Goal: Task Accomplishment & Management: Use online tool/utility

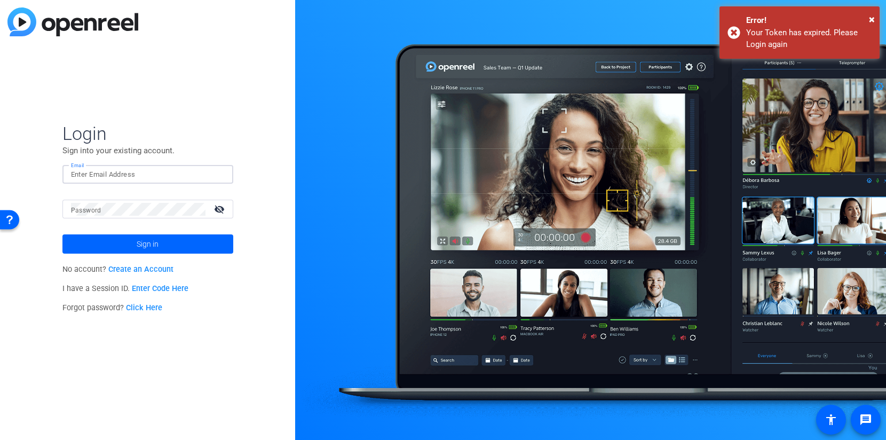
click at [160, 168] on input "Email" at bounding box center [148, 174] width 154 height 13
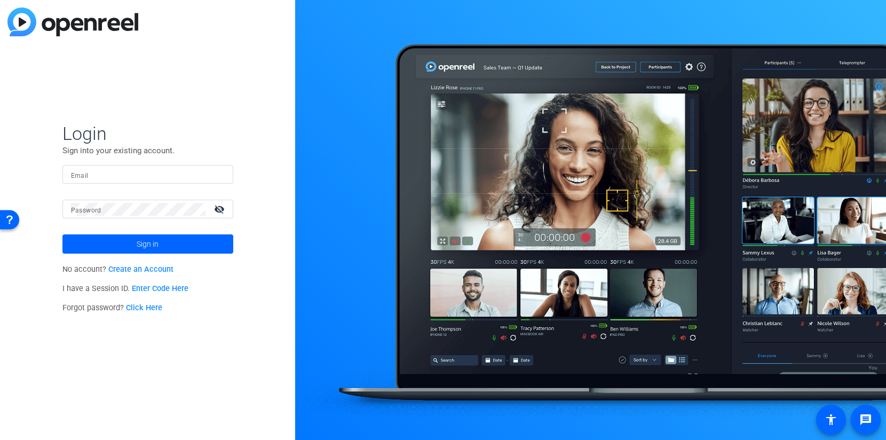
type input "[EMAIL_ADDRESS][DOMAIN_NAME]"
click at [165, 251] on span at bounding box center [147, 244] width 171 height 26
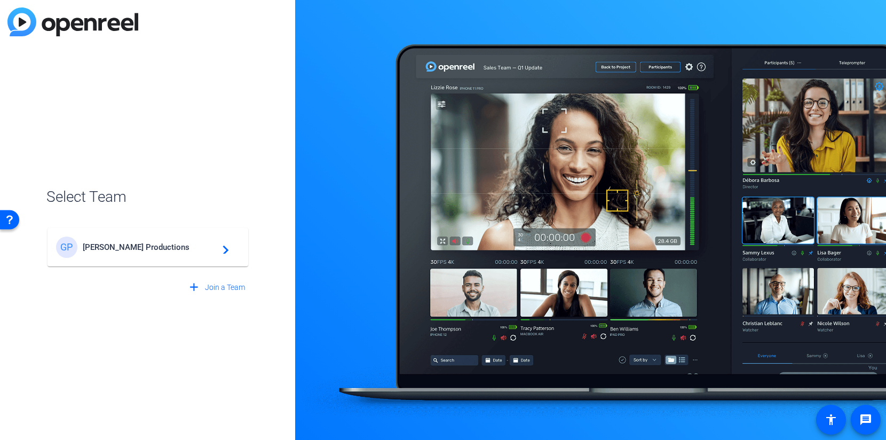
click at [165, 251] on span "Getzels Gordon Productions" at bounding box center [149, 247] width 133 height 10
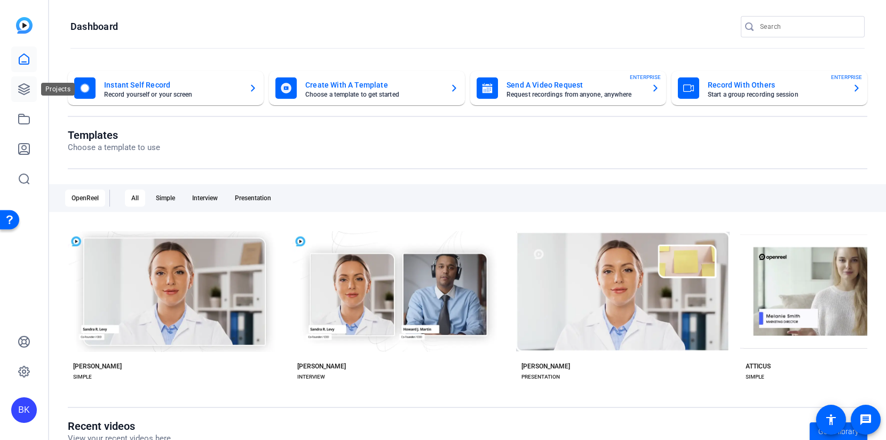
click at [26, 88] on icon at bounding box center [24, 89] width 11 height 11
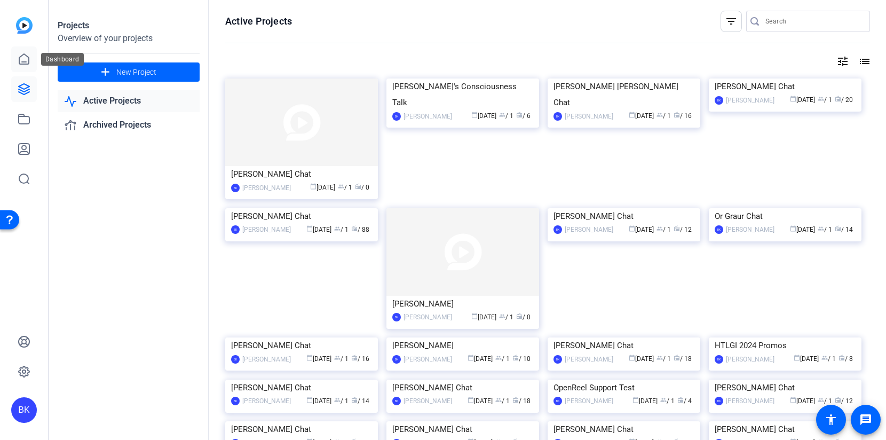
click at [18, 49] on link at bounding box center [24, 59] width 26 height 26
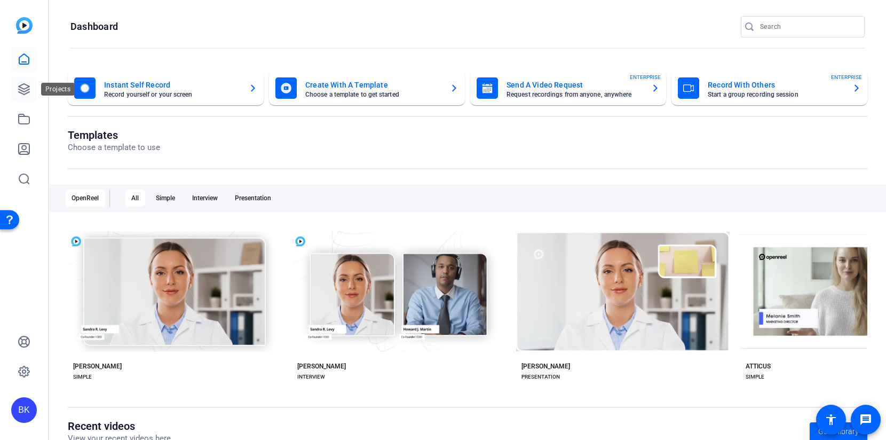
click at [25, 86] on icon at bounding box center [24, 89] width 13 height 13
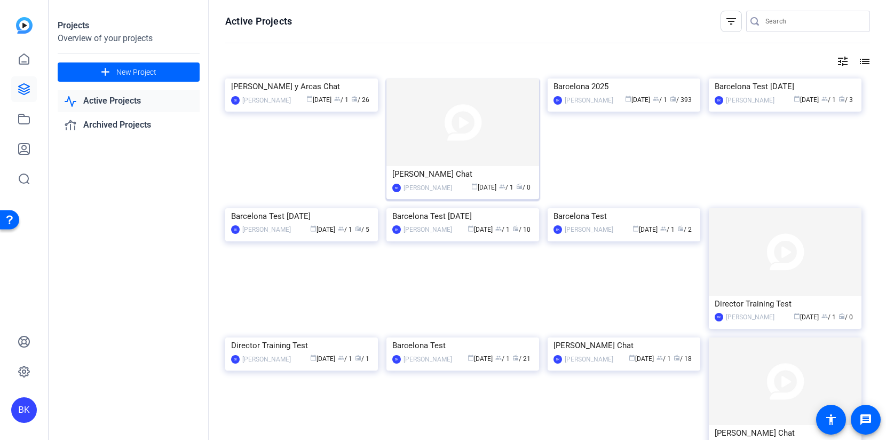
click at [428, 117] on img at bounding box center [463, 122] width 153 height 88
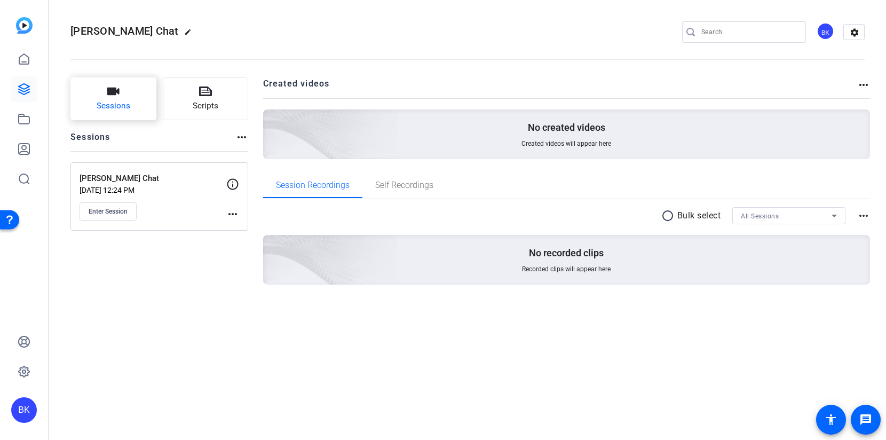
click at [99, 112] on button "Sessions" at bounding box center [113, 98] width 86 height 43
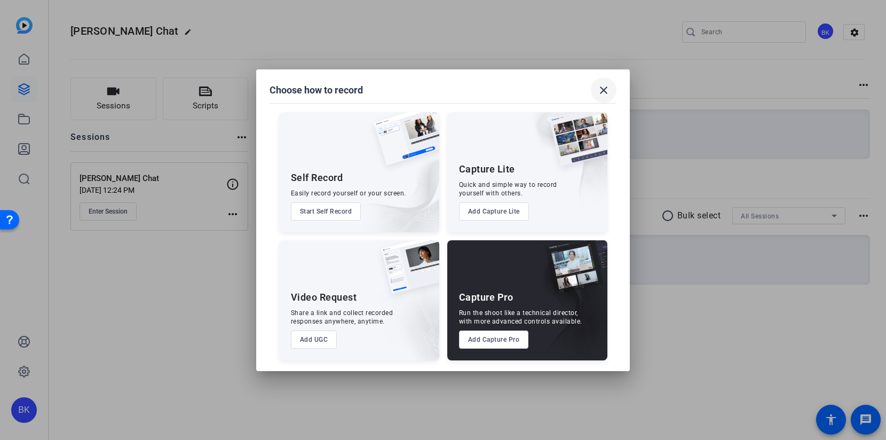
click at [609, 88] on mat-icon "close" at bounding box center [604, 90] width 13 height 13
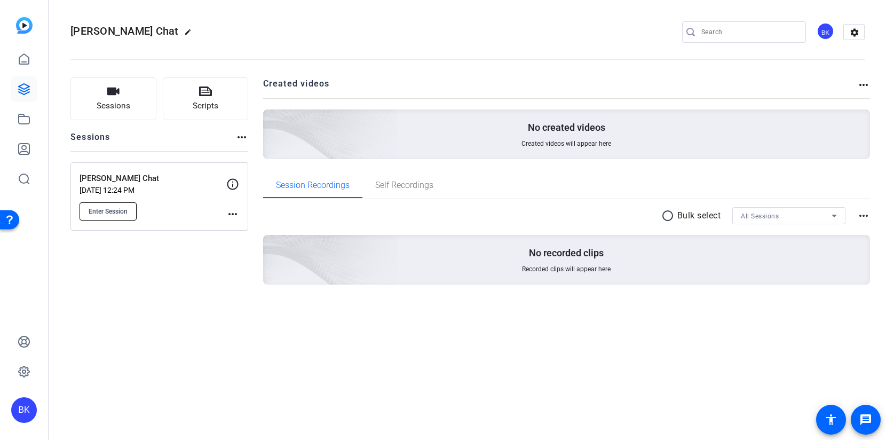
click at [127, 211] on span "Enter Session" at bounding box center [108, 211] width 39 height 9
click at [119, 211] on span "Enter Session" at bounding box center [108, 211] width 39 height 9
click at [26, 107] on link at bounding box center [24, 119] width 26 height 26
click at [23, 93] on icon at bounding box center [24, 89] width 13 height 13
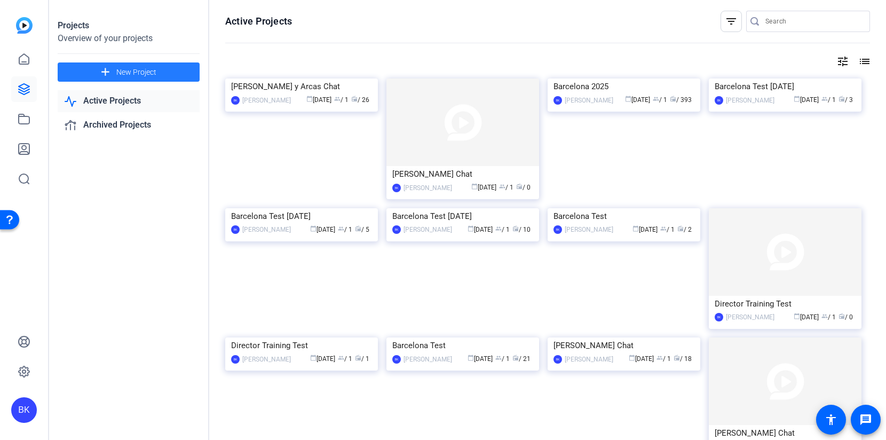
click at [134, 68] on span "New Project" at bounding box center [136, 72] width 40 height 11
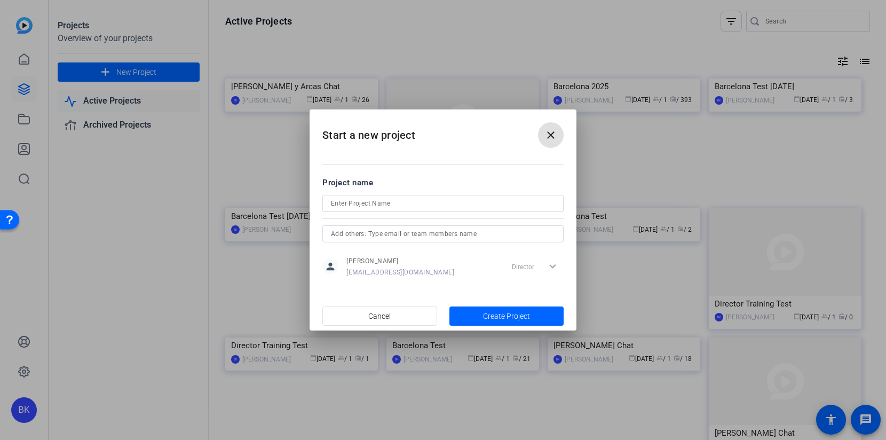
click at [450, 197] on input at bounding box center [443, 203] width 224 height 13
type input "P"
click at [376, 203] on input "Promo Voice Over Session" at bounding box center [443, 203] width 224 height 13
click at [364, 204] on input "Promo Voiceover Session" at bounding box center [443, 203] width 224 height 13
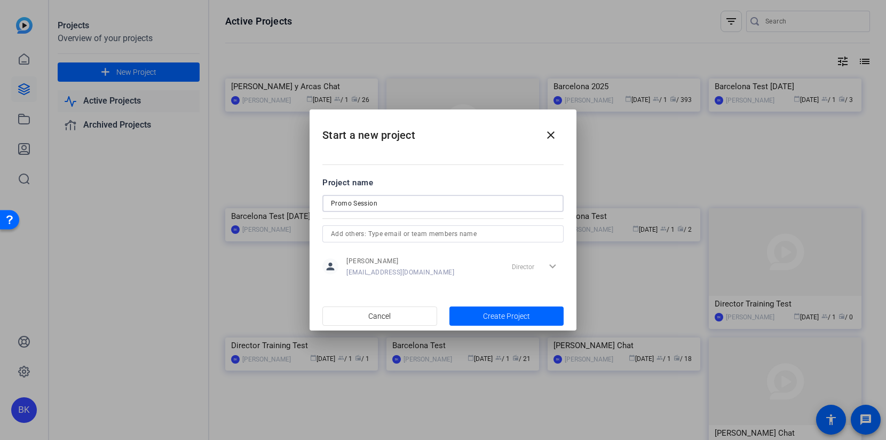
click at [332, 203] on input "Promo Session" at bounding box center [443, 203] width 224 height 13
click at [382, 202] on input "Promo Session" at bounding box center [443, 203] width 224 height 13
click at [353, 204] on input "Promo Session" at bounding box center [443, 203] width 224 height 13
type input "Promo Voiceover Session"
click at [500, 318] on span "Create Project" at bounding box center [506, 316] width 47 height 11
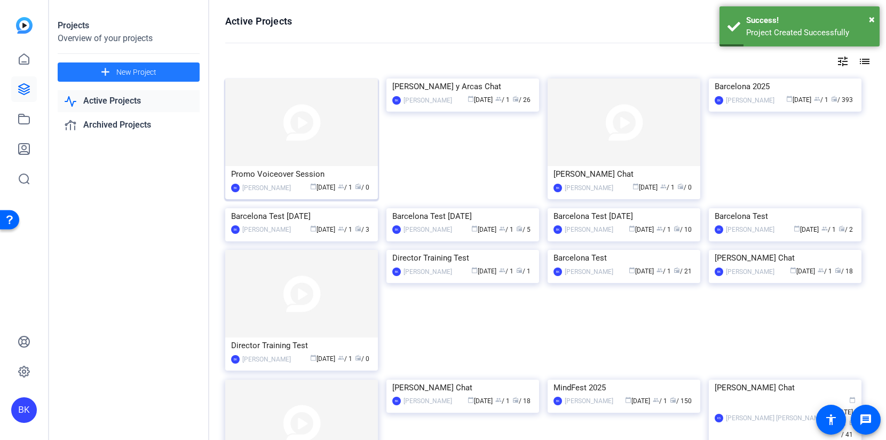
click at [337, 129] on img at bounding box center [301, 122] width 153 height 88
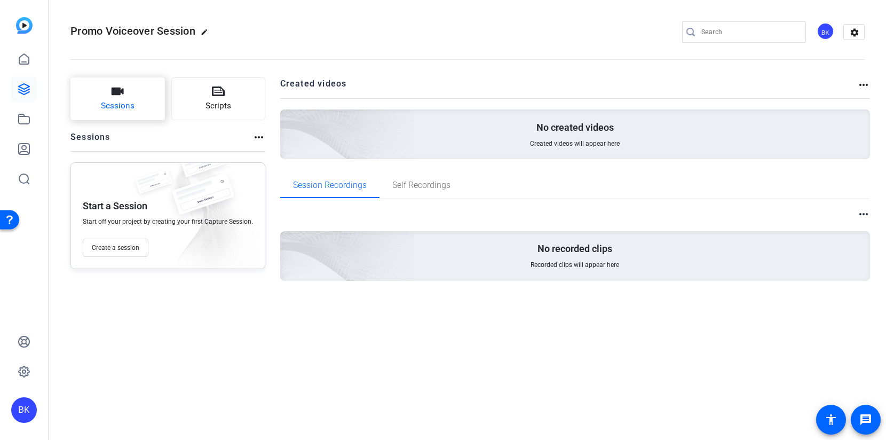
click at [129, 101] on span "Sessions" at bounding box center [118, 106] width 34 height 12
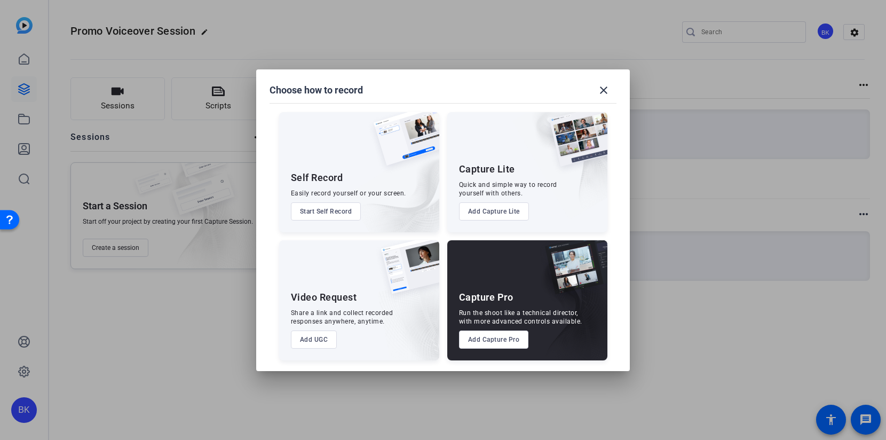
click at [512, 339] on button "Add Capture Pro" at bounding box center [494, 340] width 70 height 18
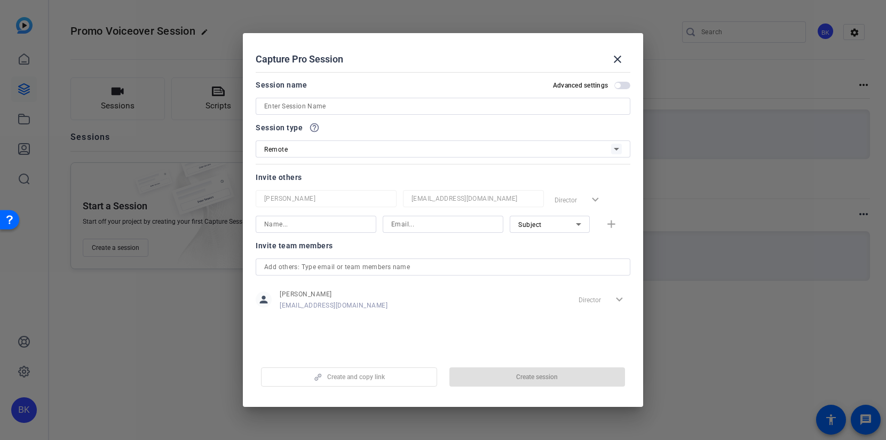
click at [357, 155] on div "Remote" at bounding box center [437, 149] width 347 height 13
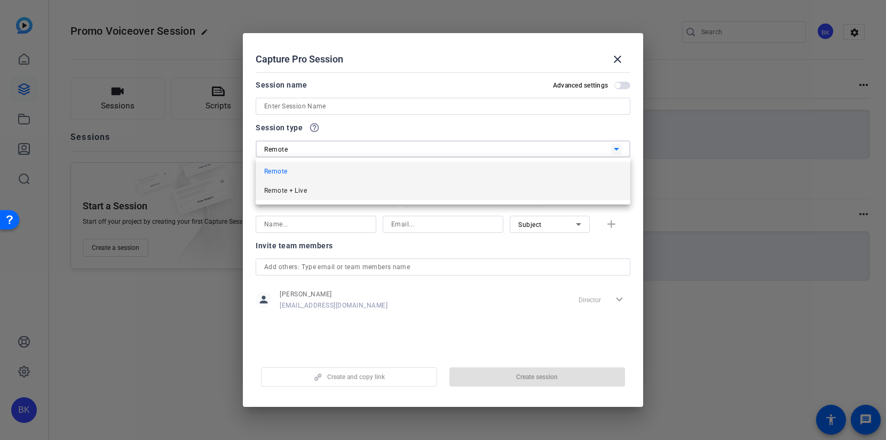
click at [349, 187] on mat-option "Remote + Live" at bounding box center [443, 190] width 375 height 19
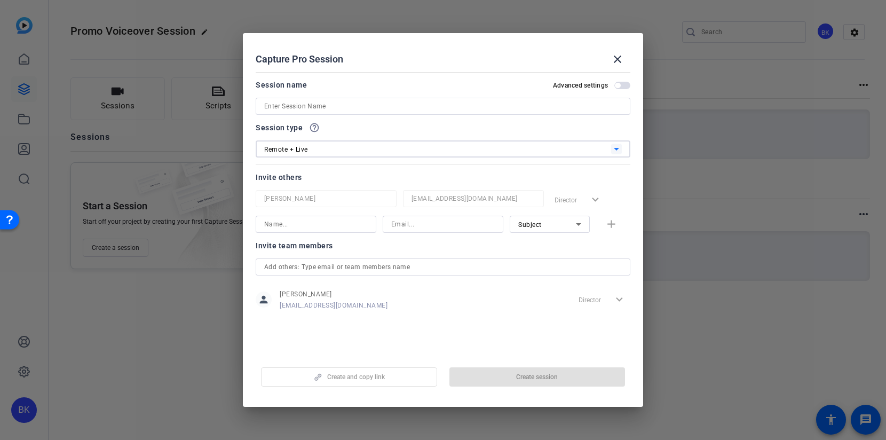
click at [319, 108] on input at bounding box center [443, 106] width 358 height 13
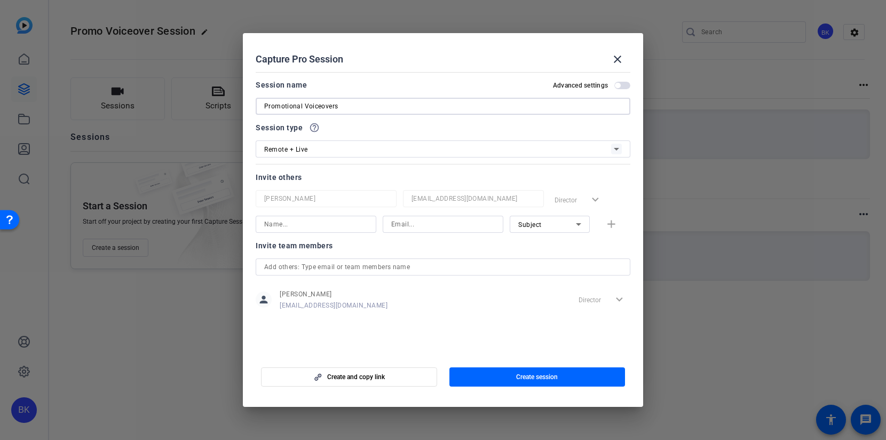
type input "Promotional Voiceovers"
click at [509, 357] on mat-dialog-actions "Create and copy link Create session" at bounding box center [443, 375] width 400 height 43
click at [509, 373] on span "button" at bounding box center [538, 377] width 176 height 26
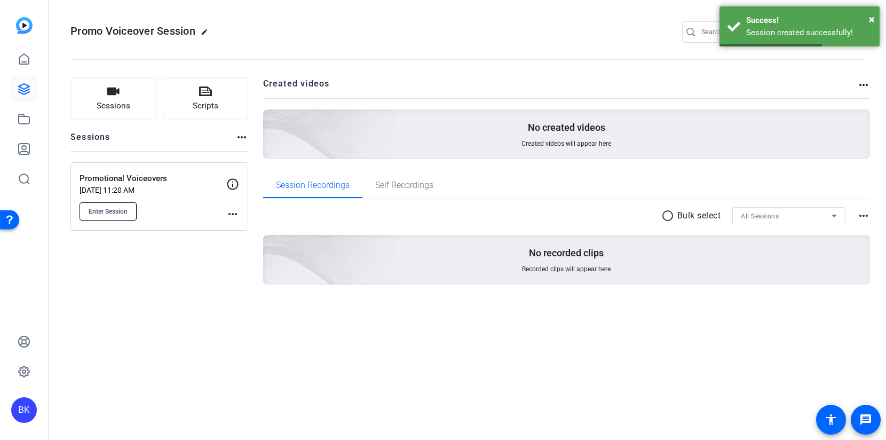
click at [107, 211] on span "Enter Session" at bounding box center [108, 211] width 39 height 9
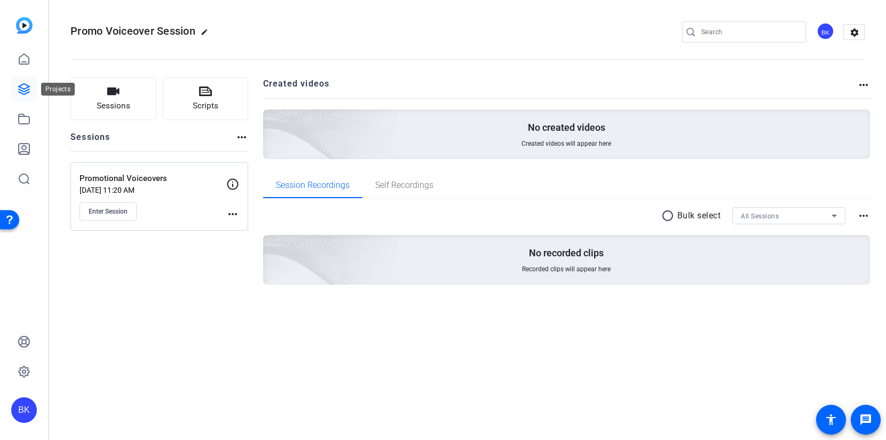
click at [18, 95] on icon at bounding box center [24, 89] width 13 height 13
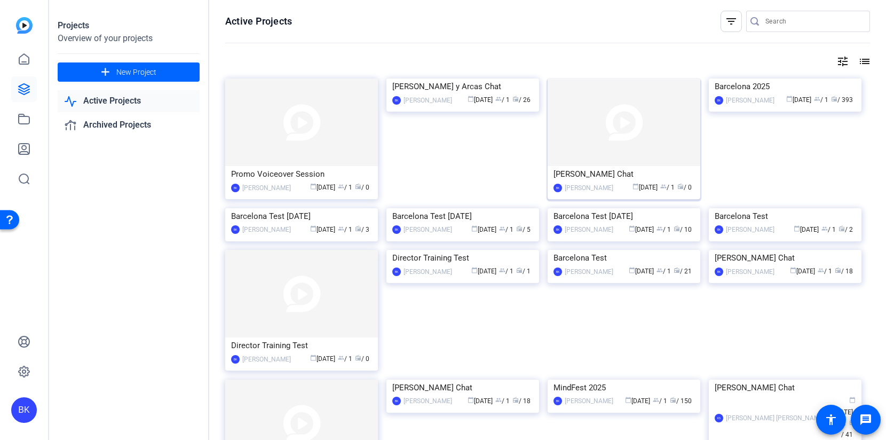
click at [606, 137] on img at bounding box center [624, 122] width 153 height 88
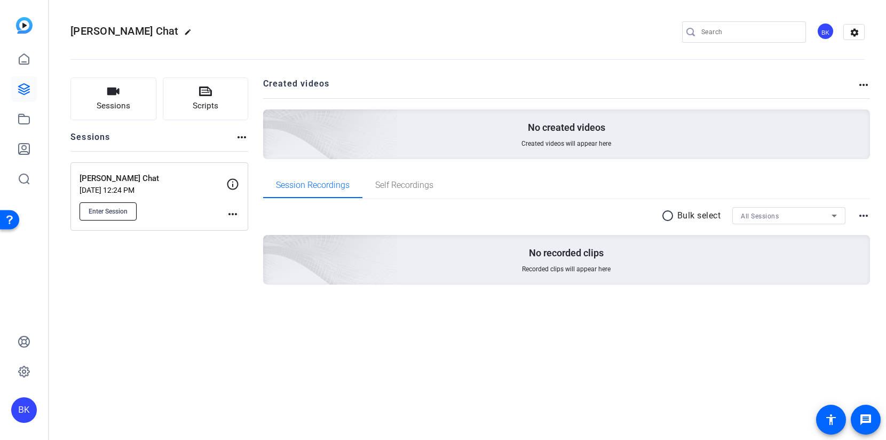
click at [91, 207] on span "Enter Session" at bounding box center [108, 211] width 39 height 9
click at [115, 208] on span "Enter Session" at bounding box center [108, 211] width 39 height 9
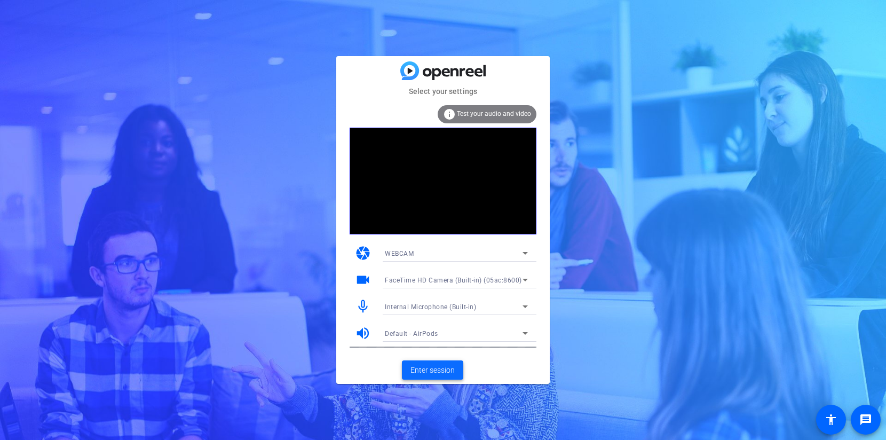
click at [441, 369] on span "Enter session" at bounding box center [433, 370] width 44 height 11
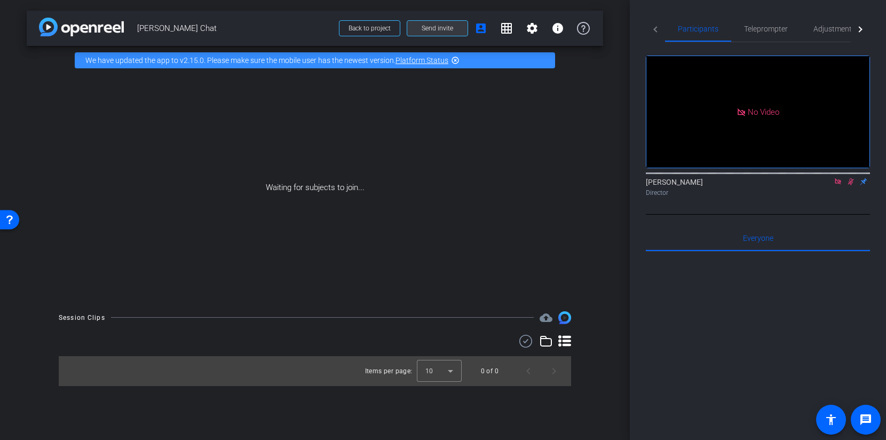
click at [421, 29] on span at bounding box center [437, 28] width 60 height 26
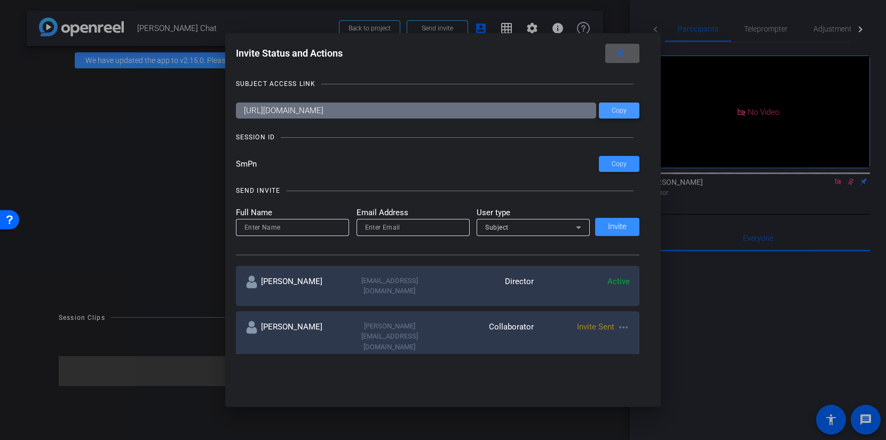
click at [636, 107] on span at bounding box center [619, 111] width 41 height 26
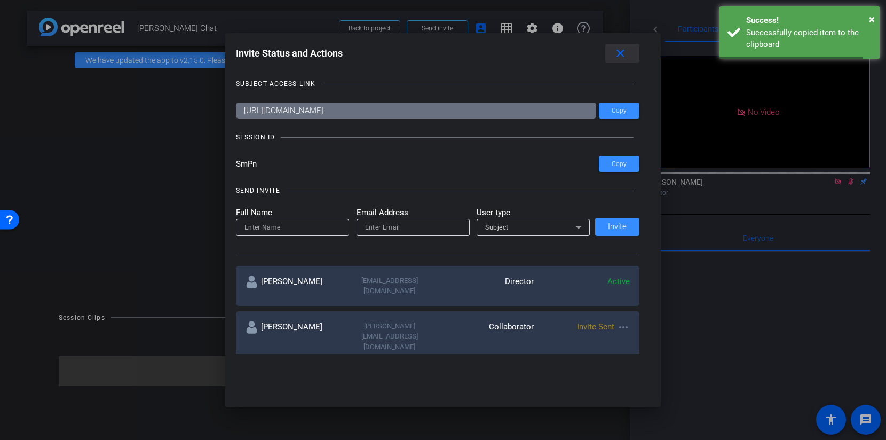
click at [624, 48] on mat-icon "close" at bounding box center [620, 53] width 13 height 13
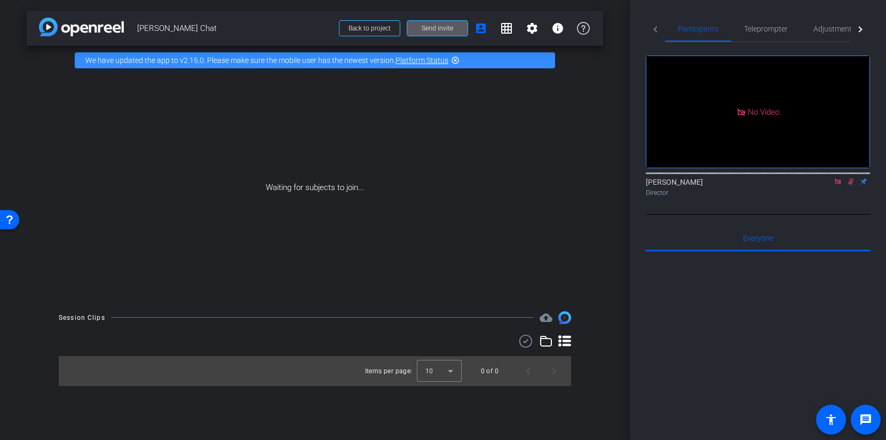
click at [445, 26] on span "Send invite" at bounding box center [438, 28] width 32 height 9
click at [599, 171] on span at bounding box center [584, 175] width 33 height 20
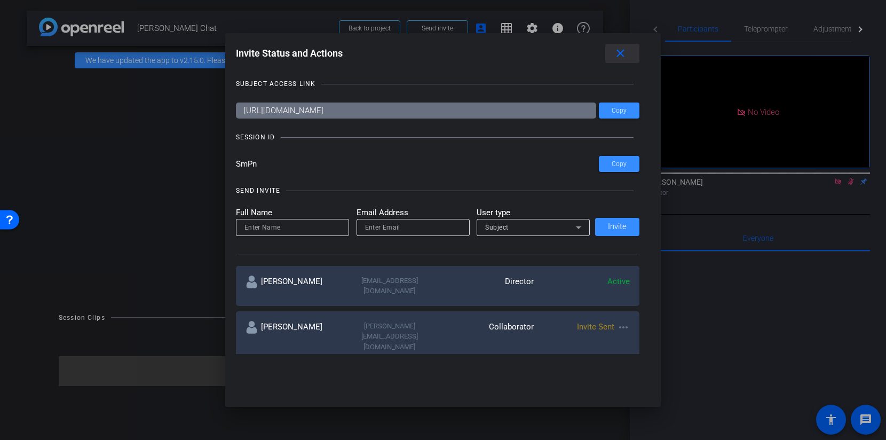
click at [620, 55] on mat-icon "close" at bounding box center [620, 53] width 13 height 13
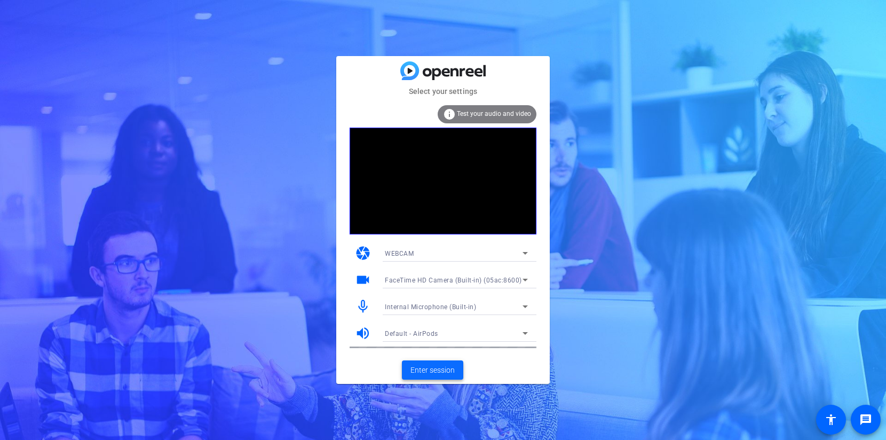
click at [437, 370] on span "Enter session" at bounding box center [433, 370] width 44 height 11
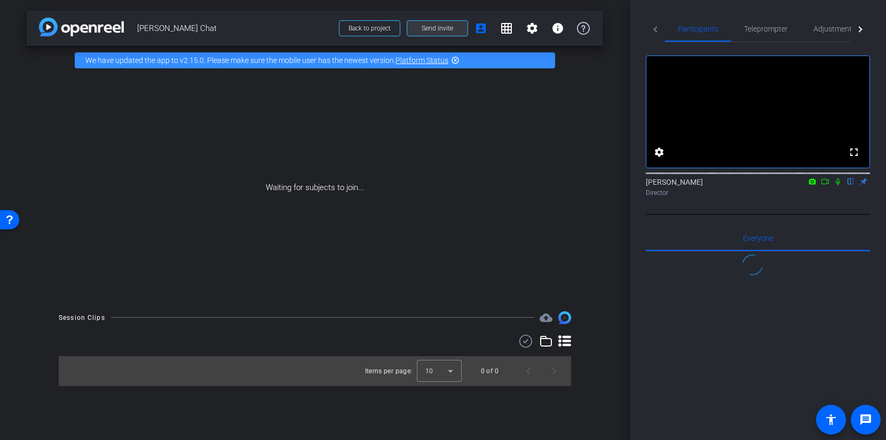
click at [429, 28] on span "Send invite" at bounding box center [438, 28] width 32 height 9
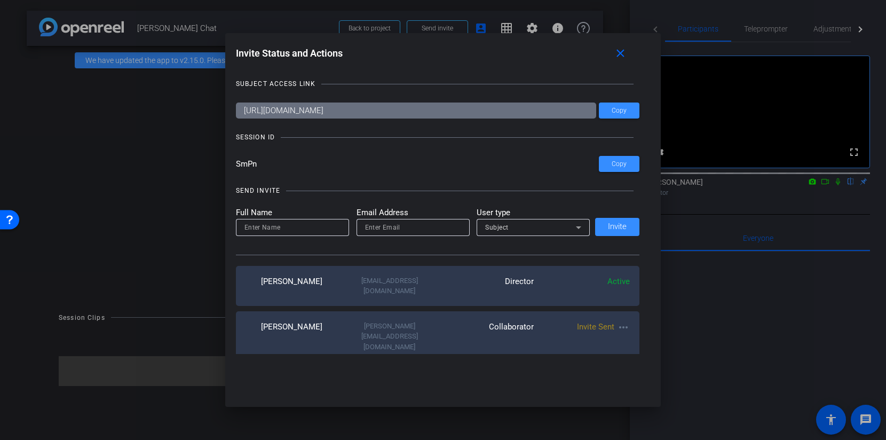
click at [290, 231] on input at bounding box center [293, 227] width 96 height 13
type input "Peter Getzels"
click at [404, 226] on input "email" at bounding box center [413, 227] width 96 height 13
click at [443, 230] on input "email" at bounding box center [413, 227] width 96 height 13
type input "p"
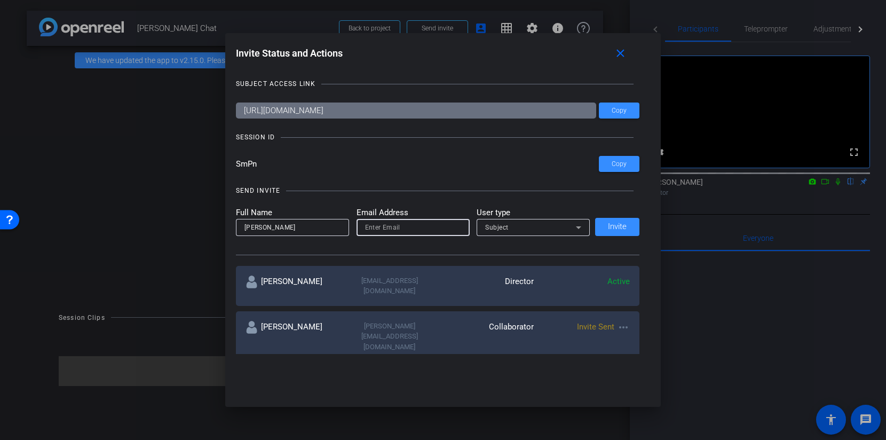
click at [422, 230] on input "email" at bounding box center [413, 227] width 96 height 13
click at [391, 227] on input "email" at bounding box center [413, 227] width 96 height 13
paste input "pgetzels@getzelsgordon.com"
type input "pgetzels@getzelsgordon.com"
click at [497, 234] on div "Subject" at bounding box center [530, 227] width 91 height 13
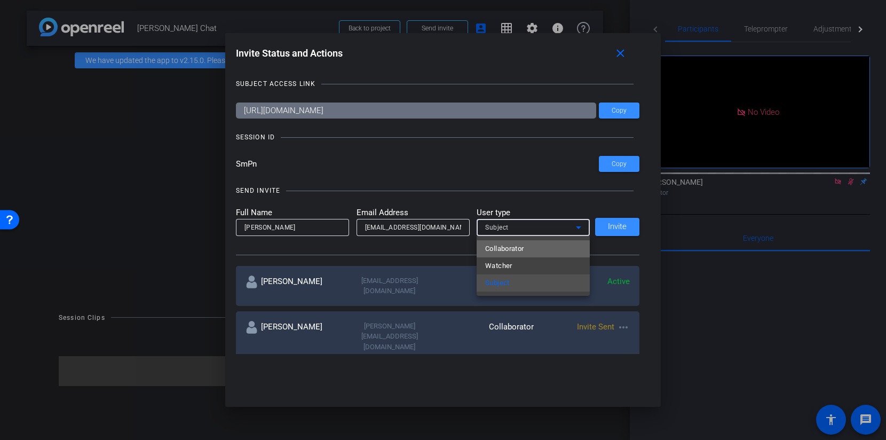
click at [500, 250] on span "Collaborator" at bounding box center [504, 248] width 39 height 13
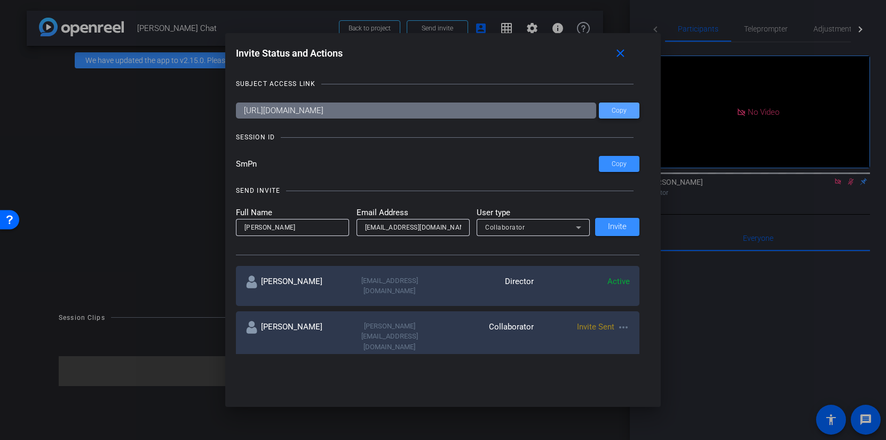
click at [619, 112] on span "Copy" at bounding box center [619, 111] width 15 height 8
click at [614, 223] on span "Invite" at bounding box center [617, 227] width 19 height 8
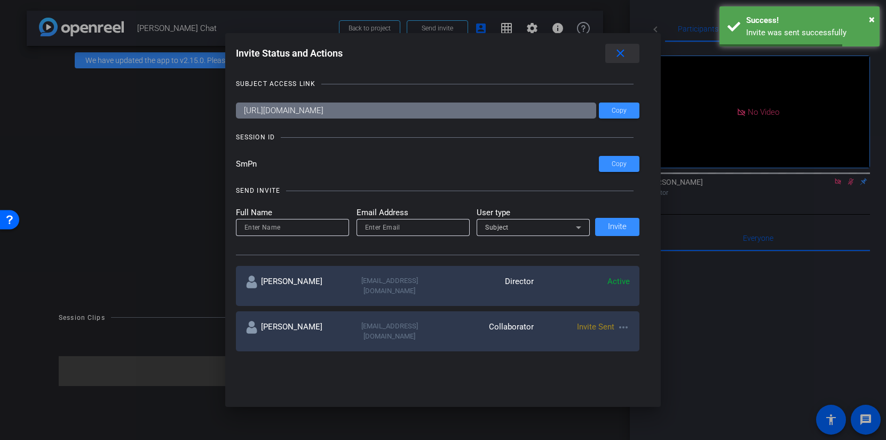
click at [627, 54] on mat-icon "close" at bounding box center [620, 53] width 13 height 13
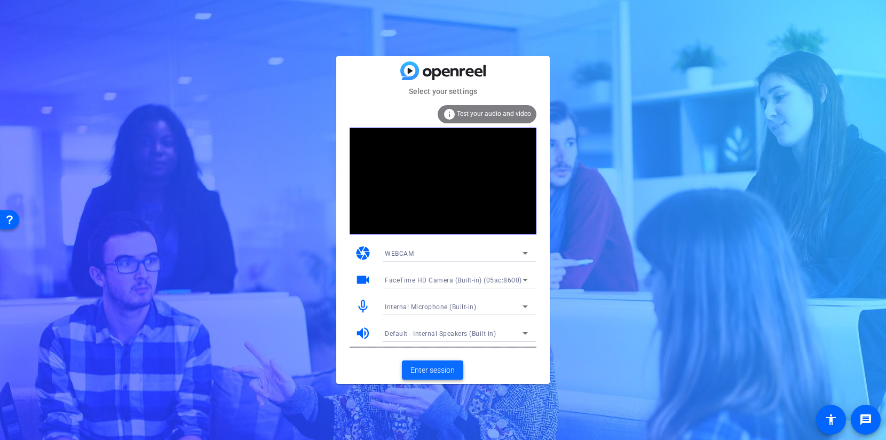
click at [436, 363] on span at bounding box center [432, 370] width 61 height 26
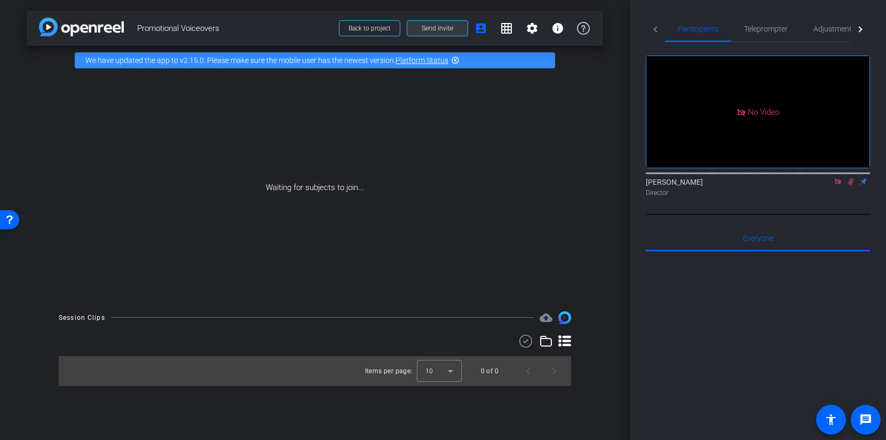
click at [435, 24] on span "Send invite" at bounding box center [438, 28] width 32 height 9
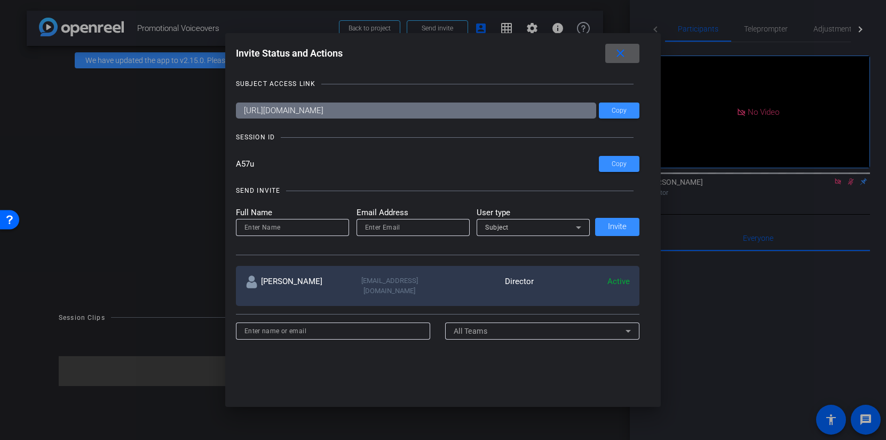
click at [284, 224] on input at bounding box center [293, 227] width 96 height 13
type input "[PERSON_NAME]"
click at [383, 226] on input "email" at bounding box center [413, 227] width 96 height 13
type input "[EMAIL_ADDRESS][DOMAIN_NAME]"
click at [509, 228] on div "Subject" at bounding box center [530, 227] width 91 height 13
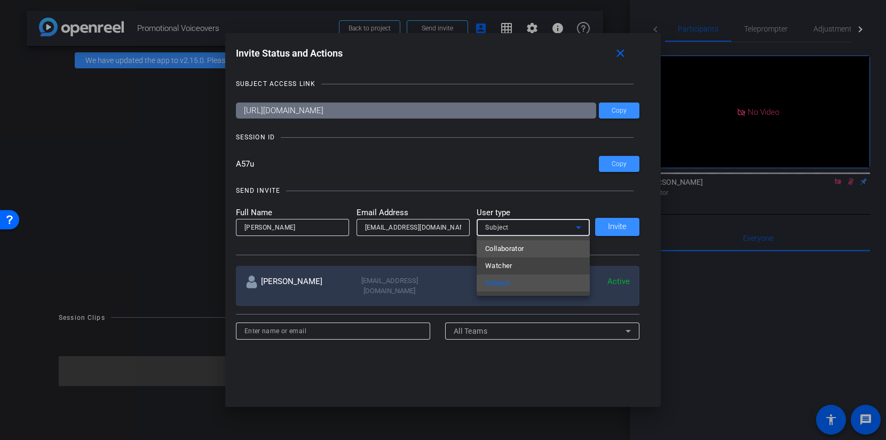
click at [512, 246] on span "Collaborator" at bounding box center [504, 248] width 39 height 13
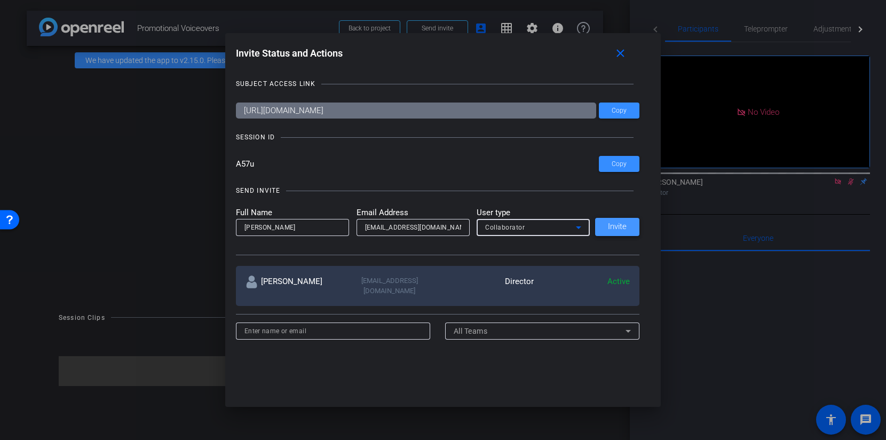
click at [619, 230] on span "Invite" at bounding box center [617, 227] width 19 height 8
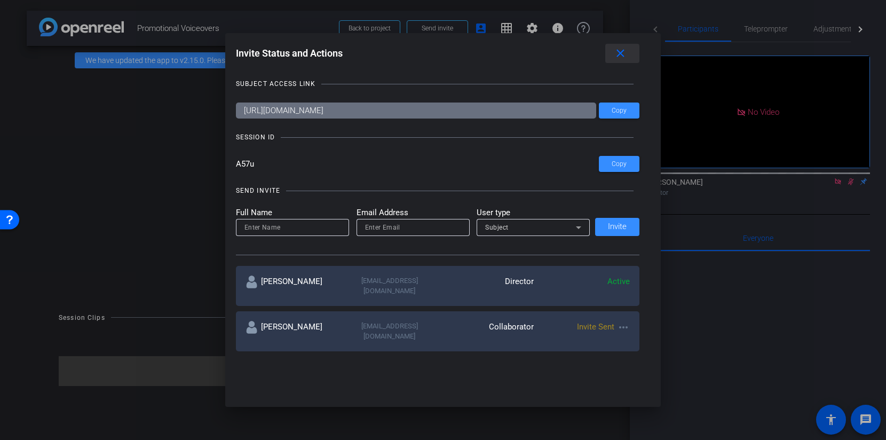
click at [625, 52] on mat-icon "close" at bounding box center [620, 53] width 13 height 13
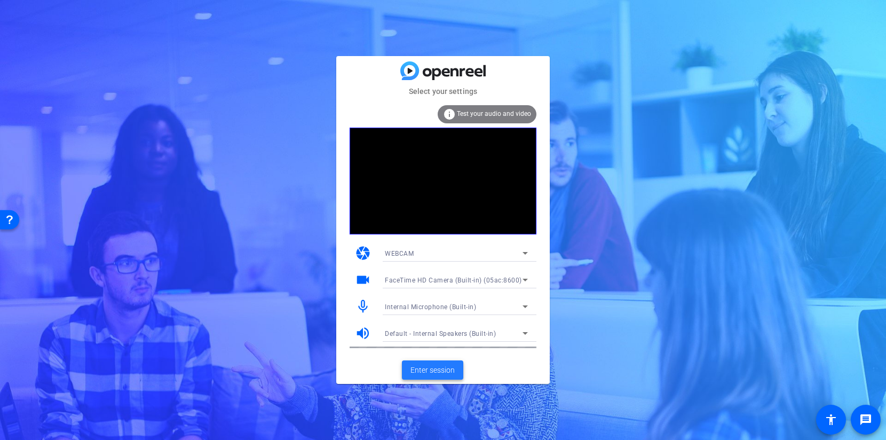
click at [440, 372] on span "Enter session" at bounding box center [433, 370] width 44 height 11
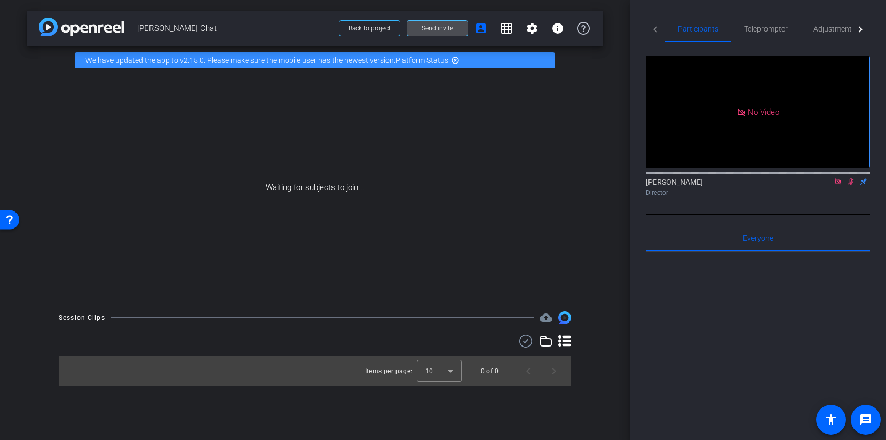
click at [451, 29] on span "Send invite" at bounding box center [438, 28] width 32 height 9
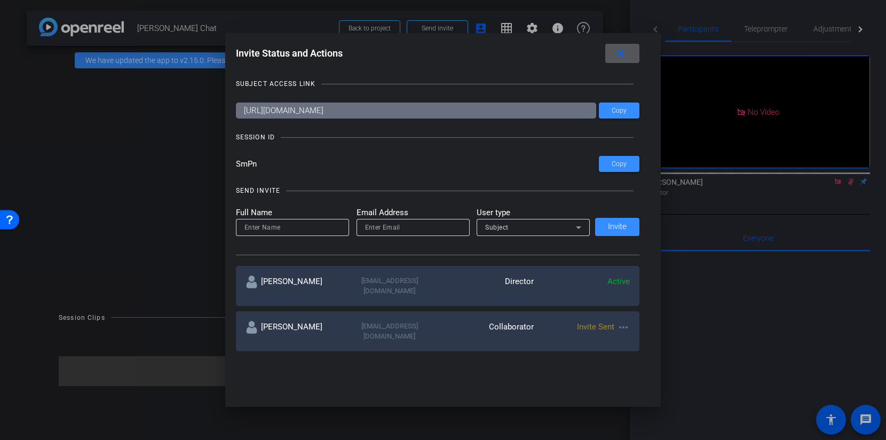
scroll to position [85, 0]
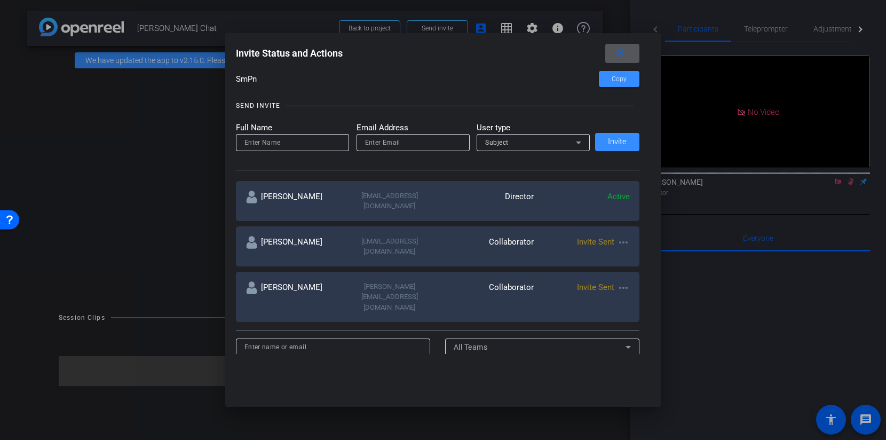
click at [623, 281] on mat-icon "more_horiz" at bounding box center [623, 287] width 13 height 13
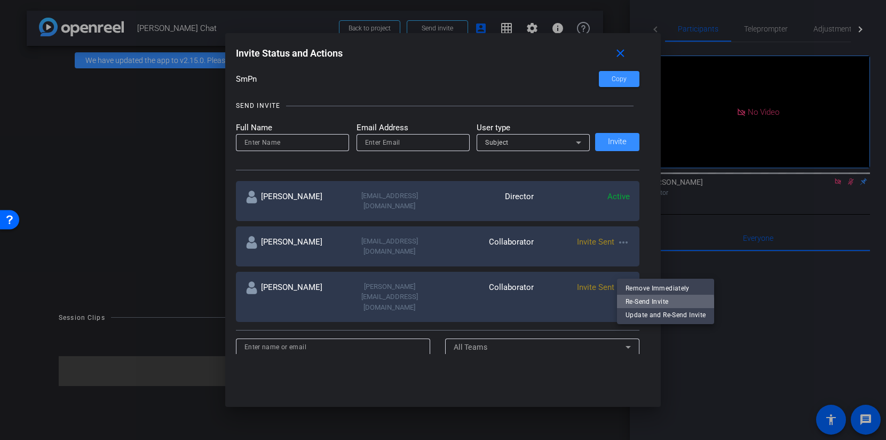
click at [643, 306] on span "Re-Send Invite" at bounding box center [666, 301] width 80 height 13
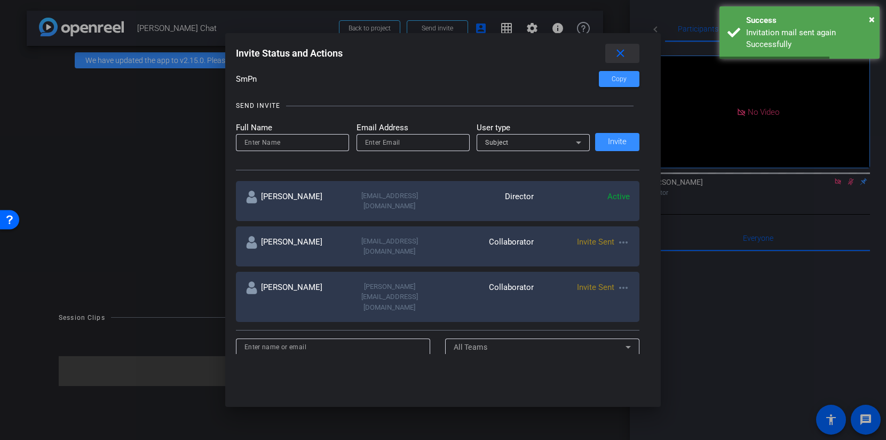
click at [627, 49] on mat-icon "close" at bounding box center [620, 53] width 13 height 13
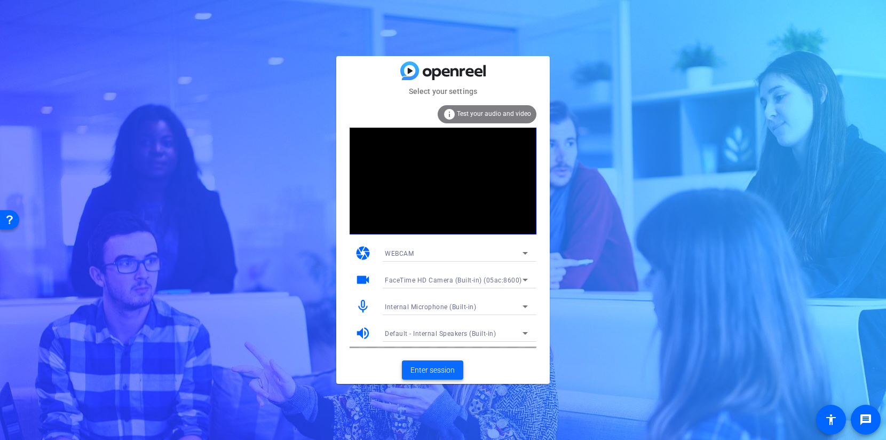
click at [444, 369] on span "Enter session" at bounding box center [433, 370] width 44 height 11
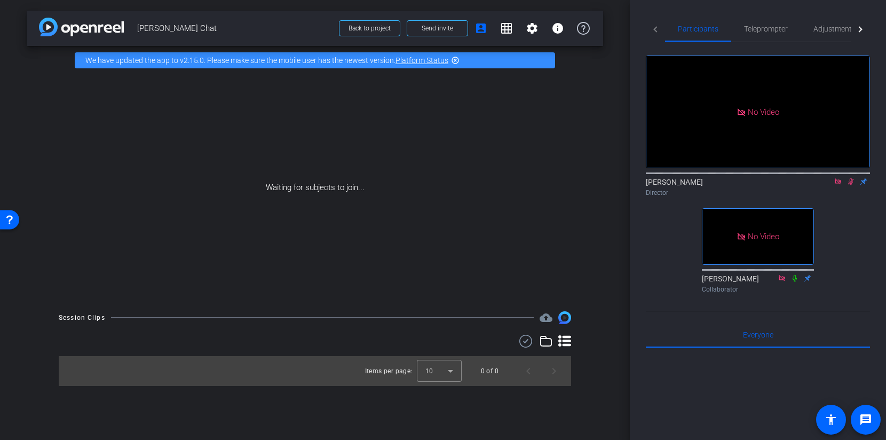
click at [852, 185] on icon at bounding box center [851, 181] width 6 height 7
click at [581, 190] on div "Waiting for subjects to join..." at bounding box center [315, 188] width 577 height 226
click at [851, 185] on icon at bounding box center [851, 181] width 9 height 7
click at [849, 185] on icon at bounding box center [851, 181] width 6 height 7
click at [835, 185] on icon at bounding box center [838, 181] width 9 height 7
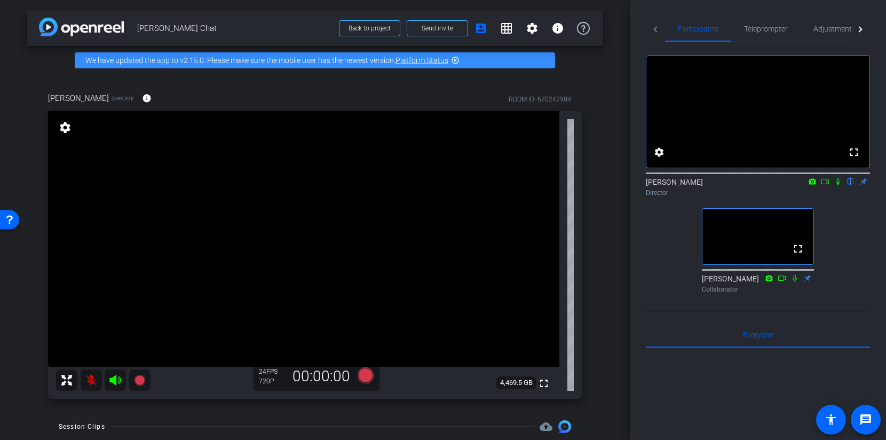
click at [89, 382] on mat-icon at bounding box center [91, 380] width 21 height 21
click at [837, 27] on span "Adjustments" at bounding box center [835, 28] width 42 height 7
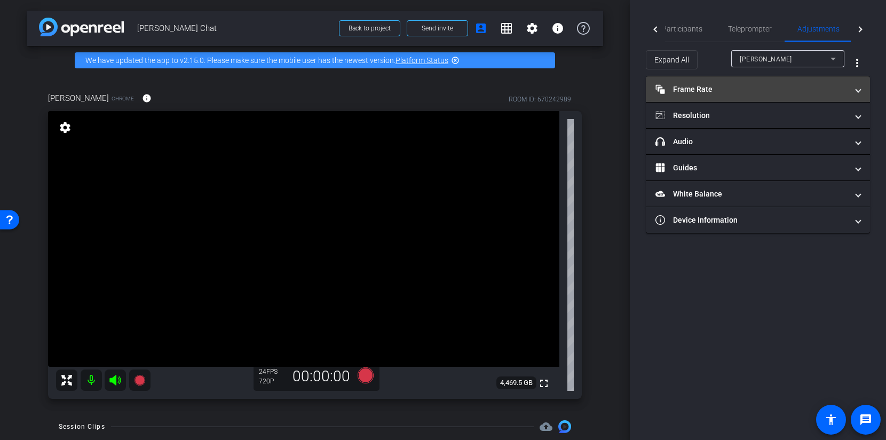
click at [779, 87] on mat-panel-title "Frame Rate Frame Rate" at bounding box center [752, 89] width 192 height 11
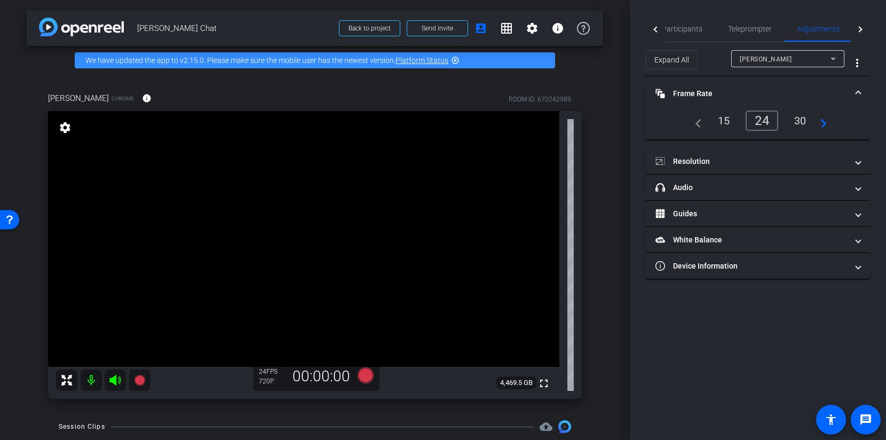
click at [805, 117] on div "30" at bounding box center [801, 121] width 28 height 18
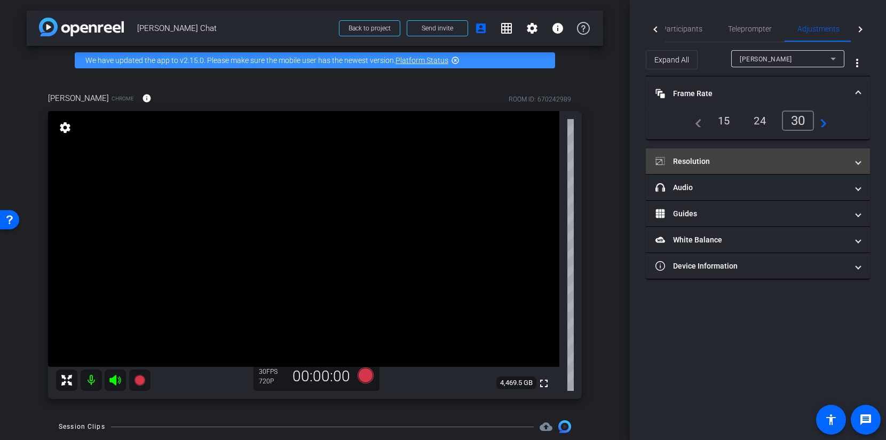
click at [859, 159] on span at bounding box center [858, 161] width 4 height 11
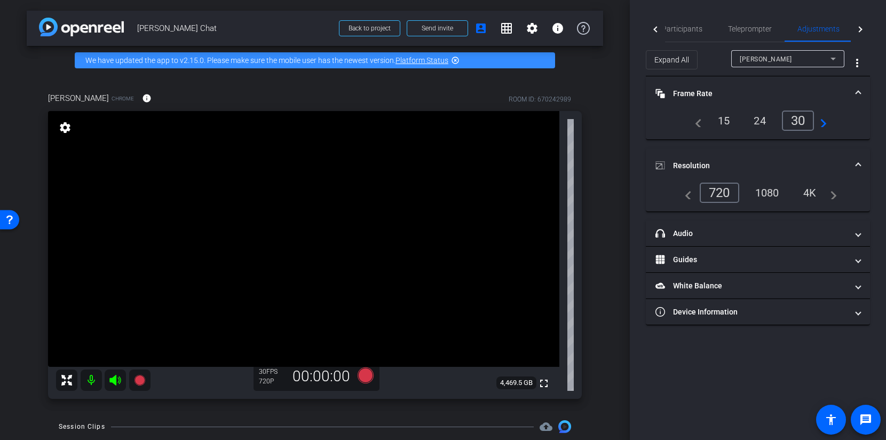
click at [769, 197] on div "1080" at bounding box center [768, 193] width 40 height 18
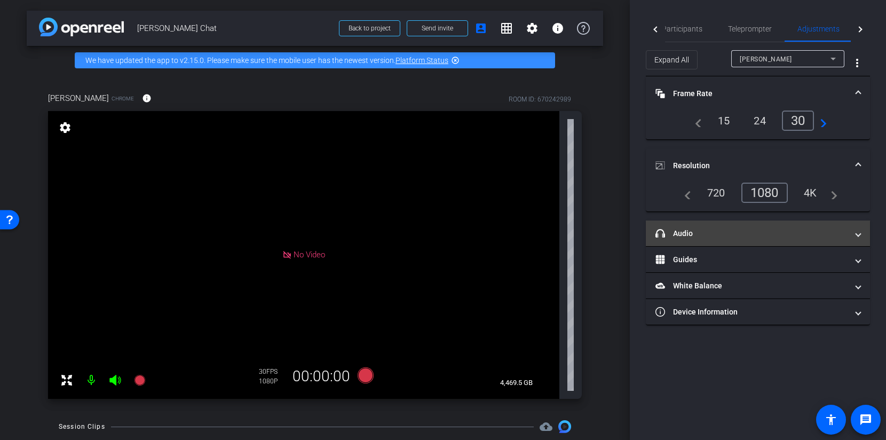
click at [789, 229] on mat-panel-title "headphone icon Audio" at bounding box center [752, 233] width 192 height 11
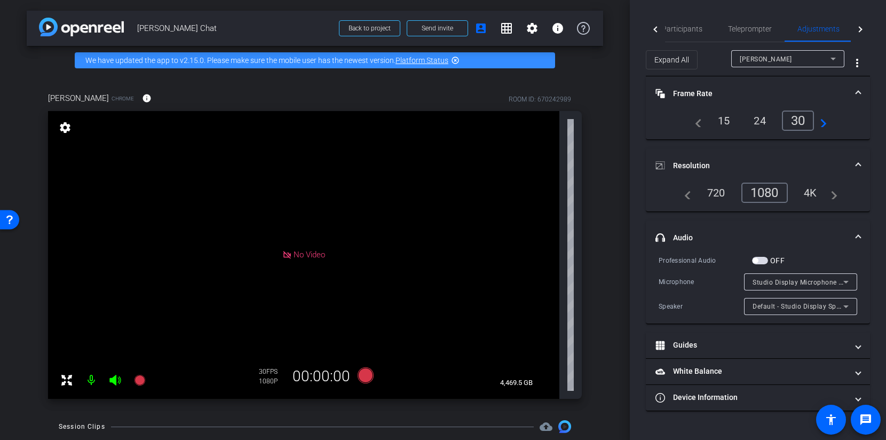
click at [847, 281] on icon at bounding box center [846, 282] width 5 height 3
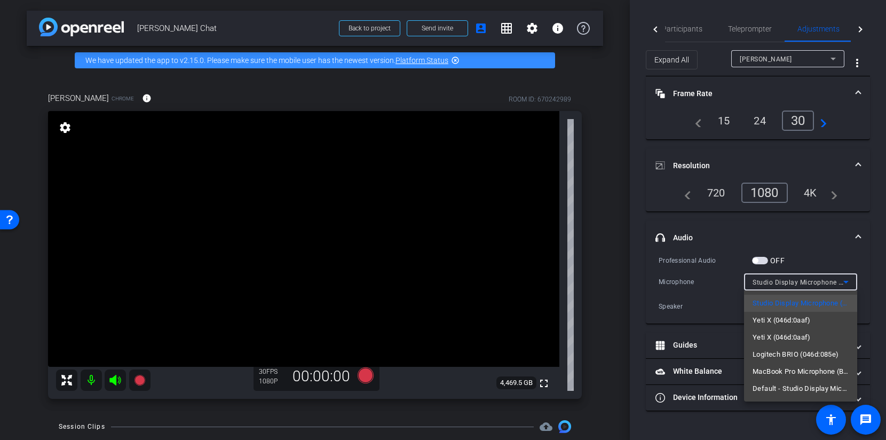
click at [850, 280] on div at bounding box center [443, 220] width 886 height 440
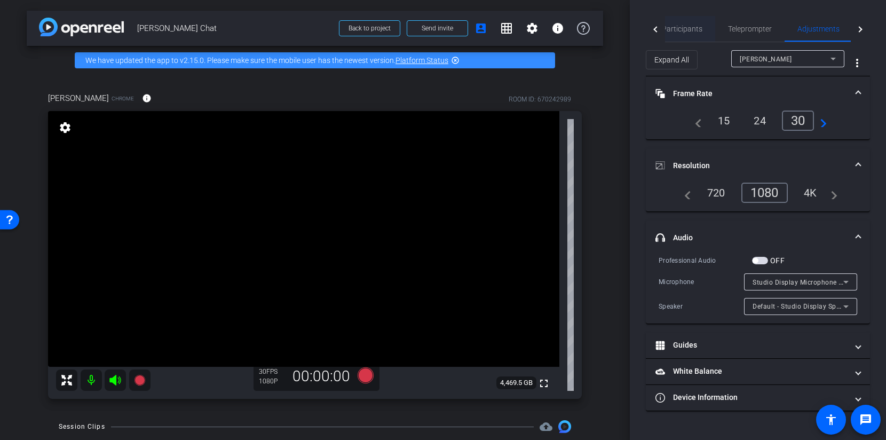
click at [686, 35] on span "Participants" at bounding box center [682, 29] width 41 height 26
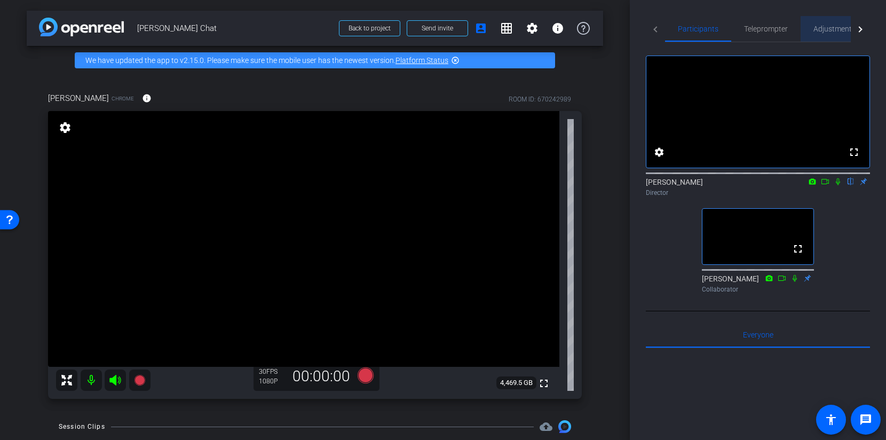
click at [823, 26] on span "Adjustments" at bounding box center [835, 28] width 42 height 7
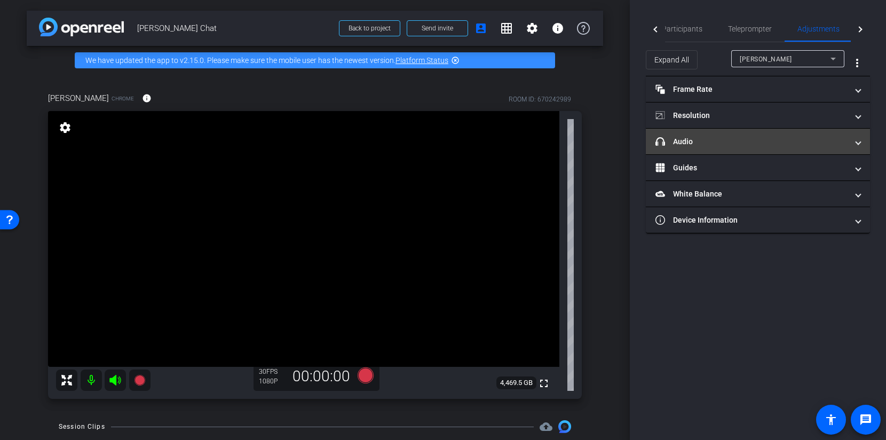
click at [749, 135] on mat-expansion-panel-header "headphone icon Audio" at bounding box center [758, 142] width 224 height 26
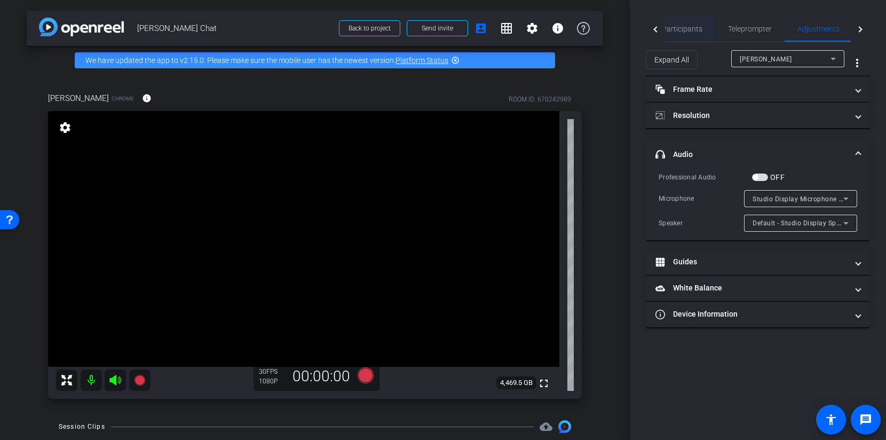
click at [680, 29] on span "Participants" at bounding box center [682, 28] width 41 height 7
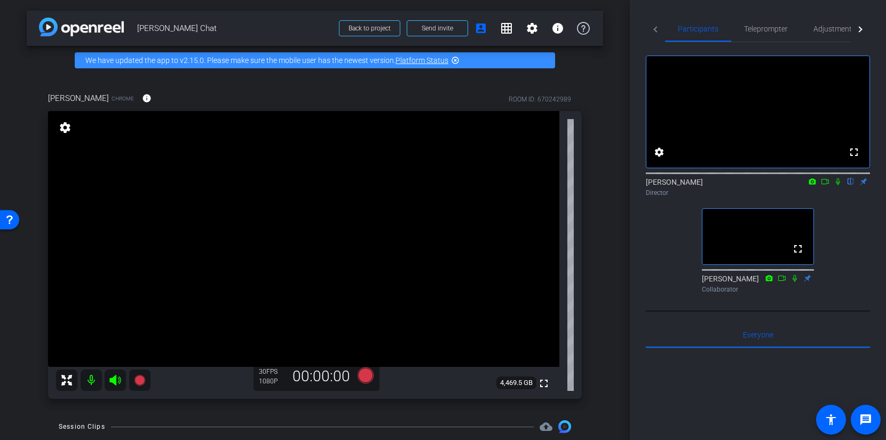
click at [838, 185] on icon at bounding box center [838, 181] width 9 height 7
click at [842, 185] on icon at bounding box center [838, 181] width 9 height 7
click at [840, 185] on icon at bounding box center [838, 181] width 9 height 7
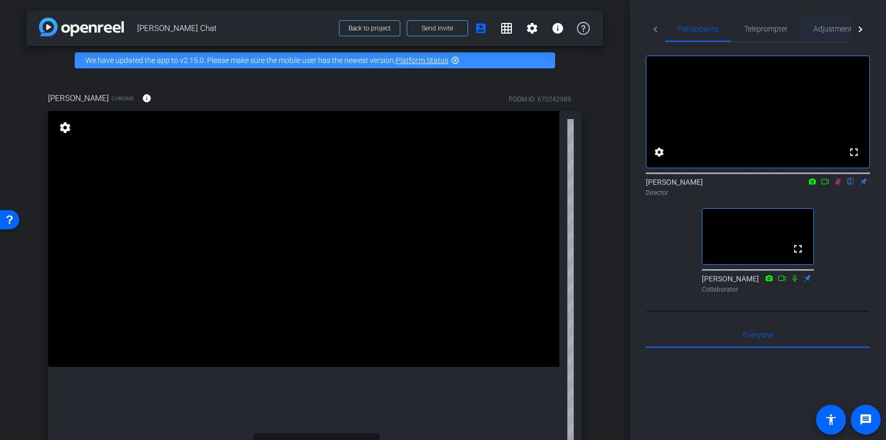
click at [827, 31] on span "Adjustments" at bounding box center [835, 28] width 42 height 7
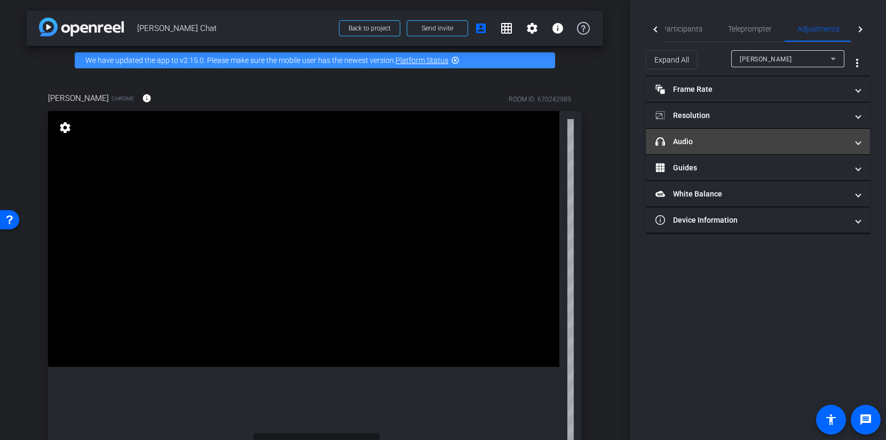
click at [725, 147] on mat-expansion-panel-header "headphone icon Audio" at bounding box center [758, 142] width 224 height 26
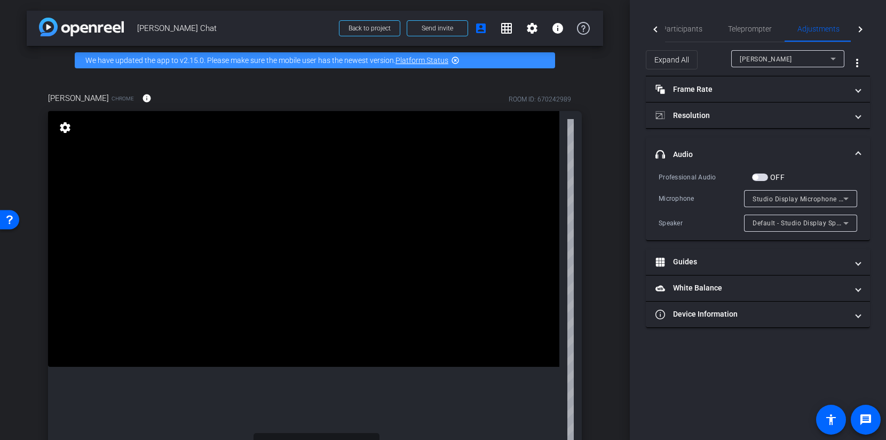
click at [772, 199] on span "Studio Display Microphone (05ac:1114)" at bounding box center [815, 198] width 124 height 9
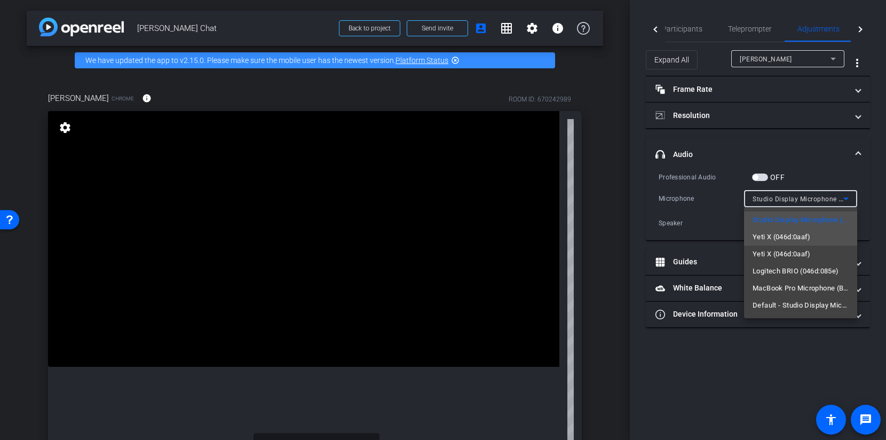
click at [775, 234] on span "Yeti X (046d:0aaf)" at bounding box center [782, 237] width 58 height 13
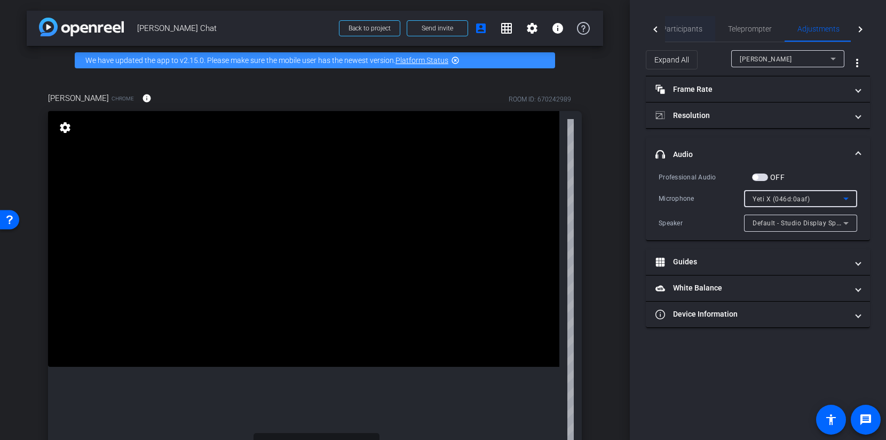
click at [682, 30] on span "Participants" at bounding box center [682, 28] width 41 height 7
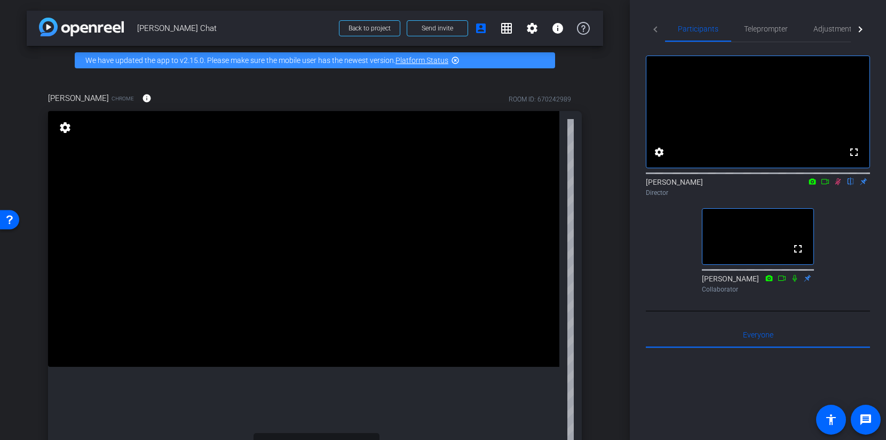
click at [838, 185] on icon at bounding box center [838, 181] width 9 height 7
click at [823, 34] on span "Adjustments" at bounding box center [835, 29] width 42 height 26
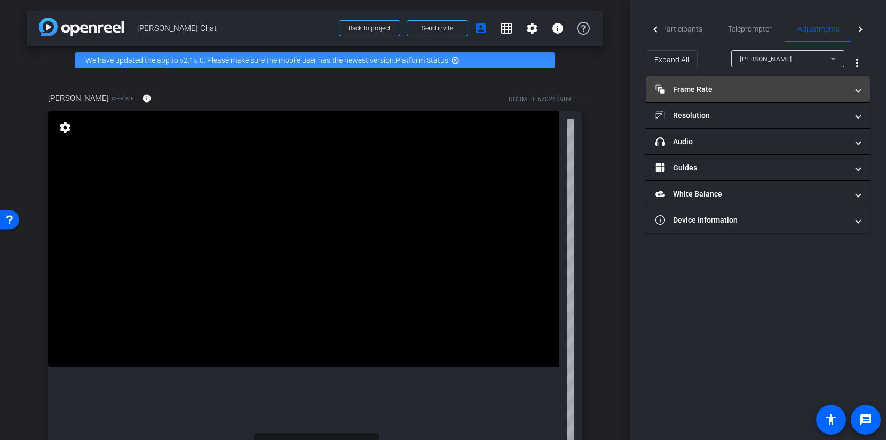
click at [726, 84] on mat-panel-title "Frame Rate Frame Rate" at bounding box center [752, 89] width 192 height 11
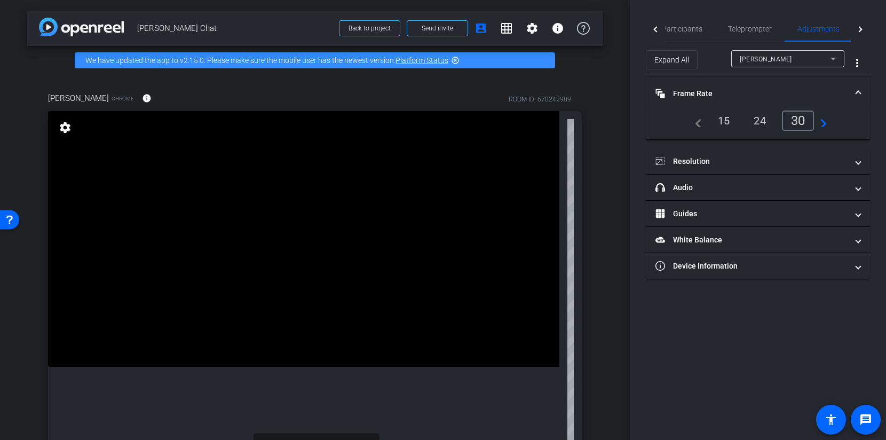
click at [726, 83] on mat-expansion-panel-header "Frame Rate Frame Rate" at bounding box center [758, 93] width 224 height 34
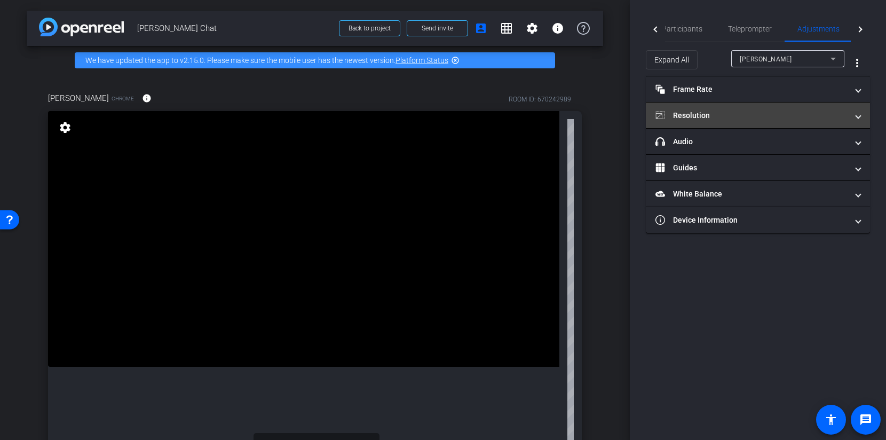
click at [717, 116] on mat-panel-title "Resolution" at bounding box center [752, 115] width 192 height 11
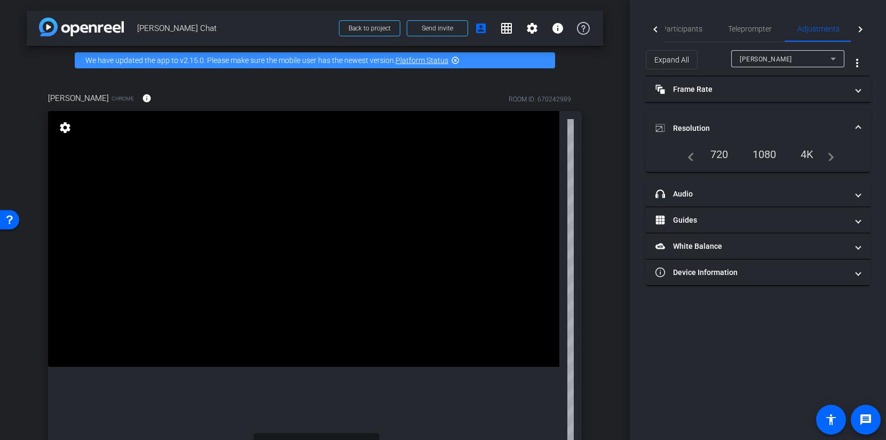
click at [764, 151] on div "1080" at bounding box center [765, 154] width 40 height 18
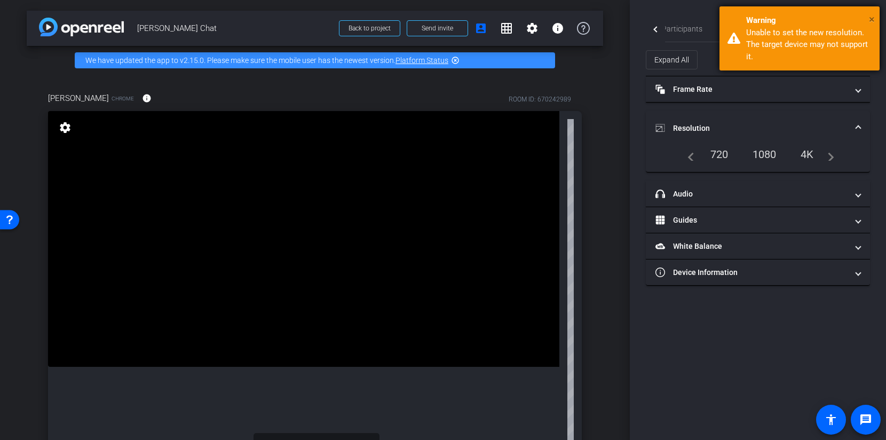
click at [870, 21] on span "×" at bounding box center [872, 19] width 6 height 13
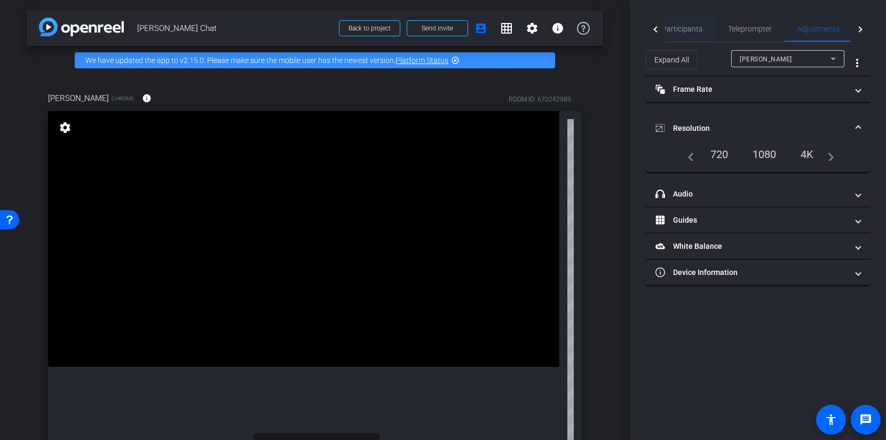
click at [674, 32] on span "Participants" at bounding box center [682, 28] width 41 height 7
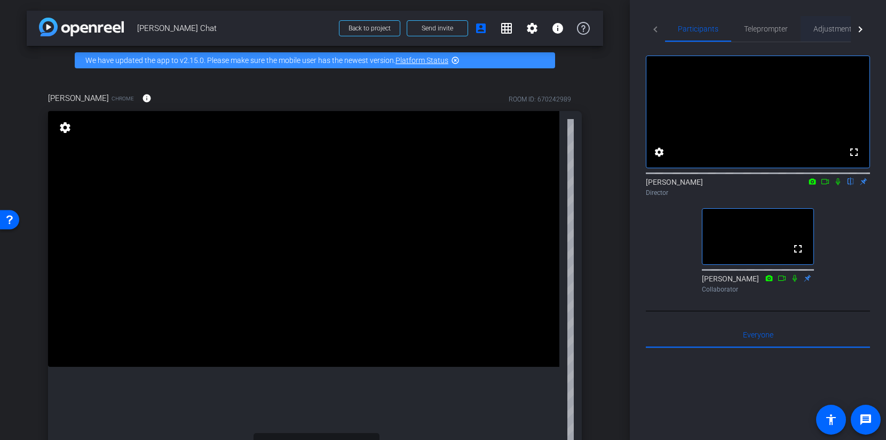
click at [826, 33] on span "Adjustments" at bounding box center [835, 29] width 42 height 26
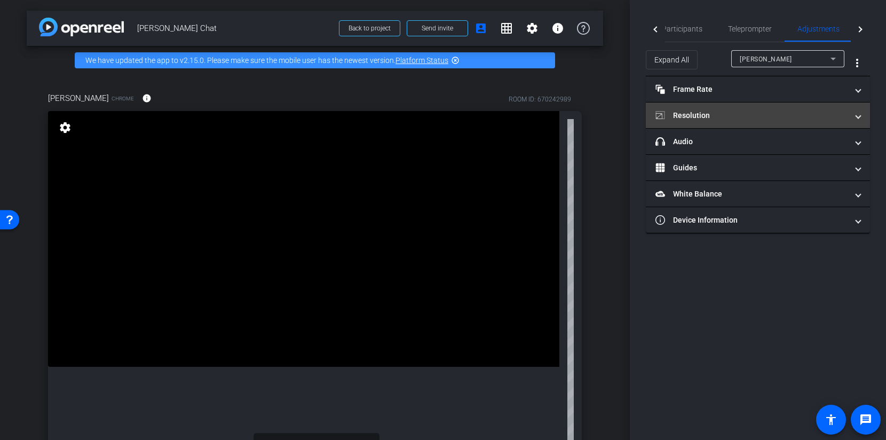
click at [753, 112] on mat-panel-title "Resolution" at bounding box center [752, 115] width 192 height 11
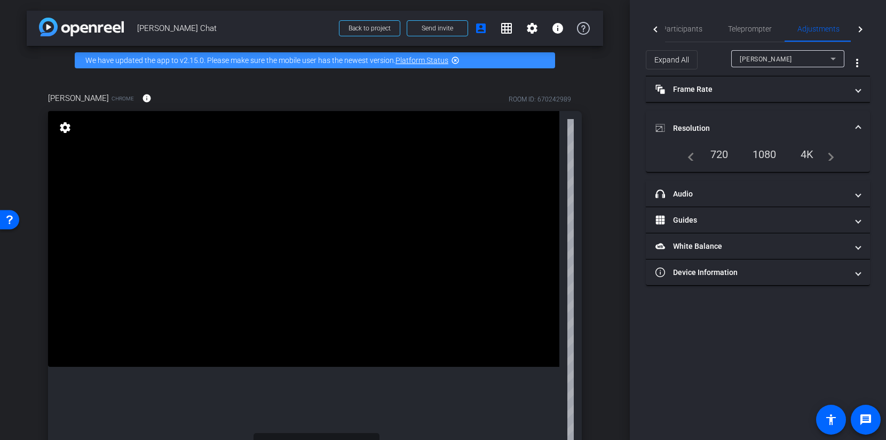
click at [753, 111] on mat-expansion-panel-header "Resolution" at bounding box center [758, 128] width 224 height 34
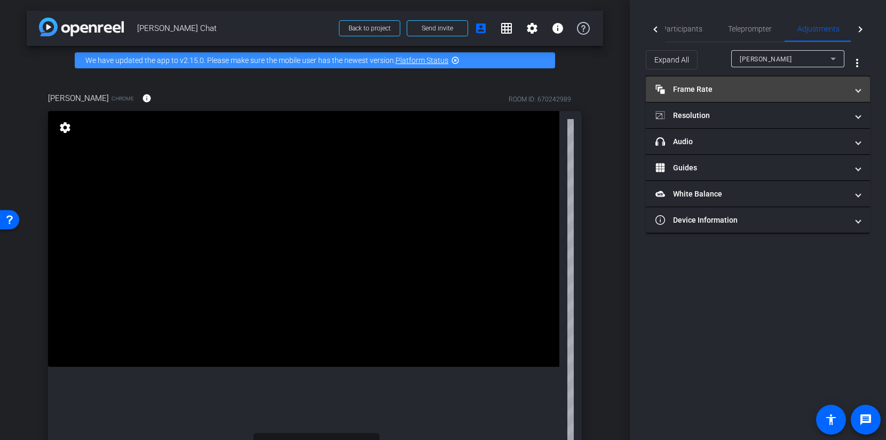
click at [732, 85] on mat-panel-title "Frame Rate Frame Rate" at bounding box center [752, 89] width 192 height 11
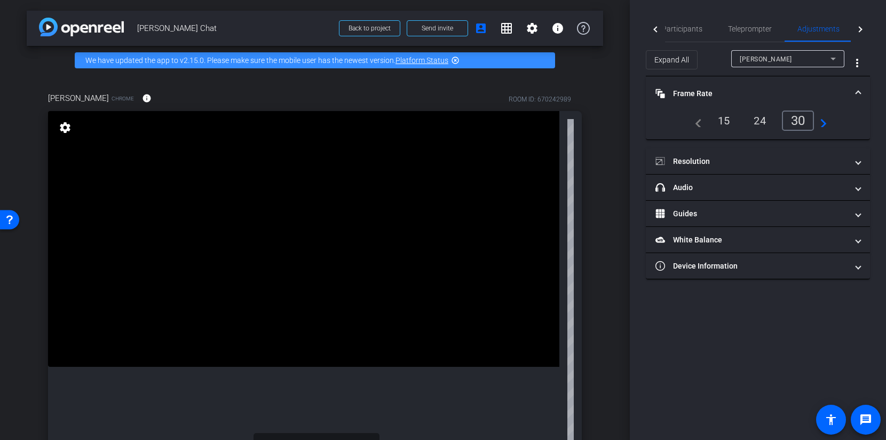
click at [732, 86] on mat-expansion-panel-header "Frame Rate Frame Rate" at bounding box center [758, 93] width 224 height 34
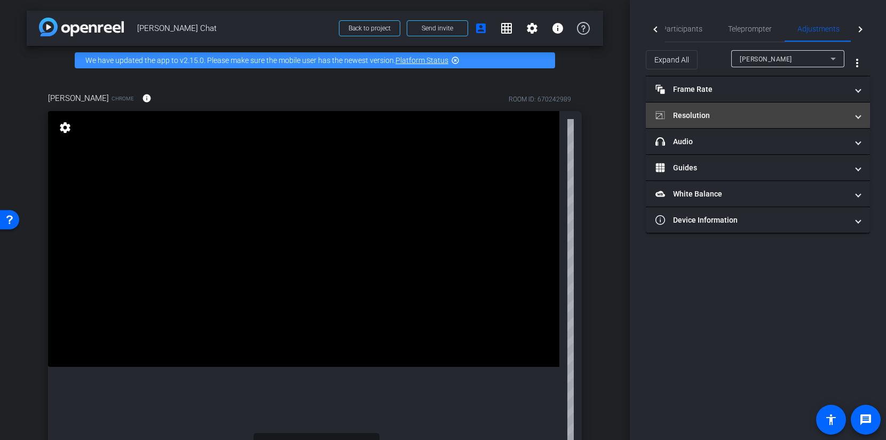
click at [724, 118] on mat-panel-title "Resolution" at bounding box center [752, 115] width 192 height 11
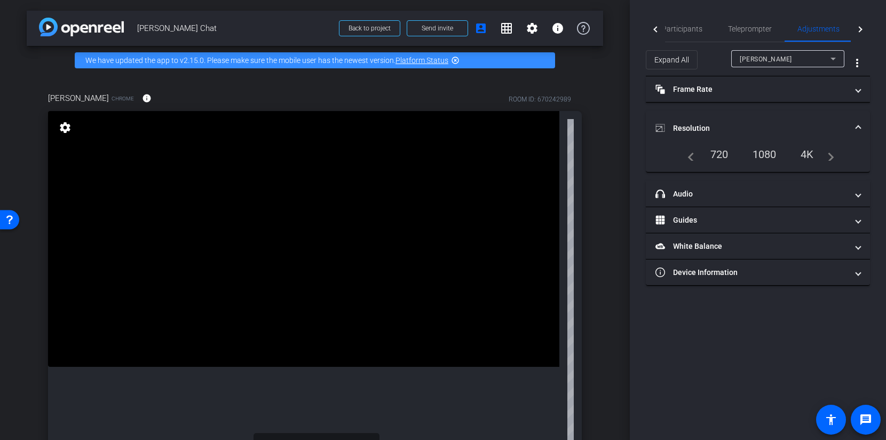
click at [768, 163] on div "1080" at bounding box center [765, 154] width 40 height 18
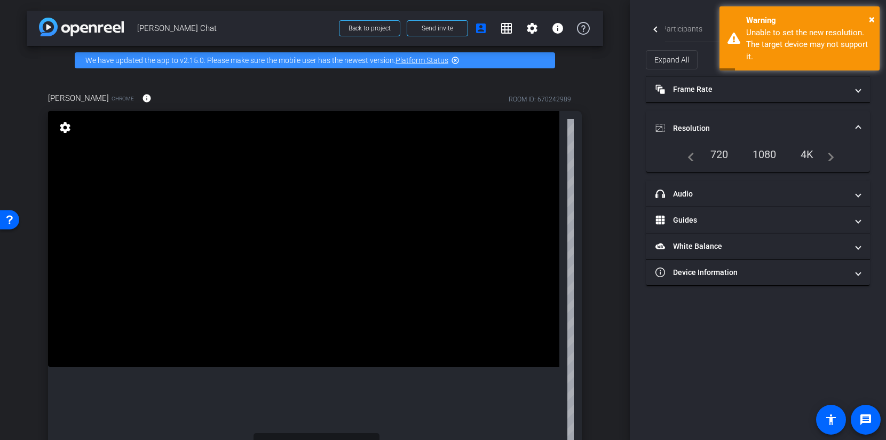
click at [853, 119] on mat-expansion-panel-header "Resolution" at bounding box center [758, 128] width 224 height 34
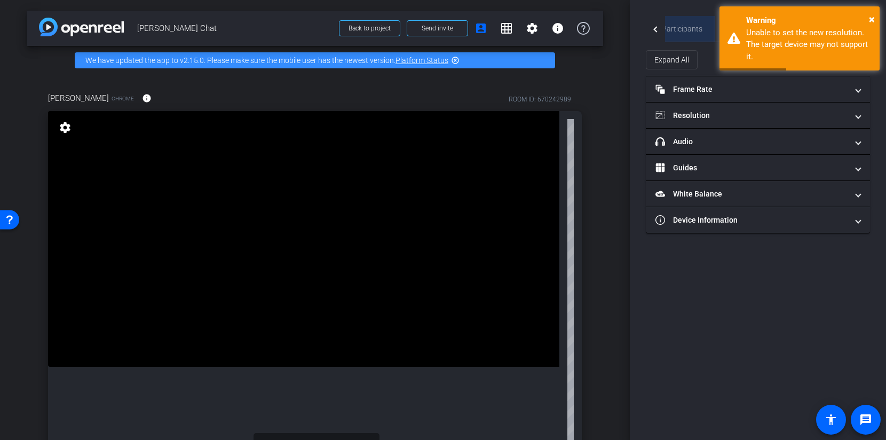
click at [686, 22] on span "Participants" at bounding box center [682, 29] width 41 height 26
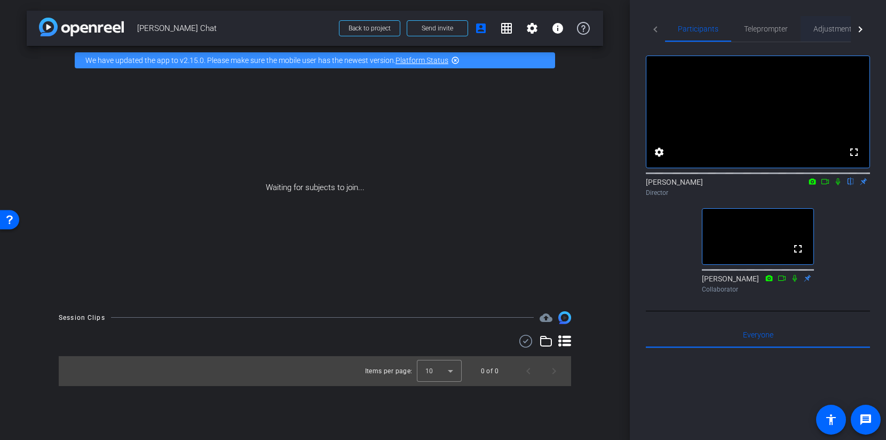
click at [838, 34] on span "Adjustments" at bounding box center [835, 29] width 42 height 26
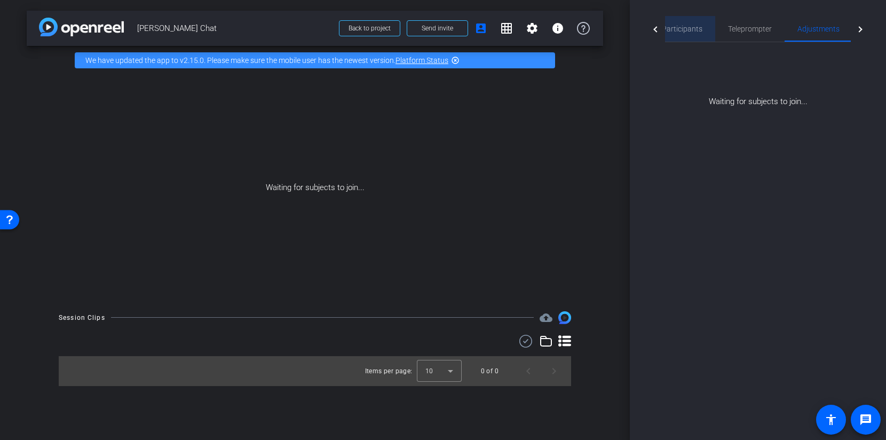
click at [706, 33] on div "Participants" at bounding box center [682, 29] width 66 height 26
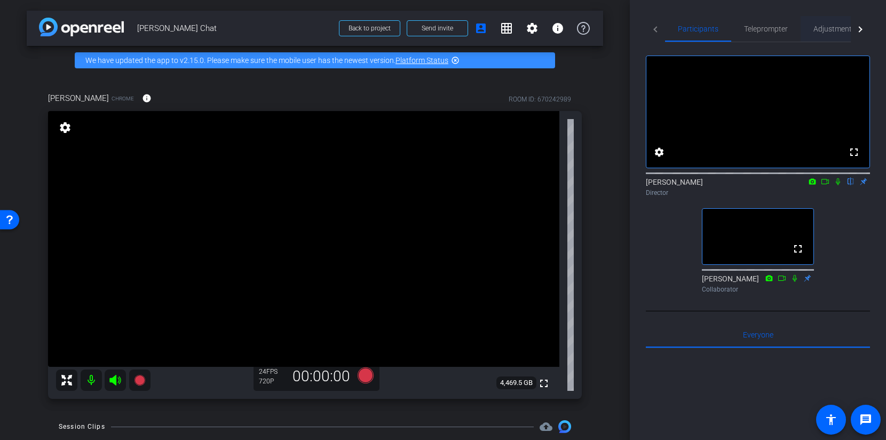
click at [819, 32] on span "Adjustments" at bounding box center [835, 28] width 42 height 7
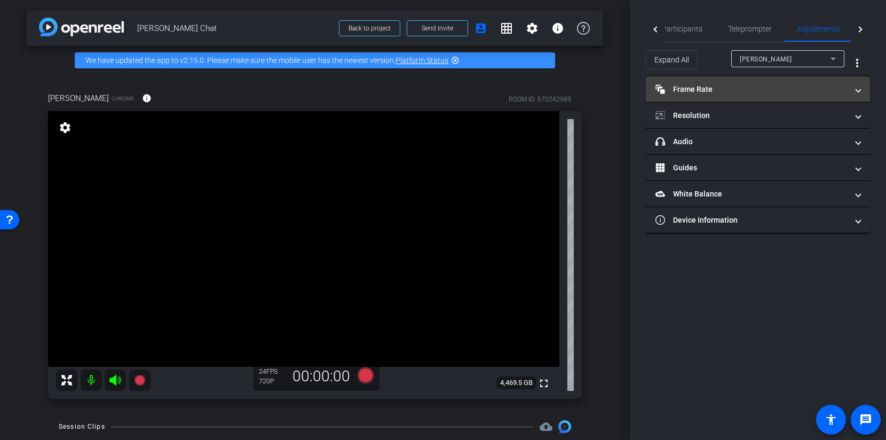
click at [779, 90] on mat-panel-title "Frame Rate Frame Rate" at bounding box center [752, 89] width 192 height 11
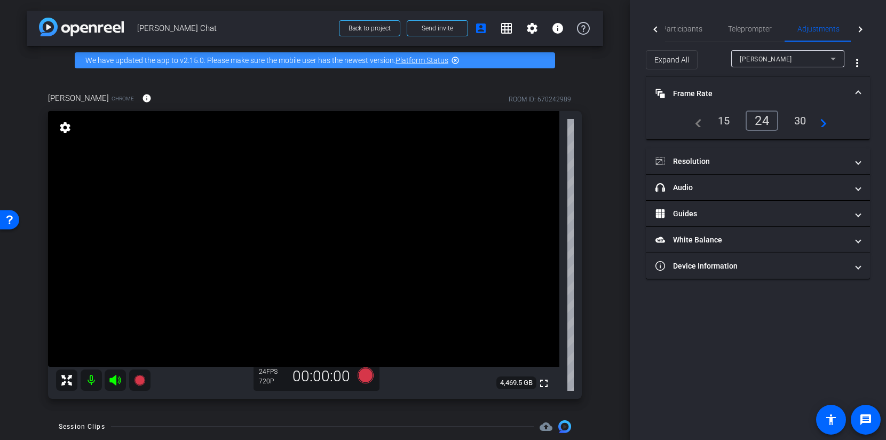
click at [796, 121] on div "30" at bounding box center [801, 121] width 28 height 18
click at [856, 88] on span at bounding box center [858, 93] width 4 height 11
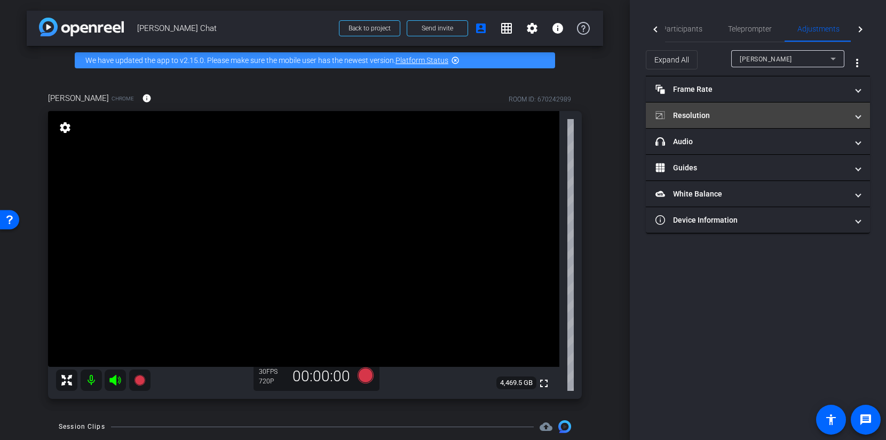
click at [776, 110] on mat-panel-title "Resolution" at bounding box center [752, 115] width 192 height 11
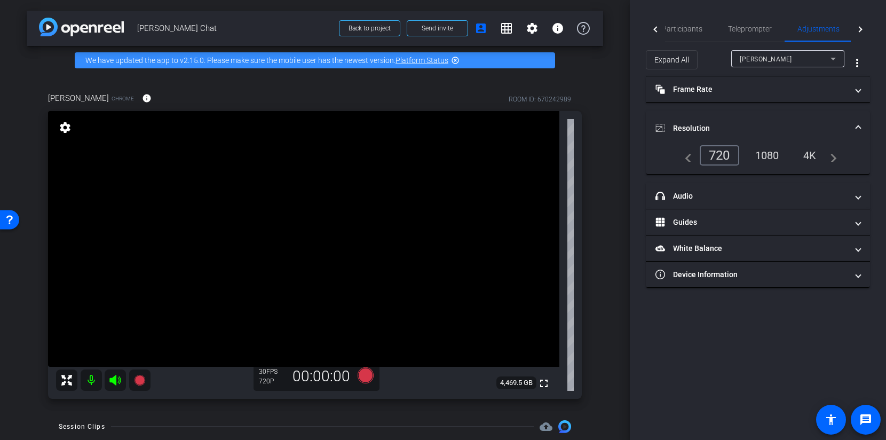
click at [768, 148] on div "1080" at bounding box center [768, 155] width 40 height 18
click at [857, 124] on span at bounding box center [858, 128] width 4 height 11
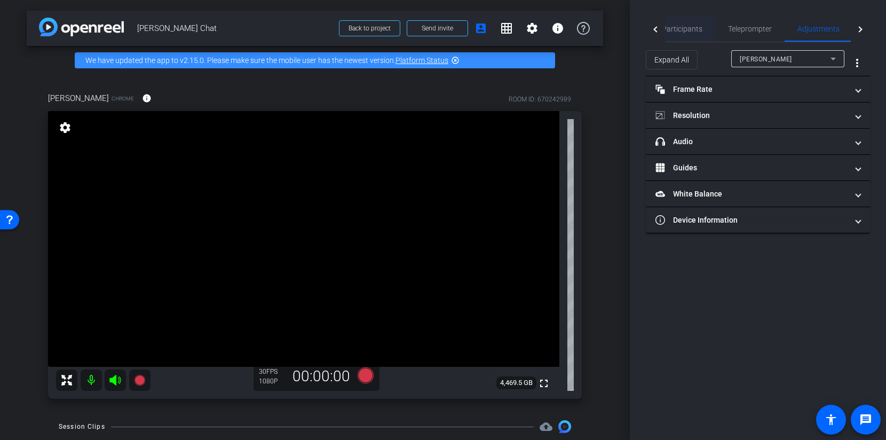
click at [693, 27] on span "Participants" at bounding box center [682, 28] width 41 height 7
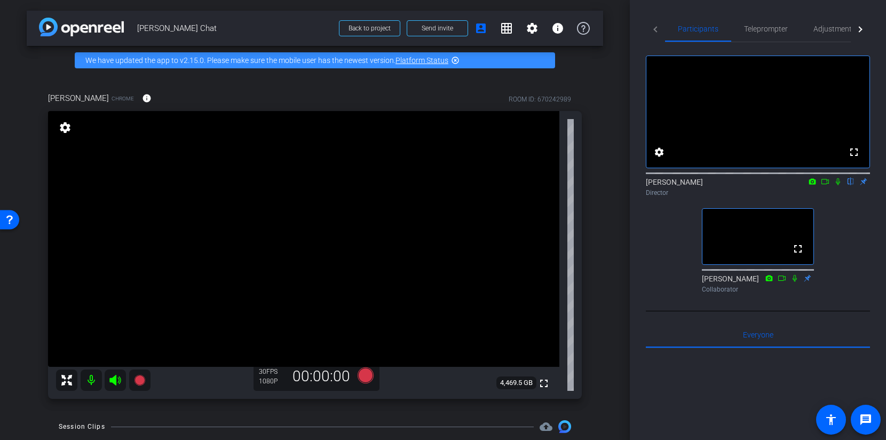
click at [837, 185] on icon at bounding box center [838, 181] width 9 height 7
click at [840, 185] on icon at bounding box center [839, 181] width 6 height 7
click at [818, 26] on span "Adjustments" at bounding box center [835, 28] width 42 height 7
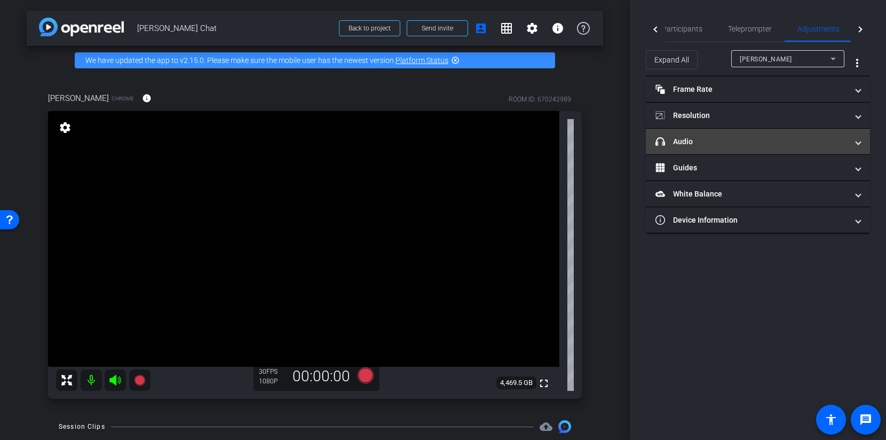
click at [698, 144] on mat-panel-title "headphone icon Audio" at bounding box center [752, 141] width 192 height 11
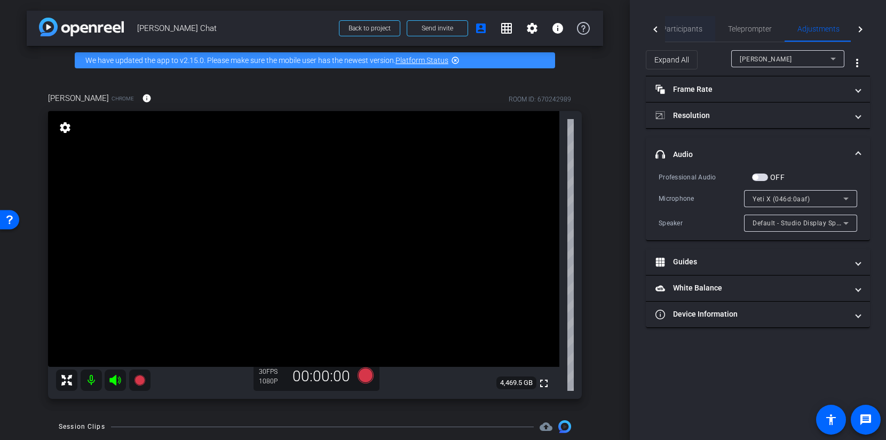
click at [674, 34] on span "Participants" at bounding box center [682, 29] width 41 height 26
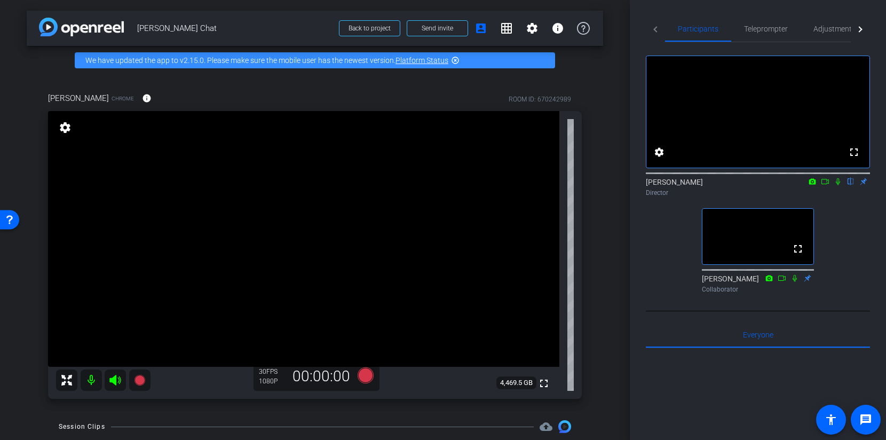
click at [603, 304] on div "arrow_back Priyamvada Natarajan Chat Back to project Send invite account_box gr…" at bounding box center [315, 220] width 630 height 440
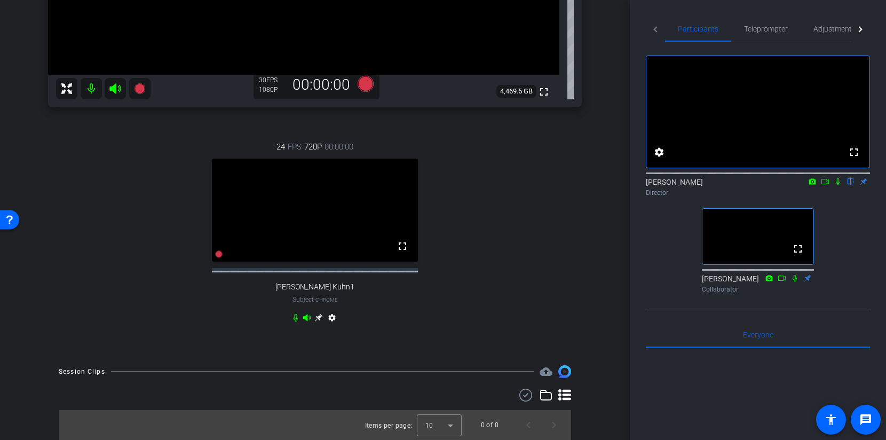
click at [295, 320] on icon at bounding box center [296, 317] width 9 height 9
click at [832, 38] on span "Adjustments" at bounding box center [835, 29] width 42 height 26
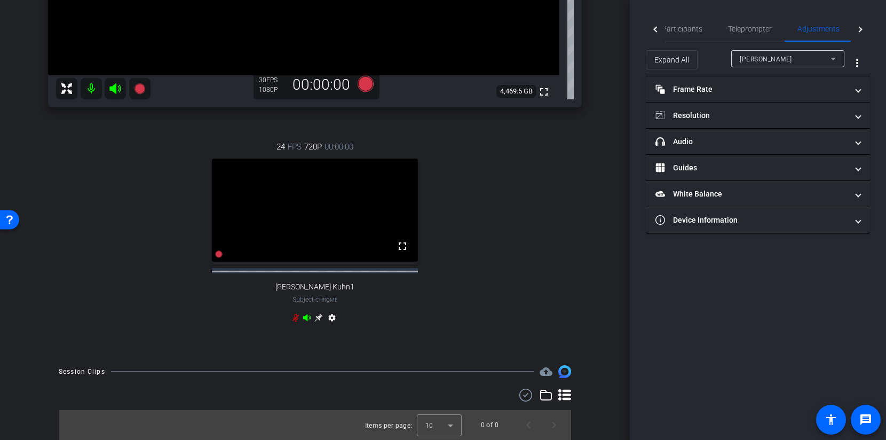
click at [786, 59] on span "[PERSON_NAME]" at bounding box center [766, 59] width 52 height 7
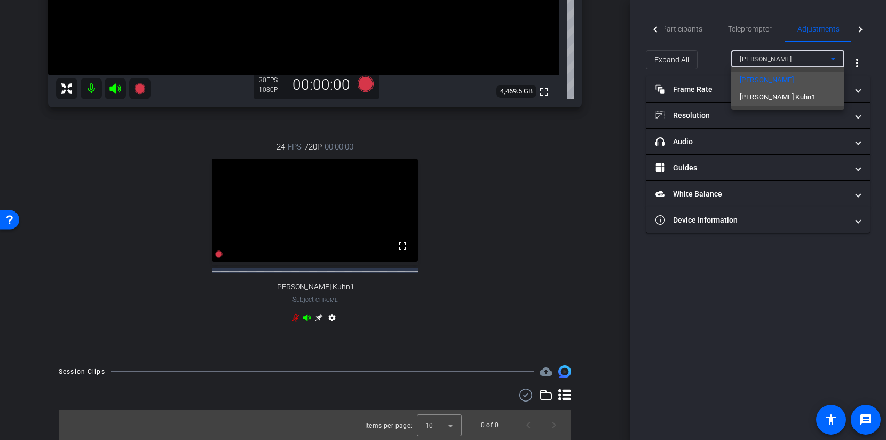
click at [779, 89] on mat-option "Robert Lawrence Kuhn1" at bounding box center [788, 97] width 113 height 17
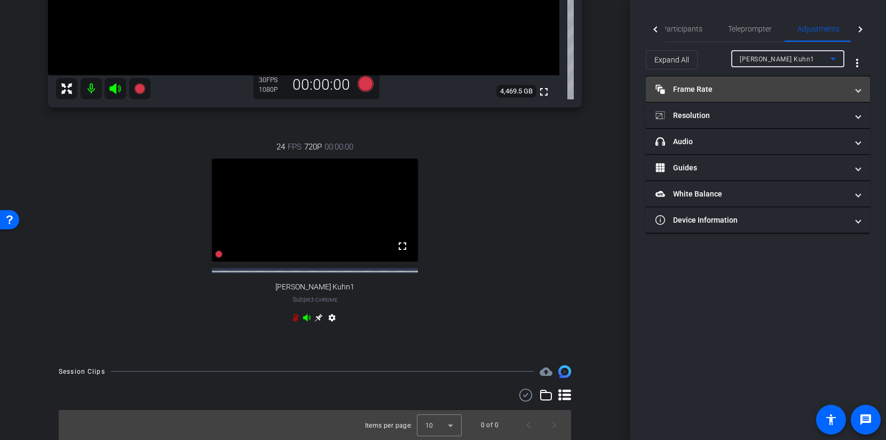
click at [778, 90] on mat-panel-title "Frame Rate Frame Rate" at bounding box center [752, 89] width 192 height 11
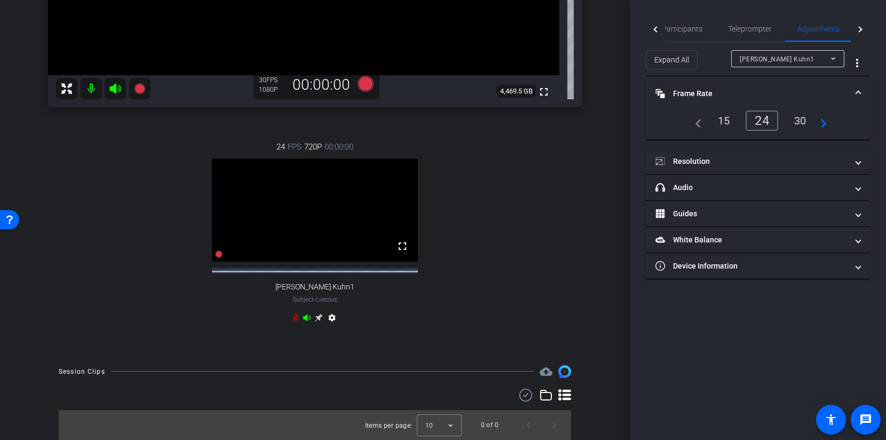
click at [800, 119] on div "30" at bounding box center [801, 121] width 28 height 18
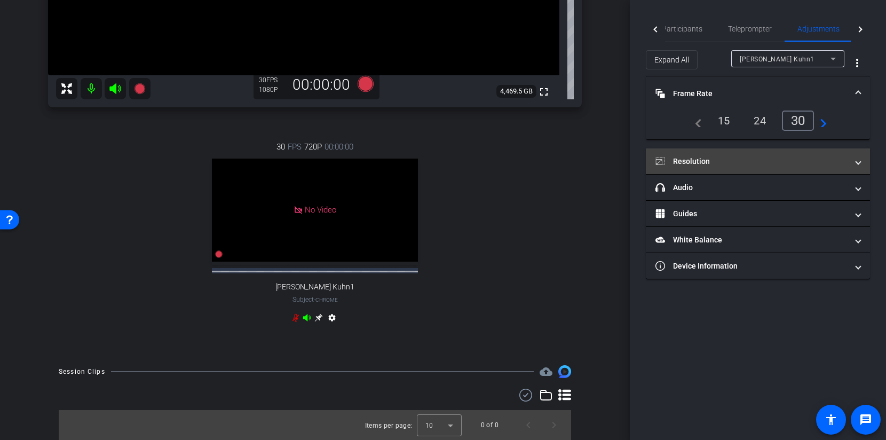
click at [780, 154] on mat-expansion-panel-header "Resolution" at bounding box center [758, 161] width 224 height 26
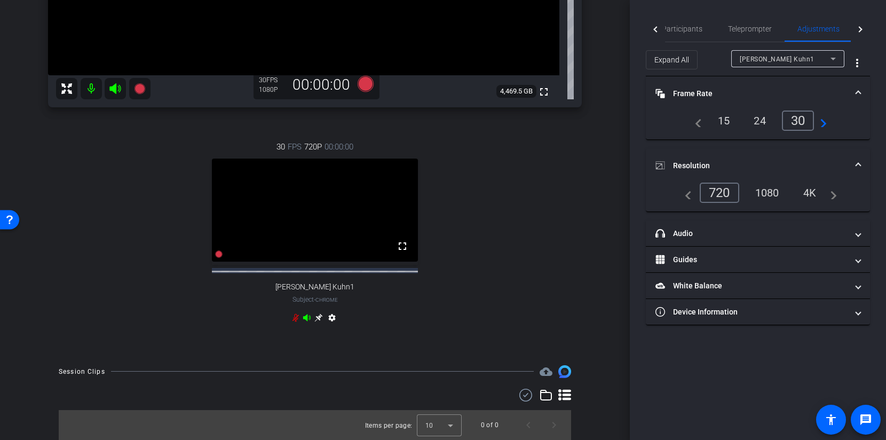
click at [770, 194] on div "1080" at bounding box center [768, 193] width 40 height 18
click at [859, 159] on mat-expansion-panel-header "Resolution" at bounding box center [758, 165] width 224 height 34
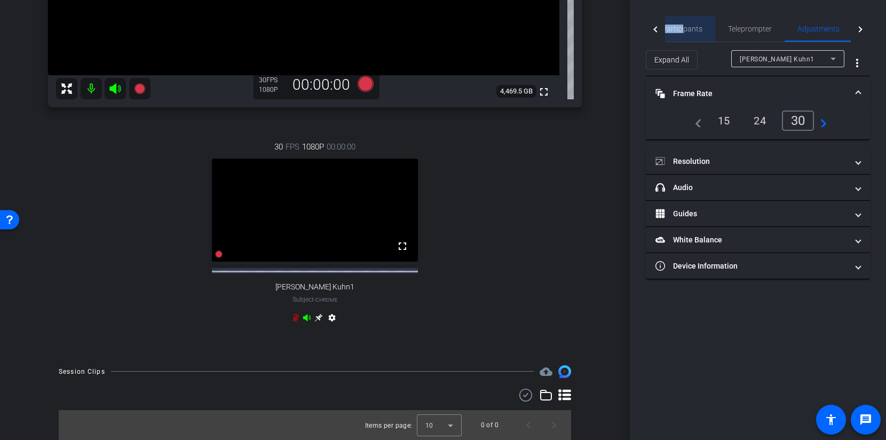
click at [683, 25] on span "Participants" at bounding box center [682, 28] width 41 height 7
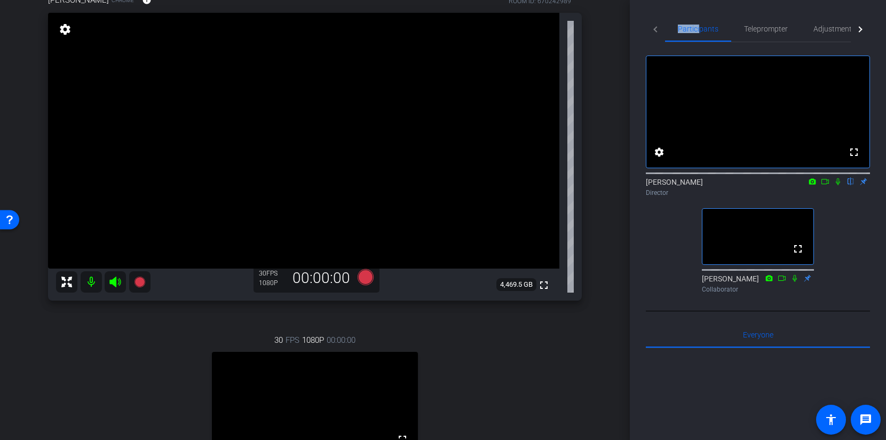
scroll to position [60, 0]
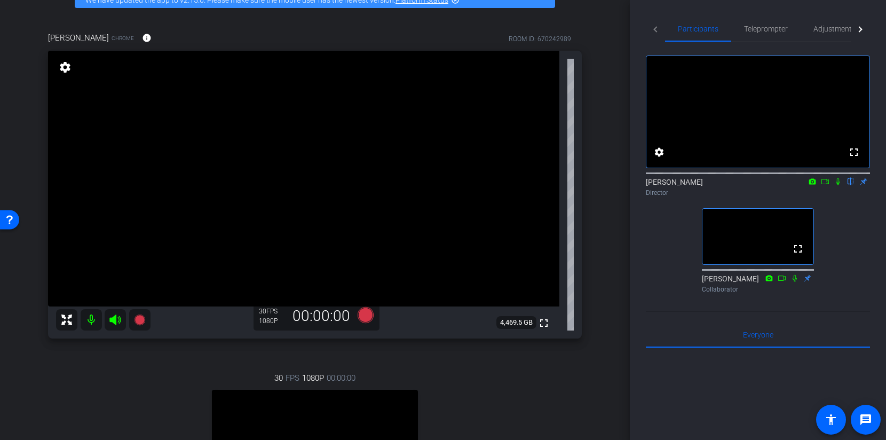
click at [603, 182] on div "arrow_back Priyamvada Natarajan Chat Back to project Send invite account_box gr…" at bounding box center [315, 160] width 630 height 440
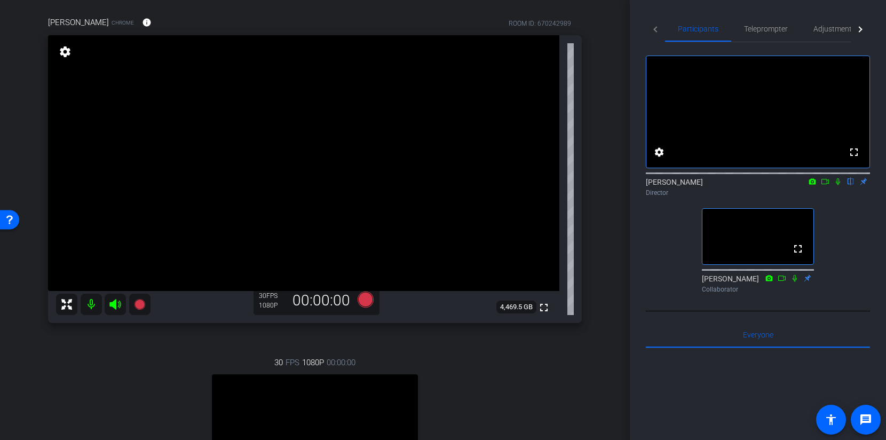
scroll to position [78, 0]
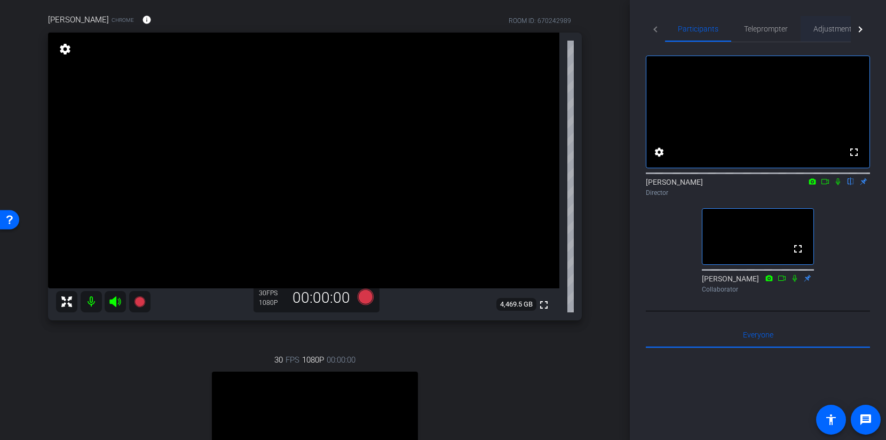
click at [829, 25] on span "Adjustments" at bounding box center [835, 28] width 42 height 7
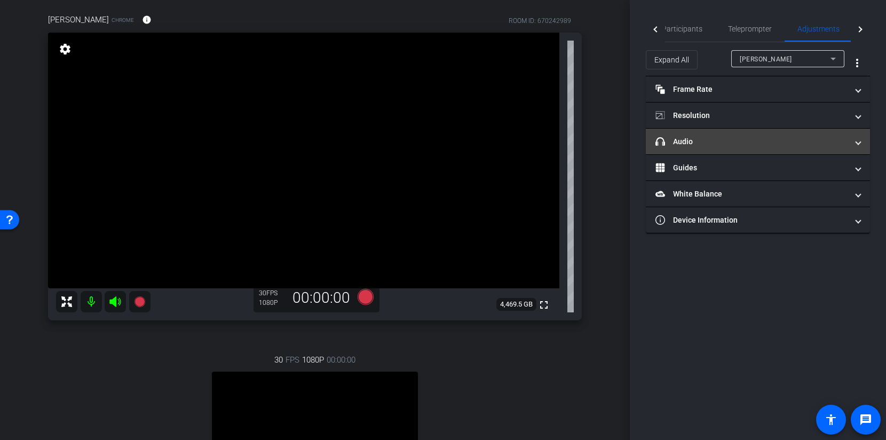
click at [727, 143] on mat-panel-title "headphone icon Audio" at bounding box center [752, 141] width 192 height 11
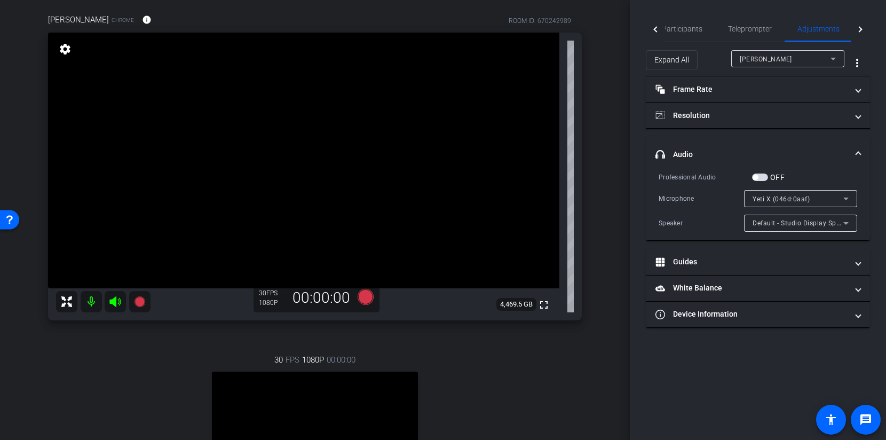
click at [727, 143] on mat-expansion-panel-header "headphone icon Audio" at bounding box center [758, 154] width 224 height 34
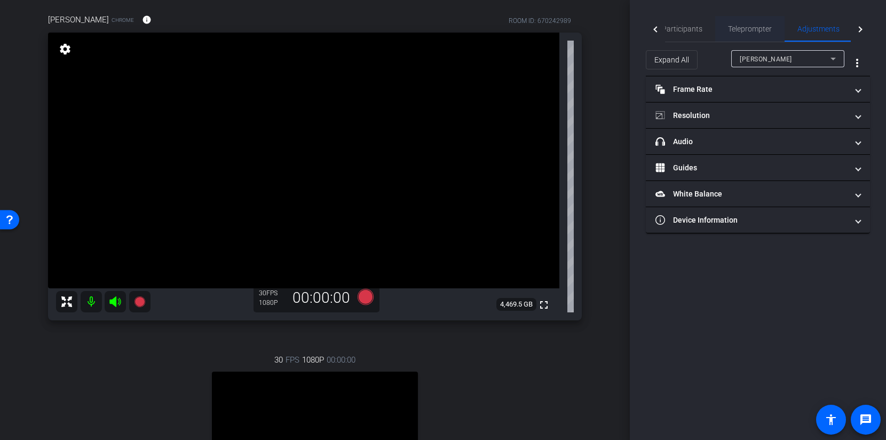
click at [740, 23] on span "Teleprompter" at bounding box center [750, 29] width 44 height 26
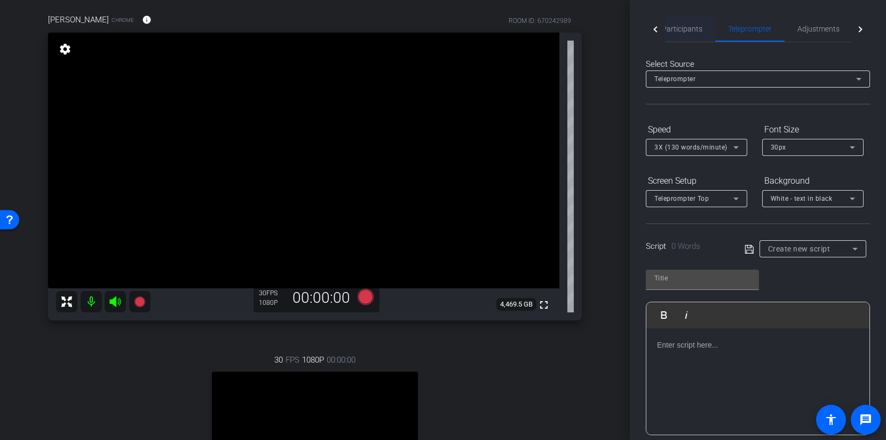
click at [681, 23] on span "Participants" at bounding box center [682, 29] width 41 height 26
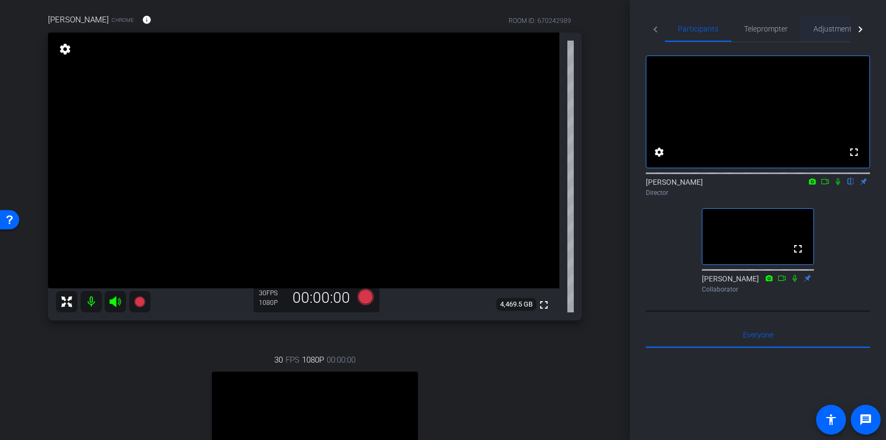
click at [818, 27] on span "Adjustments" at bounding box center [835, 28] width 42 height 7
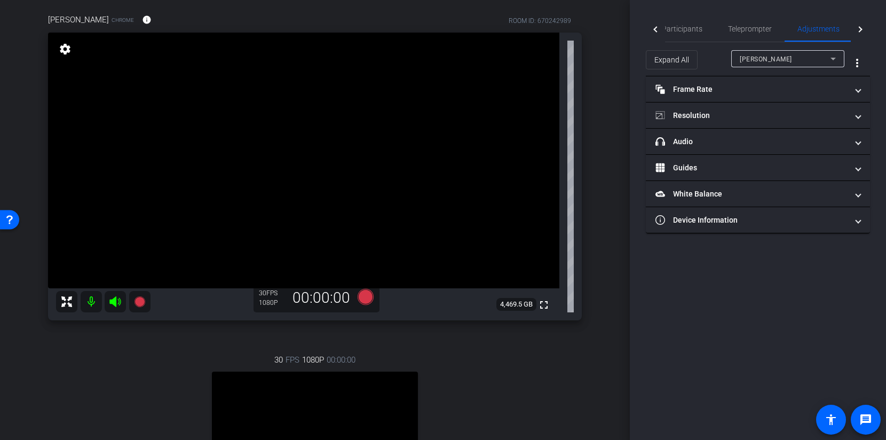
click at [762, 61] on span "[PERSON_NAME]" at bounding box center [766, 59] width 52 height 7
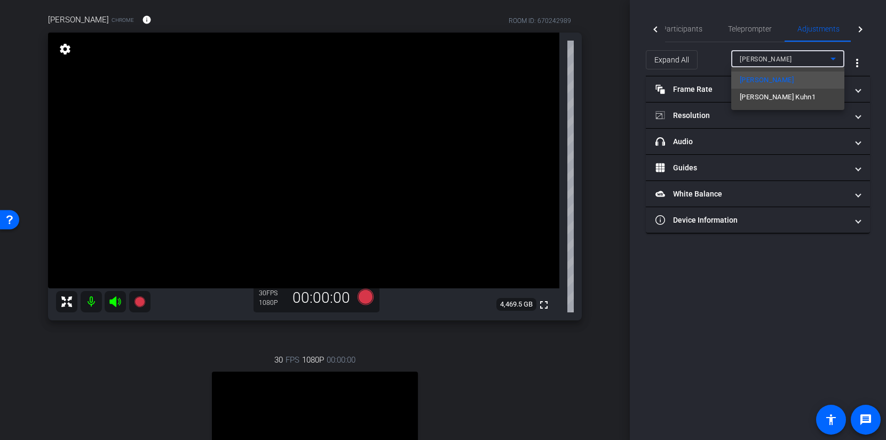
click at [762, 61] on div at bounding box center [443, 220] width 886 height 440
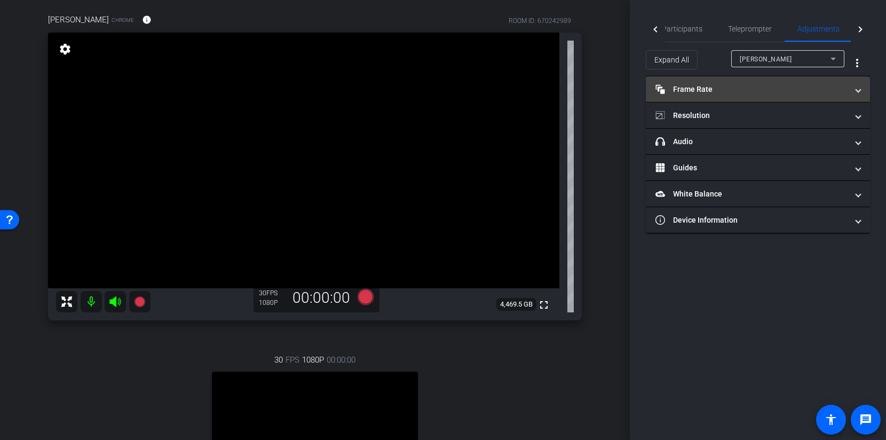
click at [731, 89] on mat-panel-title "Frame Rate Frame Rate" at bounding box center [752, 89] width 192 height 11
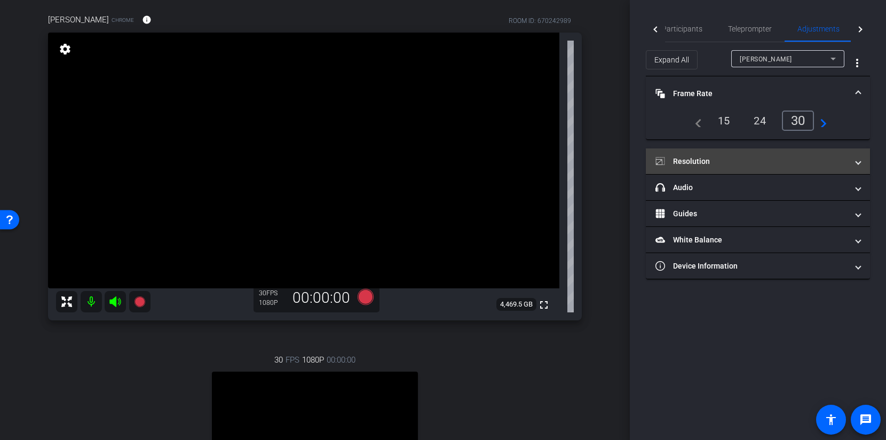
click at [743, 161] on mat-panel-title "Resolution" at bounding box center [752, 161] width 192 height 11
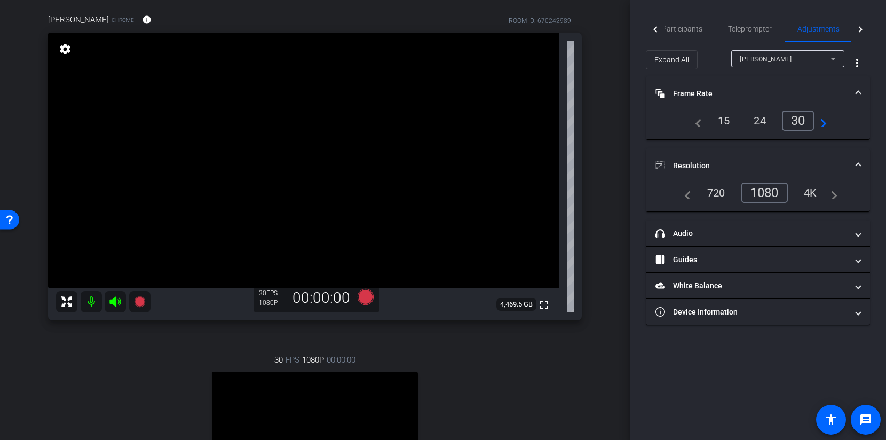
click at [787, 50] on div "[PERSON_NAME]" at bounding box center [788, 58] width 96 height 17
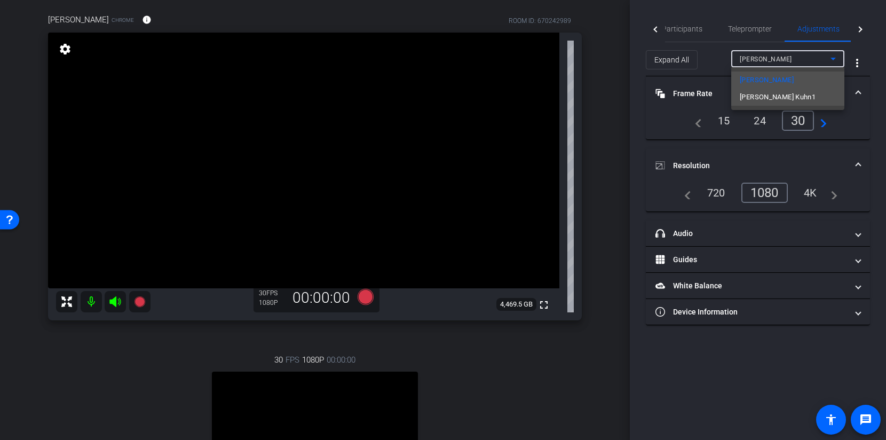
click at [775, 95] on span "Robert Lawrence Kuhn1" at bounding box center [778, 97] width 76 height 13
click at [673, 32] on span "Participants" at bounding box center [682, 28] width 41 height 7
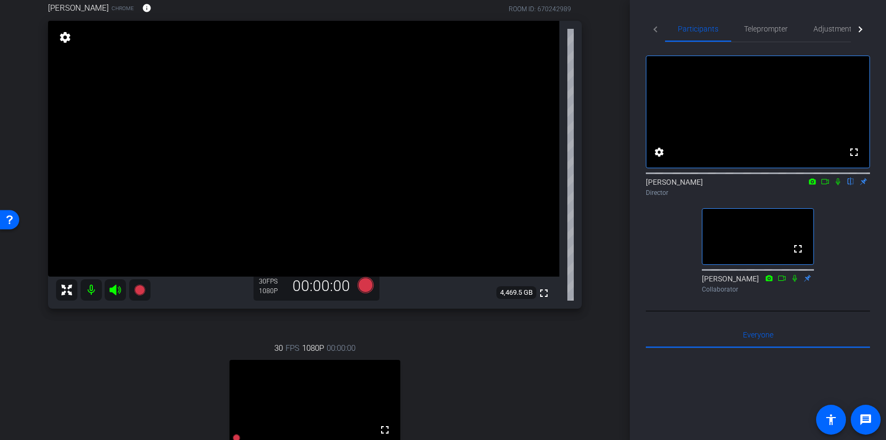
scroll to position [81, 0]
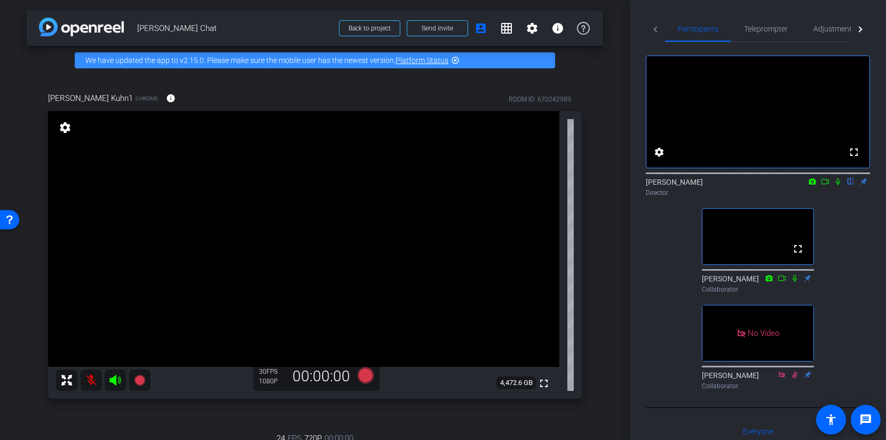
scroll to position [301, 0]
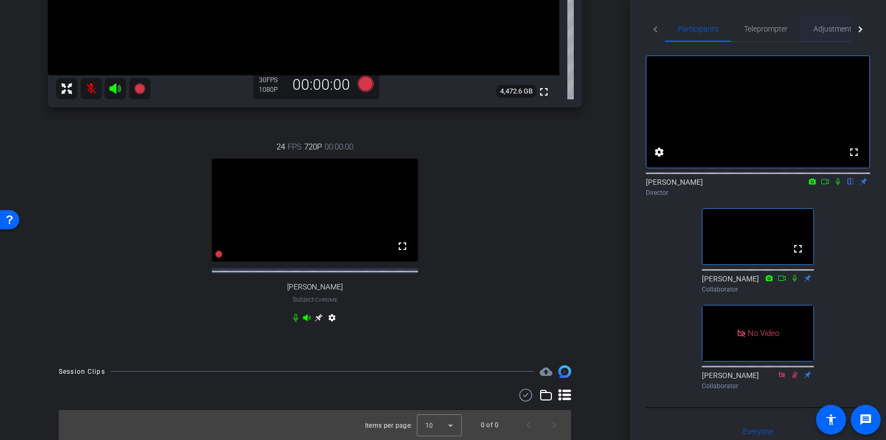
click at [829, 28] on span "Adjustments" at bounding box center [835, 28] width 42 height 7
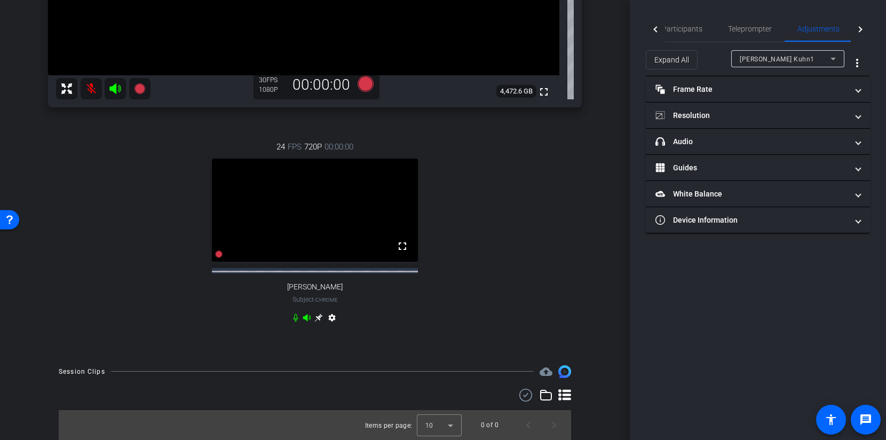
click at [760, 65] on div "[PERSON_NAME] Kuhn1" at bounding box center [785, 58] width 91 height 13
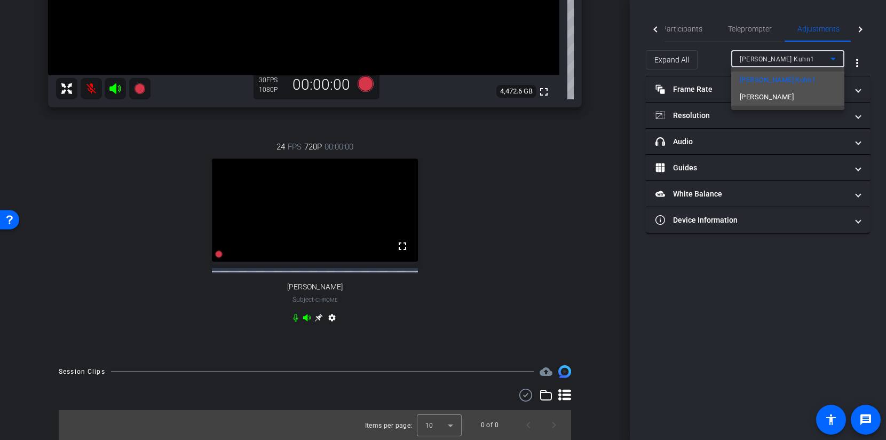
click at [760, 99] on span "[PERSON_NAME]" at bounding box center [767, 97] width 54 height 13
click at [692, 30] on span "Participants" at bounding box center [682, 28] width 41 height 7
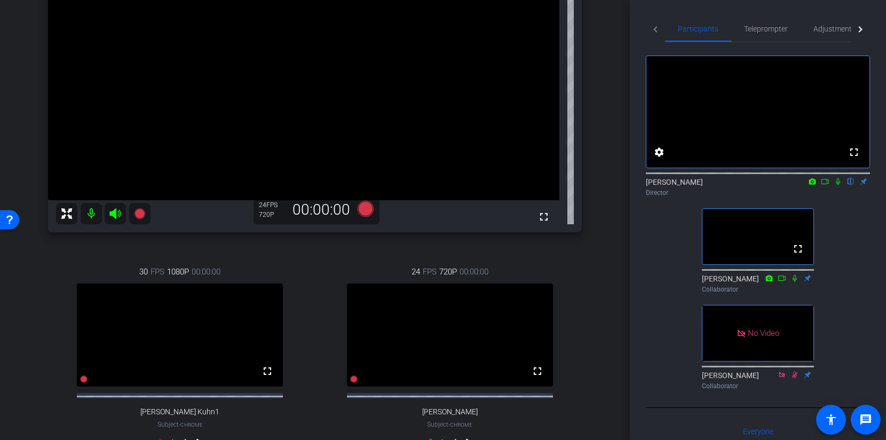
scroll to position [230, 0]
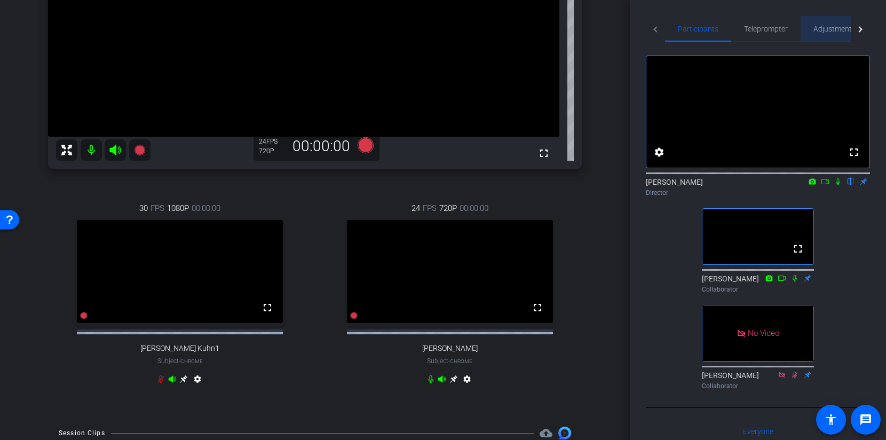
click at [835, 35] on span "Adjustments" at bounding box center [835, 29] width 42 height 26
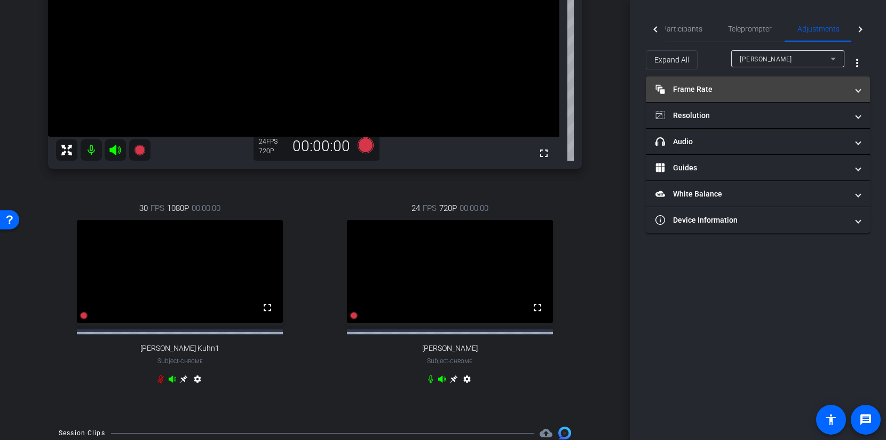
click at [726, 88] on mat-panel-title "Frame Rate Frame Rate" at bounding box center [752, 89] width 192 height 11
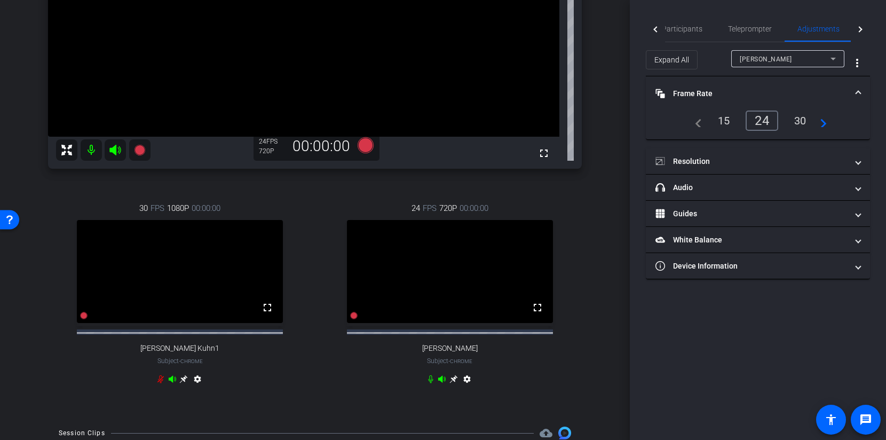
click at [726, 88] on mat-panel-title "Frame Rate Frame Rate" at bounding box center [752, 93] width 192 height 11
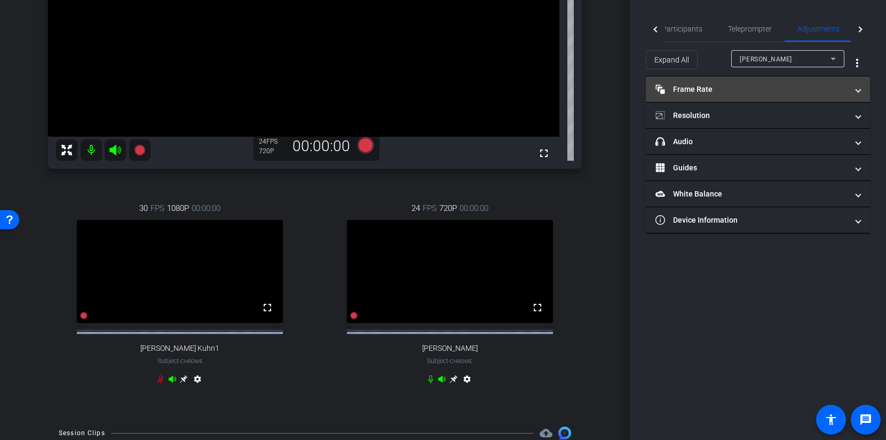
click at [726, 88] on mat-panel-title "Frame Rate Frame Rate" at bounding box center [752, 89] width 192 height 11
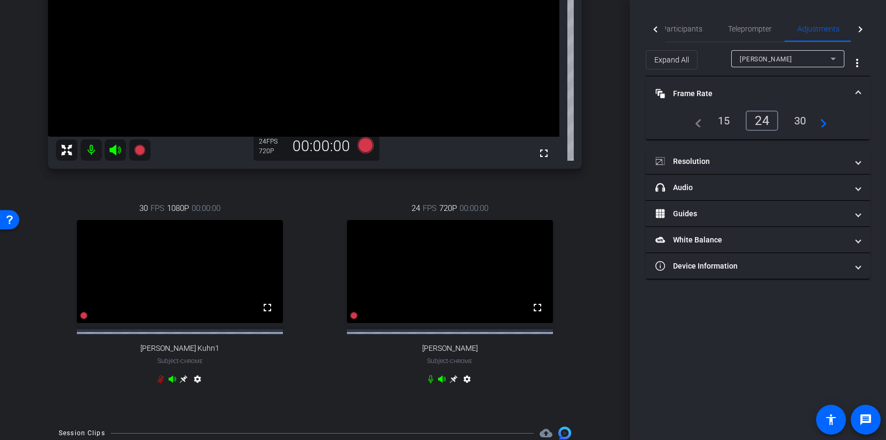
click at [797, 124] on div "30" at bounding box center [801, 121] width 28 height 18
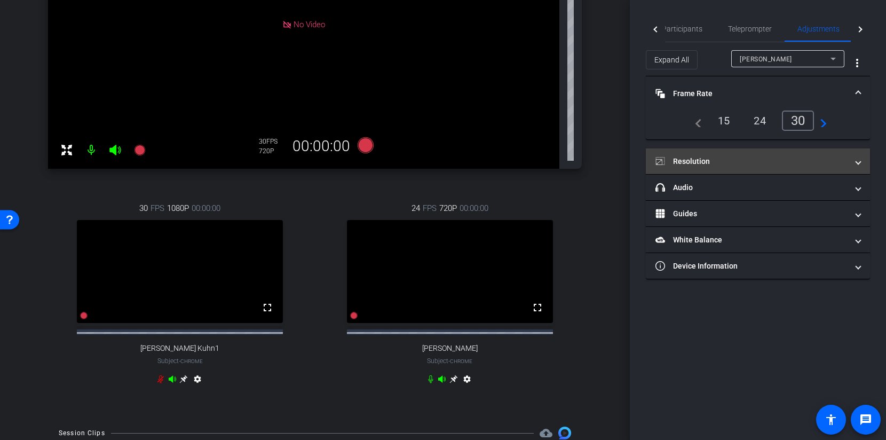
click at [750, 159] on mat-panel-title "Resolution" at bounding box center [752, 161] width 192 height 11
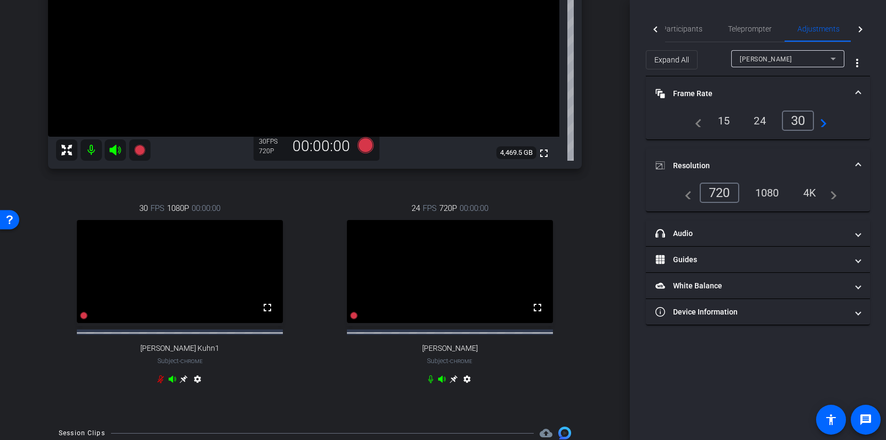
click at [774, 194] on div "1080" at bounding box center [768, 193] width 40 height 18
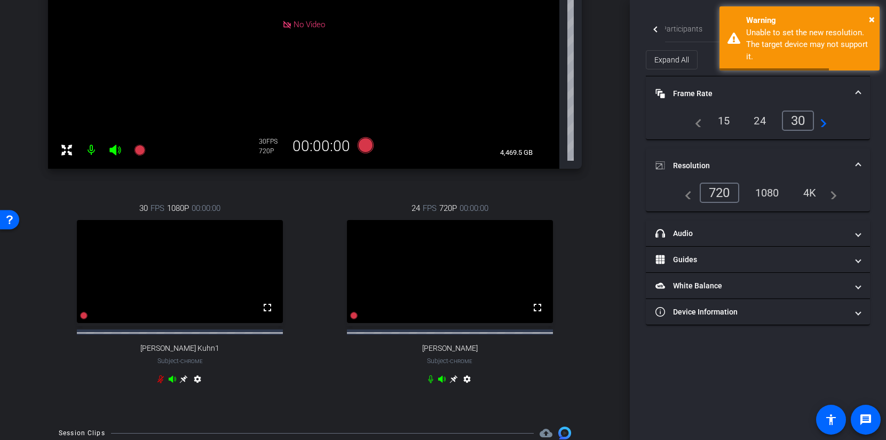
click at [858, 167] on span at bounding box center [858, 165] width 4 height 11
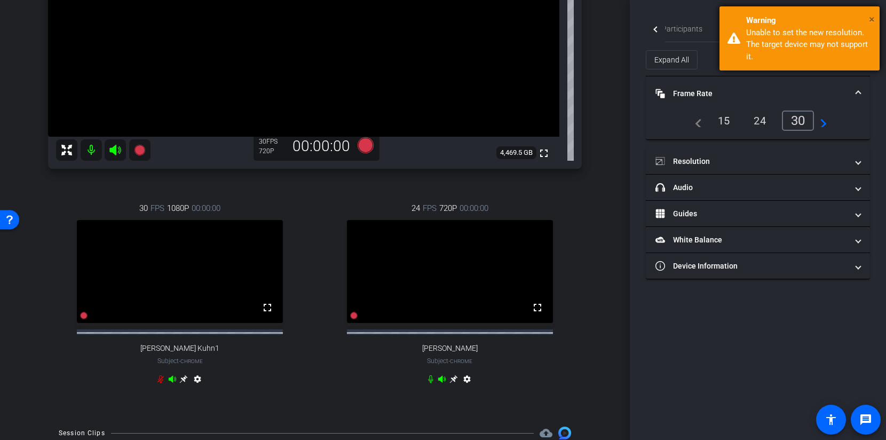
click at [873, 15] on span "×" at bounding box center [872, 19] width 6 height 13
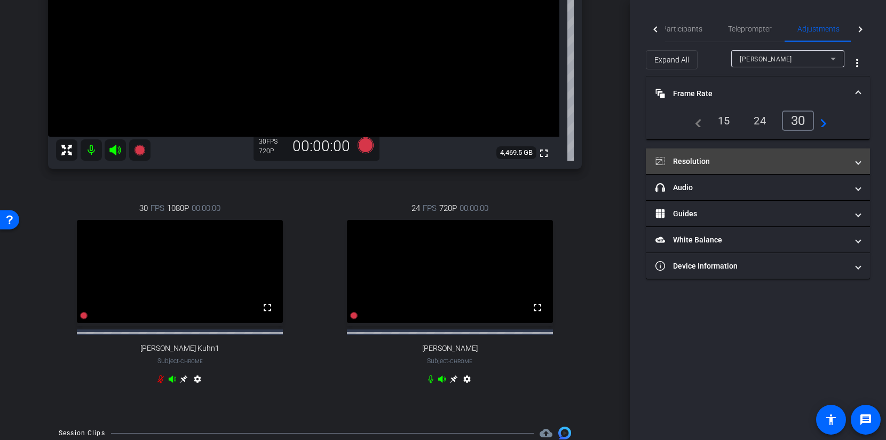
click at [771, 154] on mat-expansion-panel-header "Resolution" at bounding box center [758, 161] width 224 height 26
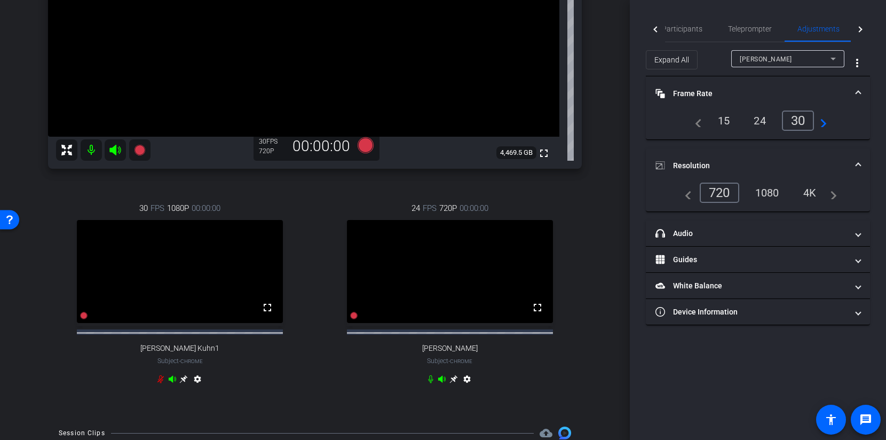
click at [758, 196] on div "1080" at bounding box center [768, 193] width 40 height 18
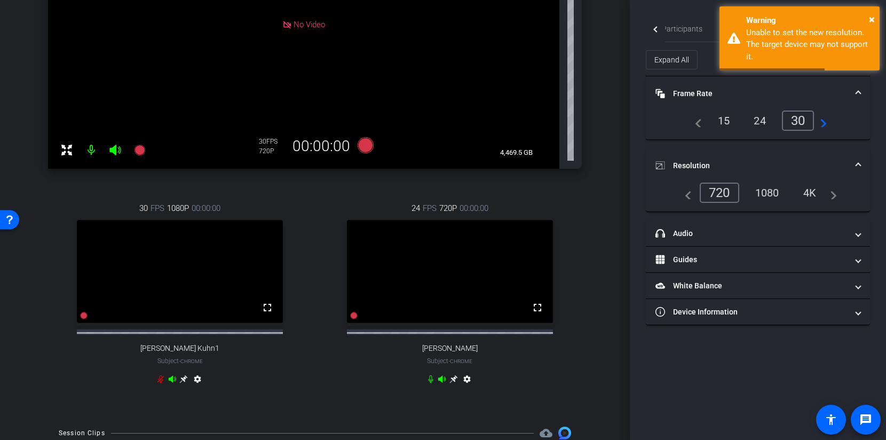
click at [854, 166] on span "Resolution" at bounding box center [756, 165] width 201 height 11
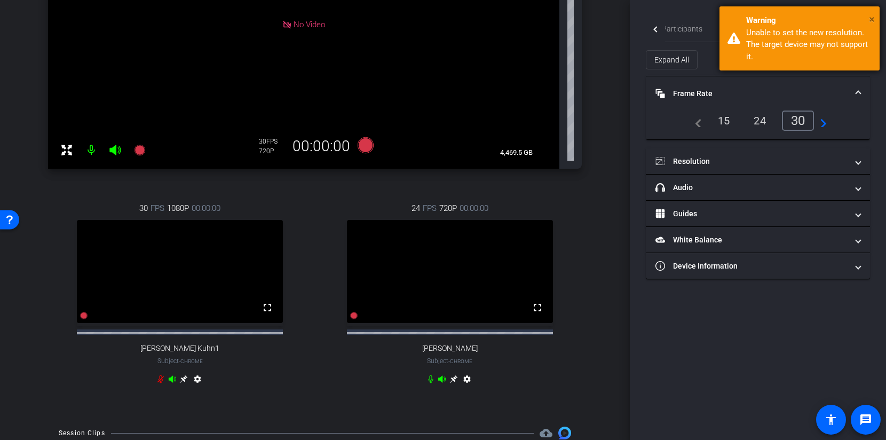
click at [874, 22] on span "×" at bounding box center [872, 19] width 6 height 13
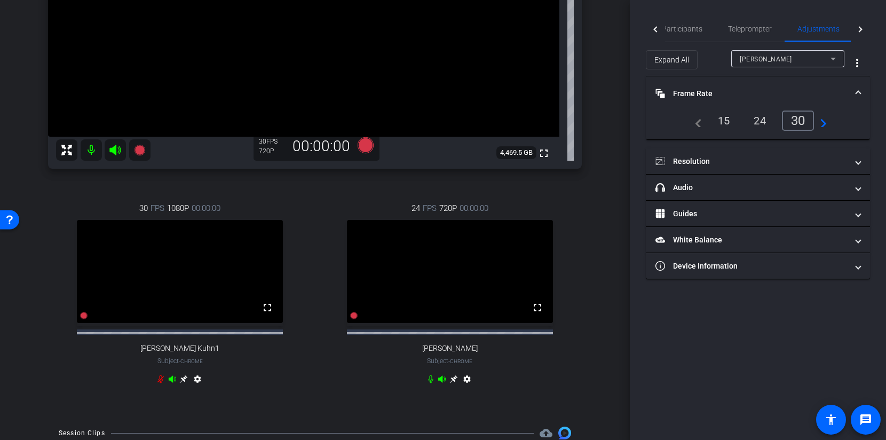
click at [792, 59] on span "[PERSON_NAME]" at bounding box center [766, 59] width 52 height 7
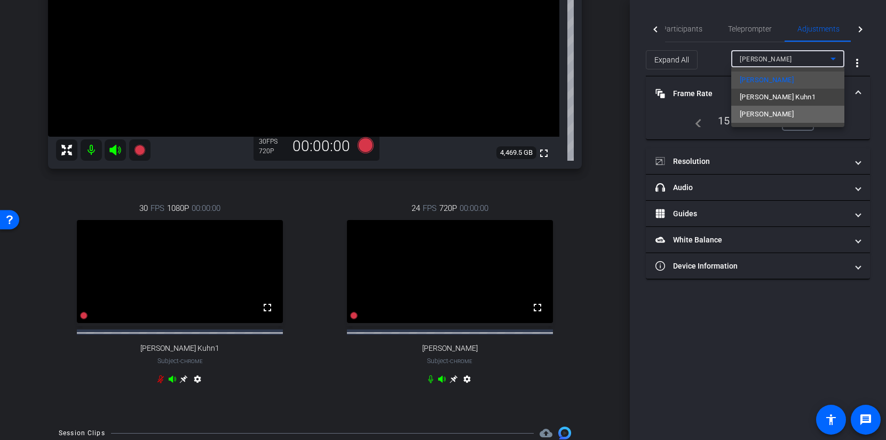
click at [768, 115] on span "[PERSON_NAME]" at bounding box center [767, 114] width 54 height 13
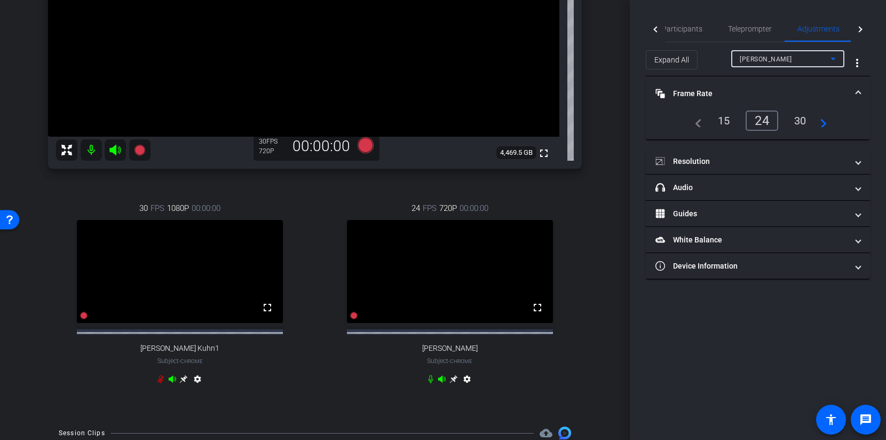
click at [801, 119] on div "30" at bounding box center [801, 121] width 28 height 18
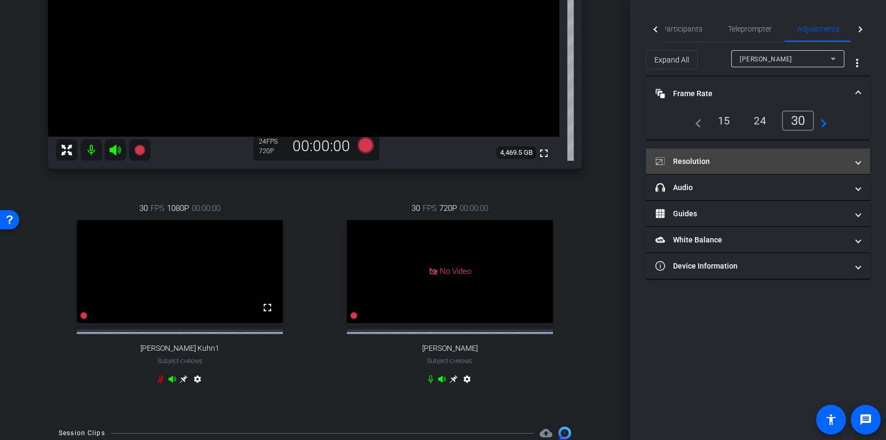
click at [761, 166] on mat-panel-title "Resolution" at bounding box center [752, 161] width 192 height 11
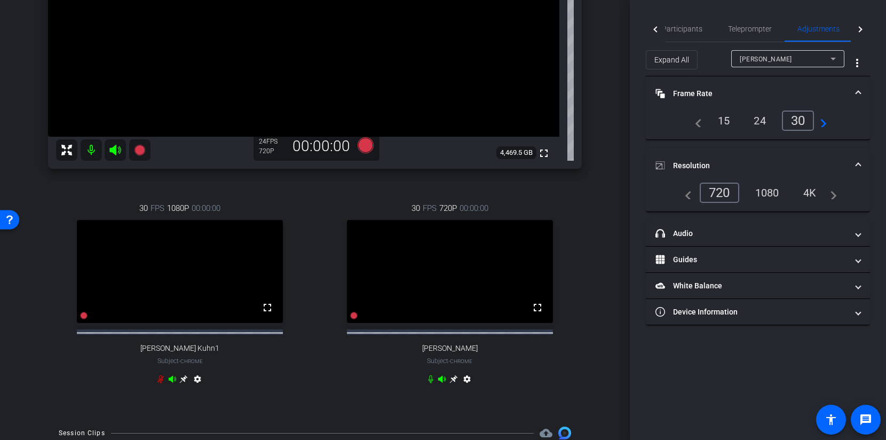
click at [767, 192] on div "1080" at bounding box center [768, 193] width 40 height 18
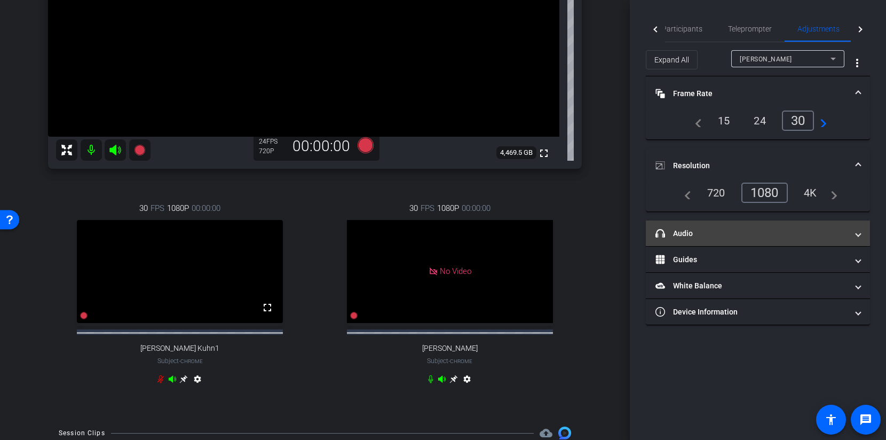
click at [777, 233] on mat-panel-title "headphone icon Audio" at bounding box center [752, 233] width 192 height 11
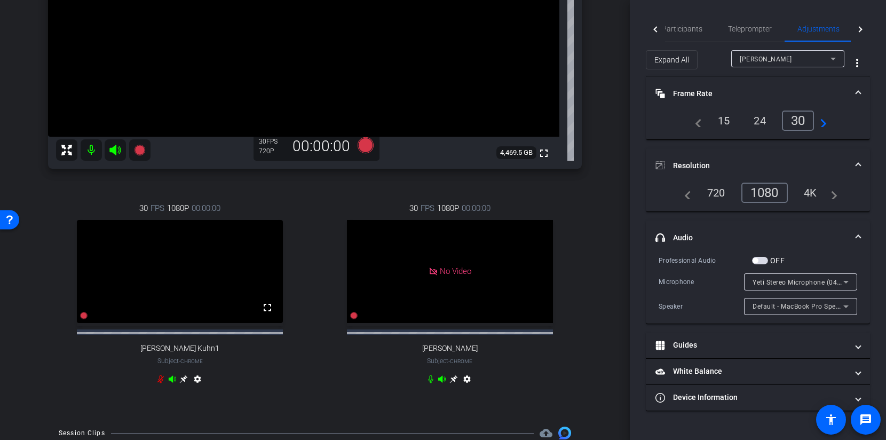
click at [777, 233] on mat-panel-title "headphone icon Audio" at bounding box center [752, 237] width 192 height 11
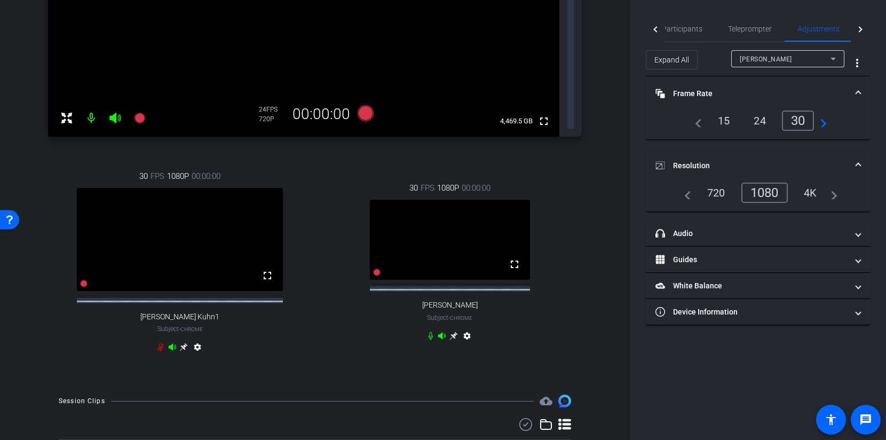
click at [861, 161] on mat-expansion-panel-header "Resolution" at bounding box center [758, 165] width 224 height 34
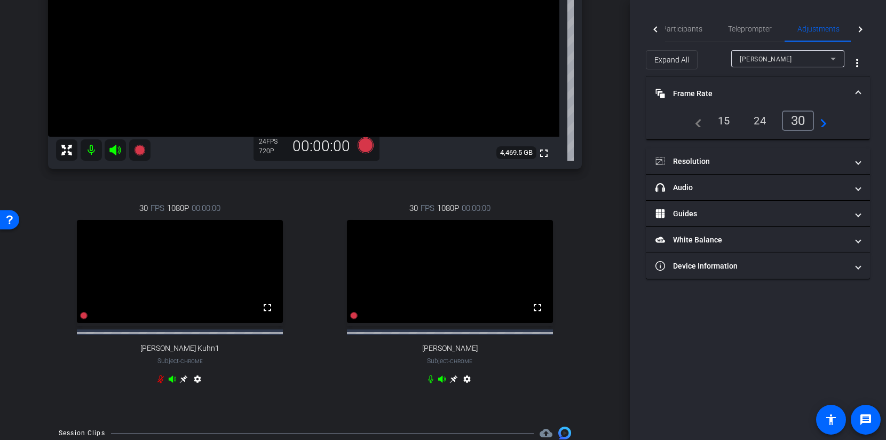
click at [856, 94] on span at bounding box center [858, 93] width 4 height 11
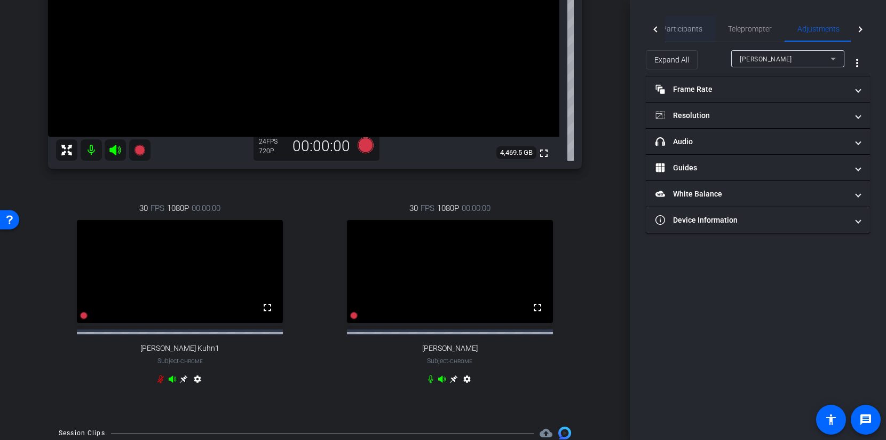
click at [677, 31] on span "Participants" at bounding box center [682, 28] width 41 height 7
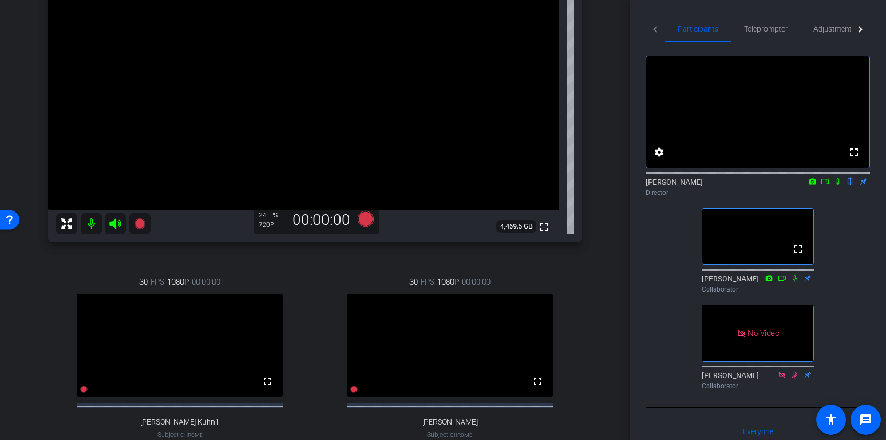
scroll to position [89, 0]
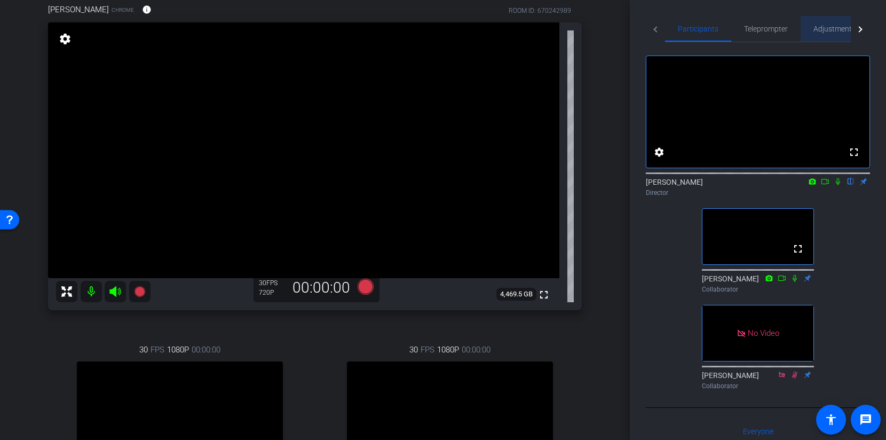
click at [837, 30] on span "Adjustments" at bounding box center [835, 28] width 42 height 7
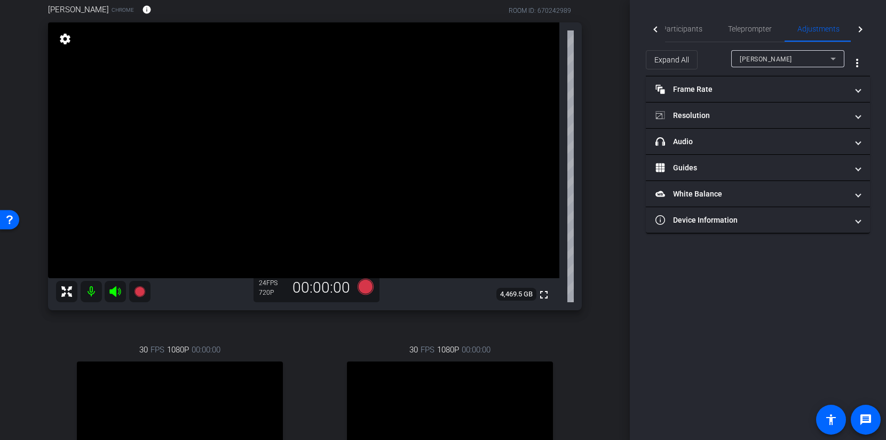
click at [768, 57] on span "Robert Lawrence Kuhn" at bounding box center [766, 59] width 52 height 7
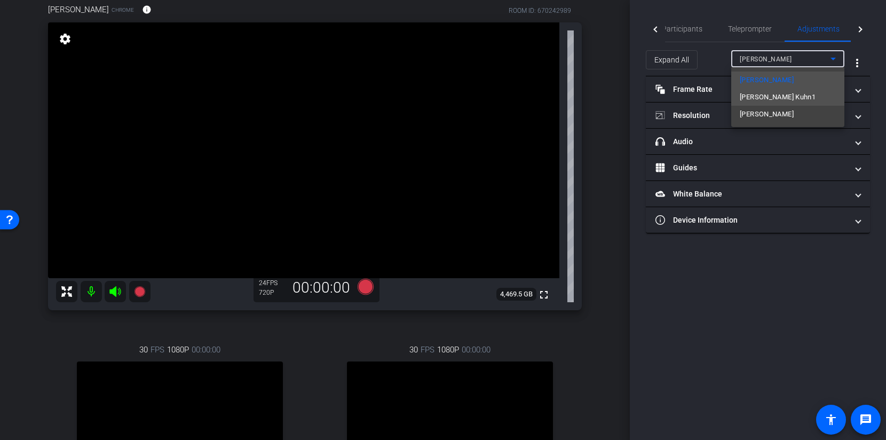
click at [756, 103] on span "Robert Lawrence Kuhn1" at bounding box center [778, 97] width 76 height 13
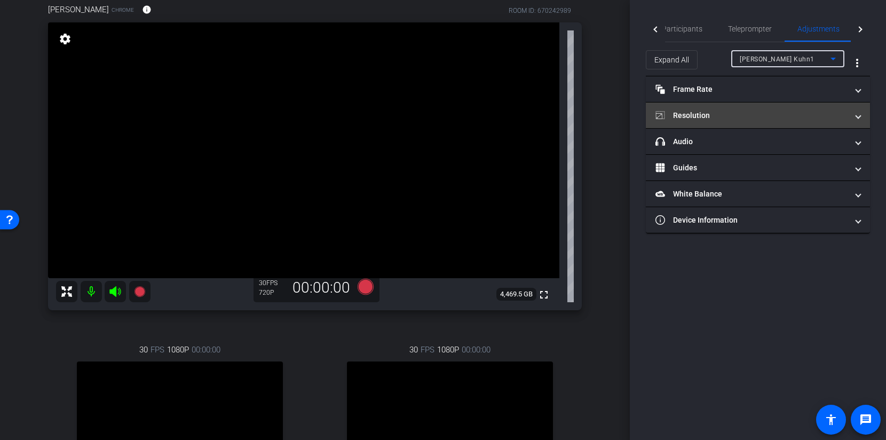
click at [752, 113] on mat-panel-title "Resolution" at bounding box center [752, 115] width 192 height 11
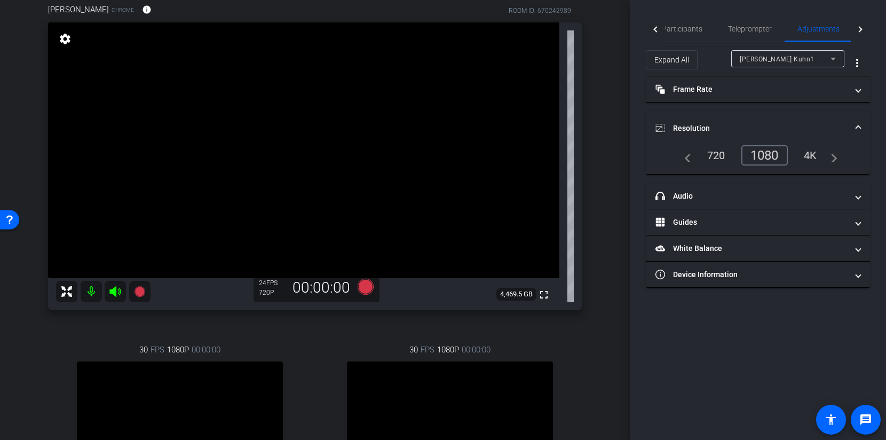
click at [752, 113] on mat-expansion-panel-header "Resolution" at bounding box center [758, 128] width 224 height 34
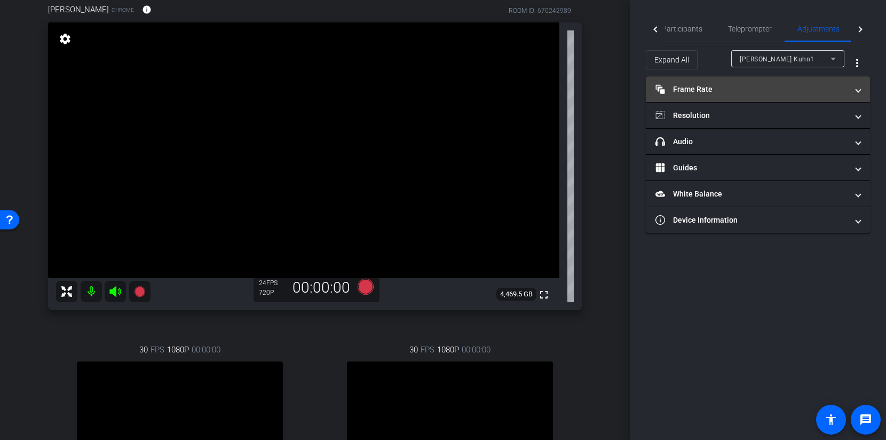
click at [745, 87] on mat-panel-title "Frame Rate Frame Rate" at bounding box center [752, 89] width 192 height 11
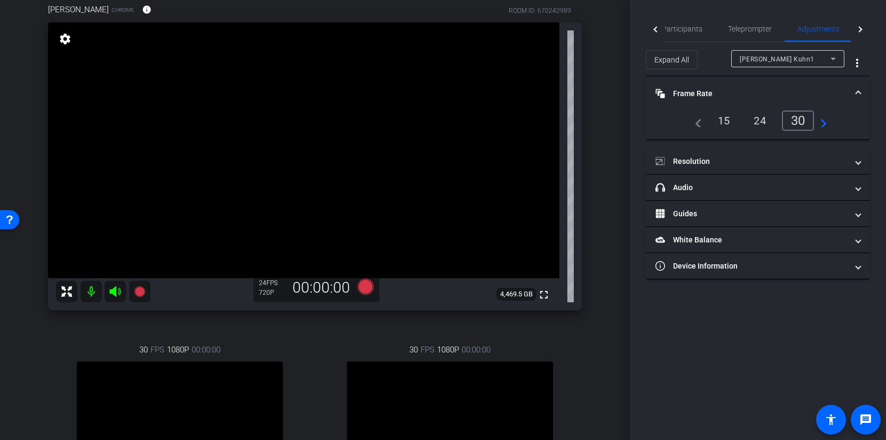
click at [745, 87] on mat-expansion-panel-header "Frame Rate Frame Rate" at bounding box center [758, 93] width 224 height 34
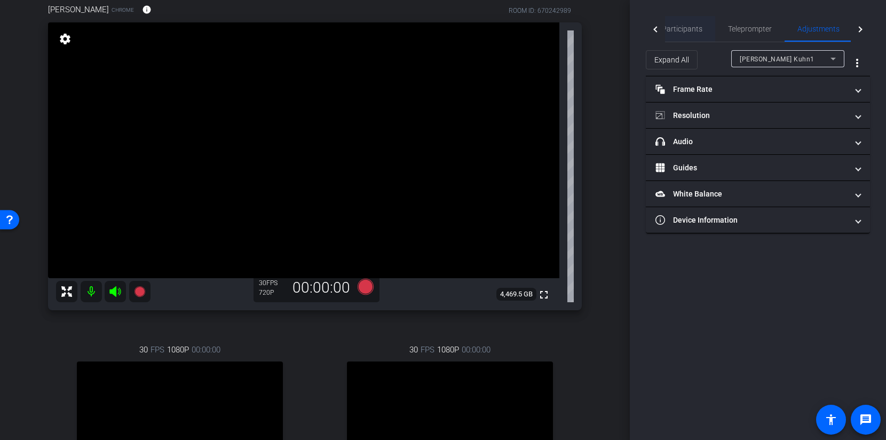
click at [690, 28] on span "Participants" at bounding box center [682, 28] width 41 height 7
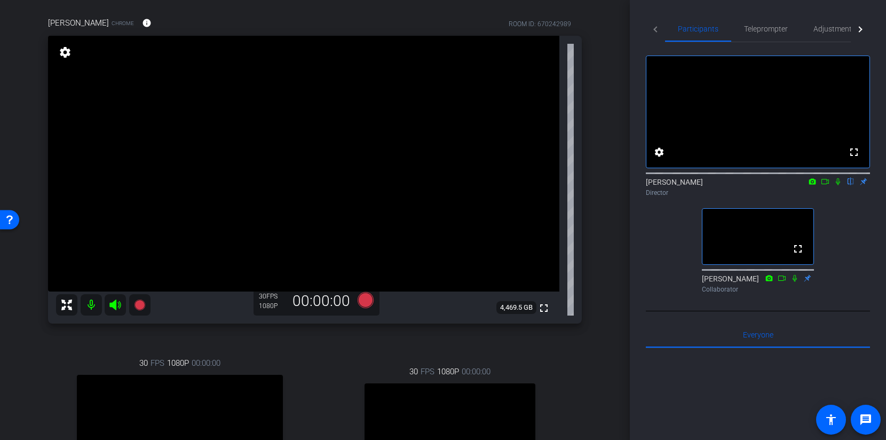
scroll to position [75, 0]
click at [820, 32] on span "Adjustments" at bounding box center [835, 28] width 42 height 7
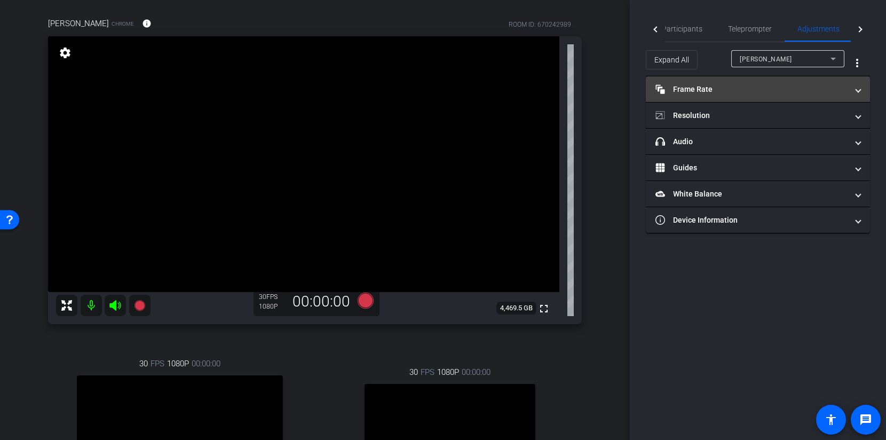
click at [758, 93] on mat-panel-title "Frame Rate Frame Rate" at bounding box center [752, 89] width 192 height 11
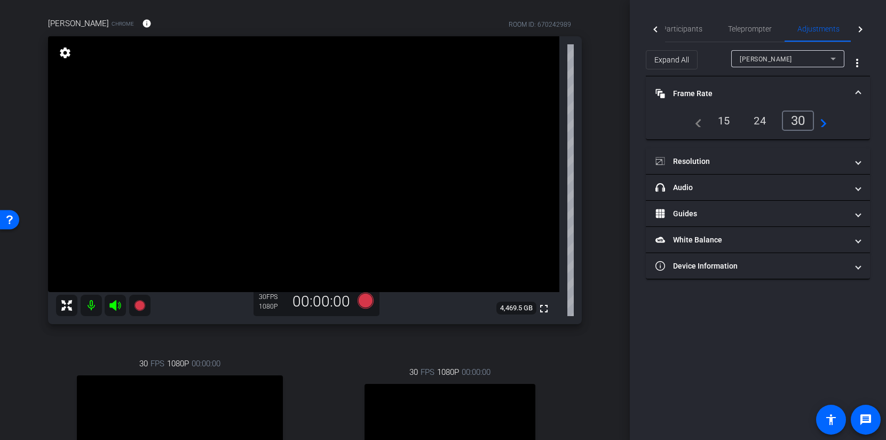
click at [758, 94] on mat-panel-title "Frame Rate Frame Rate" at bounding box center [752, 93] width 192 height 11
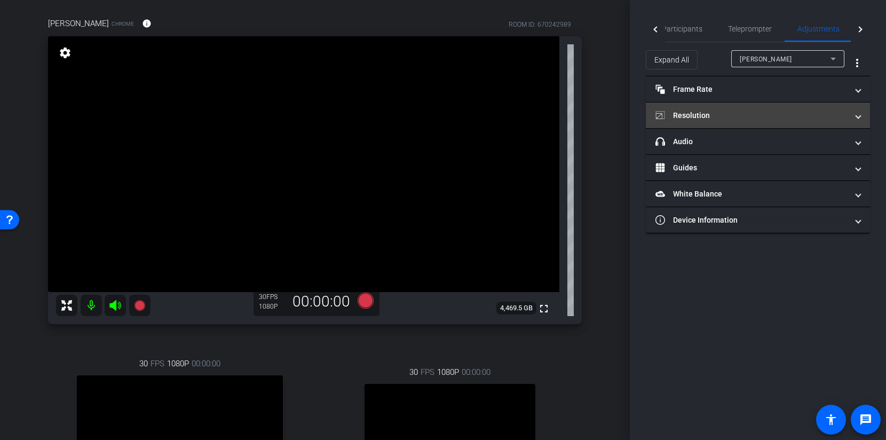
click at [736, 117] on mat-panel-title "Resolution" at bounding box center [752, 115] width 192 height 11
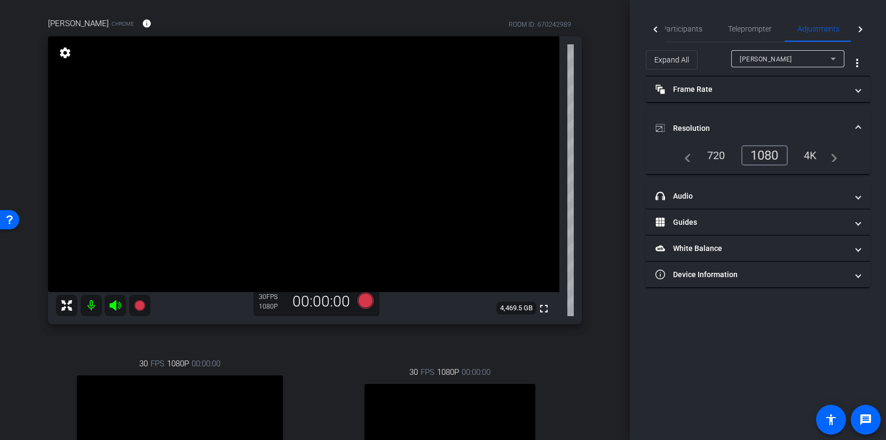
click at [736, 117] on mat-expansion-panel-header "Resolution" at bounding box center [758, 128] width 224 height 34
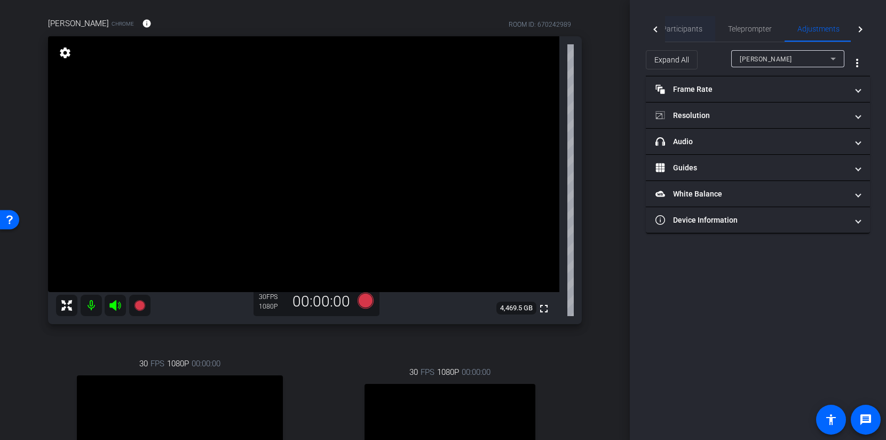
click at [696, 35] on span "Participants" at bounding box center [682, 29] width 41 height 26
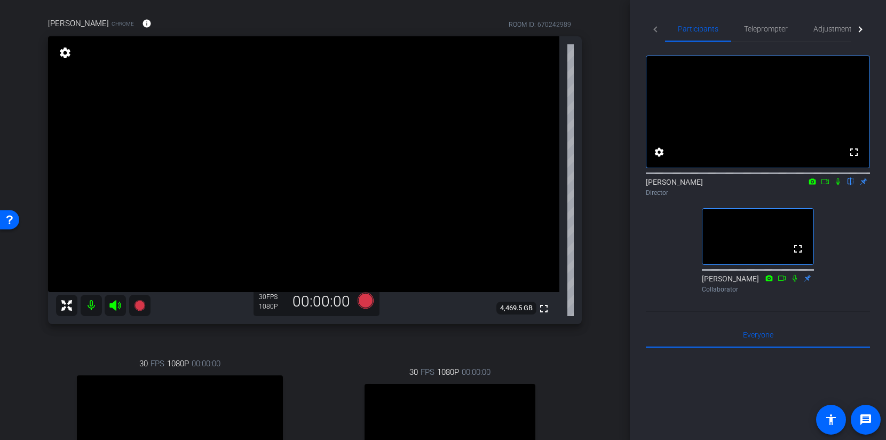
click at [835, 185] on icon at bounding box center [838, 181] width 9 height 7
click at [832, 38] on span "Adjustments" at bounding box center [835, 29] width 42 height 26
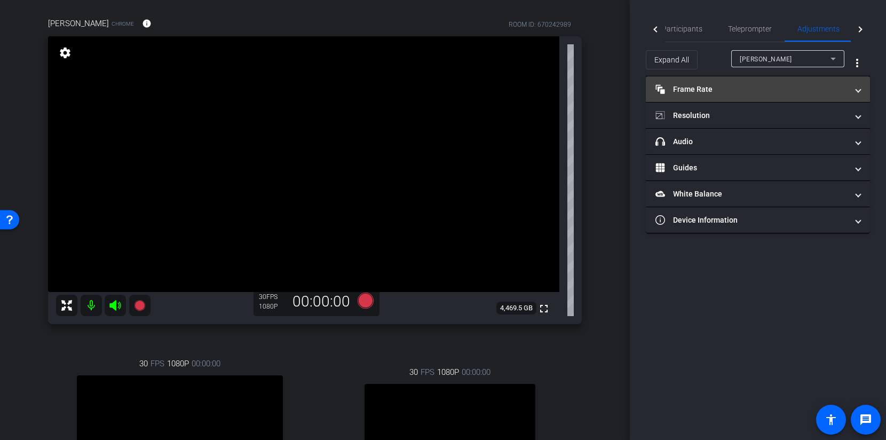
click at [758, 90] on mat-panel-title "Frame Rate Frame Rate" at bounding box center [752, 89] width 192 height 11
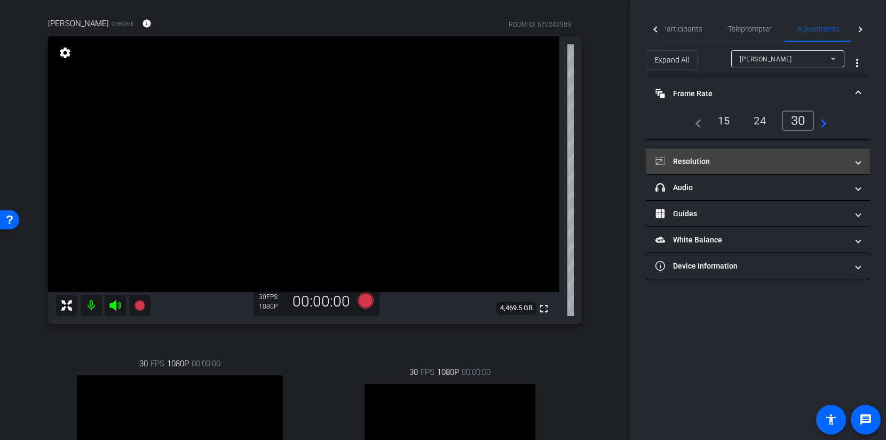
click at [748, 170] on mat-expansion-panel-header "Resolution" at bounding box center [758, 161] width 224 height 26
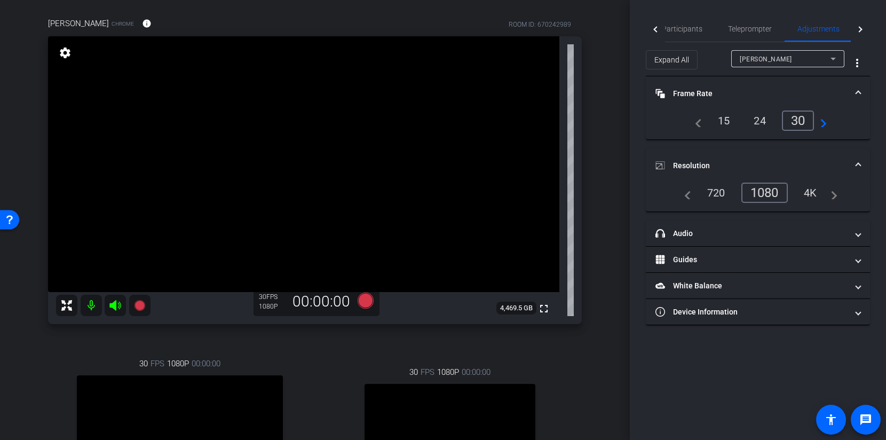
click at [854, 98] on span "Frame Rate Frame Rate" at bounding box center [756, 93] width 201 height 11
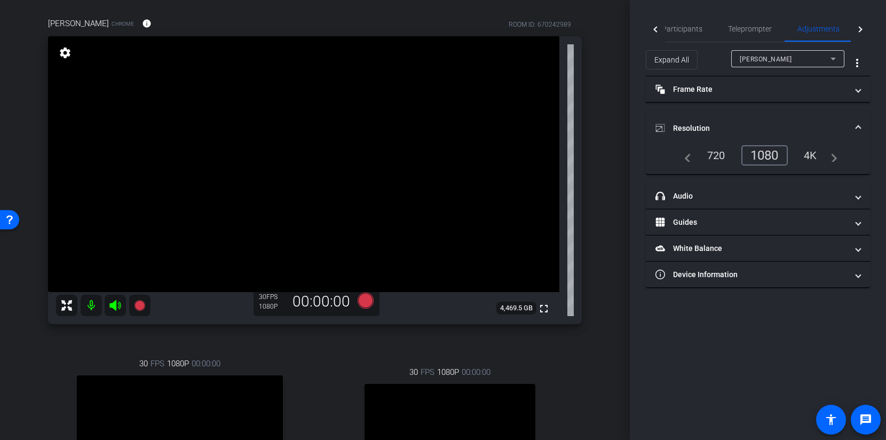
click at [858, 126] on span at bounding box center [858, 128] width 4 height 11
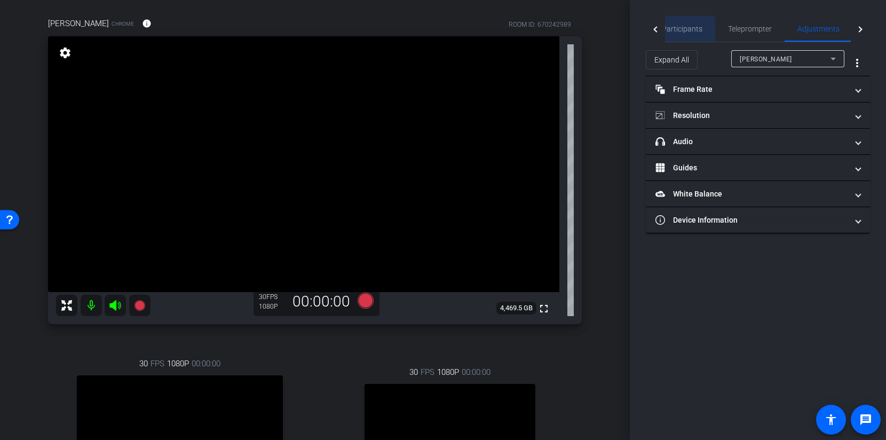
click at [679, 35] on span "Participants" at bounding box center [682, 29] width 41 height 26
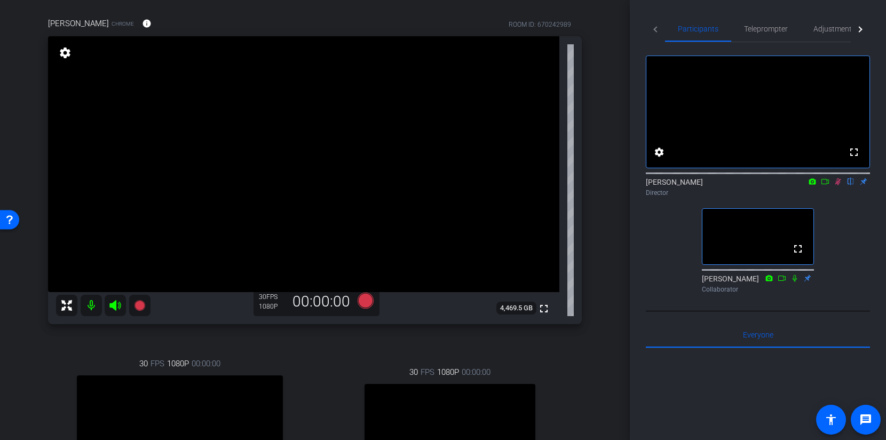
click at [826, 186] on mat-icon at bounding box center [825, 182] width 13 height 10
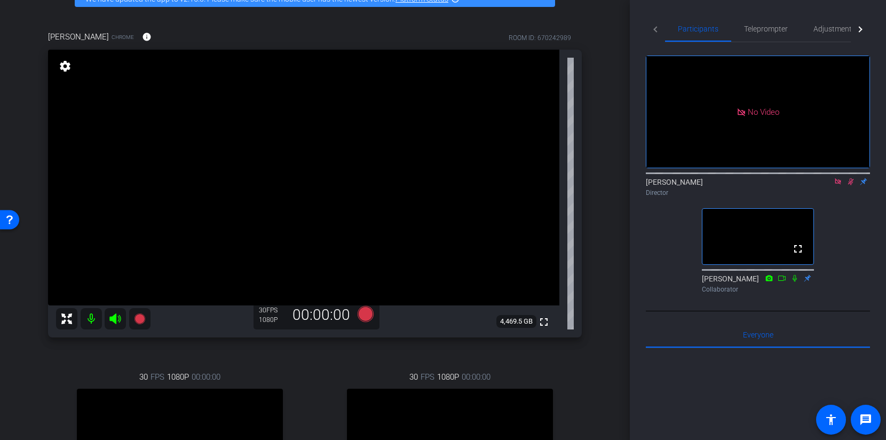
scroll to position [65, 0]
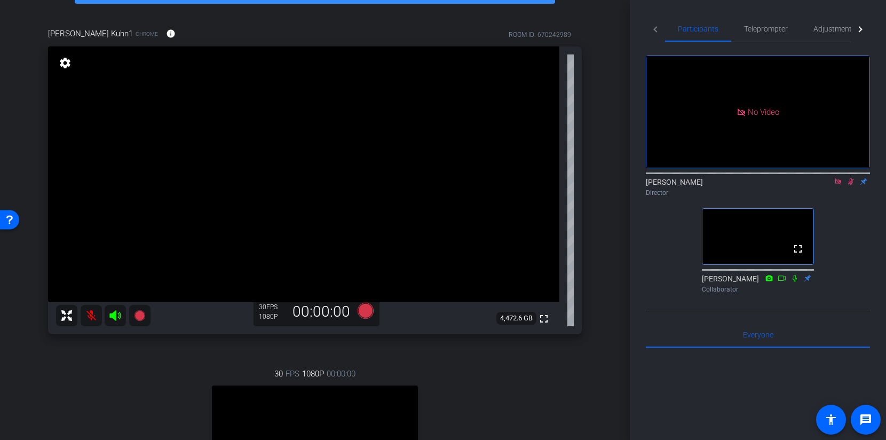
click at [852, 185] on icon at bounding box center [851, 181] width 6 height 7
click at [365, 310] on icon at bounding box center [366, 311] width 16 height 16
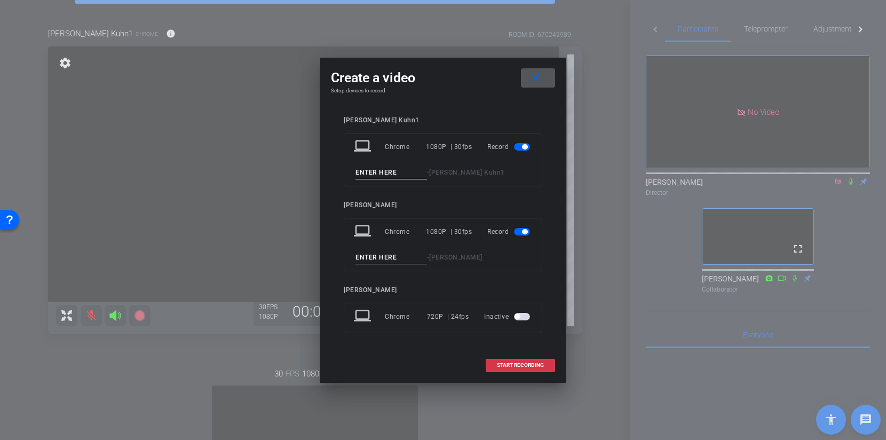
click at [376, 166] on input at bounding box center [392, 172] width 72 height 13
type input "Take 1"
click at [364, 255] on input at bounding box center [392, 257] width 72 height 13
click at [532, 79] on mat-icon "close" at bounding box center [536, 77] width 13 height 13
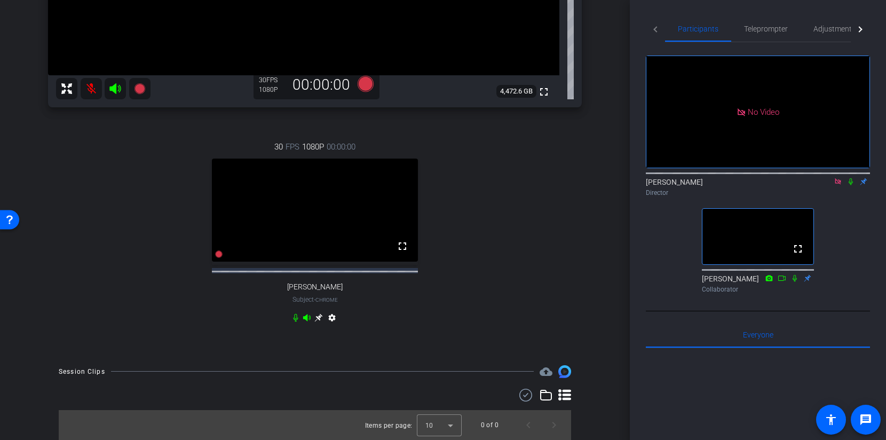
scroll to position [0, 0]
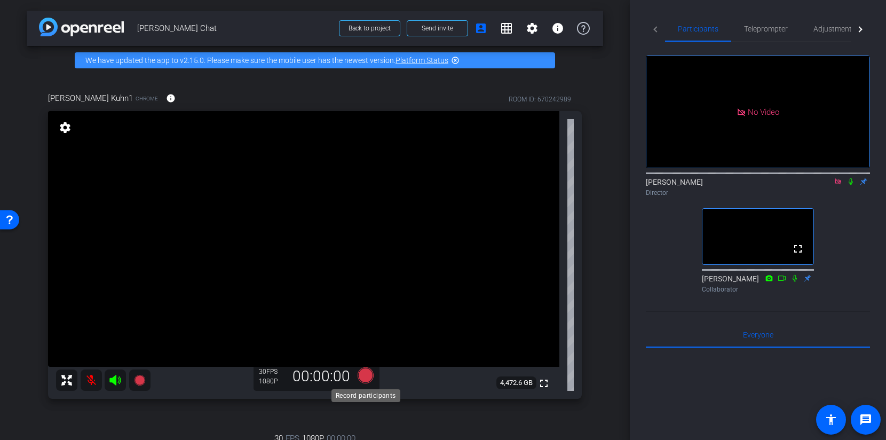
click at [360, 378] on icon at bounding box center [366, 375] width 16 height 16
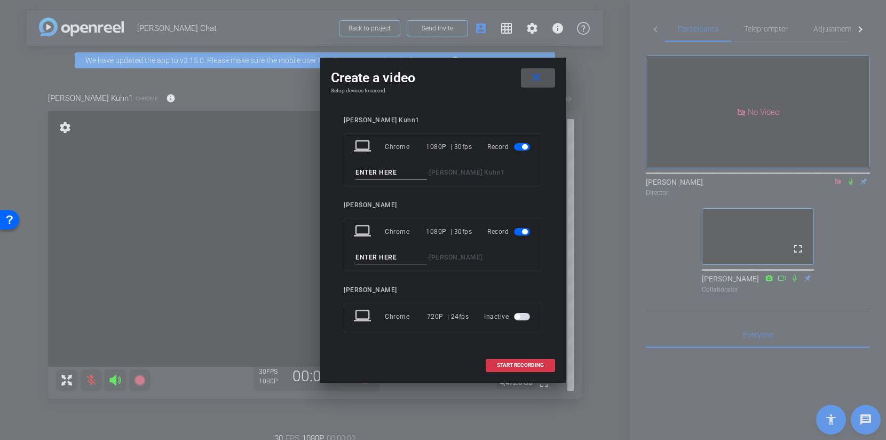
click at [530, 77] on mat-icon "close" at bounding box center [536, 77] width 13 height 13
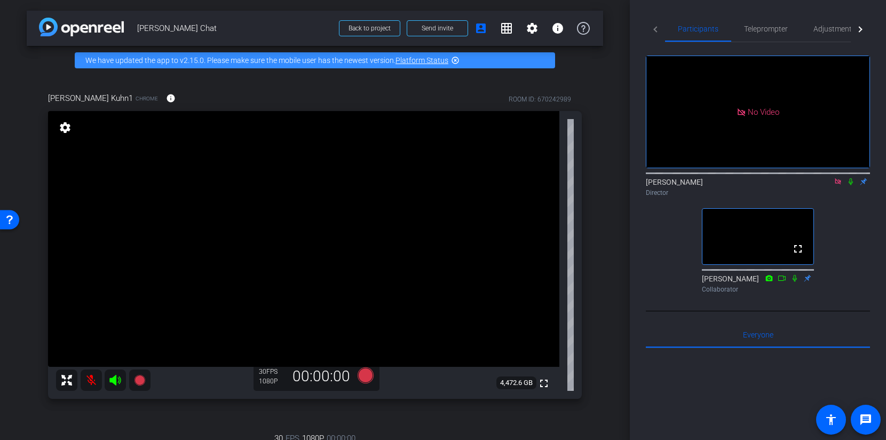
scroll to position [284, 0]
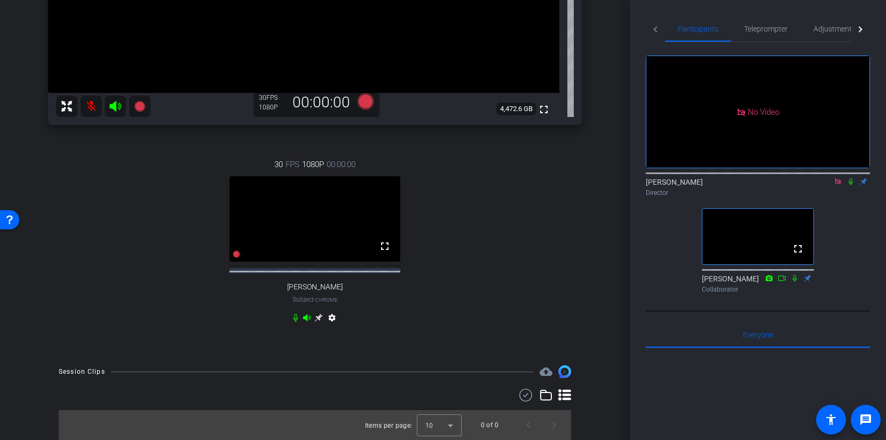
click at [92, 96] on mat-icon at bounding box center [91, 106] width 21 height 21
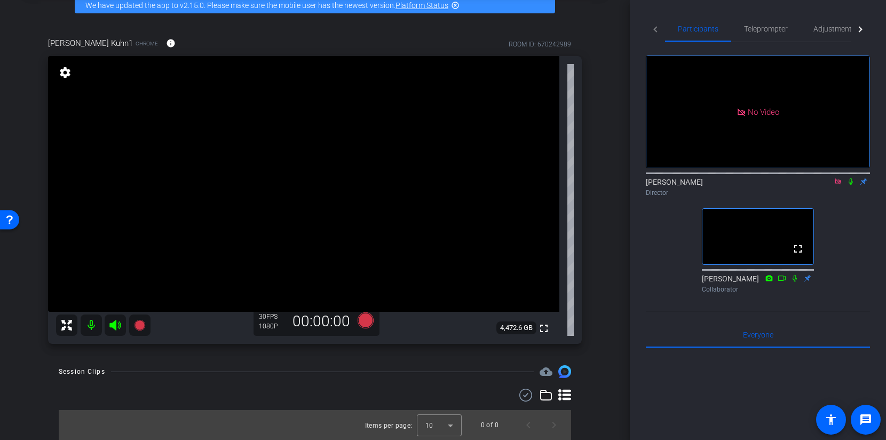
scroll to position [55, 0]
click at [94, 325] on mat-icon at bounding box center [91, 325] width 21 height 21
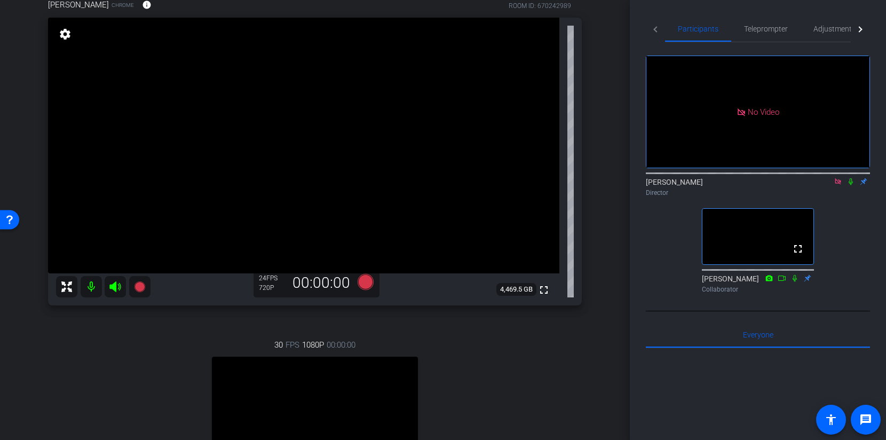
scroll to position [130, 0]
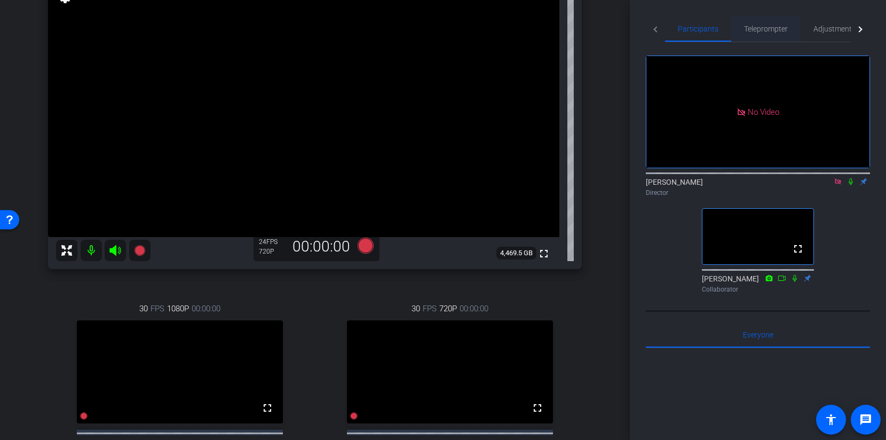
click at [762, 36] on span "Teleprompter" at bounding box center [766, 29] width 44 height 26
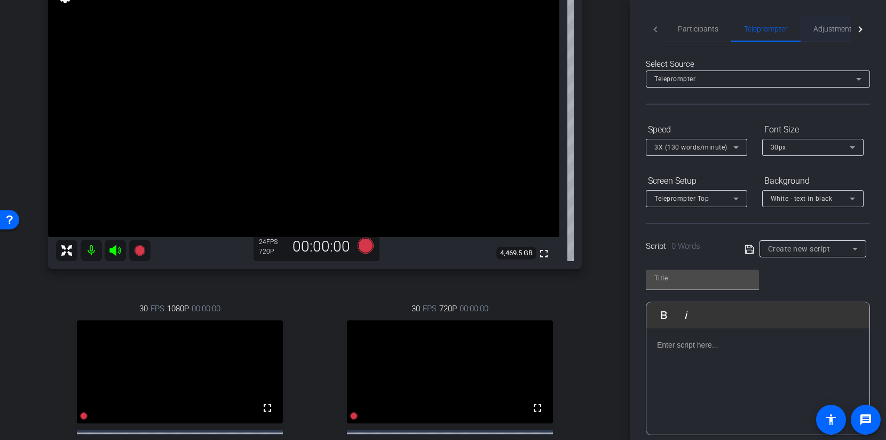
click at [824, 30] on span "Adjustments" at bounding box center [835, 28] width 42 height 7
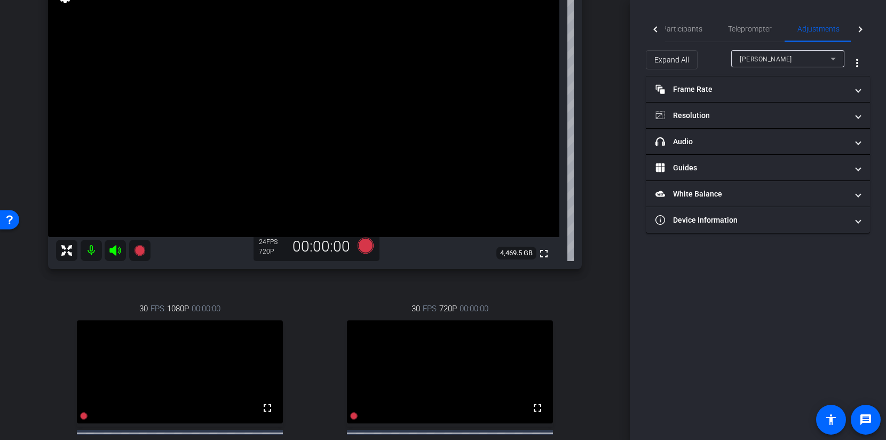
click at [760, 62] on span "[PERSON_NAME]" at bounding box center [766, 59] width 52 height 7
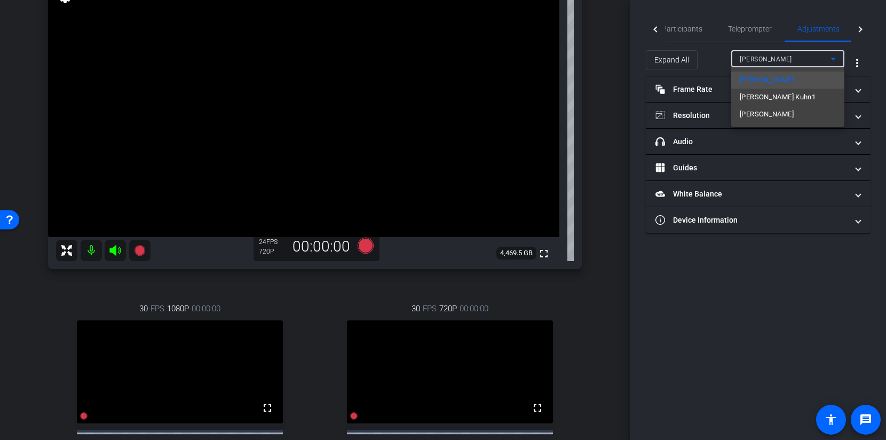
click at [760, 62] on div at bounding box center [443, 220] width 886 height 440
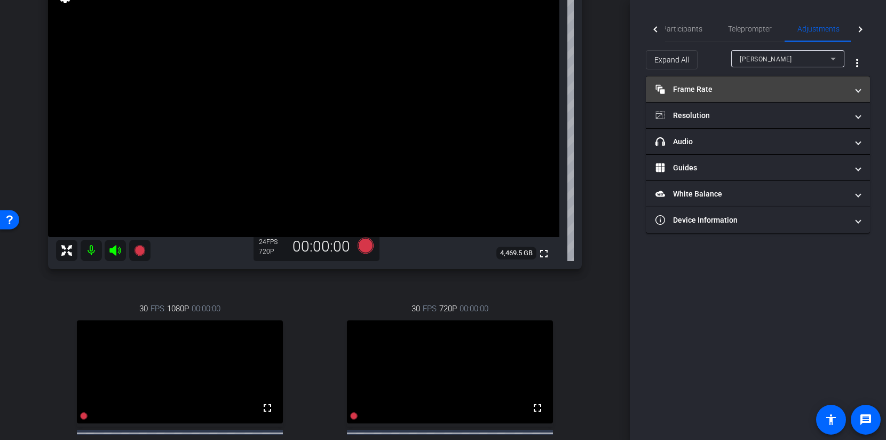
click at [713, 101] on mat-expansion-panel-header "Frame Rate Frame Rate" at bounding box center [758, 89] width 224 height 26
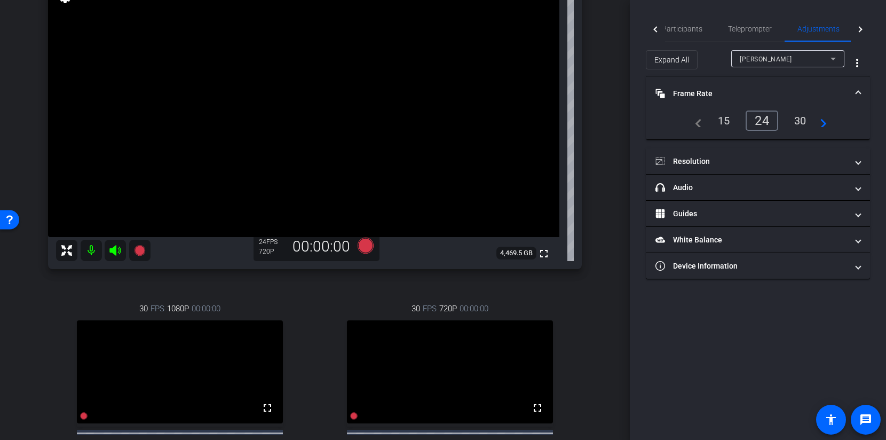
click at [791, 127] on div "30" at bounding box center [801, 121] width 28 height 18
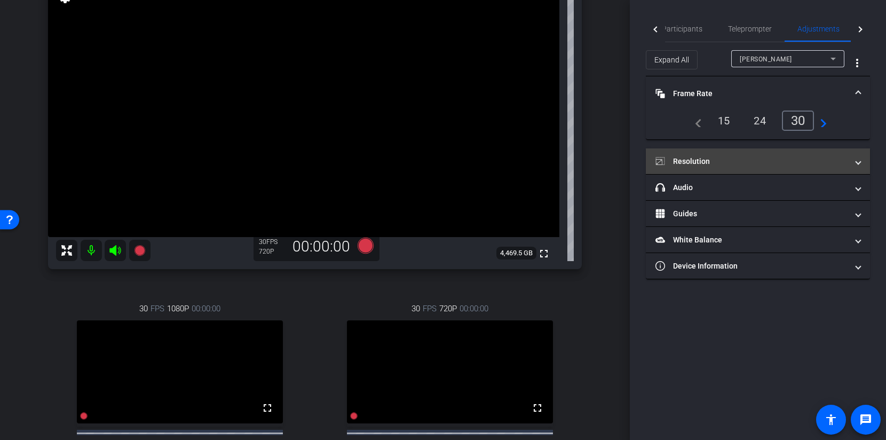
click at [756, 156] on mat-panel-title "Resolution" at bounding box center [752, 161] width 192 height 11
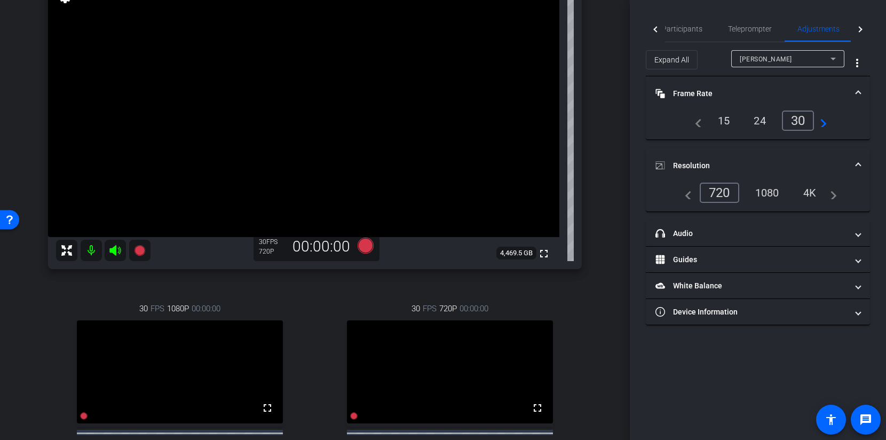
click at [764, 192] on div "1080" at bounding box center [768, 193] width 40 height 18
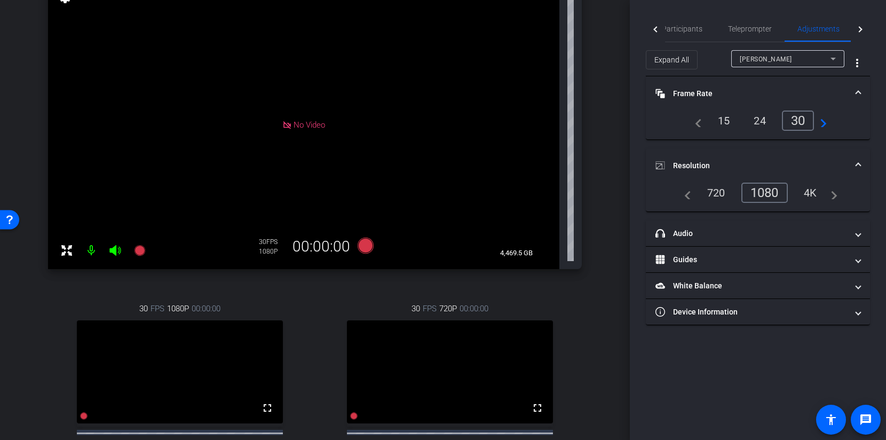
click at [859, 91] on span at bounding box center [858, 93] width 4 height 11
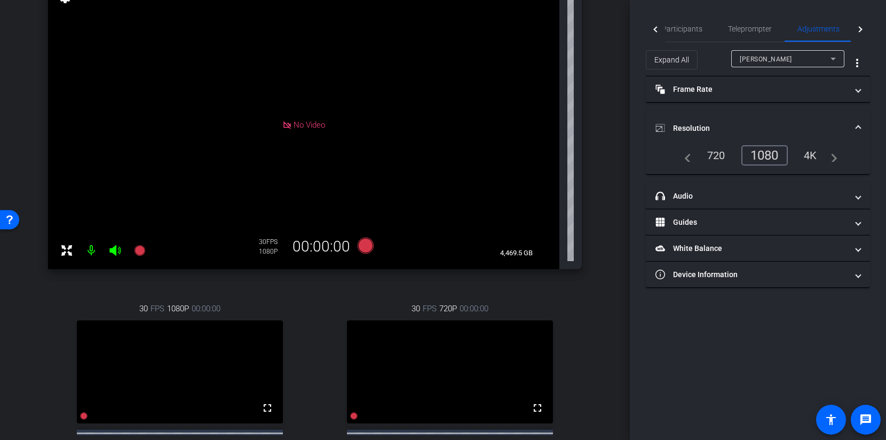
click at [856, 123] on span at bounding box center [858, 128] width 4 height 11
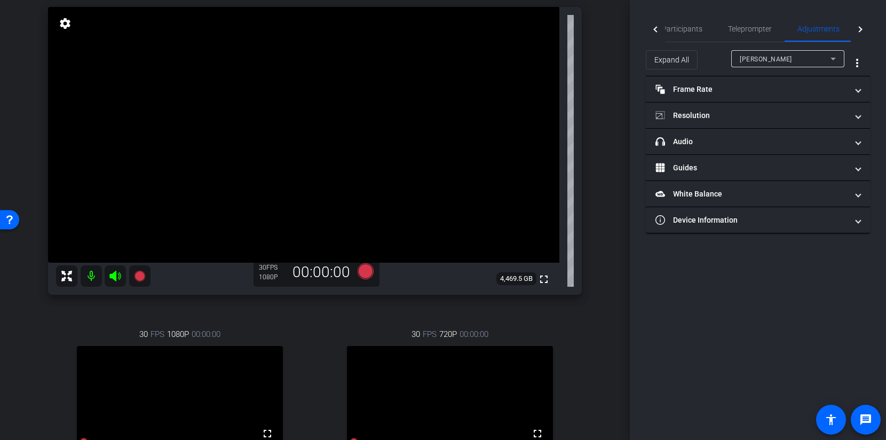
scroll to position [105, 0]
click at [368, 267] on icon at bounding box center [366, 270] width 16 height 16
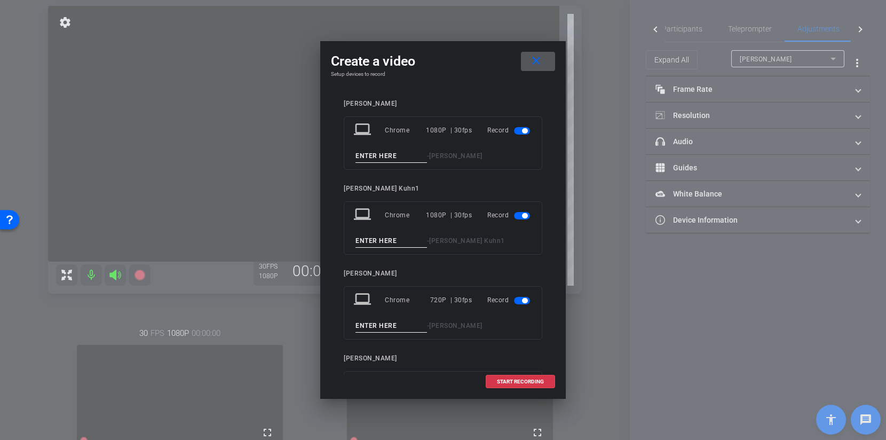
click at [368, 156] on input at bounding box center [392, 156] width 72 height 13
type input "Test"
click at [537, 65] on mat-icon "close" at bounding box center [536, 60] width 13 height 13
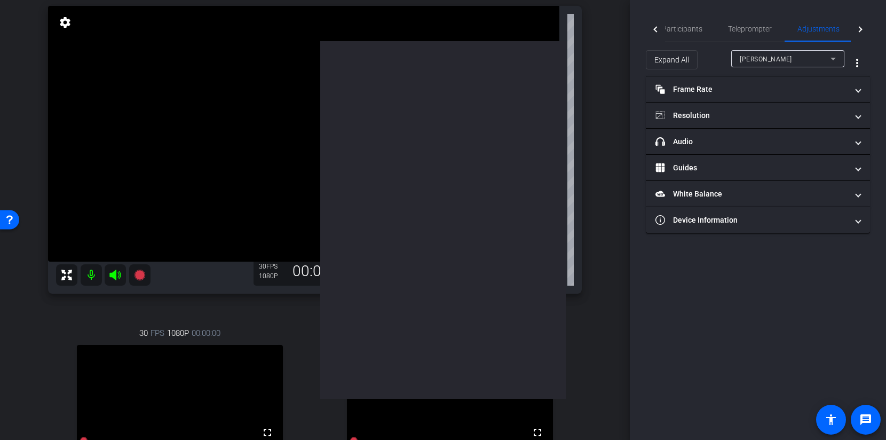
click at [761, 66] on div "[PERSON_NAME]" at bounding box center [788, 58] width 96 height 17
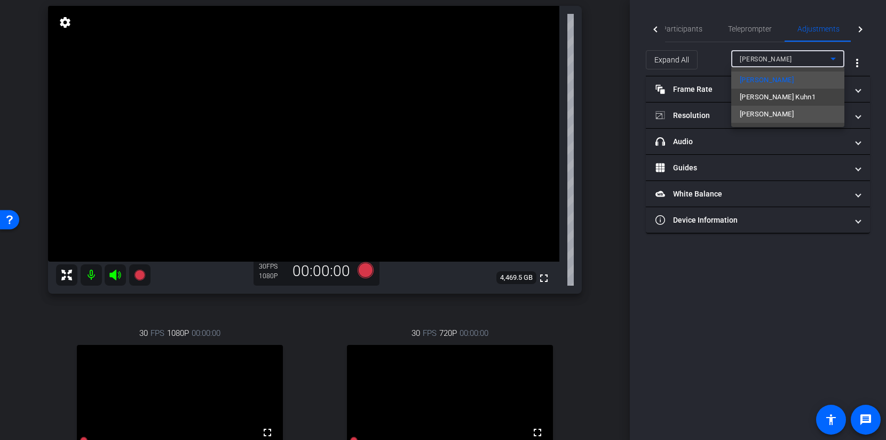
click at [763, 112] on span "Priyamvada Natarajan" at bounding box center [767, 114] width 54 height 13
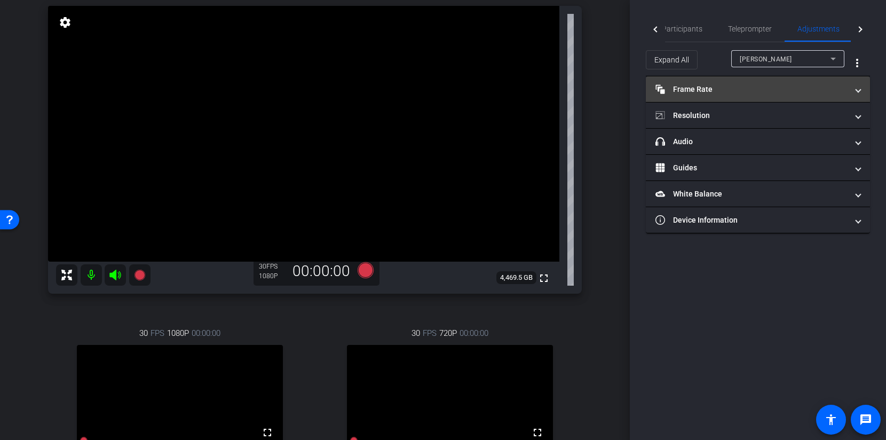
click at [753, 89] on mat-panel-title "Frame Rate Frame Rate" at bounding box center [752, 89] width 192 height 11
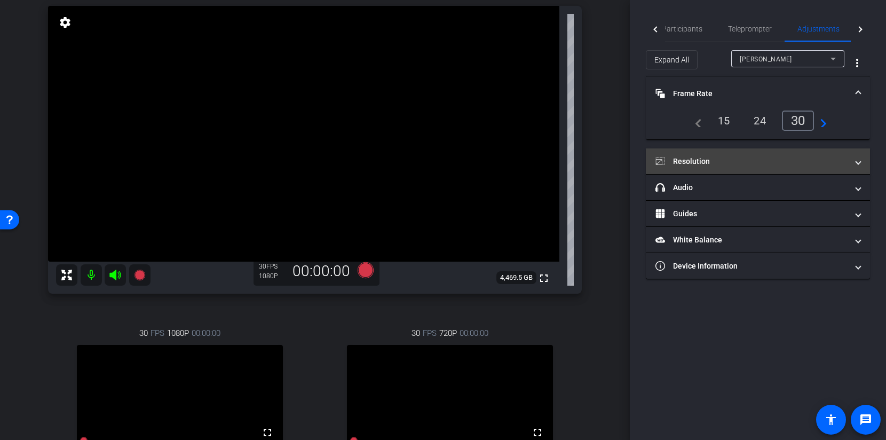
click at [754, 150] on mat-expansion-panel-header "Resolution" at bounding box center [758, 161] width 224 height 26
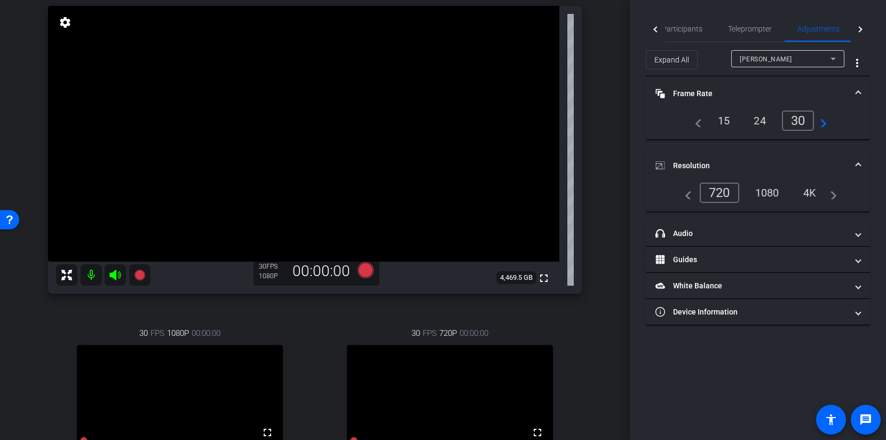
click at [764, 193] on div "1080" at bounding box center [768, 193] width 40 height 18
click at [673, 35] on span "Participants" at bounding box center [682, 29] width 41 height 26
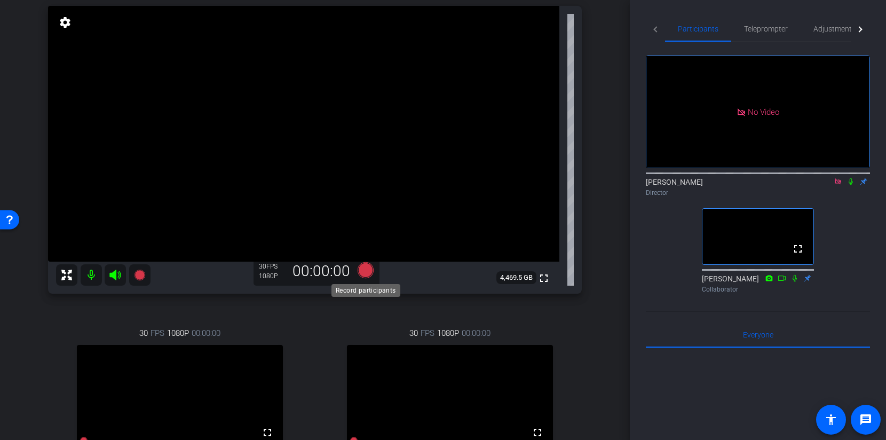
click at [371, 266] on icon at bounding box center [366, 270] width 16 height 16
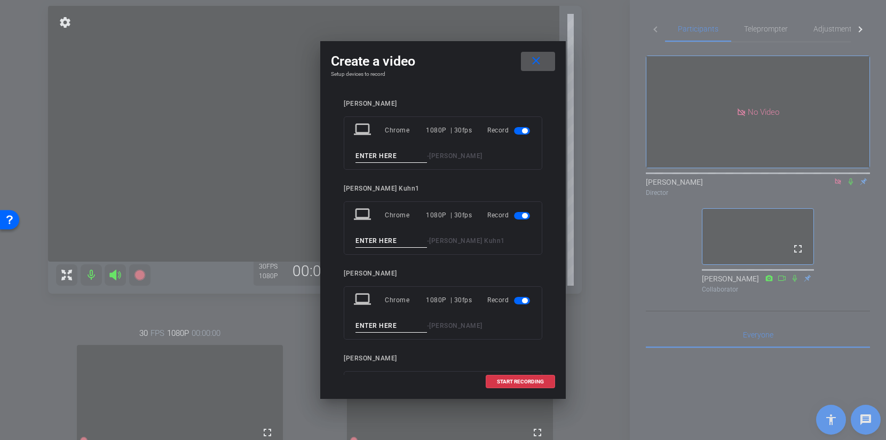
click at [405, 153] on input at bounding box center [392, 156] width 72 height 13
type input "Test"
click at [365, 242] on input at bounding box center [392, 240] width 72 height 13
type input "Test"
click at [517, 382] on span "START RECORDING" at bounding box center [520, 381] width 47 height 5
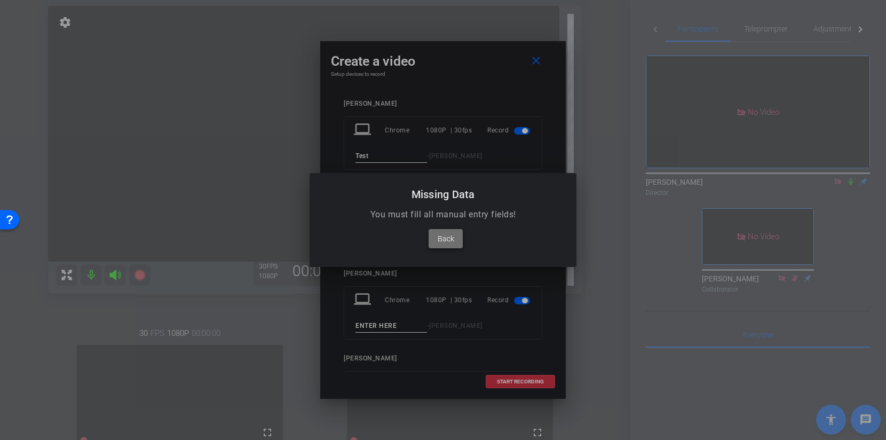
click at [445, 241] on span "Back" at bounding box center [446, 238] width 17 height 13
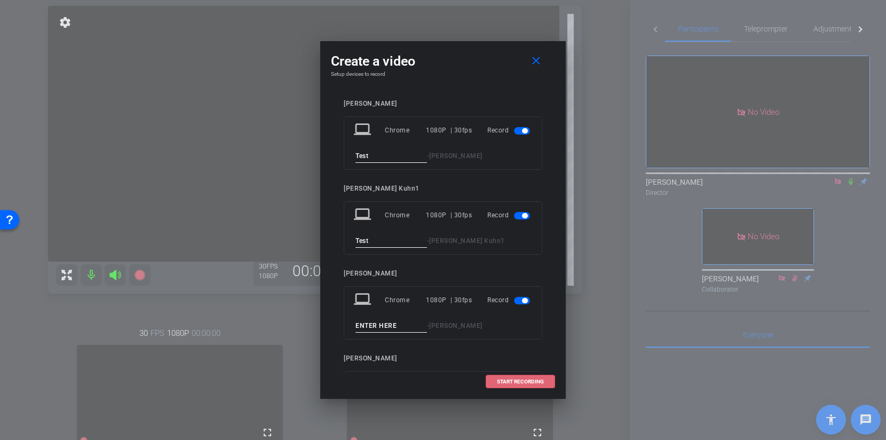
click at [383, 323] on input at bounding box center [392, 325] width 72 height 13
type input "Test"
click at [504, 390] on span at bounding box center [520, 382] width 68 height 26
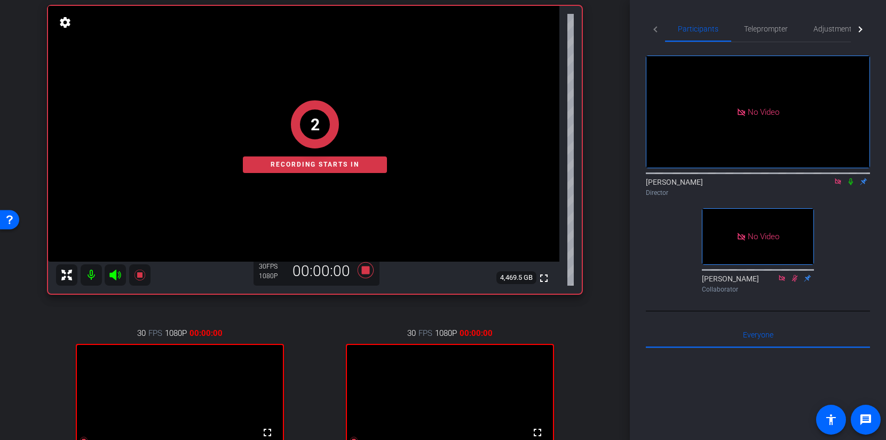
click at [848, 178] on icon at bounding box center [851, 181] width 9 height 7
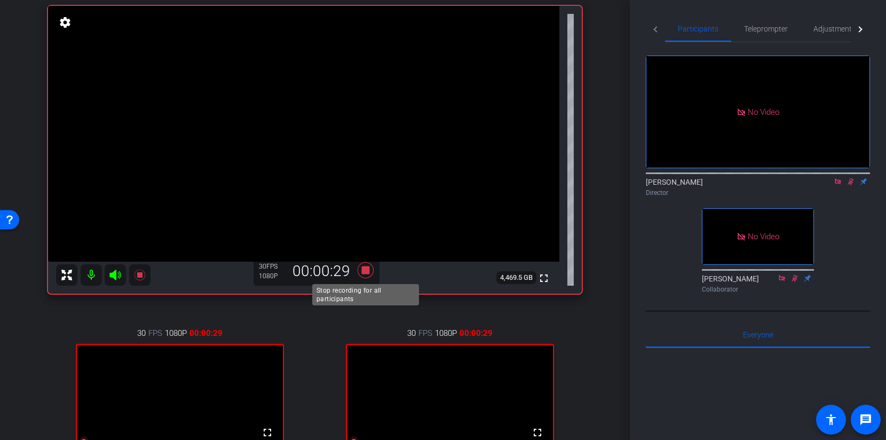
click at [367, 271] on icon at bounding box center [366, 270] width 16 height 16
click at [852, 178] on icon at bounding box center [851, 181] width 6 height 7
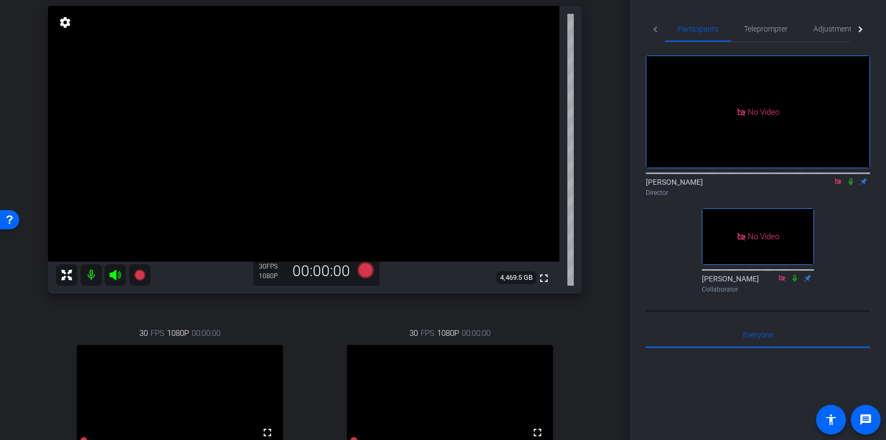
scroll to position [325, 0]
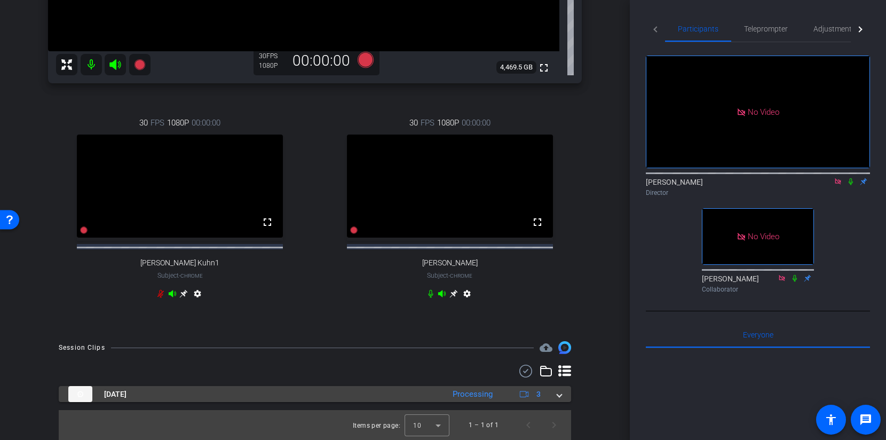
click at [561, 395] on span at bounding box center [559, 394] width 4 height 11
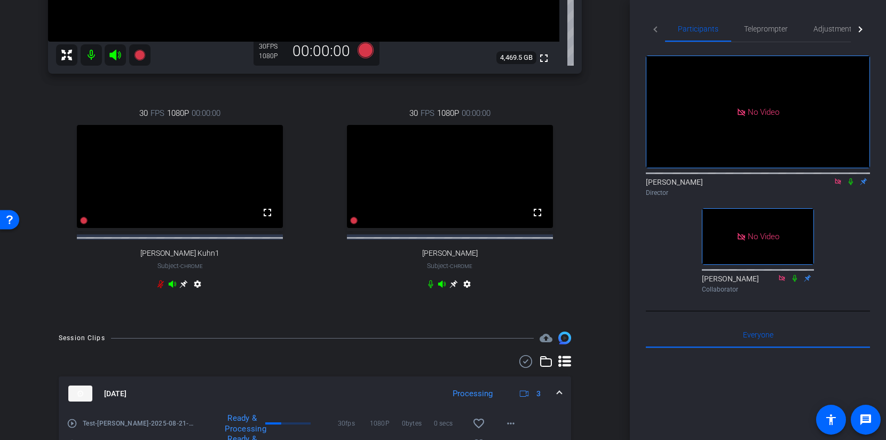
scroll to position [422, 0]
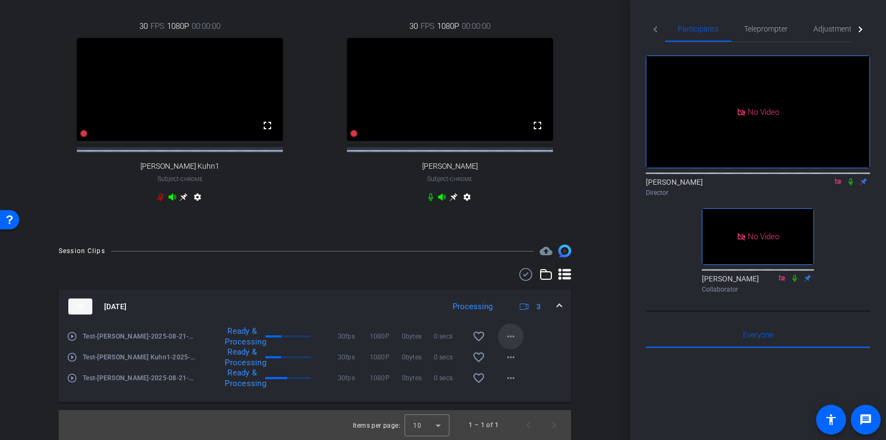
click at [515, 335] on mat-icon "more_horiz" at bounding box center [511, 336] width 13 height 13
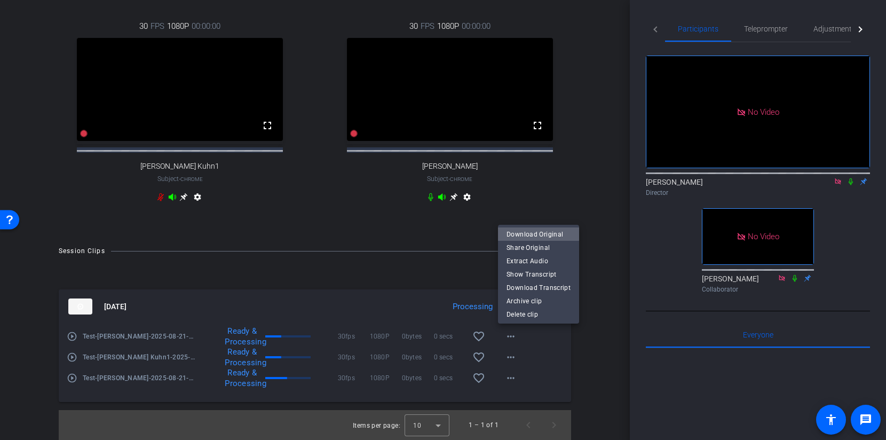
click at [548, 233] on span "Download Original" at bounding box center [539, 233] width 64 height 13
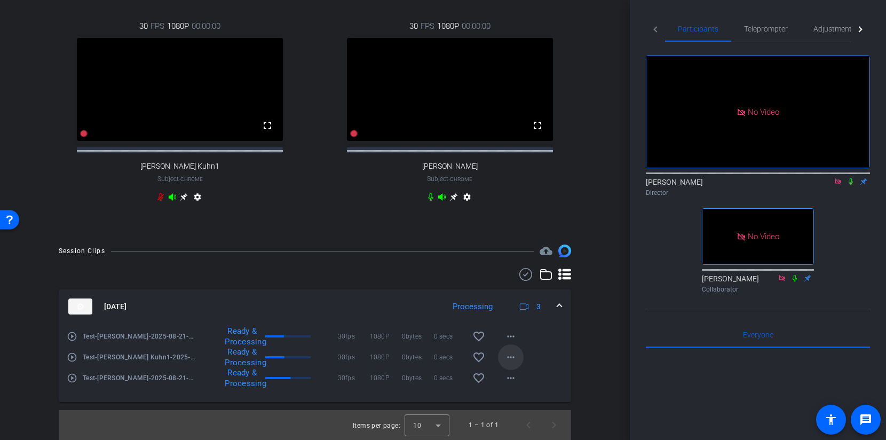
click at [506, 352] on mat-icon "more_horiz" at bounding box center [511, 357] width 13 height 13
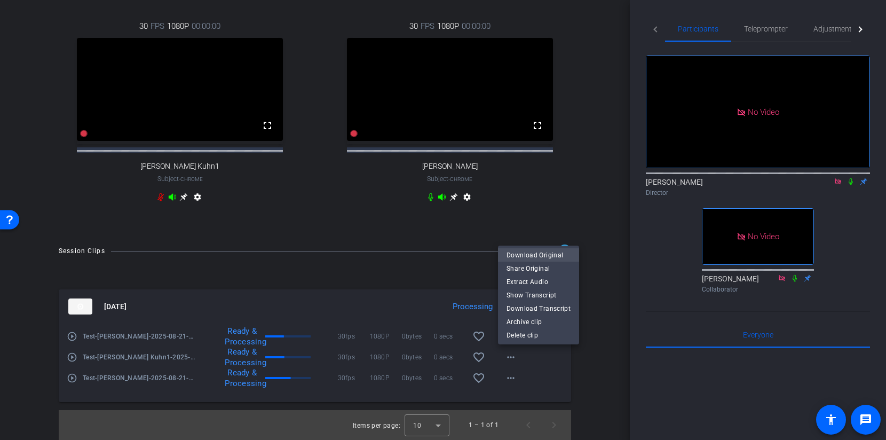
click at [536, 253] on span "Download Original" at bounding box center [539, 254] width 64 height 13
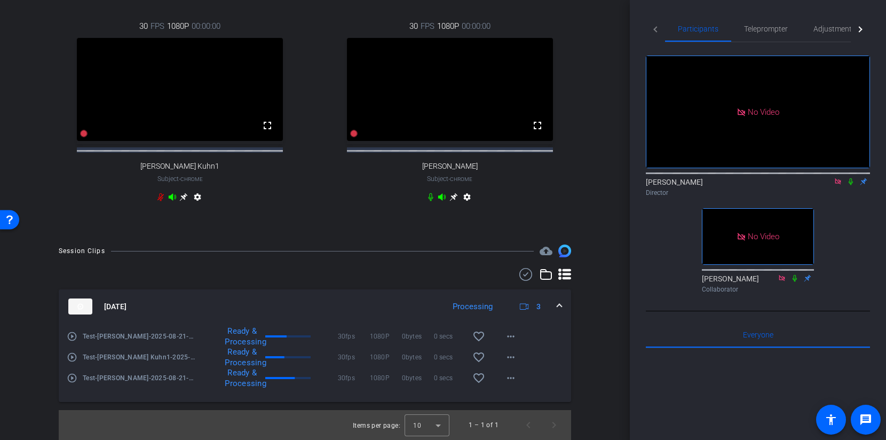
click at [848, 178] on icon at bounding box center [851, 181] width 9 height 7
click at [623, 193] on div "arrow_back Priyamvada Natarajan Chat Back to project Send invite account_box gr…" at bounding box center [315, 220] width 630 height 440
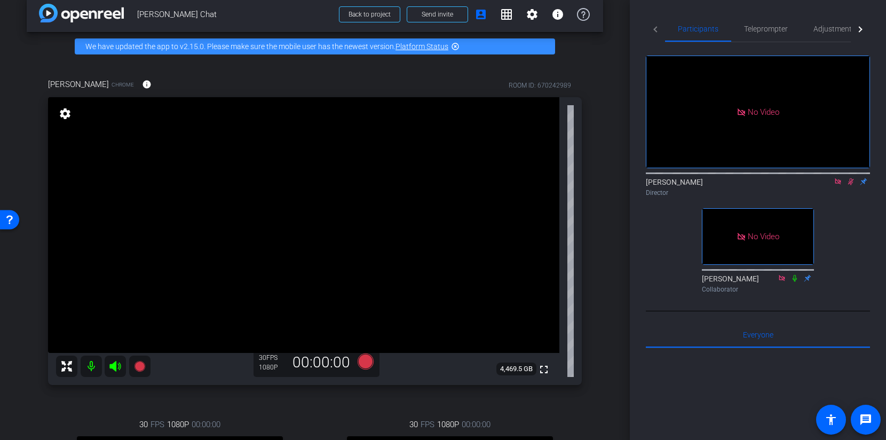
scroll to position [0, 0]
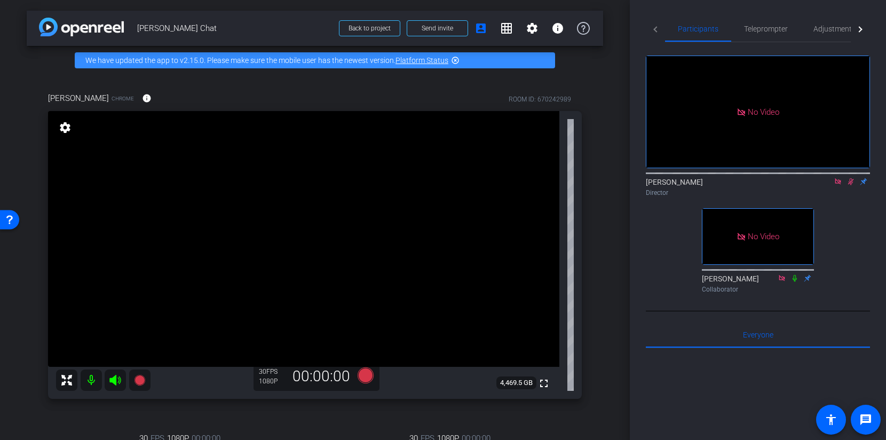
click at [849, 177] on mat-icon at bounding box center [851, 182] width 13 height 10
click at [851, 177] on mat-icon at bounding box center [851, 182] width 13 height 10
click at [845, 190] on div "No Video Brittany Kerfoot Director No Video Peter Getzels Collaborator" at bounding box center [758, 169] width 224 height 255
click at [850, 178] on icon at bounding box center [851, 181] width 9 height 7
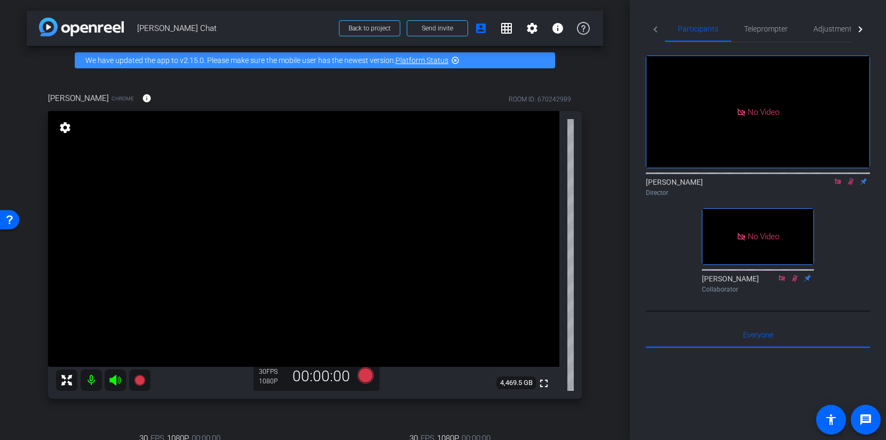
click at [854, 178] on icon at bounding box center [851, 181] width 9 height 7
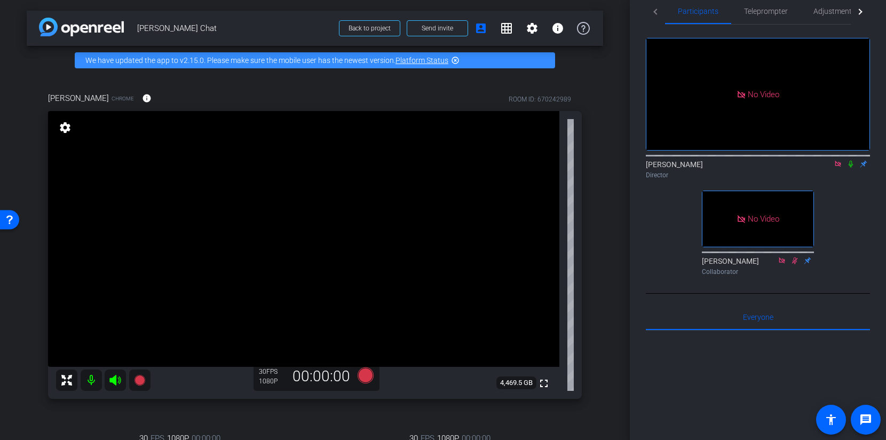
scroll to position [285, 0]
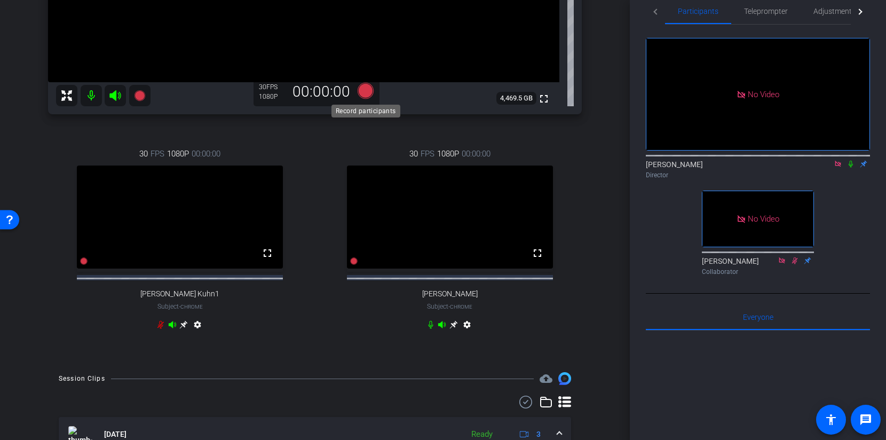
click at [370, 97] on icon at bounding box center [366, 91] width 16 height 16
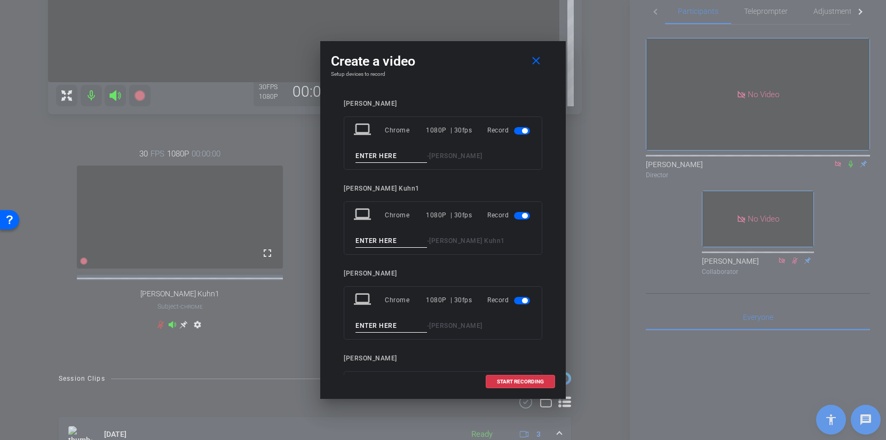
click at [373, 155] on input at bounding box center [392, 156] width 72 height 13
type input "Take 1"
click at [360, 239] on input at bounding box center [392, 240] width 72 height 13
type input "Take 1"
click at [361, 325] on input at bounding box center [392, 325] width 72 height 13
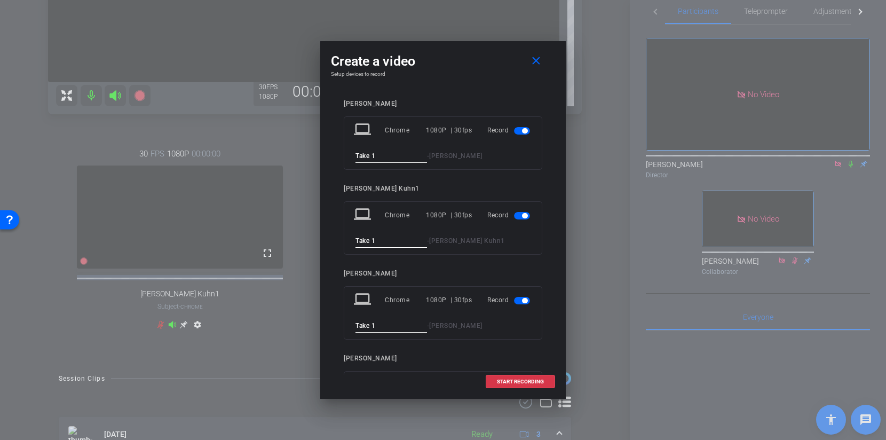
type input "Take 1"
click at [531, 378] on span at bounding box center [520, 382] width 68 height 26
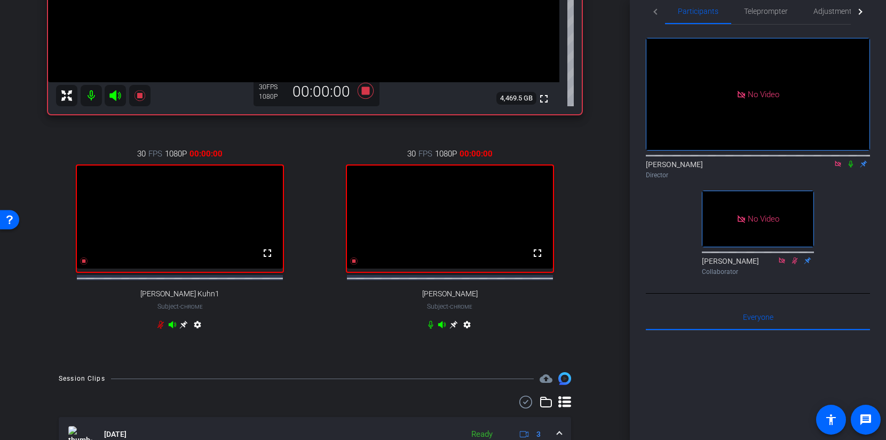
click at [851, 161] on icon at bounding box center [851, 164] width 4 height 7
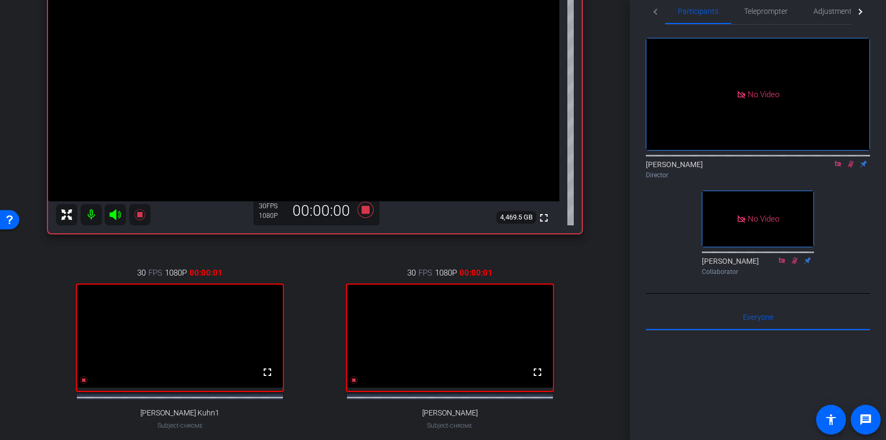
scroll to position [196, 0]
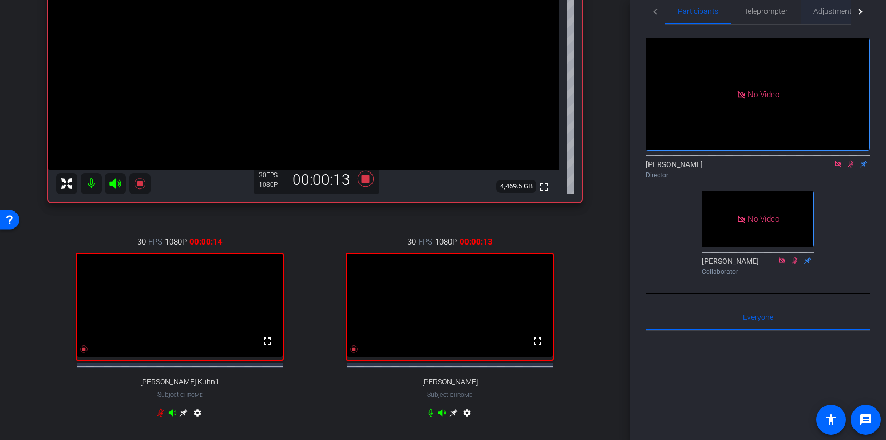
click at [818, 8] on span "Adjustments" at bounding box center [835, 10] width 42 height 7
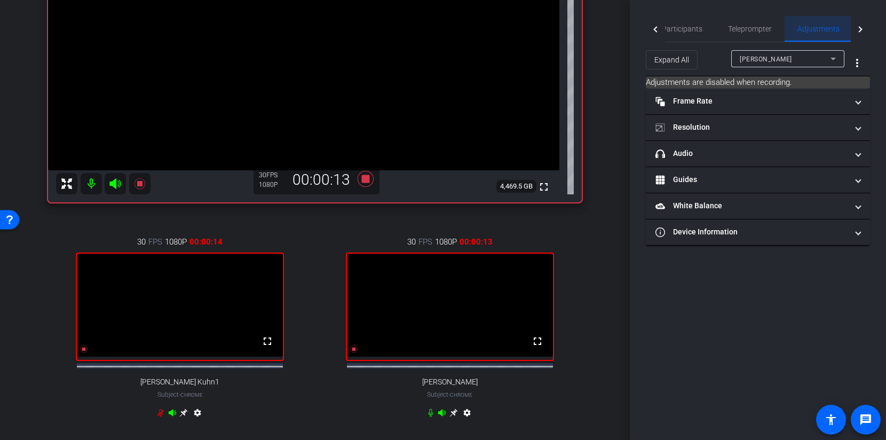
scroll to position [0, 0]
click at [774, 58] on span "[PERSON_NAME]" at bounding box center [766, 59] width 52 height 7
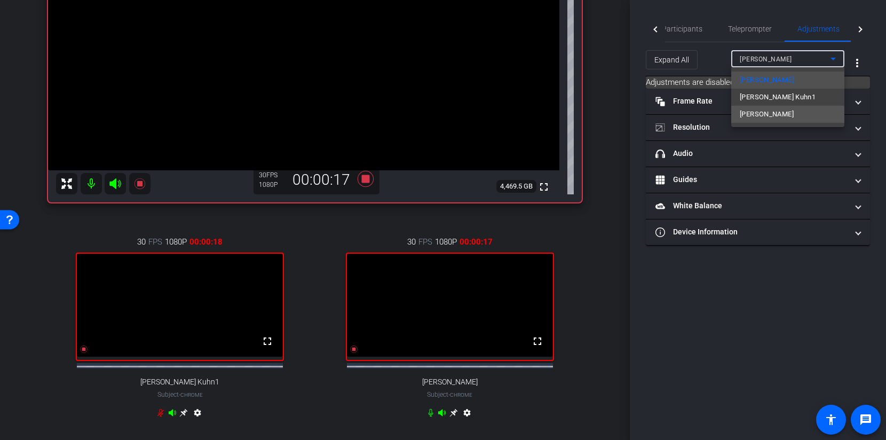
click at [765, 117] on span "Priyamvada Natarajan" at bounding box center [767, 114] width 54 height 13
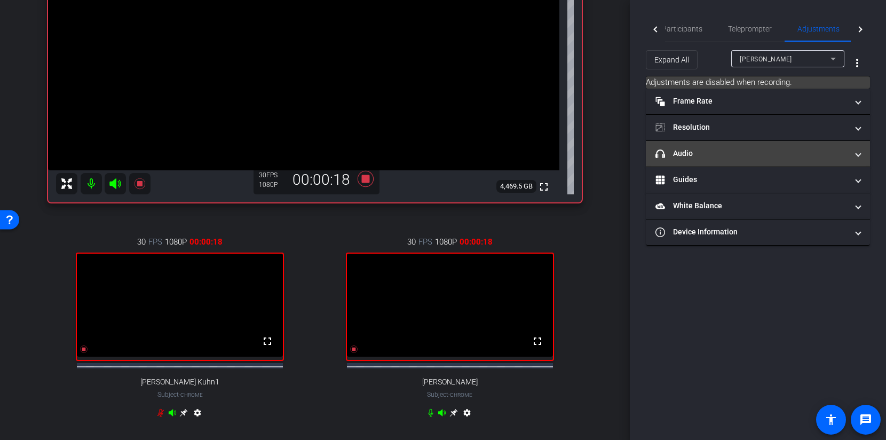
click at [727, 153] on mat-panel-title "headphone icon Audio" at bounding box center [752, 153] width 192 height 11
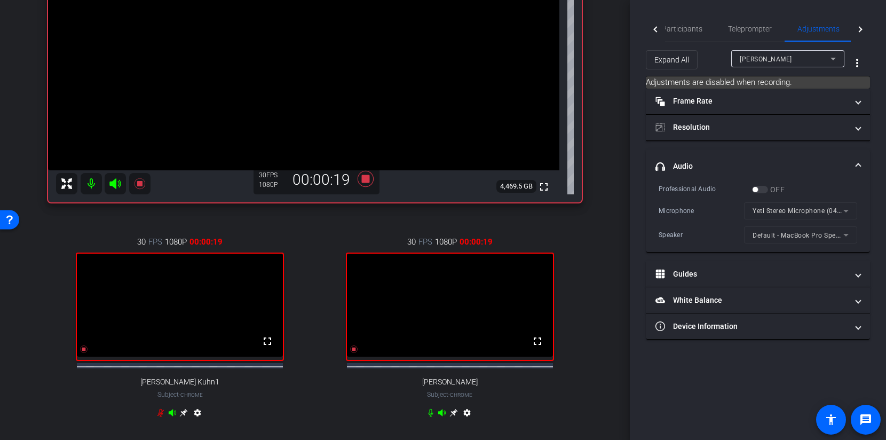
click at [726, 153] on mat-expansion-panel-header "headphone icon Audio" at bounding box center [758, 167] width 224 height 34
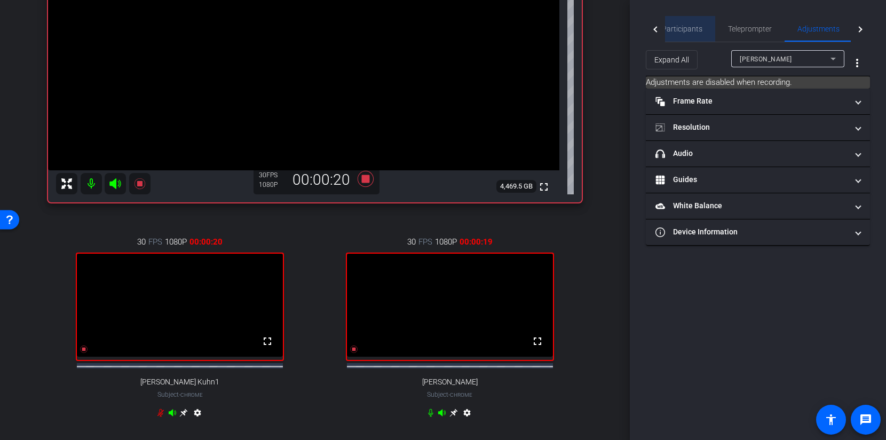
click at [688, 33] on span "Participants" at bounding box center [682, 28] width 41 height 7
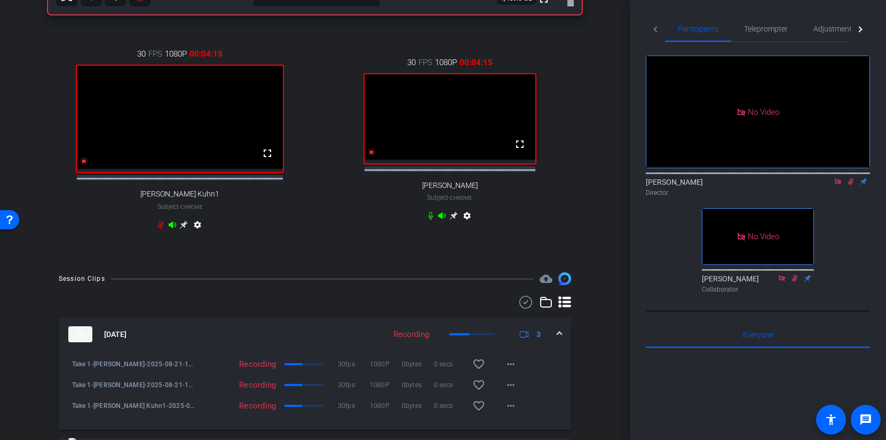
scroll to position [444, 0]
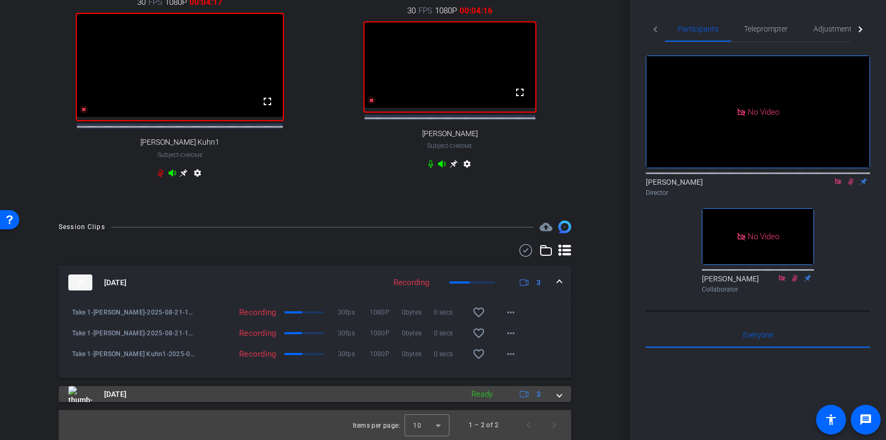
click at [557, 394] on span at bounding box center [559, 394] width 4 height 11
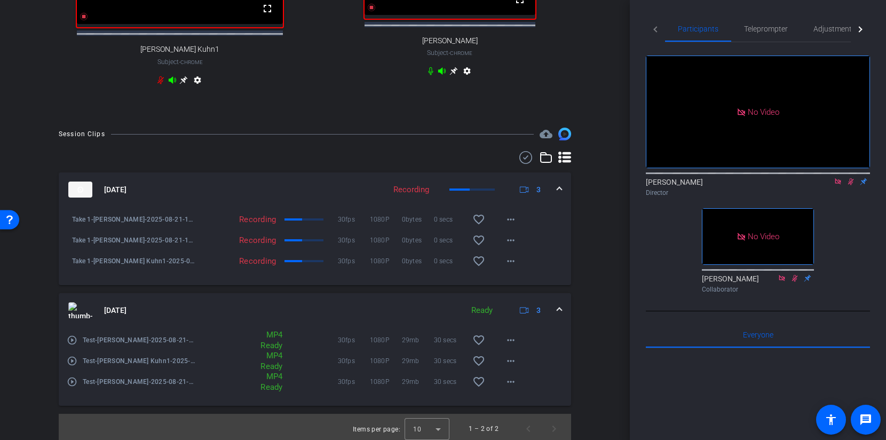
scroll to position [540, 0]
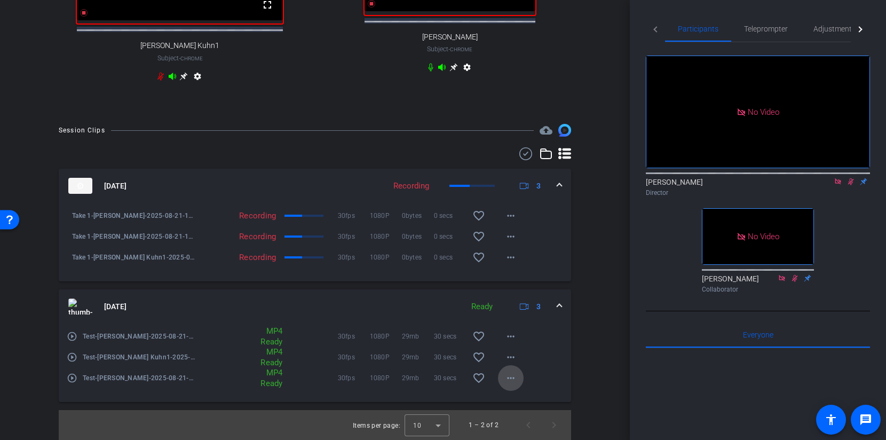
click at [509, 376] on mat-icon "more_horiz" at bounding box center [511, 378] width 13 height 13
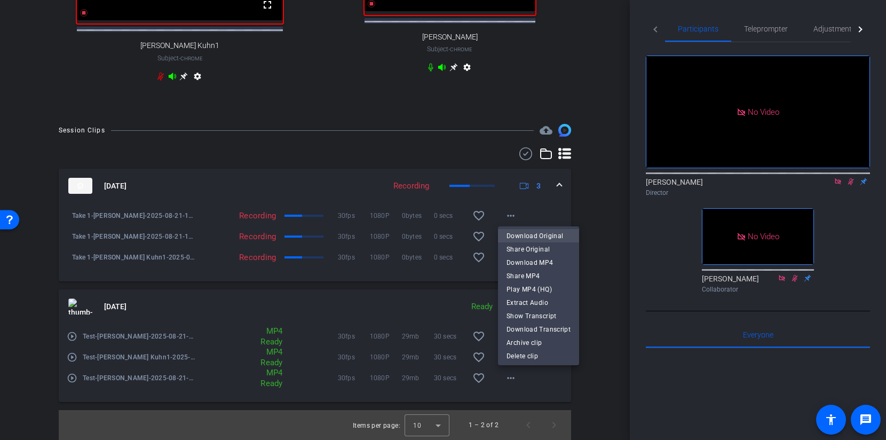
click at [541, 237] on span "Download Original" at bounding box center [539, 235] width 64 height 13
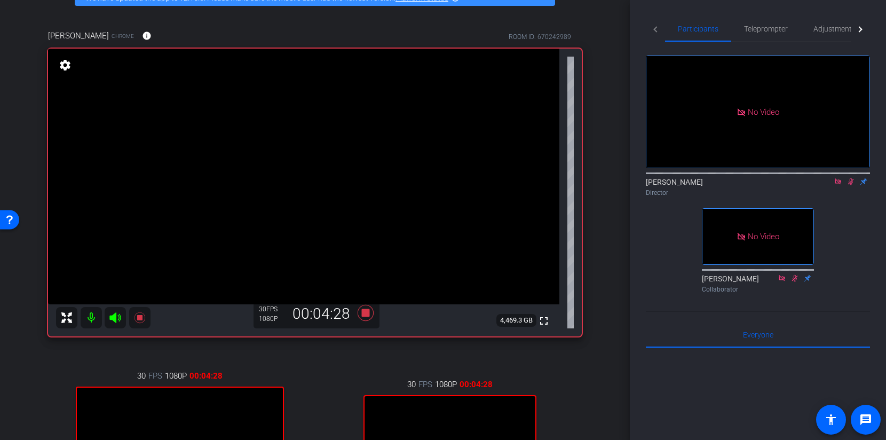
scroll to position [0, 0]
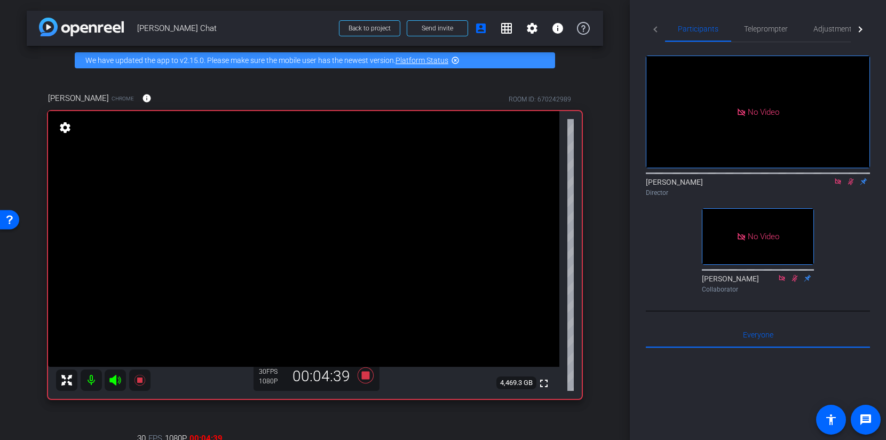
click at [622, 200] on div "arrow_back Priyamvada Natarajan Chat Back to project Send invite account_box gr…" at bounding box center [315, 220] width 630 height 440
click at [603, 215] on div "arrow_back Priyamvada Natarajan Chat Back to project Send invite account_box gr…" at bounding box center [315, 220] width 630 height 440
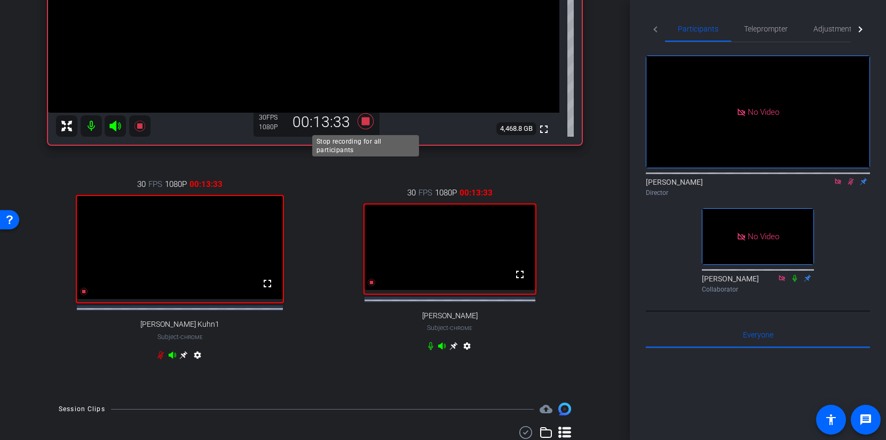
click at [369, 121] on icon at bounding box center [366, 121] width 16 height 16
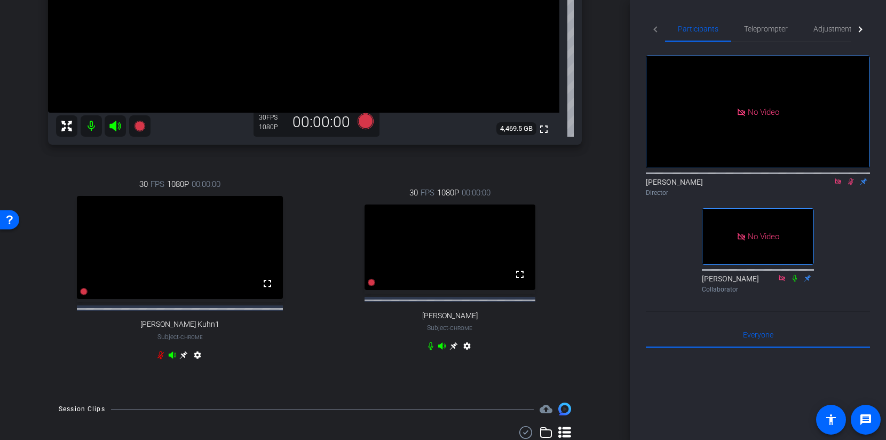
scroll to position [472, 0]
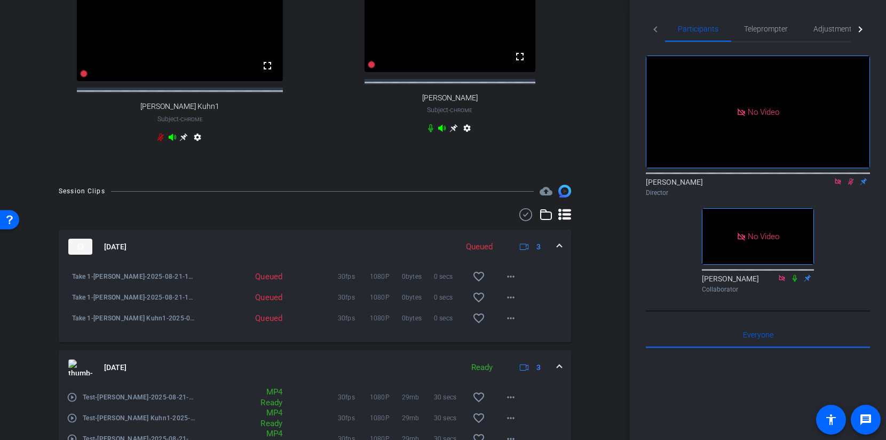
click at [559, 373] on span at bounding box center [559, 367] width 4 height 11
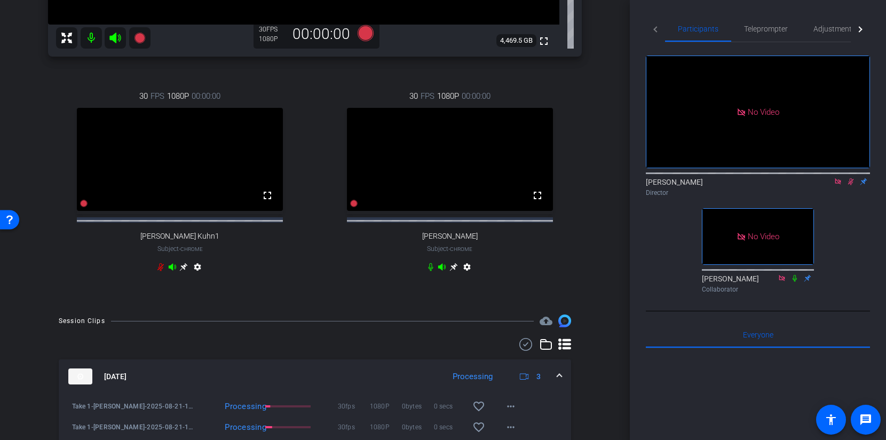
scroll to position [342, 0]
click at [851, 178] on icon at bounding box center [851, 181] width 9 height 7
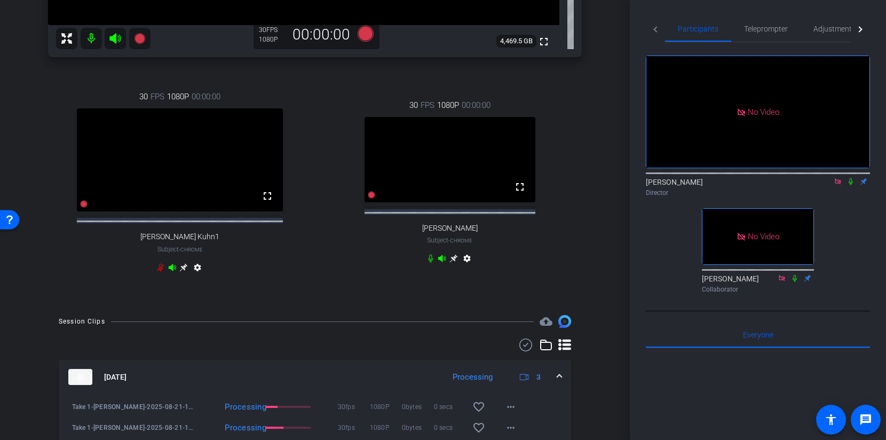
click at [854, 178] on icon at bounding box center [851, 181] width 9 height 7
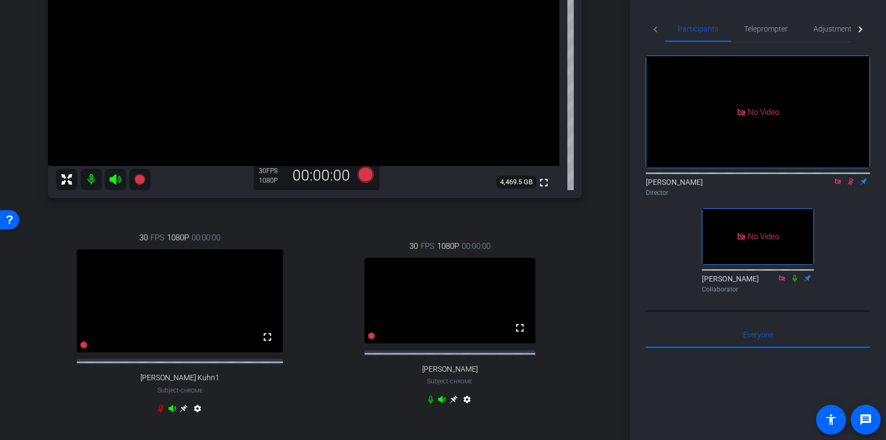
scroll to position [198, 0]
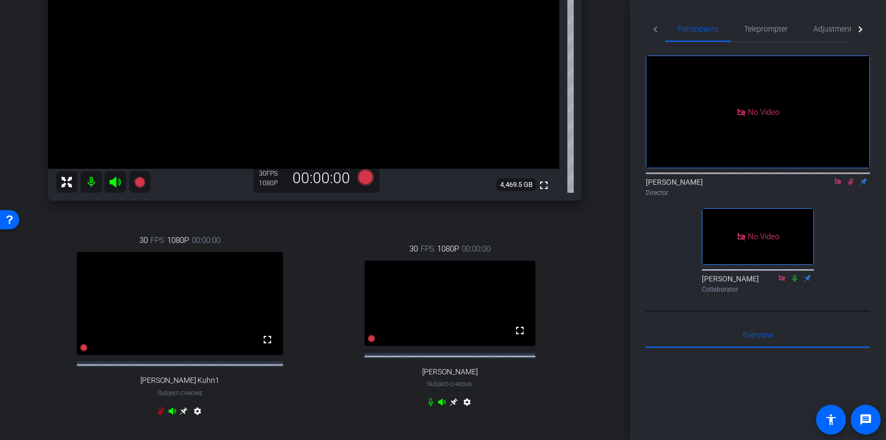
click at [852, 178] on icon at bounding box center [851, 181] width 9 height 7
click at [366, 179] on icon at bounding box center [366, 177] width 16 height 16
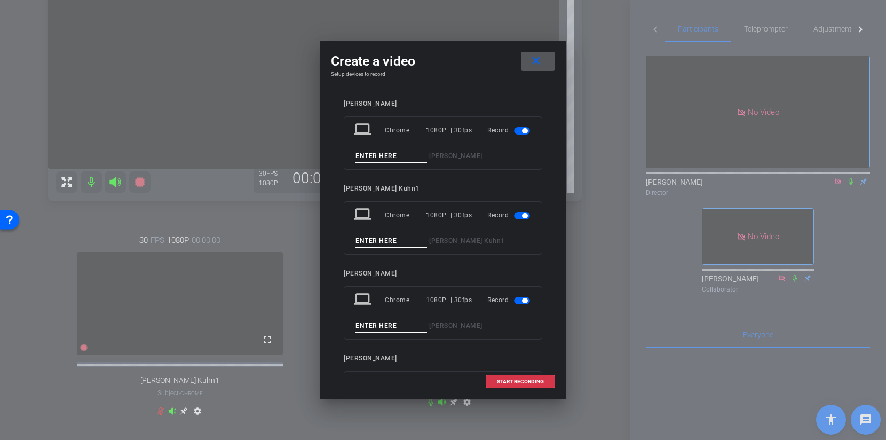
click at [379, 153] on input at bounding box center [392, 156] width 72 height 13
type input "Take 2"
click at [365, 241] on input at bounding box center [392, 240] width 72 height 13
type input "Take 2"
click at [375, 325] on input at bounding box center [392, 325] width 72 height 13
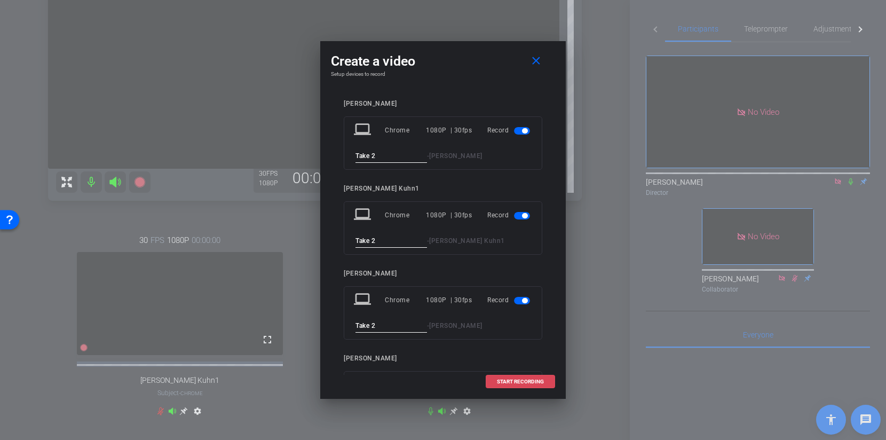
type input "Take 2"
click at [528, 382] on span "START RECORDING" at bounding box center [520, 381] width 47 height 5
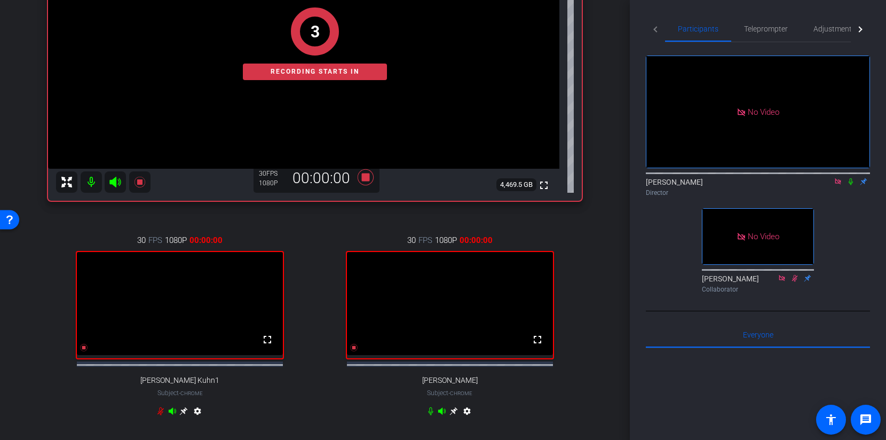
click at [852, 178] on icon at bounding box center [851, 181] width 4 height 7
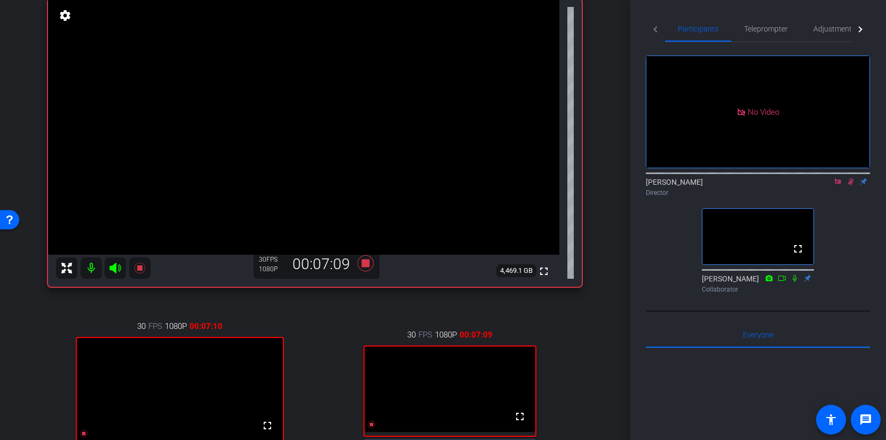
scroll to position [14, 0]
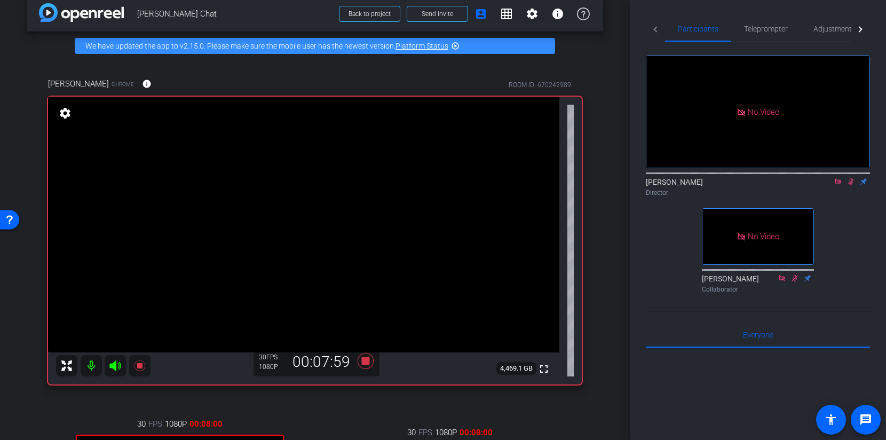
click at [603, 162] on div "Robert Lawrence Kuhn Chrome info ROOM ID: 670242989 fullscreen settings 4,469.1…" at bounding box center [315, 345] width 577 height 571
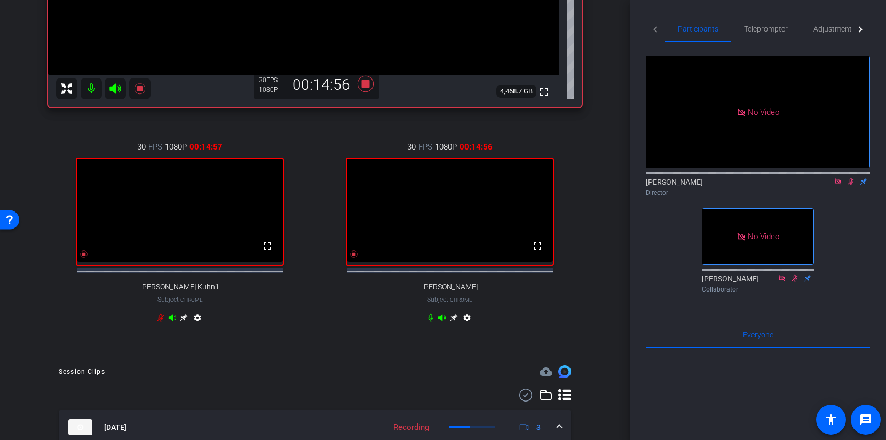
scroll to position [451, 0]
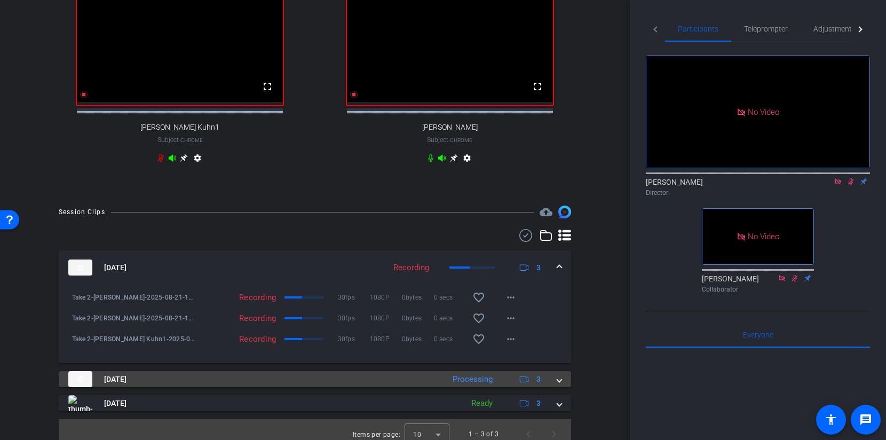
click at [562, 381] on mat-expansion-panel-header "Aug 21, 2025 Processing 3" at bounding box center [315, 379] width 513 height 16
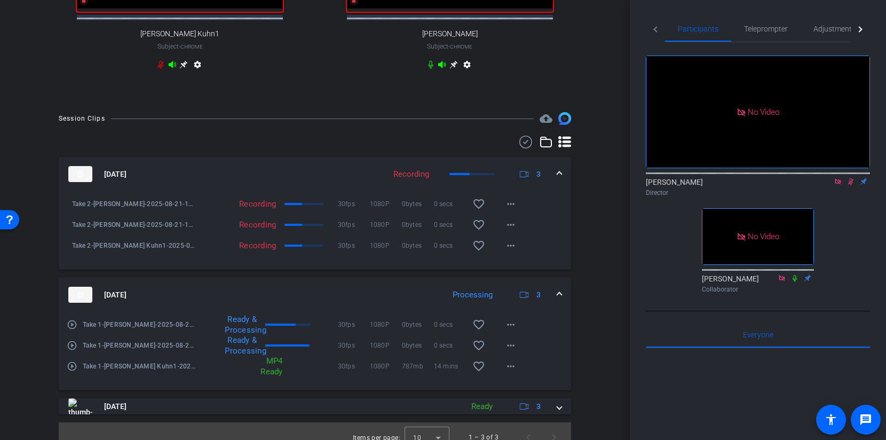
scroll to position [564, 0]
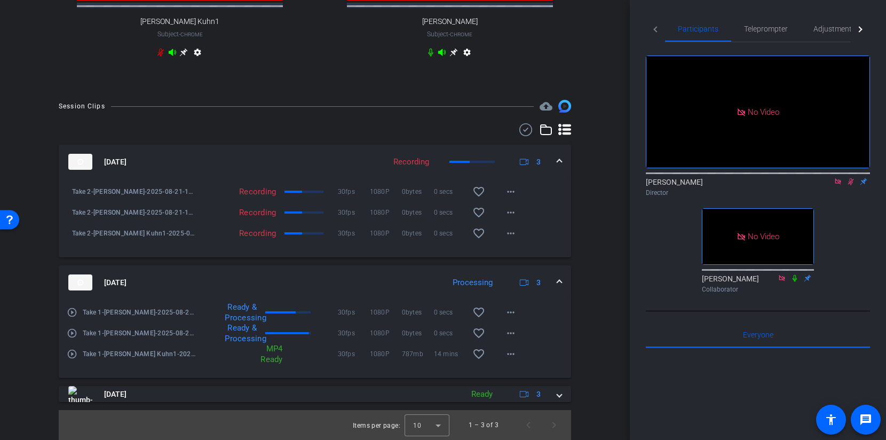
click at [560, 283] on span at bounding box center [559, 282] width 4 height 11
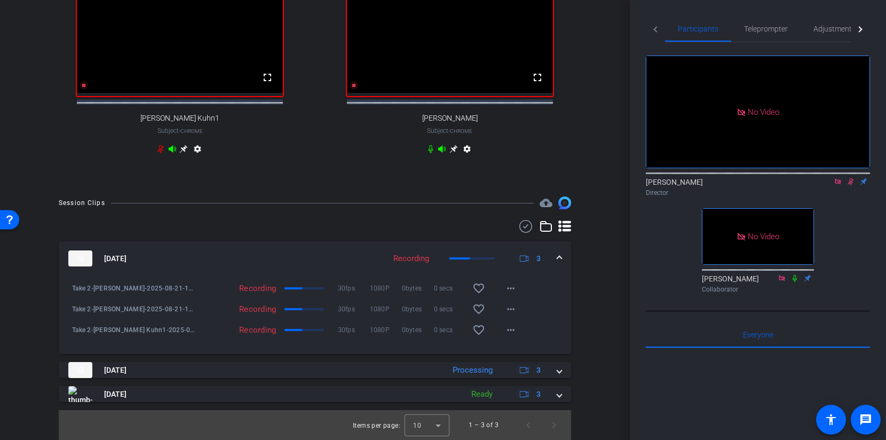
scroll to position [237, 0]
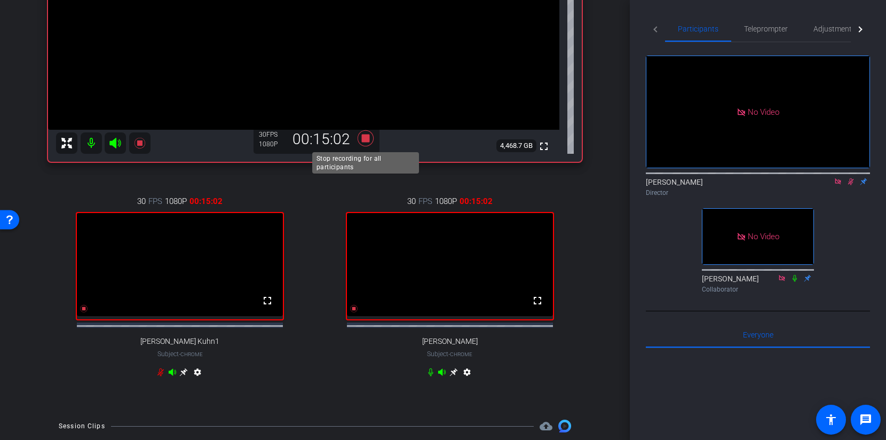
click at [367, 137] on icon at bounding box center [366, 138] width 16 height 16
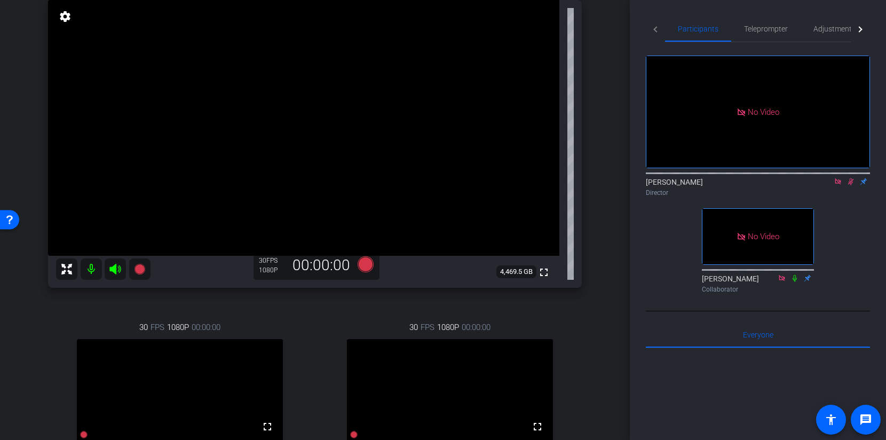
scroll to position [96, 0]
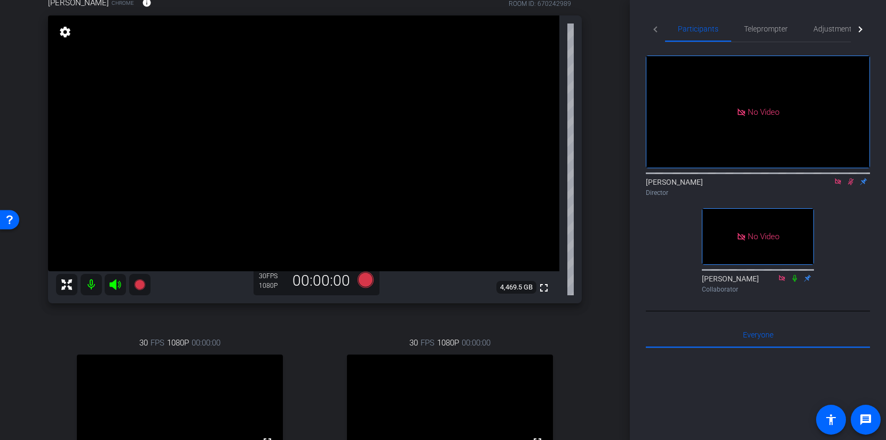
click at [852, 178] on icon at bounding box center [851, 181] width 6 height 7
click at [369, 279] on icon at bounding box center [366, 280] width 16 height 16
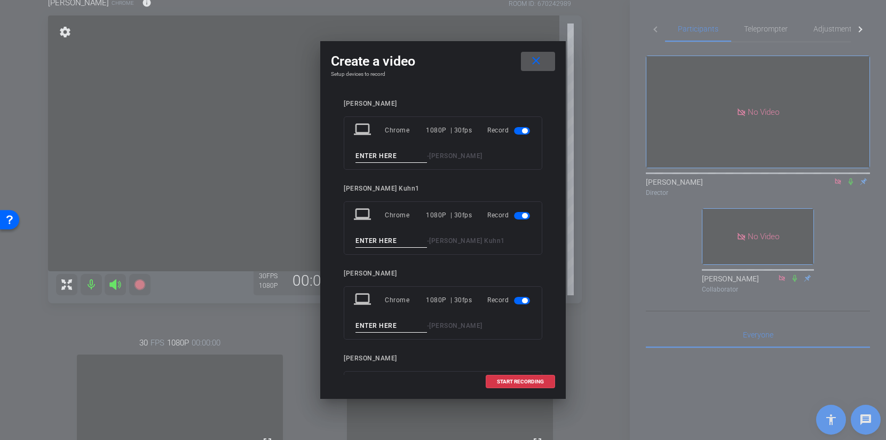
click at [533, 58] on mat-icon "close" at bounding box center [536, 60] width 13 height 13
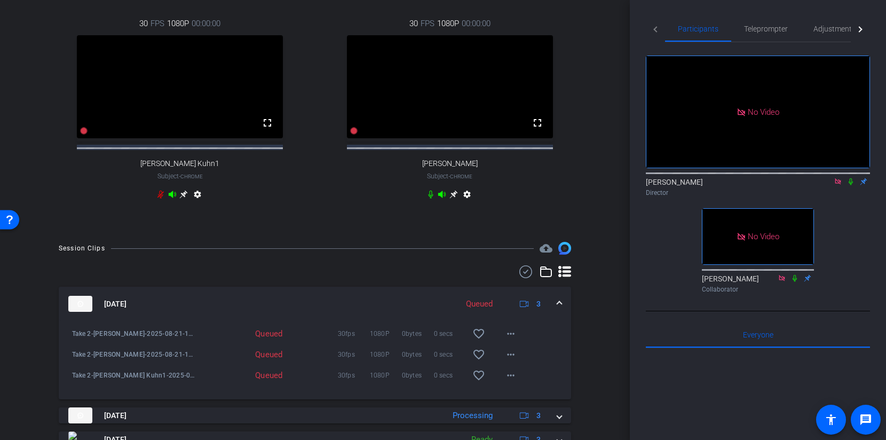
scroll to position [202, 0]
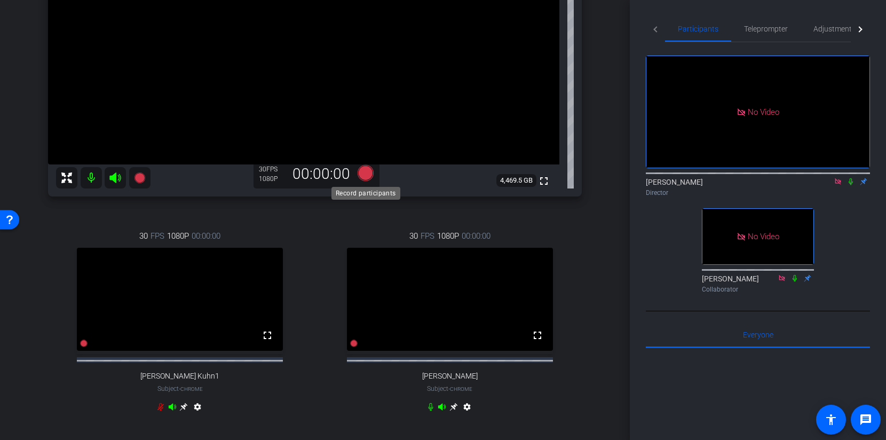
click at [366, 176] on icon at bounding box center [366, 173] width 16 height 16
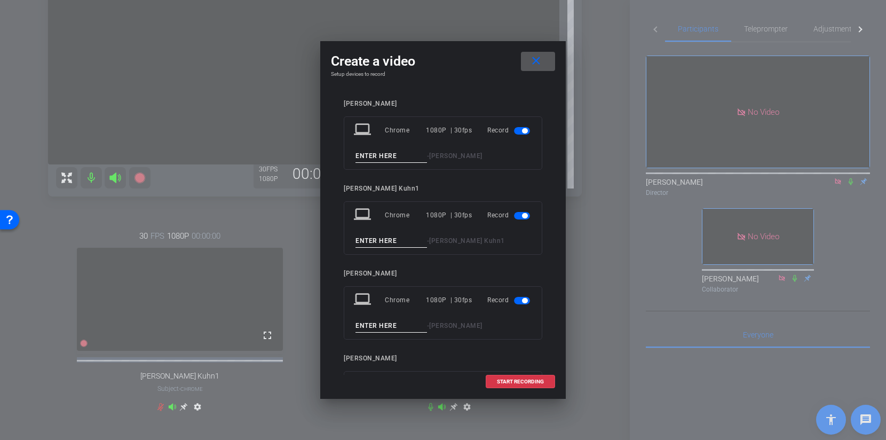
click at [372, 157] on input at bounding box center [392, 156] width 72 height 13
type input "Take 3"
click at [370, 245] on input at bounding box center [392, 240] width 72 height 13
type input "Take 3"
click at [357, 323] on input at bounding box center [392, 325] width 72 height 13
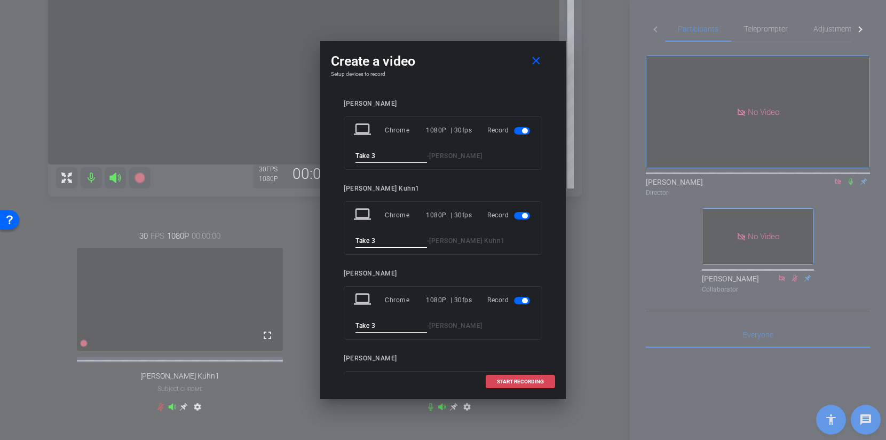
type input "Take 3"
click at [507, 384] on span "START RECORDING" at bounding box center [520, 381] width 47 height 5
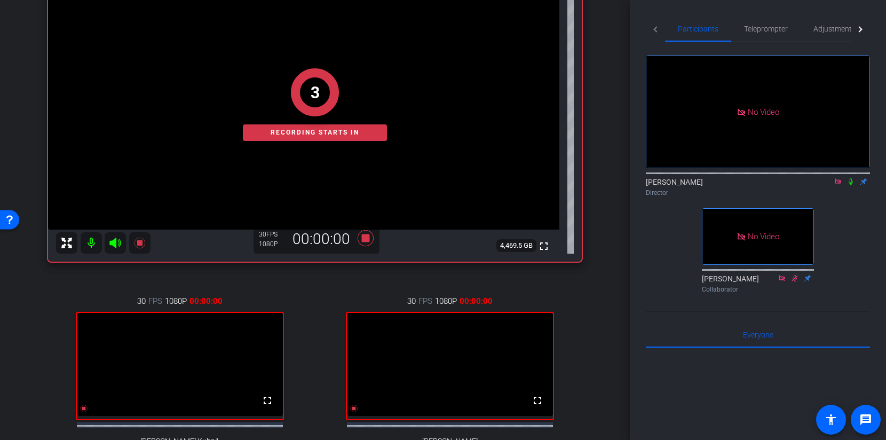
scroll to position [116, 0]
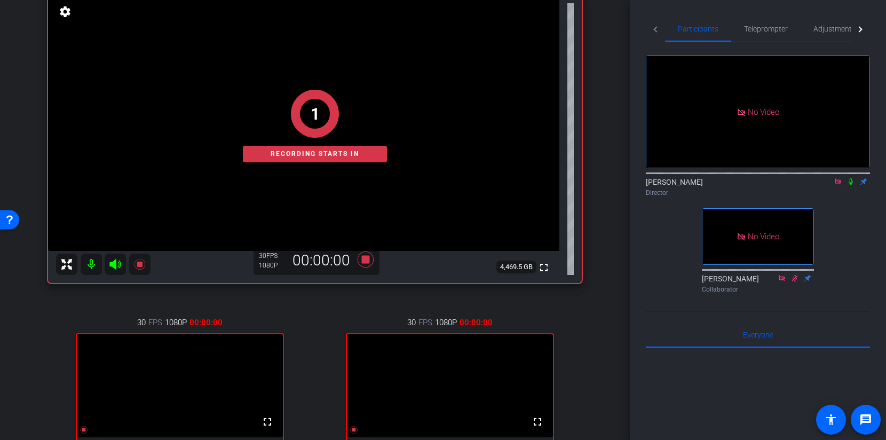
click at [849, 178] on icon at bounding box center [851, 181] width 9 height 7
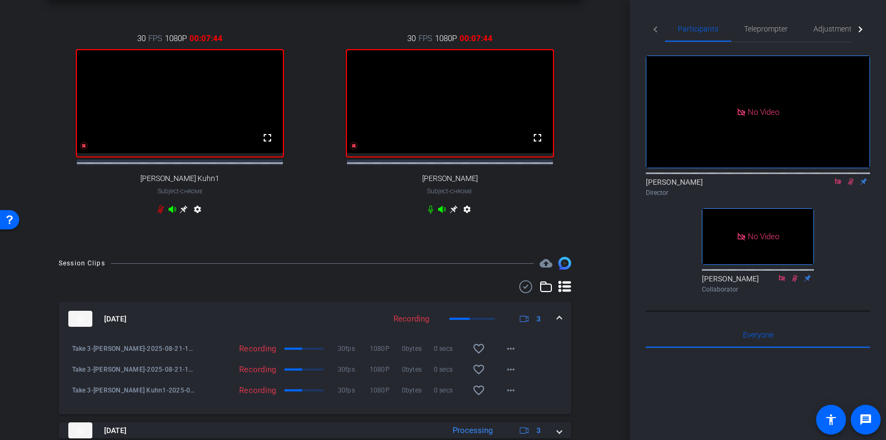
scroll to position [492, 0]
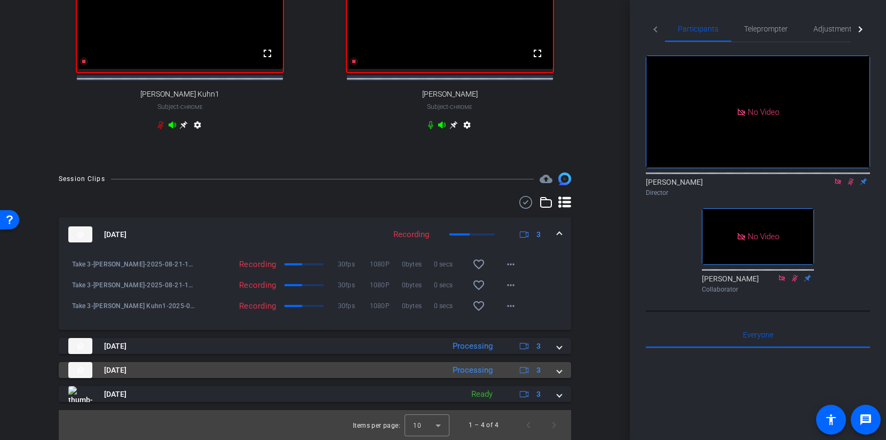
click at [563, 368] on mat-expansion-panel-header "Aug 21, 2025 Processing 3" at bounding box center [315, 370] width 513 height 16
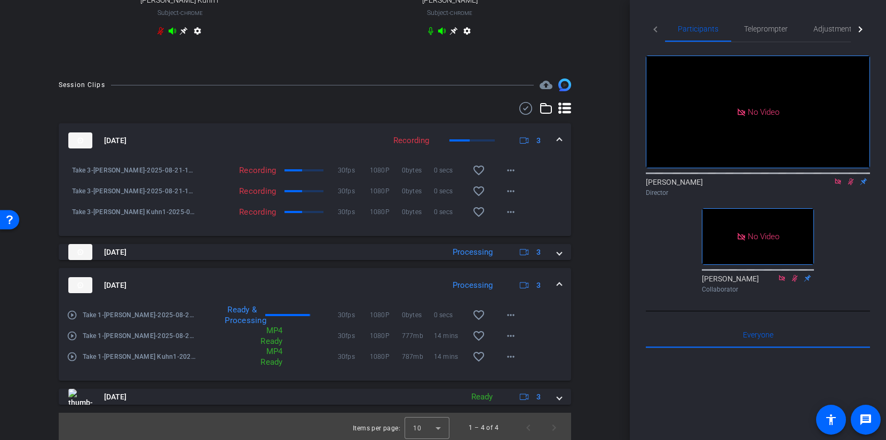
scroll to position [588, 0]
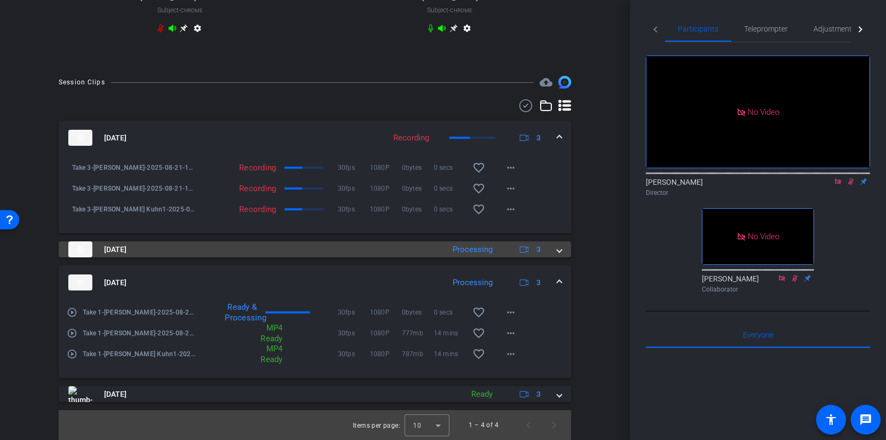
click at [559, 248] on span at bounding box center [559, 249] width 4 height 11
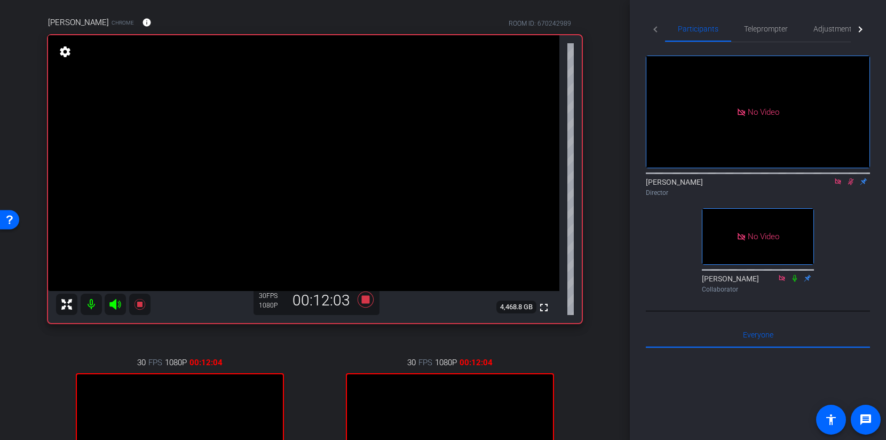
scroll to position [75, 0]
click at [366, 302] on icon at bounding box center [366, 301] width 16 height 16
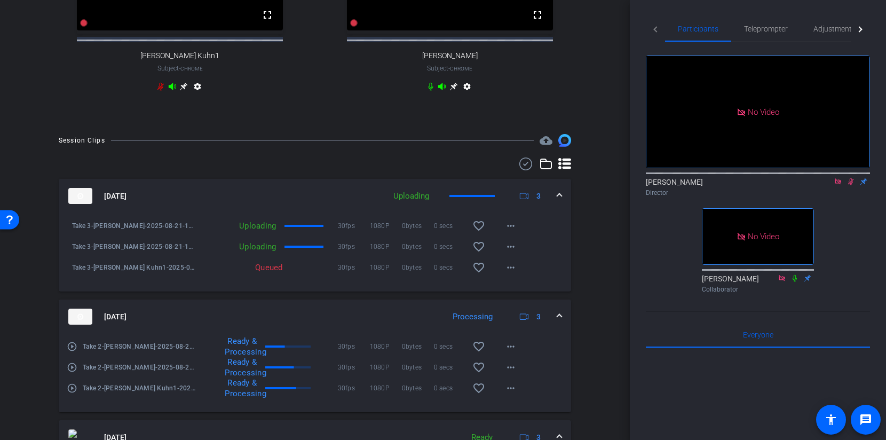
scroll to position [573, 0]
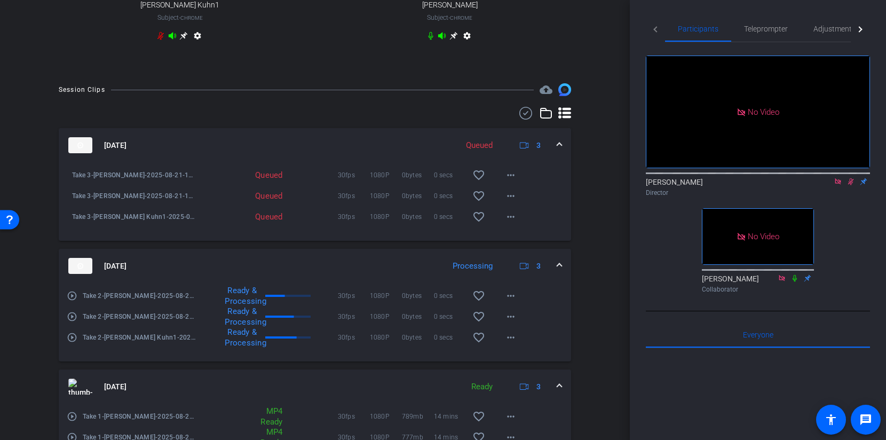
click at [853, 178] on icon at bounding box center [851, 181] width 6 height 7
click at [559, 271] on span at bounding box center [559, 266] width 4 height 11
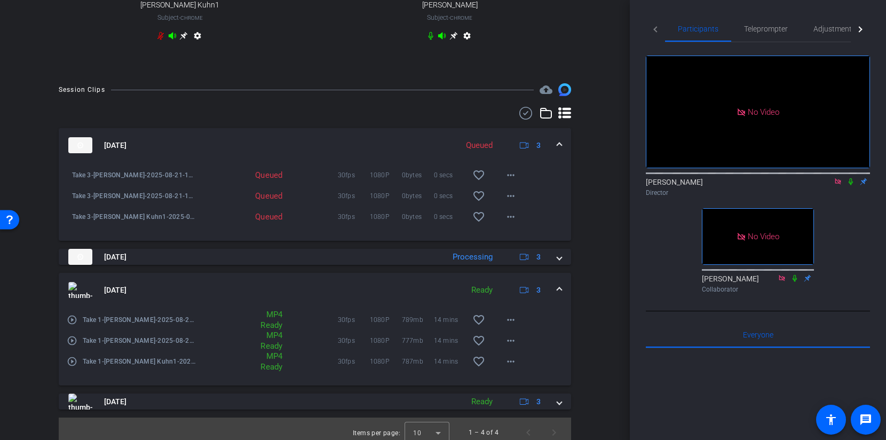
click at [561, 151] on span at bounding box center [559, 145] width 4 height 11
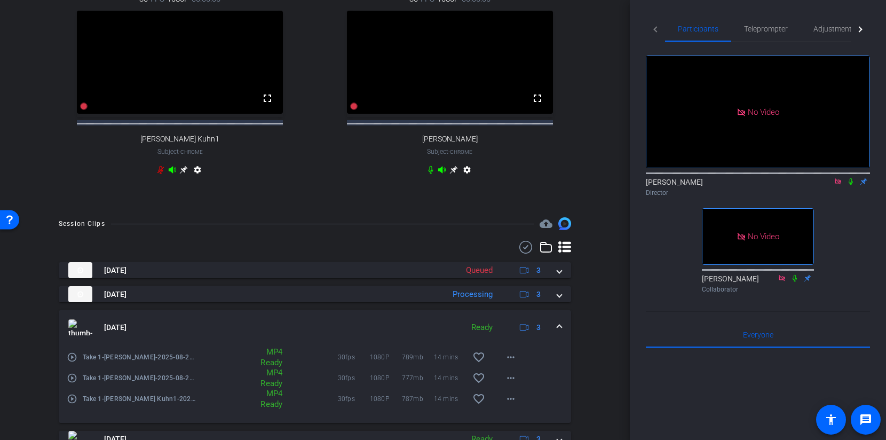
scroll to position [449, 0]
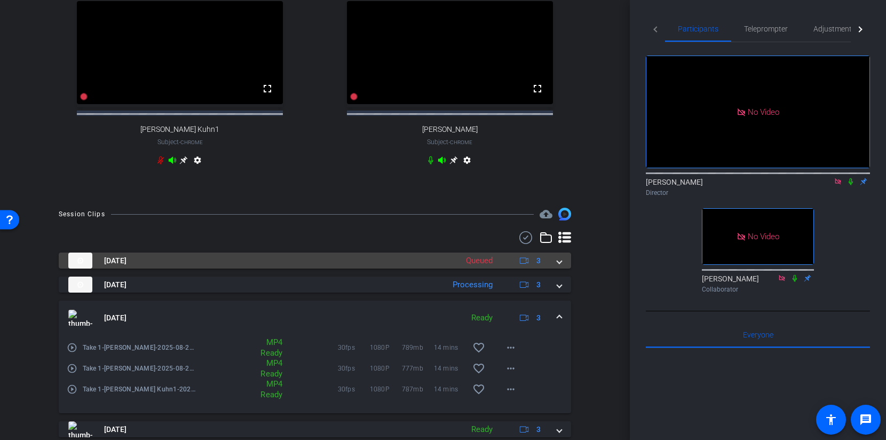
click at [562, 266] on span at bounding box center [559, 260] width 4 height 11
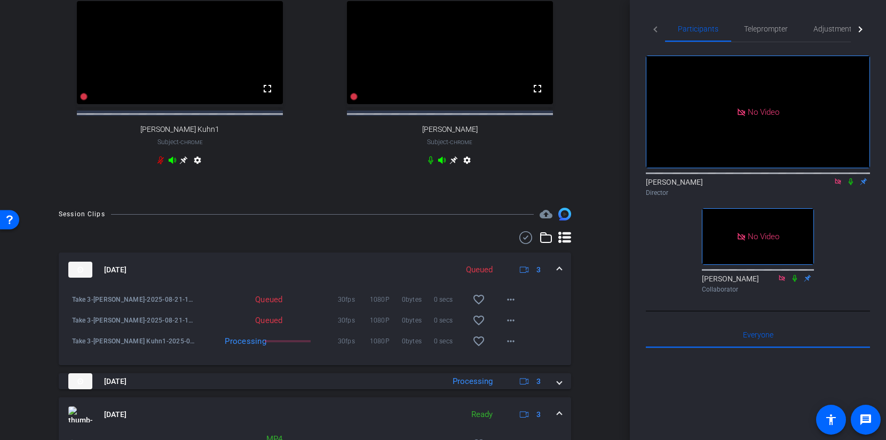
click at [562, 270] on mat-expansion-panel-header "Aug 21, 2025 Queued 3" at bounding box center [315, 270] width 513 height 34
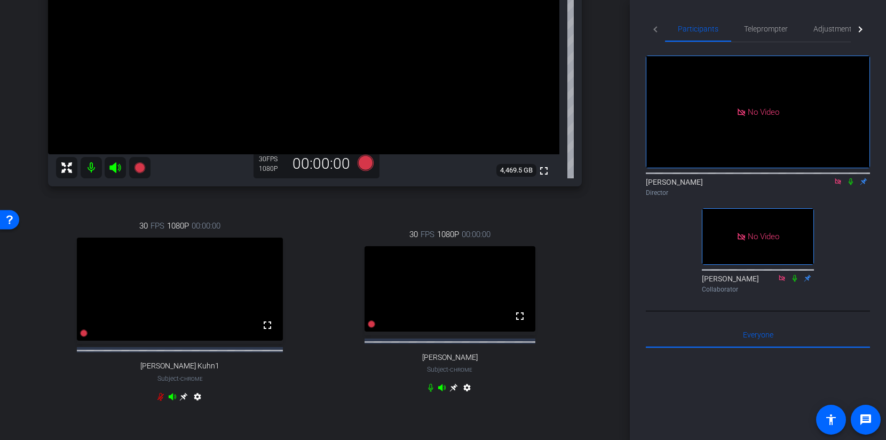
scroll to position [174, 0]
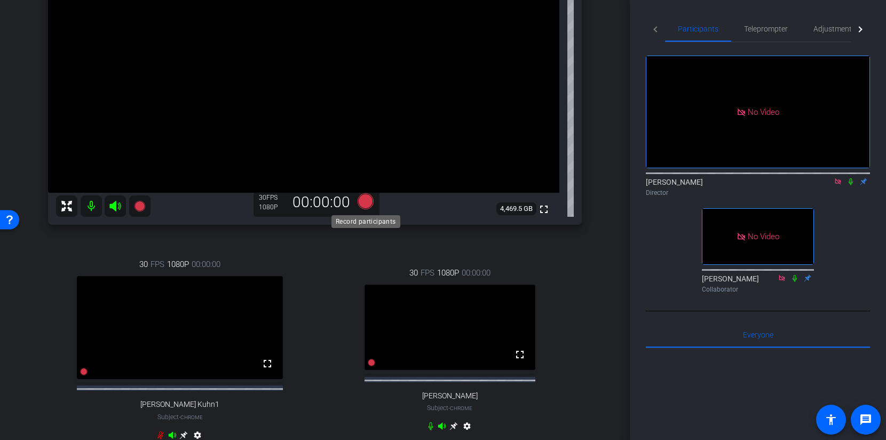
click at [373, 202] on icon at bounding box center [366, 201] width 16 height 16
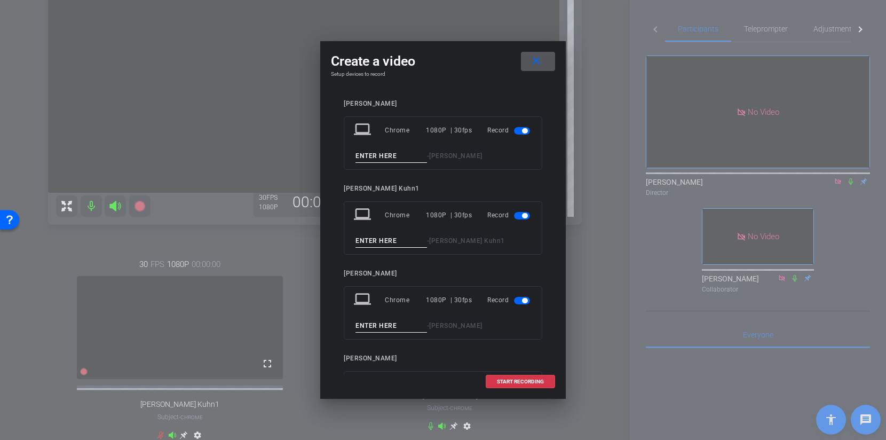
click at [389, 154] on input at bounding box center [392, 156] width 72 height 13
type input "Take 4"
click at [371, 240] on input at bounding box center [392, 240] width 72 height 13
type input "Take 4"
click at [365, 330] on input at bounding box center [392, 325] width 72 height 13
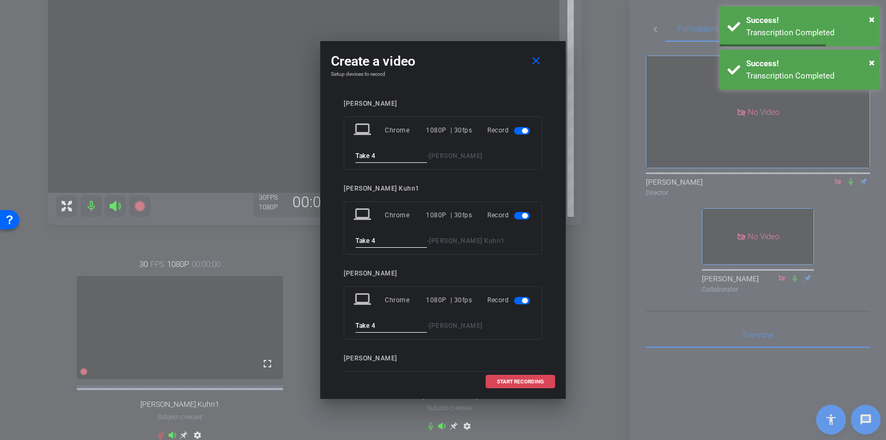
type input "Take 4"
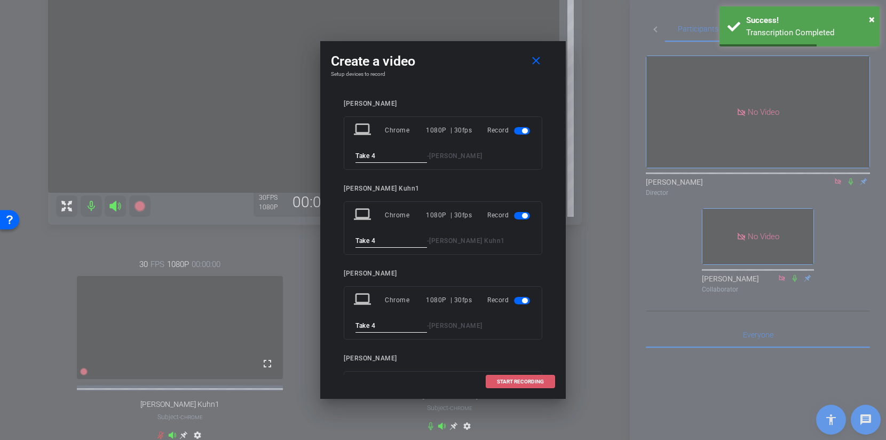
click at [535, 382] on span "START RECORDING" at bounding box center [520, 381] width 47 height 5
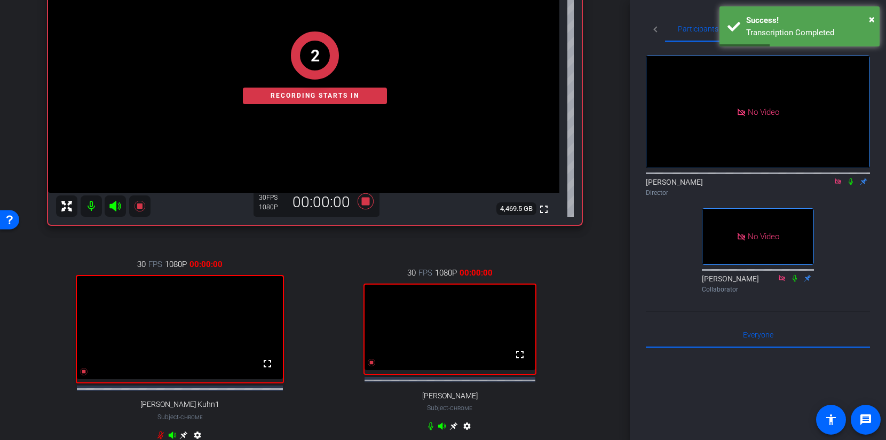
click at [851, 178] on icon at bounding box center [851, 181] width 9 height 7
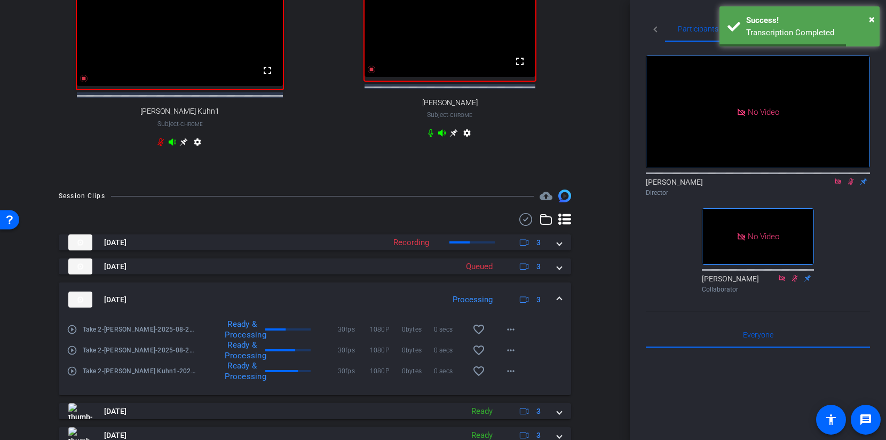
scroll to position [516, 0]
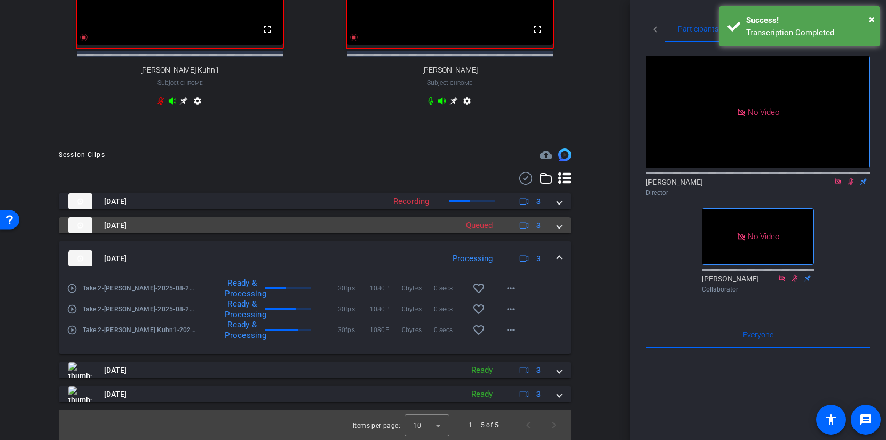
click at [559, 227] on span at bounding box center [559, 225] width 4 height 11
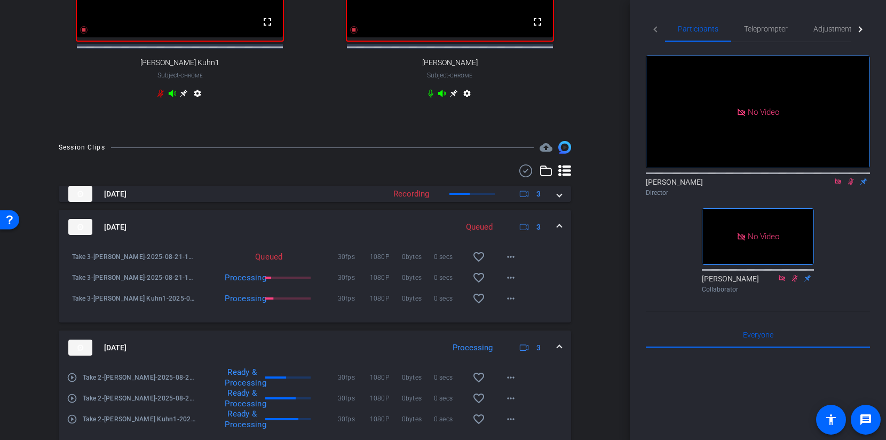
click at [559, 227] on mat-expansion-panel-header "Aug 21, 2025 Queued 3" at bounding box center [315, 227] width 513 height 34
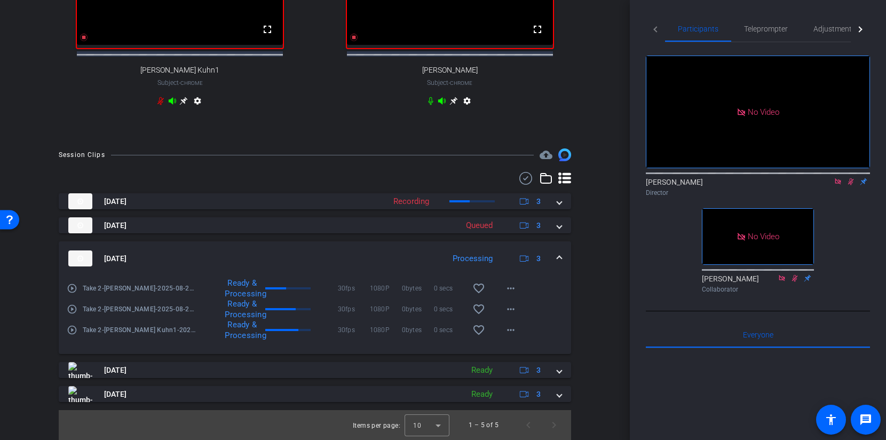
click at [559, 256] on span at bounding box center [559, 258] width 4 height 11
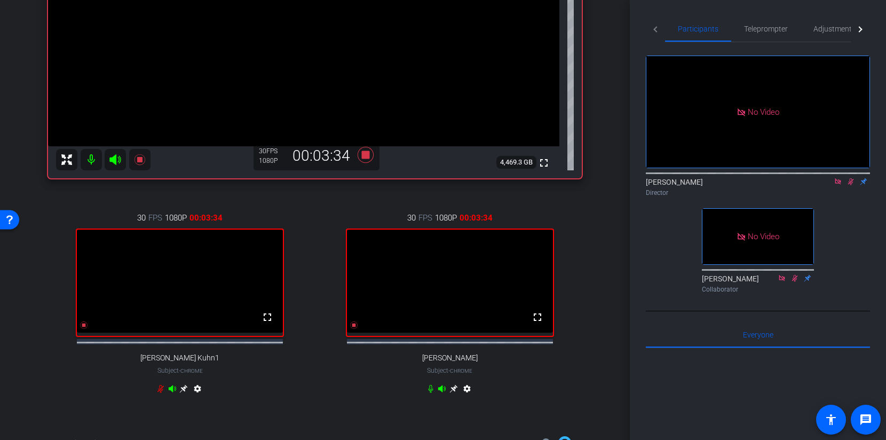
scroll to position [419, 0]
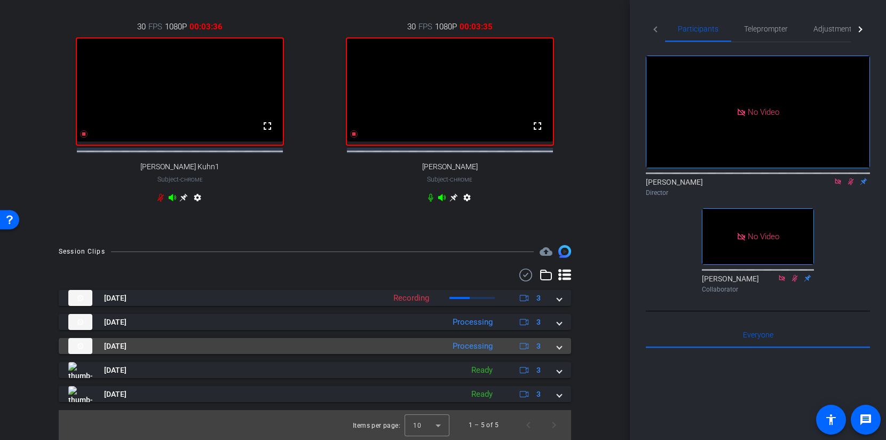
click at [558, 347] on span at bounding box center [559, 346] width 4 height 11
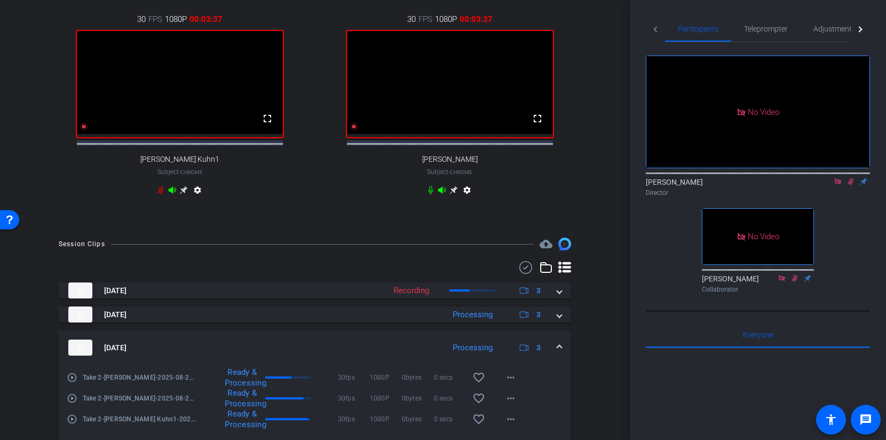
click at [558, 347] on mat-expansion-panel-header "Aug 21, 2025 Processing 3" at bounding box center [315, 348] width 513 height 34
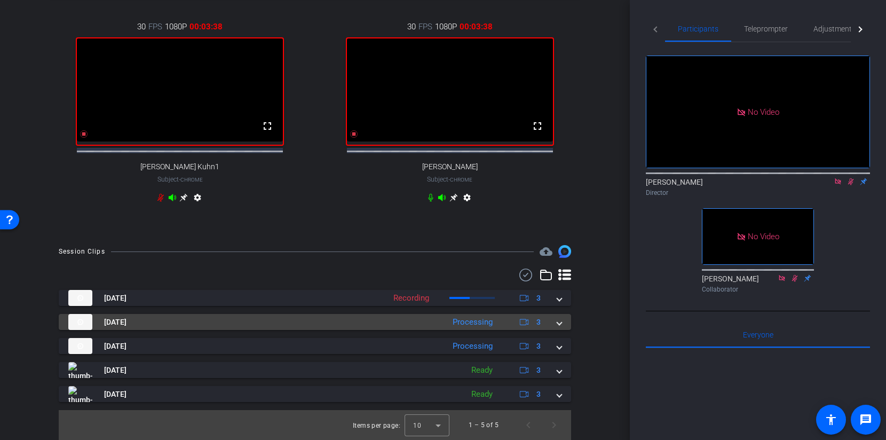
click at [561, 326] on span at bounding box center [559, 322] width 4 height 11
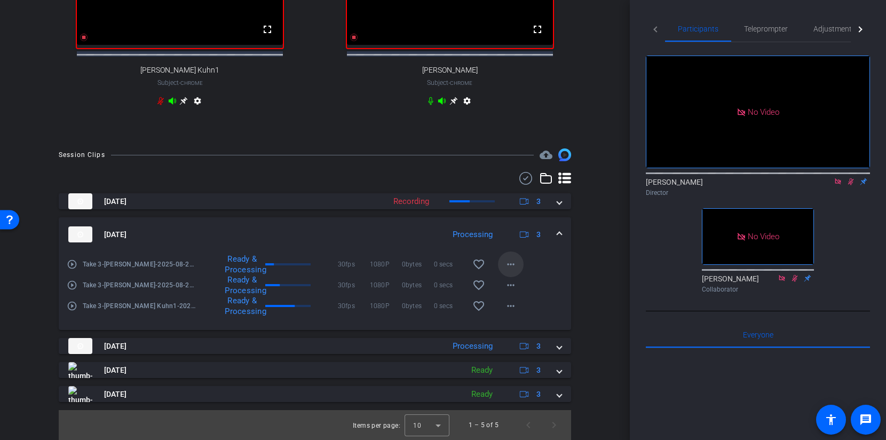
scroll to position [516, 0]
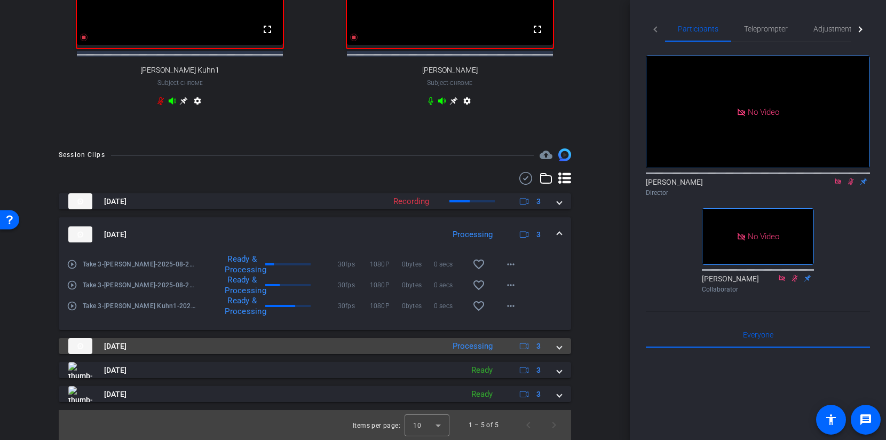
click at [556, 343] on div "Aug 21, 2025 Processing 3" at bounding box center [312, 346] width 489 height 16
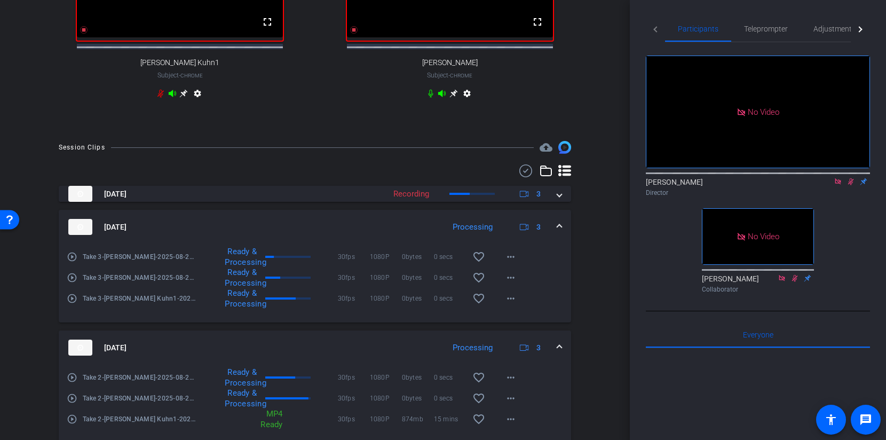
click at [556, 343] on mat-expansion-panel-header "Aug 21, 2025 Processing 3" at bounding box center [315, 348] width 513 height 34
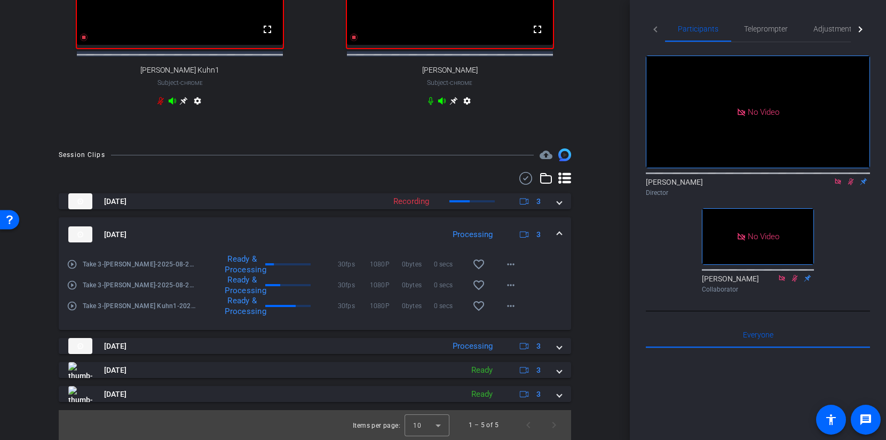
click at [562, 231] on mat-expansion-panel-header "Aug 21, 2025 Processing 3" at bounding box center [315, 234] width 513 height 34
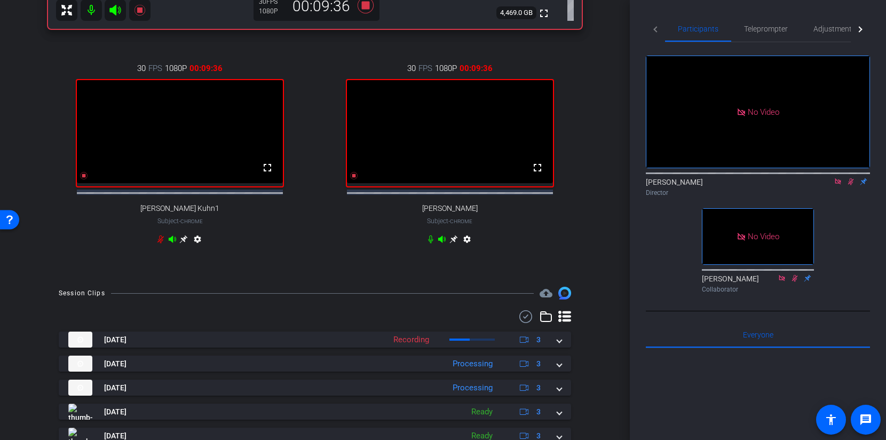
scroll to position [419, 0]
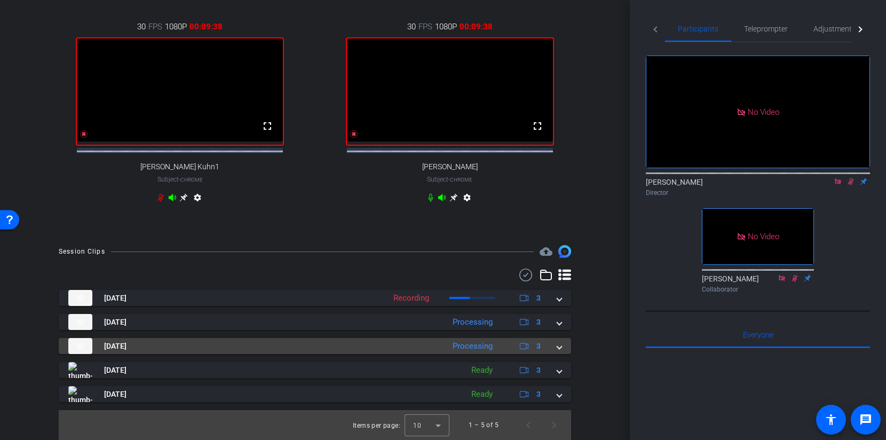
click at [559, 344] on span at bounding box center [559, 346] width 4 height 11
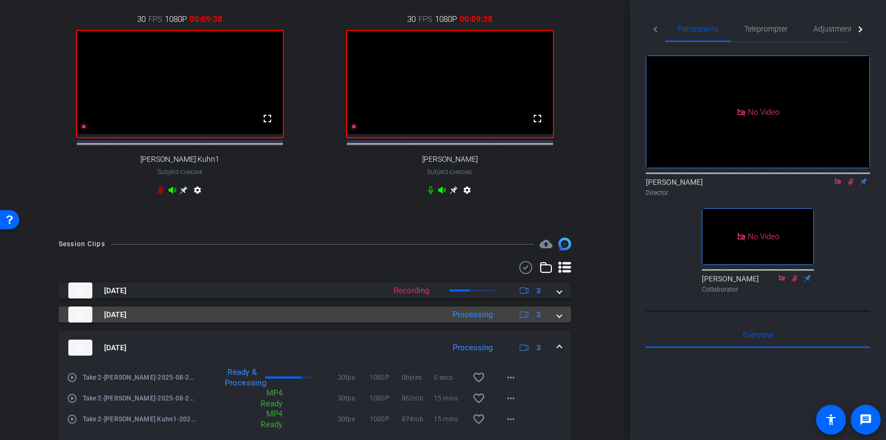
click at [565, 316] on mat-expansion-panel-header "Aug 21, 2025 Processing 3" at bounding box center [315, 314] width 513 height 16
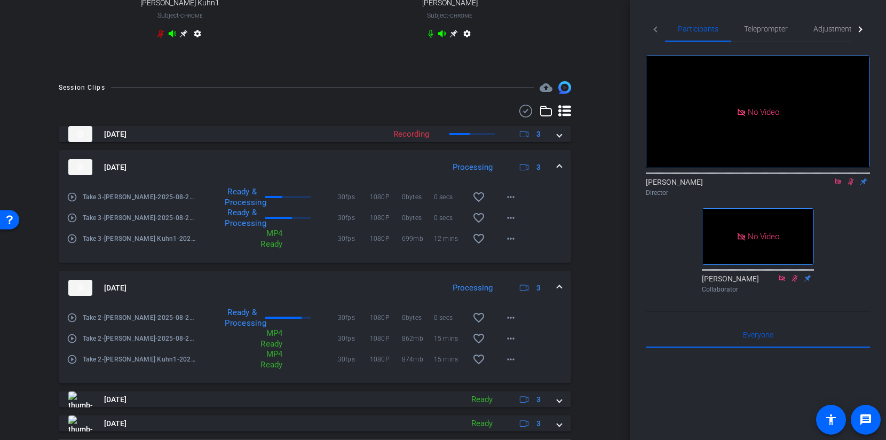
scroll to position [612, 0]
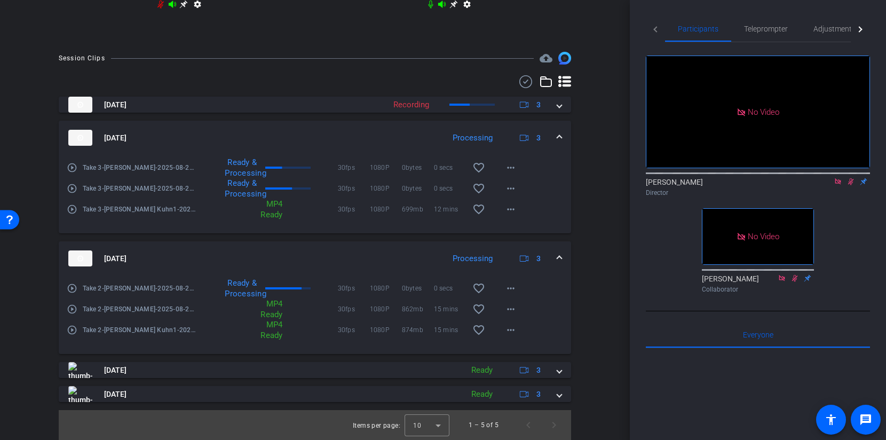
click at [561, 260] on span at bounding box center [559, 258] width 4 height 11
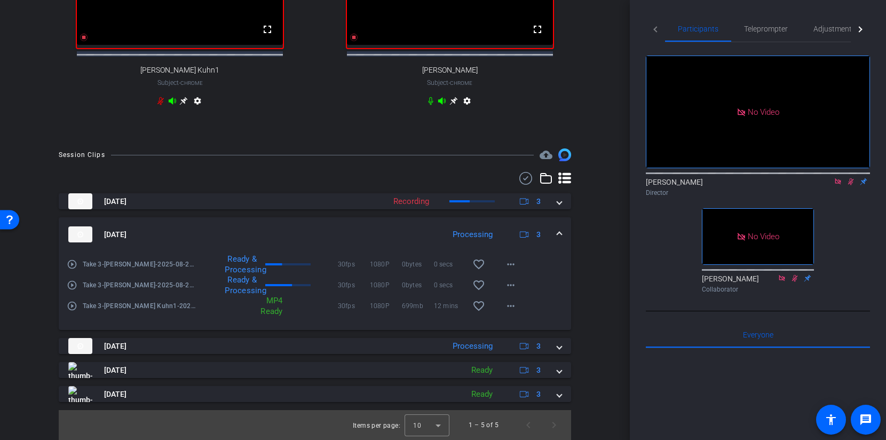
click at [560, 227] on mat-expansion-panel-header "Aug 21, 2025 Processing 3" at bounding box center [315, 234] width 513 height 34
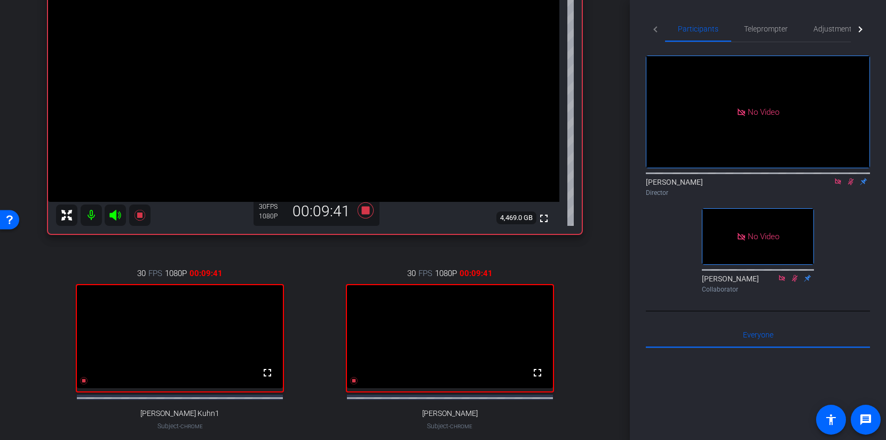
scroll to position [171, 0]
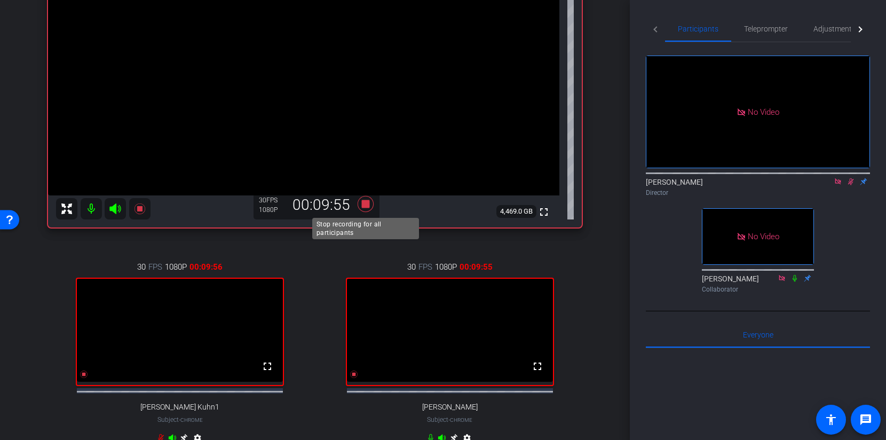
click at [367, 203] on icon at bounding box center [366, 204] width 16 height 16
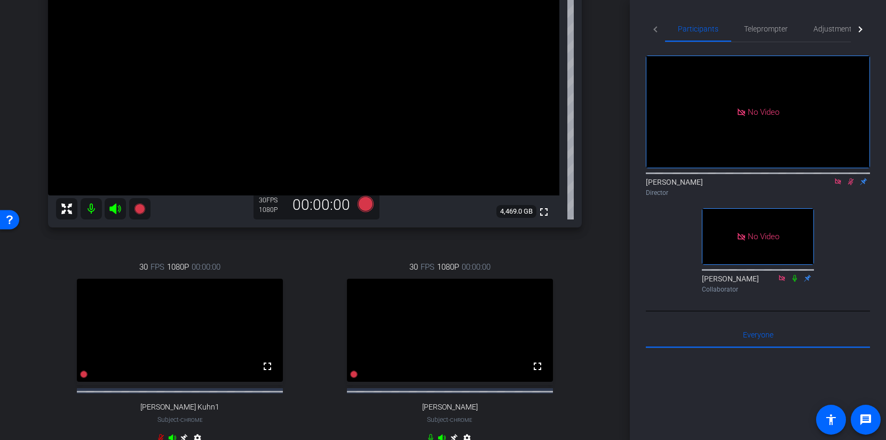
click at [852, 178] on icon at bounding box center [851, 181] width 9 height 7
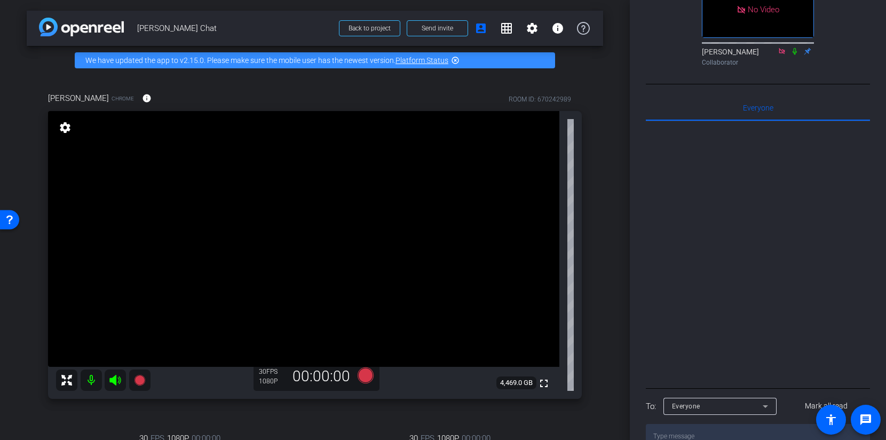
scroll to position [361, 0]
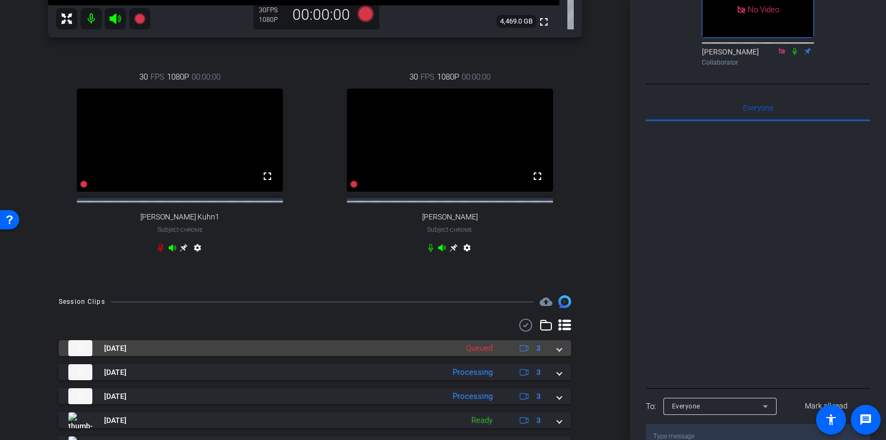
click at [559, 354] on span at bounding box center [559, 348] width 4 height 11
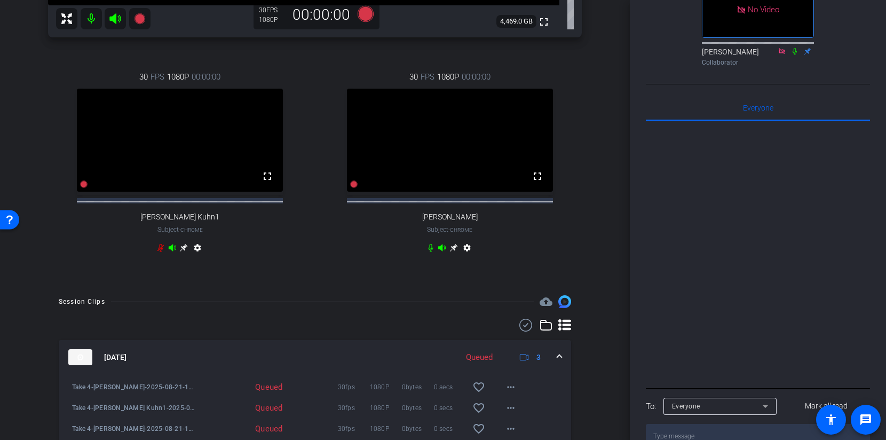
click at [559, 356] on mat-expansion-panel-header "Aug 21, 2025 Queued 3" at bounding box center [315, 357] width 513 height 34
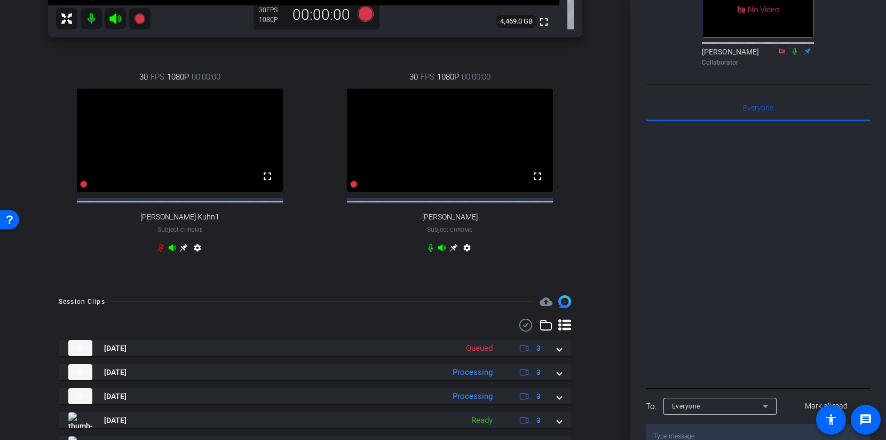
scroll to position [103, 0]
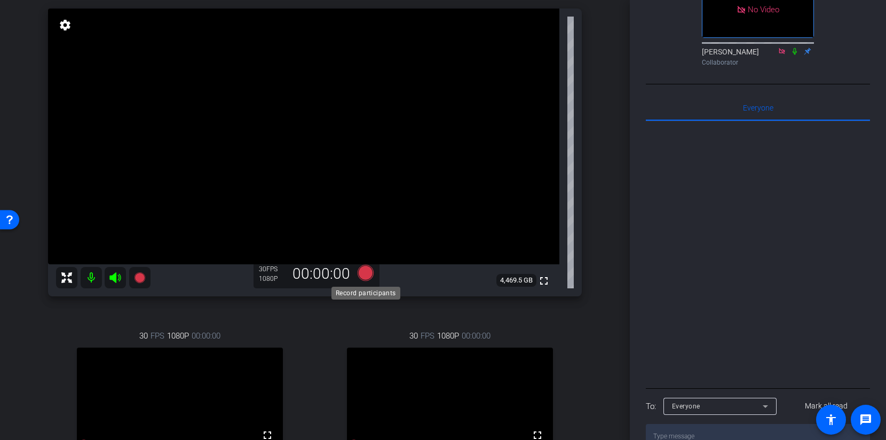
click at [372, 273] on icon at bounding box center [366, 273] width 16 height 16
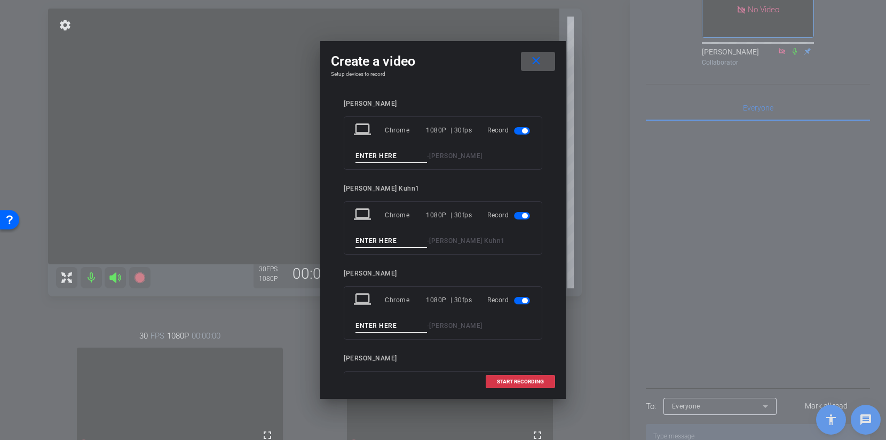
click at [374, 157] on input at bounding box center [392, 156] width 72 height 13
type input "Take 5"
click at [364, 242] on input at bounding box center [392, 240] width 72 height 13
type input "Take 5"
click at [370, 325] on input at bounding box center [392, 325] width 72 height 13
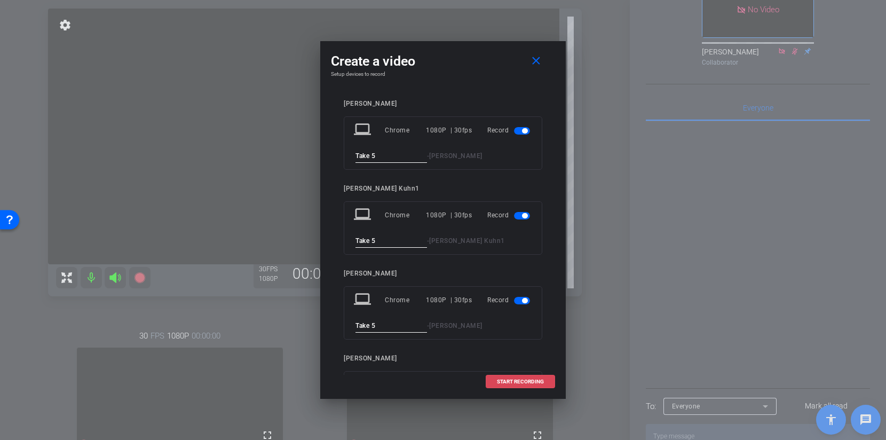
type input "Take 5"
click at [522, 381] on span "START RECORDING" at bounding box center [520, 381] width 47 height 5
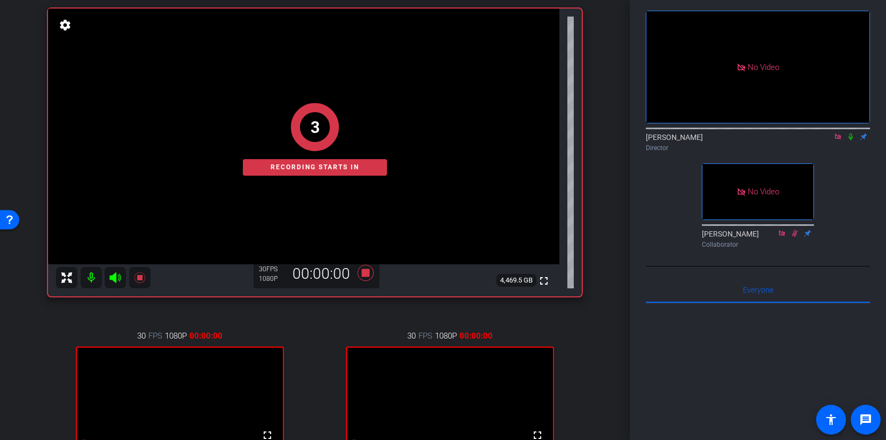
scroll to position [0, 0]
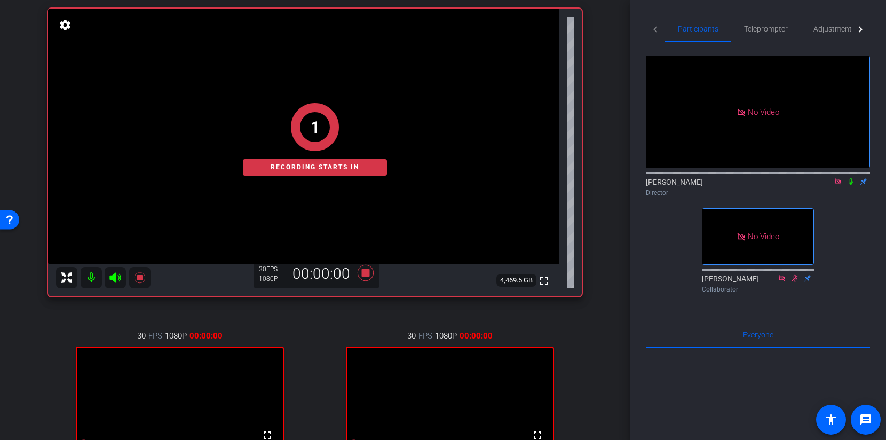
click at [852, 177] on mat-icon at bounding box center [851, 182] width 13 height 10
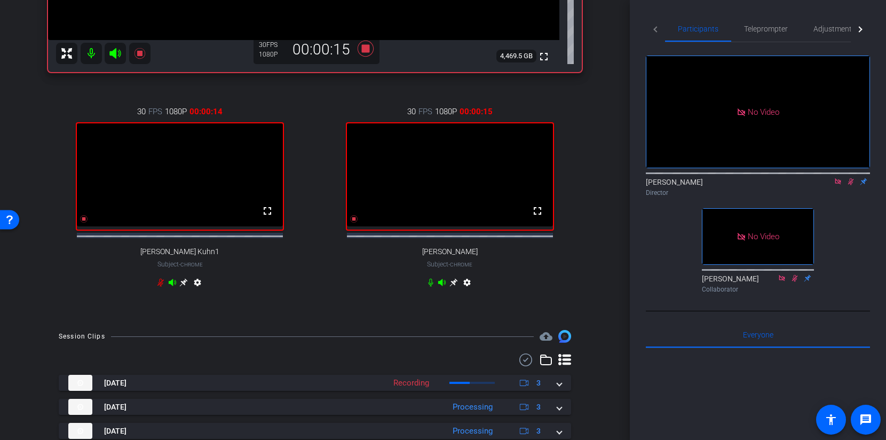
scroll to position [443, 0]
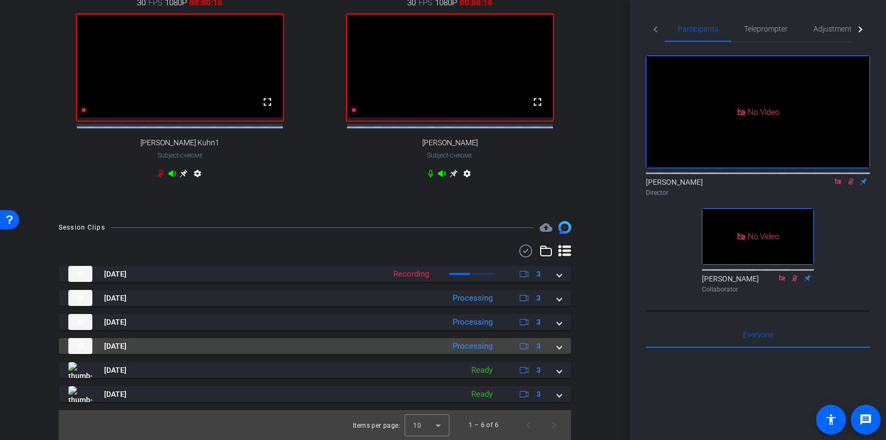
click at [560, 344] on span at bounding box center [559, 346] width 4 height 11
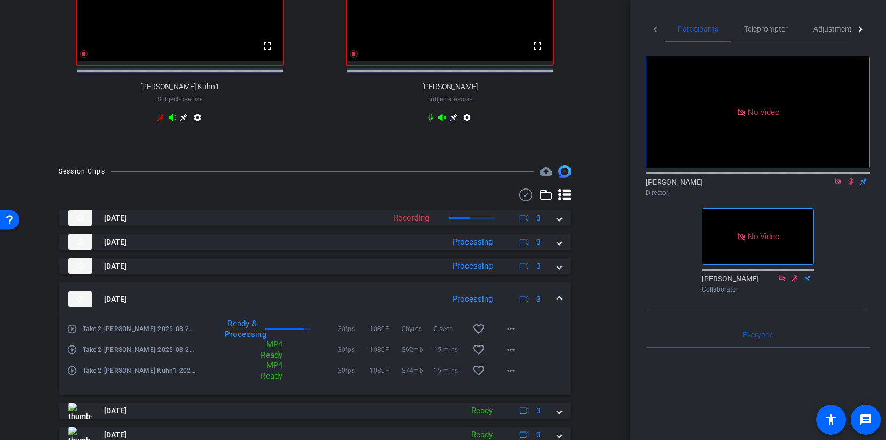
click at [562, 308] on mat-expansion-panel-header "Aug 21, 2025 Processing 3" at bounding box center [315, 299] width 513 height 34
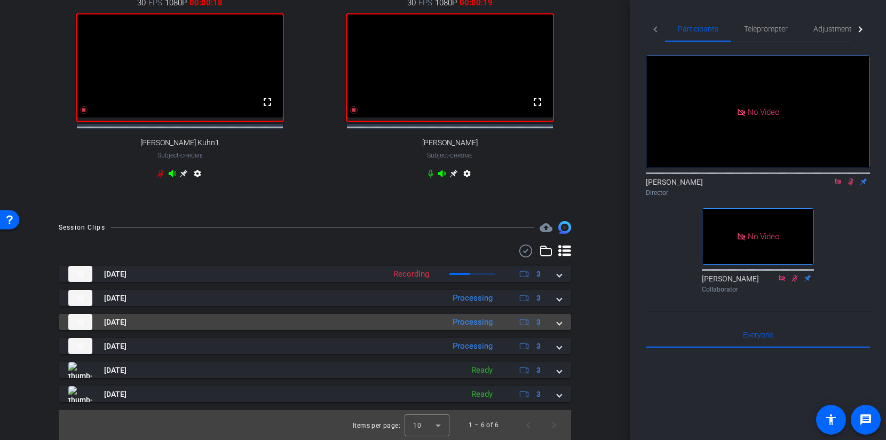
click at [561, 321] on span at bounding box center [559, 322] width 4 height 11
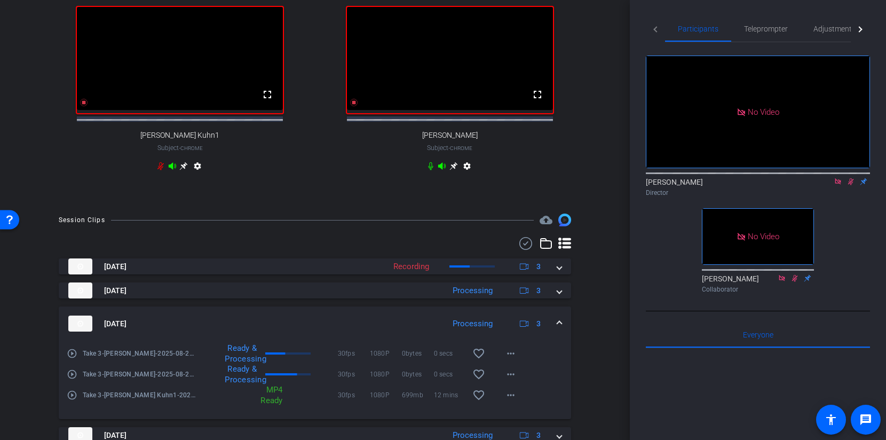
click at [561, 321] on mat-expansion-panel-header "Aug 21, 2025 Processing 3" at bounding box center [315, 323] width 513 height 34
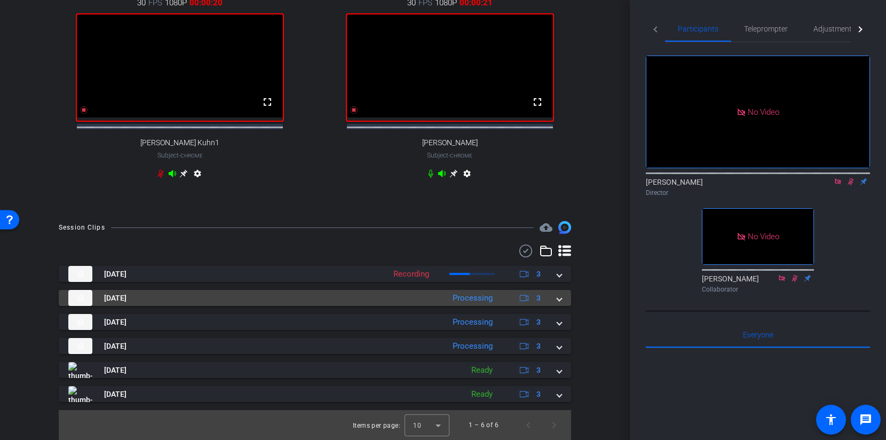
click at [565, 297] on mat-expansion-panel-header "Aug 21, 2025 Processing 3" at bounding box center [315, 298] width 513 height 16
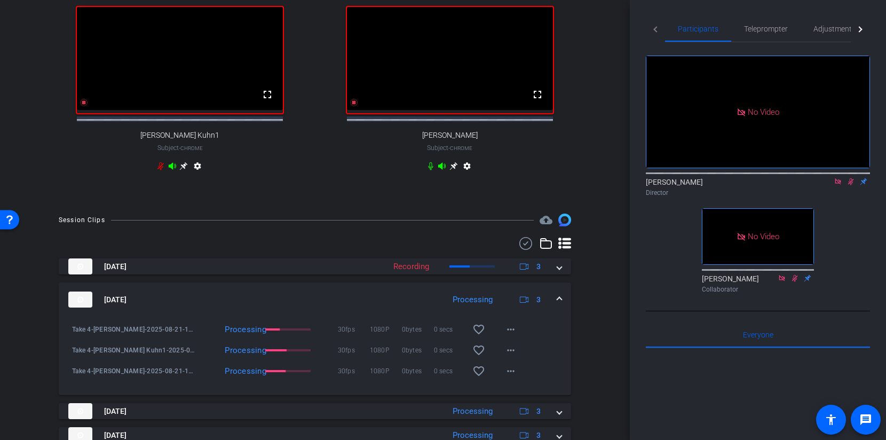
click at [561, 303] on span at bounding box center [559, 299] width 4 height 11
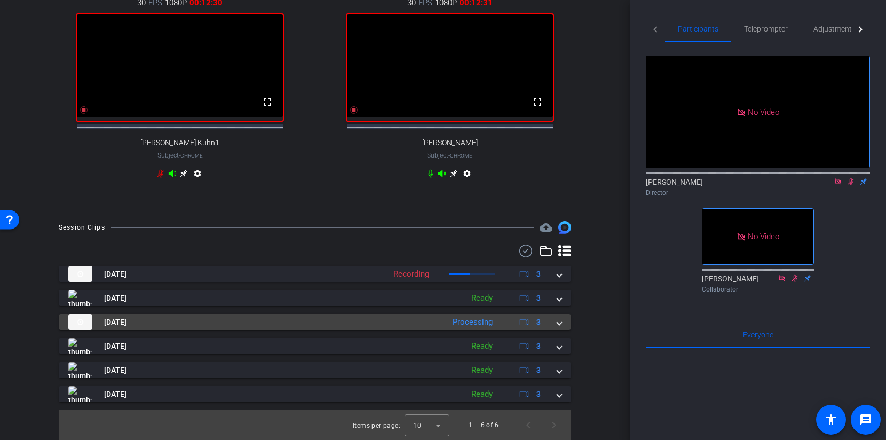
click at [561, 319] on span at bounding box center [559, 322] width 4 height 11
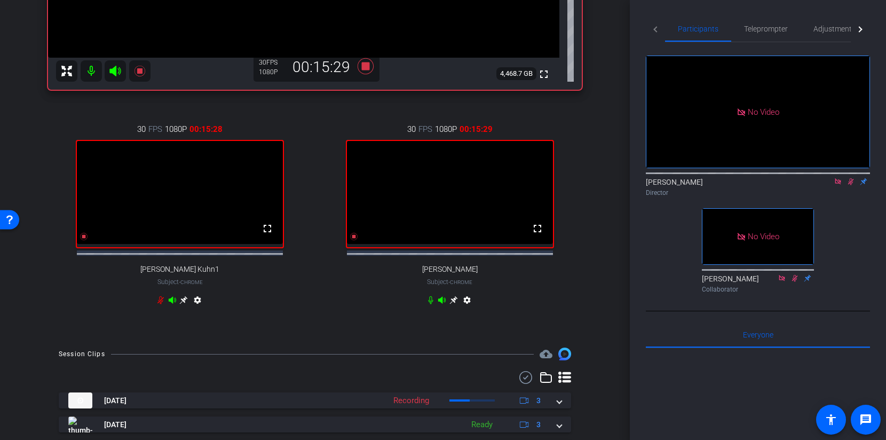
scroll to position [540, 0]
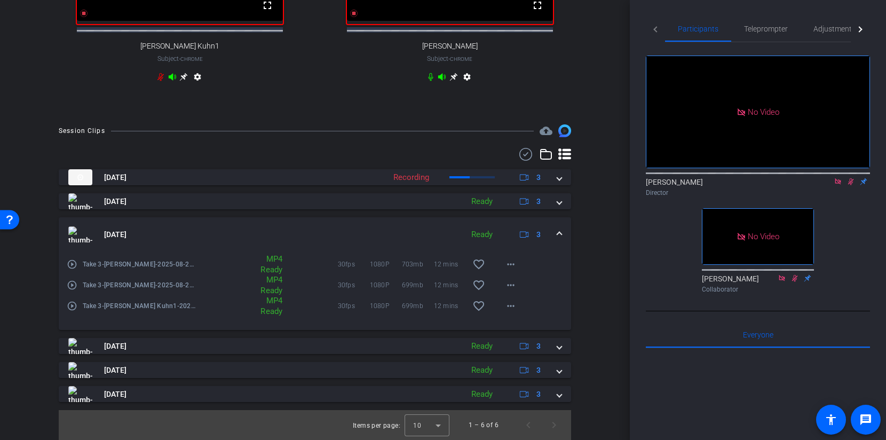
click at [557, 232] on div "Aug 21, 2025 Ready 3" at bounding box center [312, 234] width 489 height 16
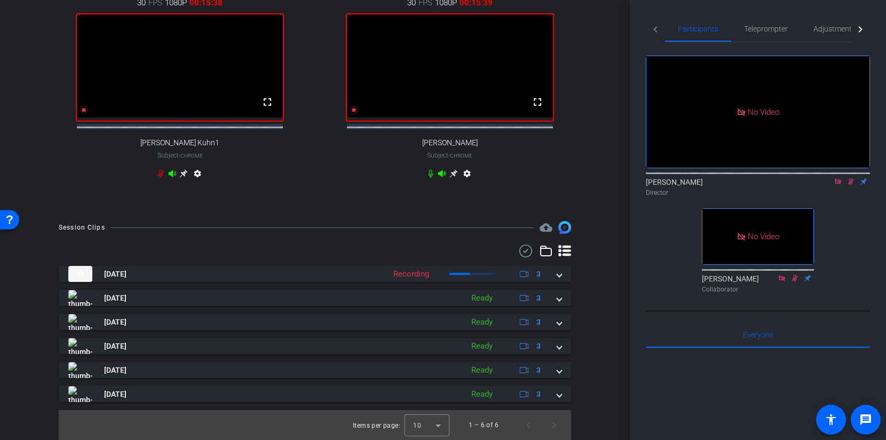
scroll to position [443, 0]
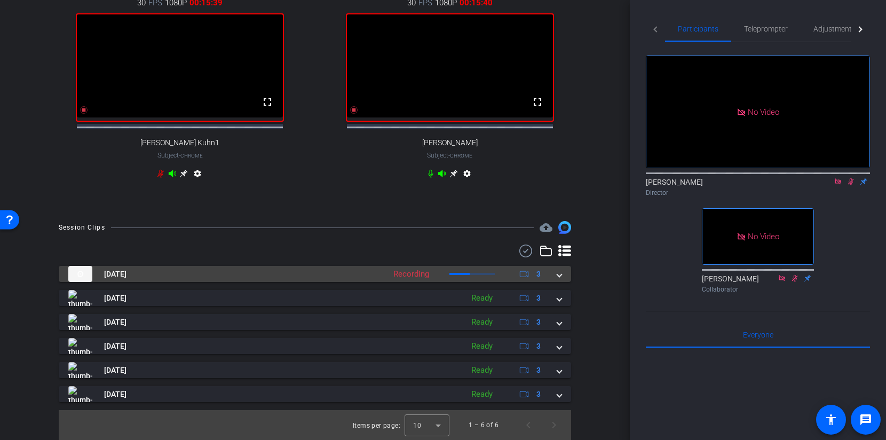
click at [556, 273] on div "Aug 21, 2025 Recording 3" at bounding box center [312, 274] width 489 height 16
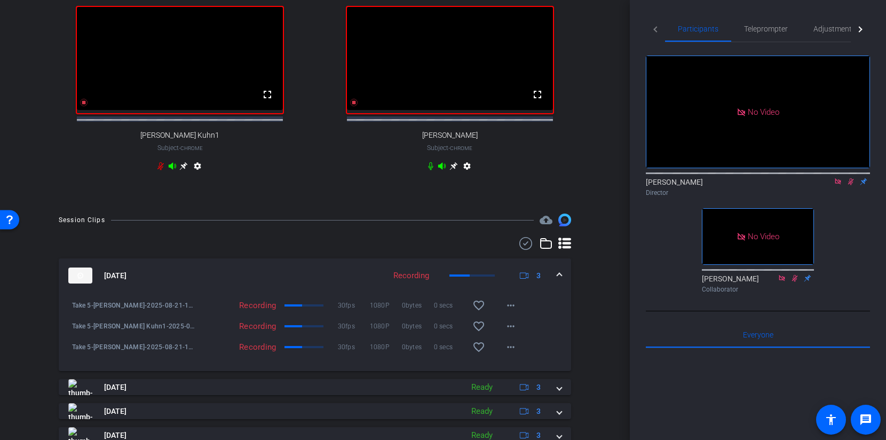
click at [559, 274] on mat-expansion-panel-header "Aug 21, 2025 Recording 3" at bounding box center [315, 275] width 513 height 34
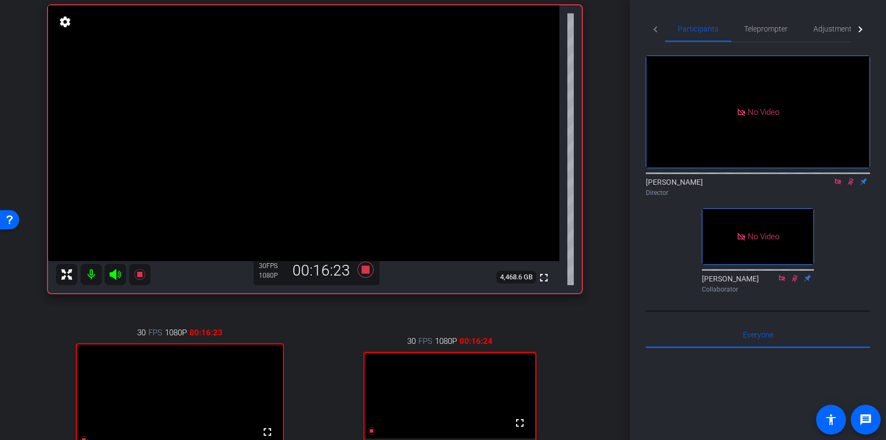
scroll to position [109, 0]
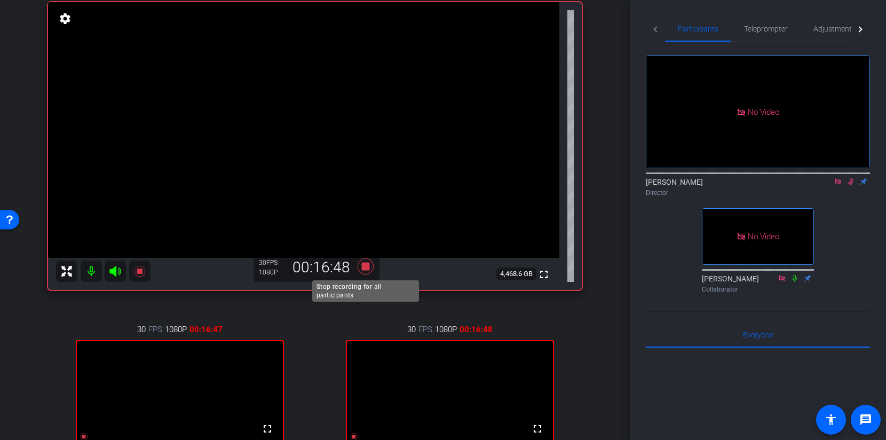
click at [363, 265] on icon at bounding box center [366, 266] width 16 height 16
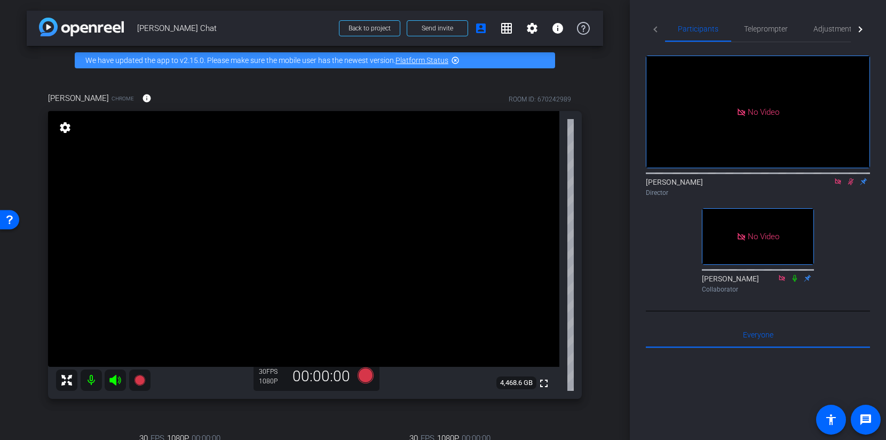
scroll to position [438, 0]
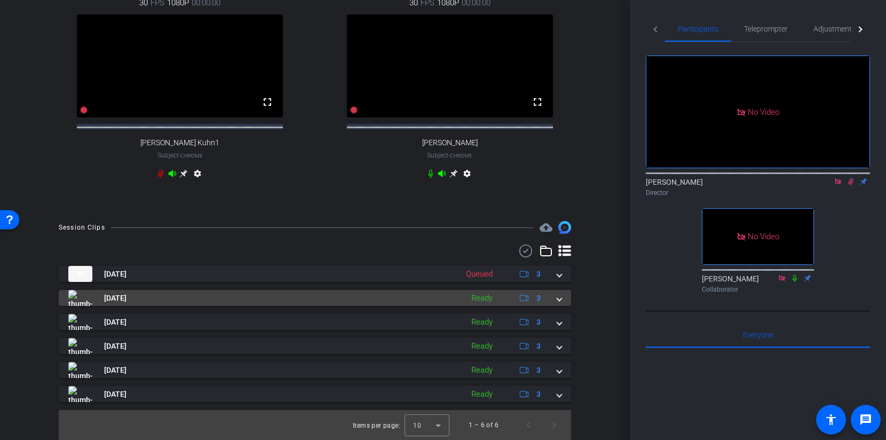
click at [557, 304] on span at bounding box center [559, 298] width 4 height 11
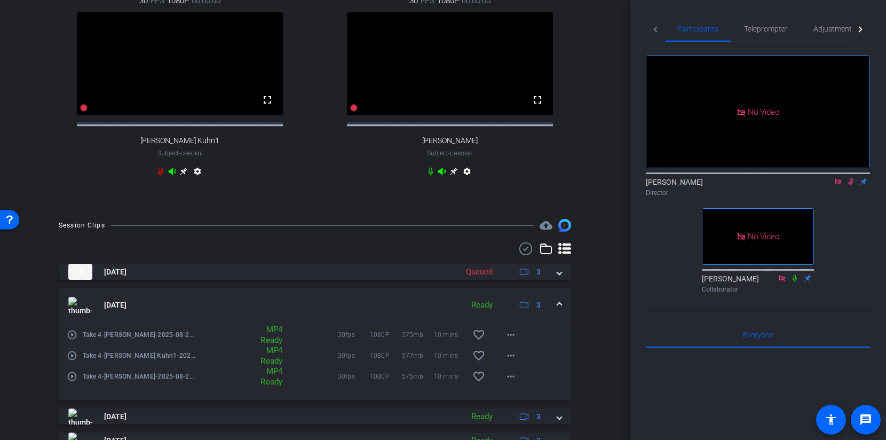
click at [557, 305] on mat-expansion-panel-header "Aug 21, 2025 Ready 3" at bounding box center [315, 305] width 513 height 34
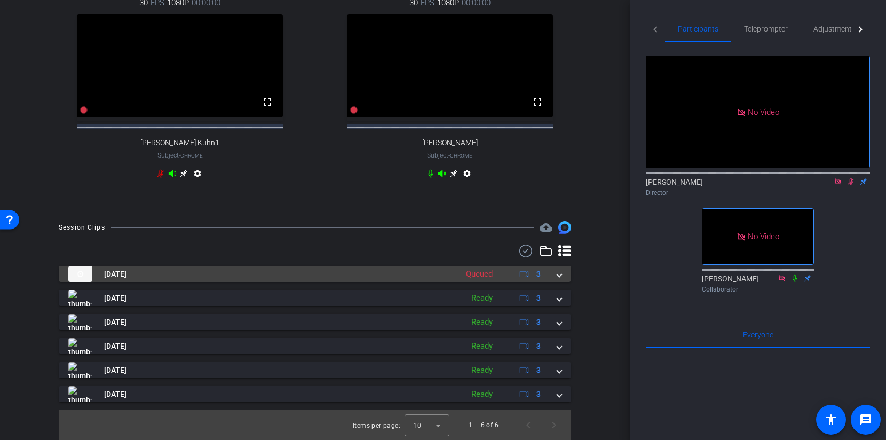
click at [563, 281] on mat-expansion-panel-header "Aug 21, 2025 Queued 3" at bounding box center [315, 274] width 513 height 16
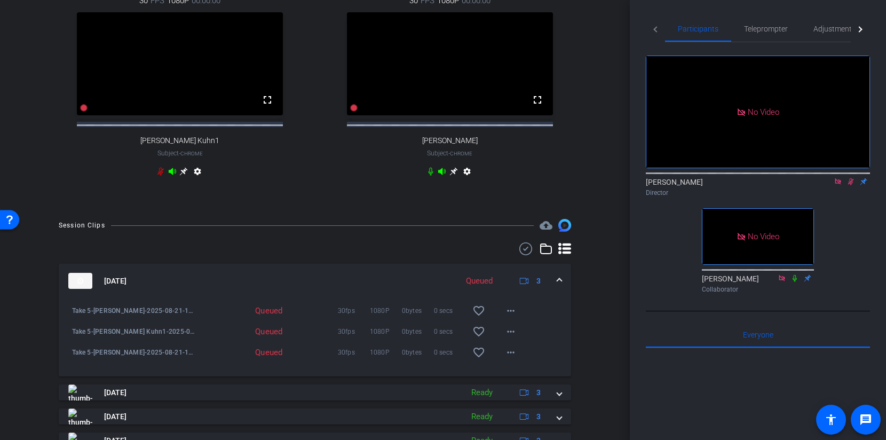
click at [562, 281] on mat-expansion-panel-header "Aug 21, 2025 Queued 3" at bounding box center [315, 281] width 513 height 34
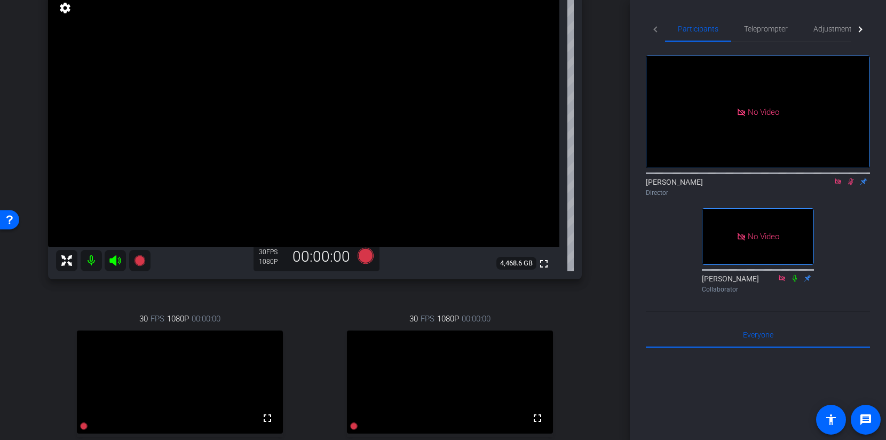
scroll to position [51, 0]
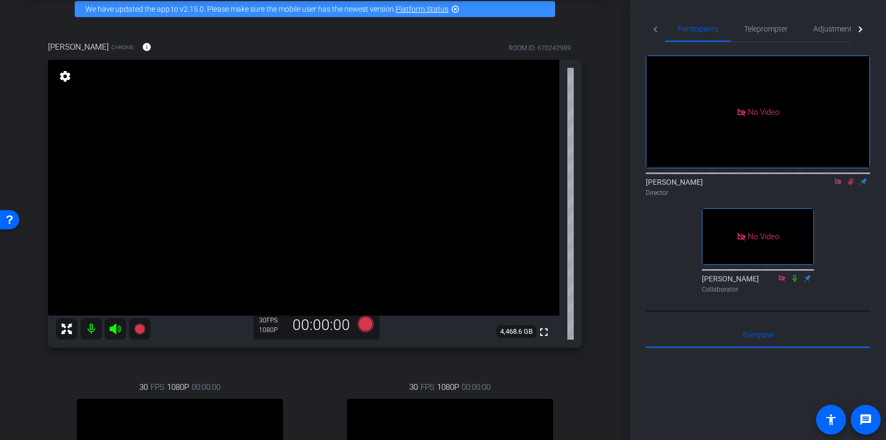
click at [852, 178] on icon at bounding box center [851, 181] width 6 height 7
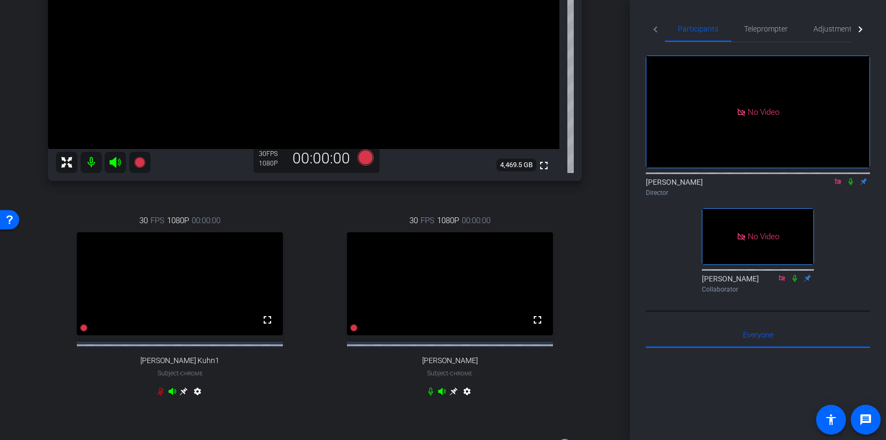
scroll to position [382, 0]
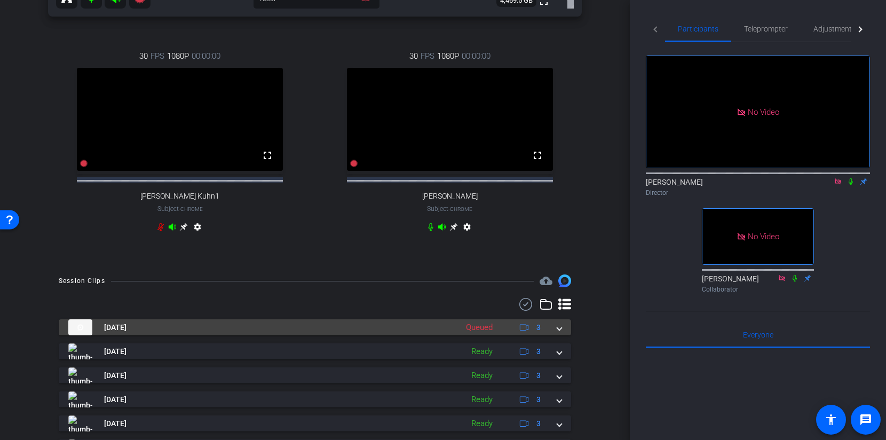
click at [562, 335] on mat-expansion-panel-header "Aug 21, 2025 Queued 3" at bounding box center [315, 327] width 513 height 16
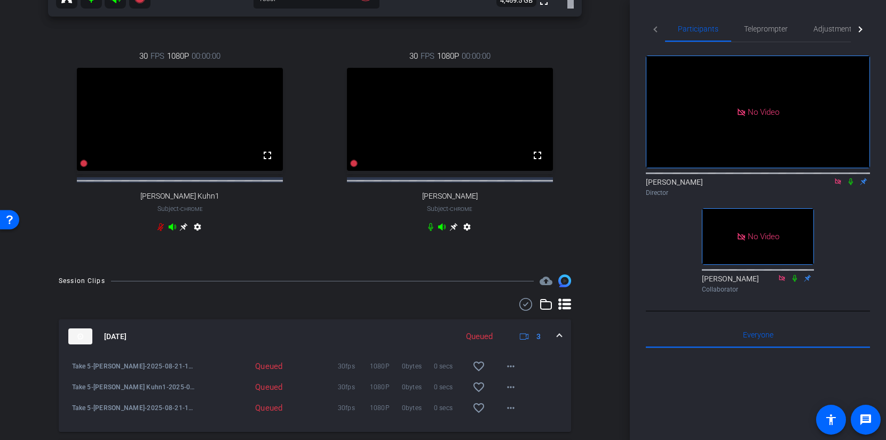
click at [562, 338] on mat-expansion-panel-header "Aug 21, 2025 Queued 3" at bounding box center [315, 336] width 513 height 34
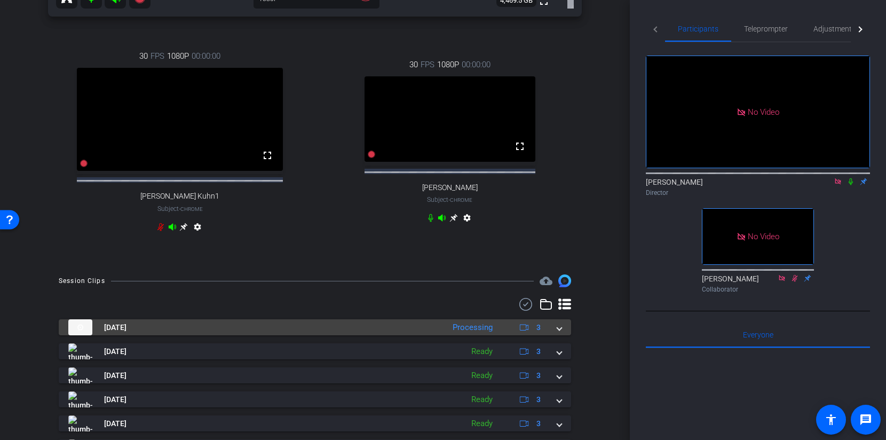
click at [561, 333] on span at bounding box center [559, 327] width 4 height 11
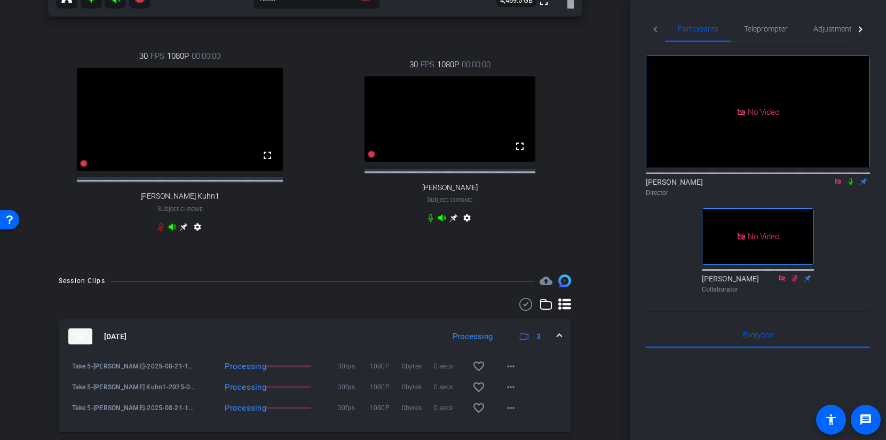
click at [561, 340] on mat-expansion-panel-header "Aug 21, 2025 Processing 3" at bounding box center [315, 336] width 513 height 34
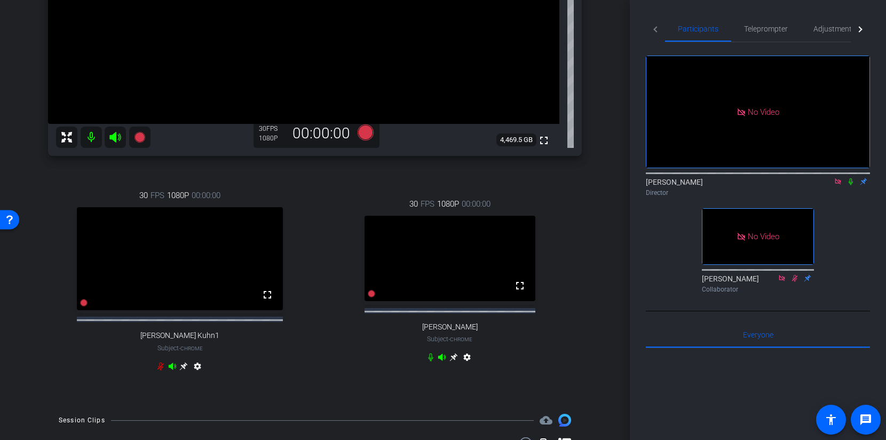
scroll to position [197, 0]
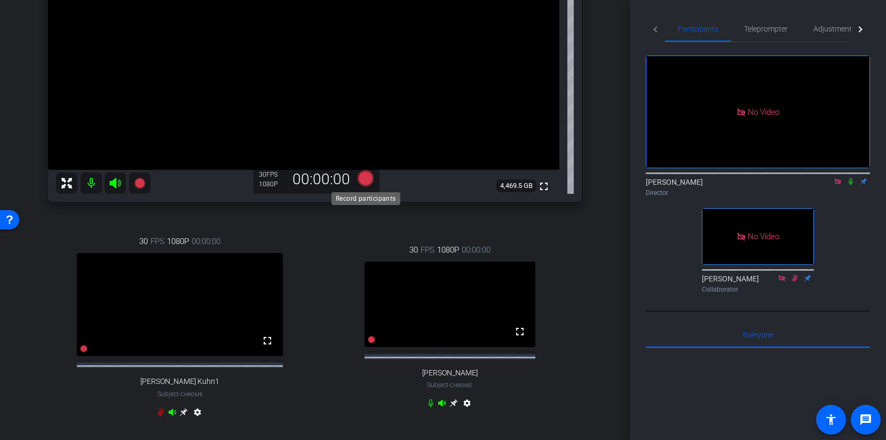
click at [365, 174] on icon at bounding box center [366, 178] width 16 height 16
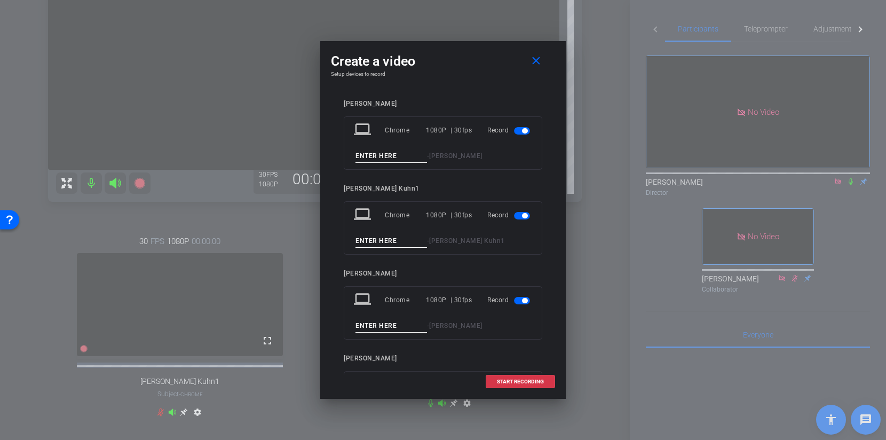
click at [374, 153] on input at bounding box center [392, 156] width 72 height 13
type input "Take 6"
click at [375, 240] on input at bounding box center [392, 240] width 72 height 13
type input "Take 6"
click at [374, 321] on input at bounding box center [392, 325] width 72 height 13
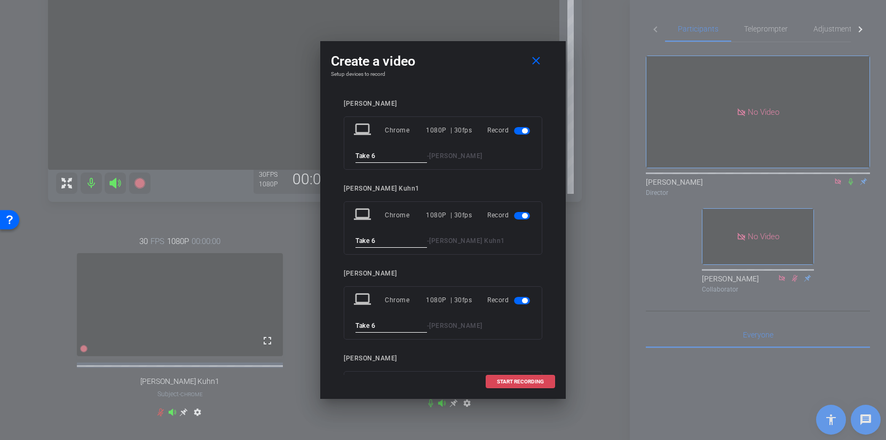
type input "Take 6"
click at [526, 381] on span "START RECORDING" at bounding box center [520, 381] width 47 height 5
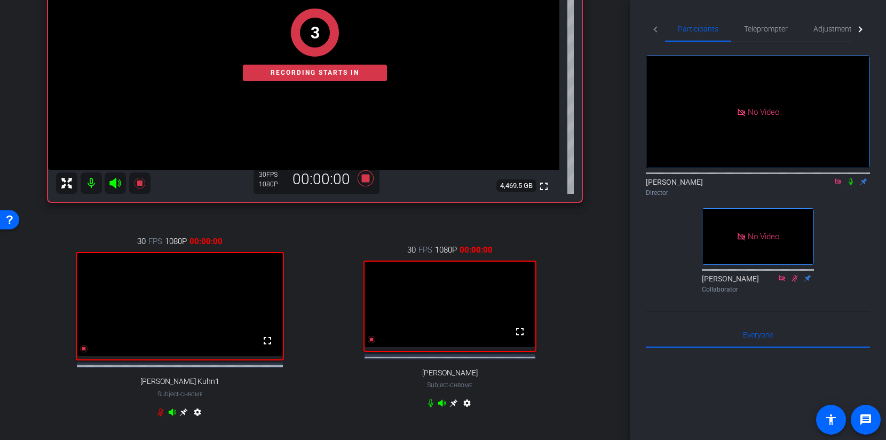
click at [850, 178] on icon at bounding box center [851, 181] width 9 height 7
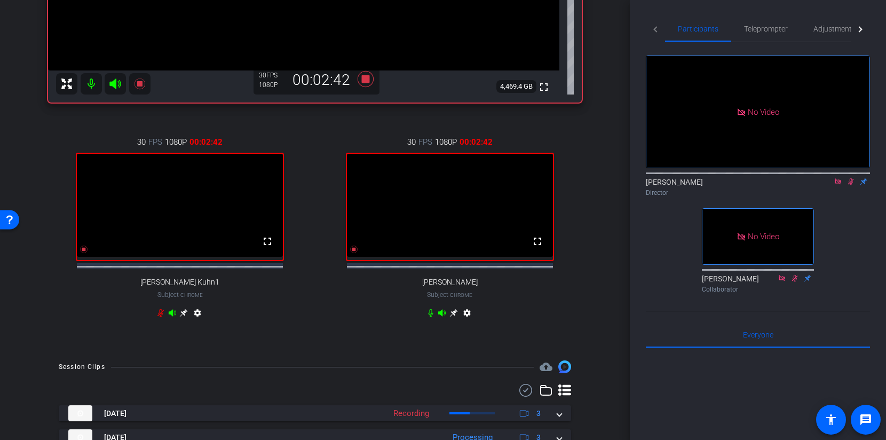
scroll to position [457, 0]
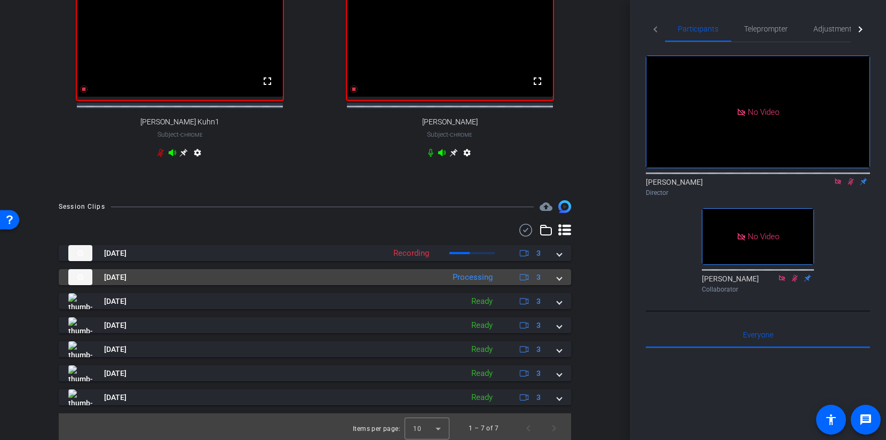
click at [559, 283] on span at bounding box center [559, 277] width 4 height 11
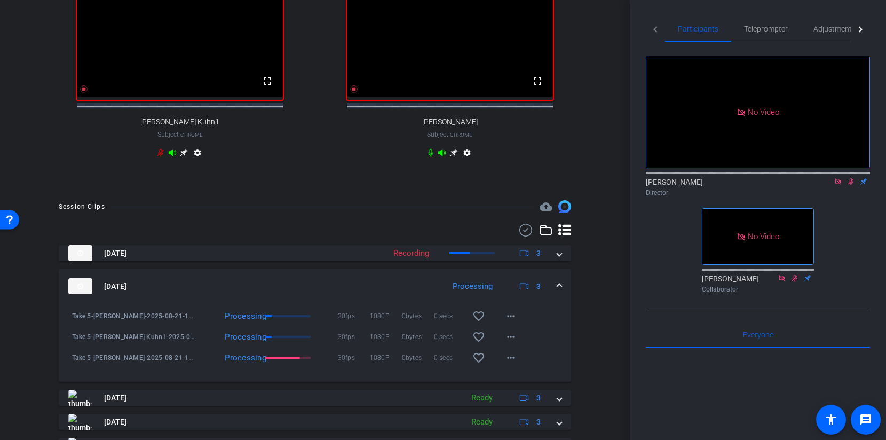
click at [559, 289] on span at bounding box center [559, 286] width 4 height 11
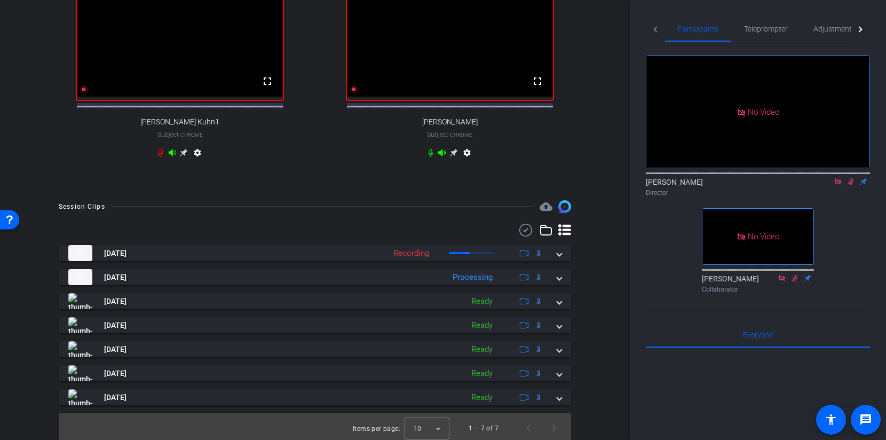
click at [601, 288] on div "Session Clips cloud_upload Aug 21, 2025 Recording 3 Take 6-Priyamvada Natarajan…" at bounding box center [315, 321] width 577 height 243
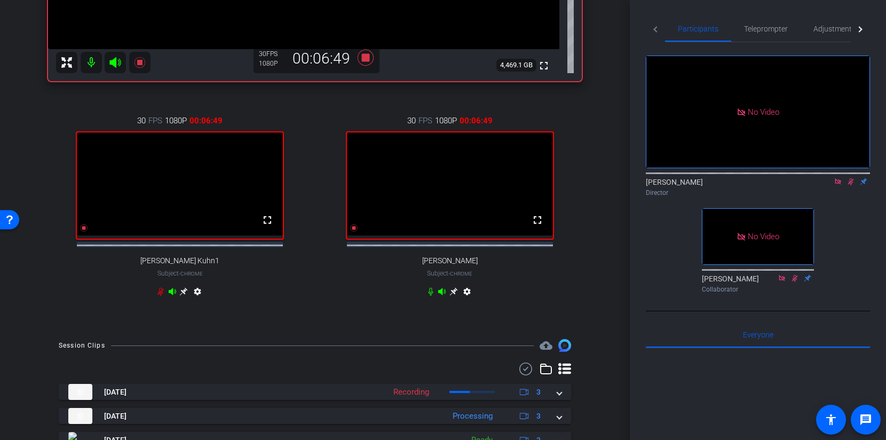
scroll to position [435, 0]
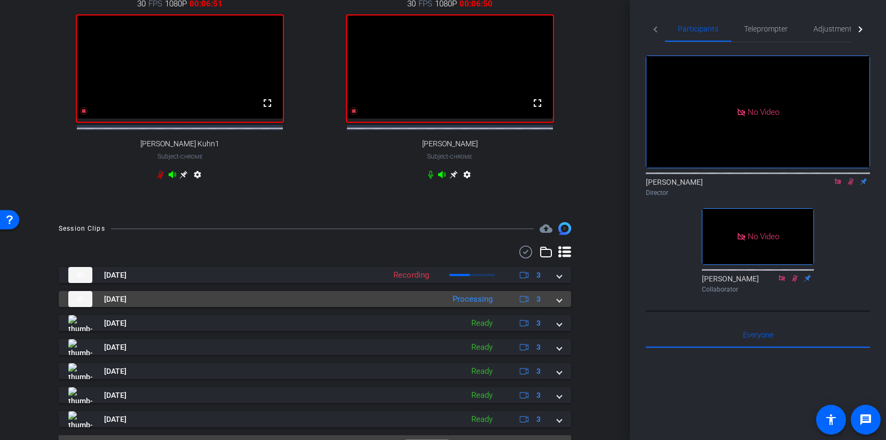
click at [556, 305] on div "Aug 21, 2025 Processing 3" at bounding box center [312, 299] width 489 height 16
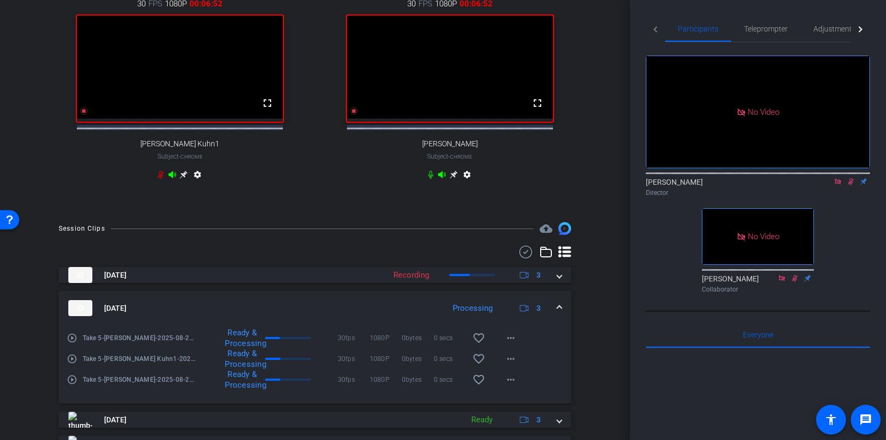
click at [556, 306] on mat-expansion-panel-header "Aug 21, 2025 Processing 3" at bounding box center [315, 308] width 513 height 34
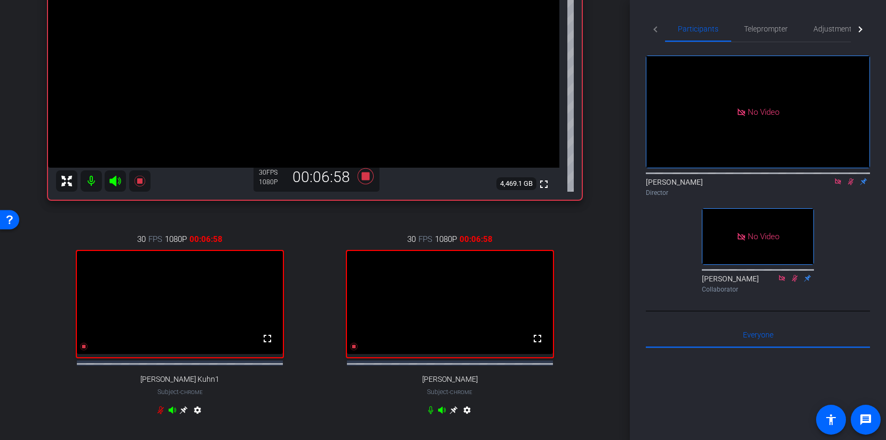
scroll to position [203, 0]
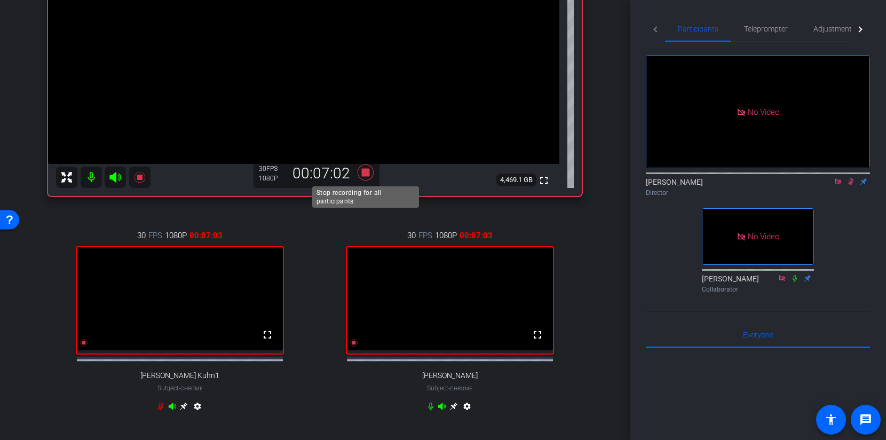
click at [365, 170] on icon at bounding box center [366, 172] width 16 height 16
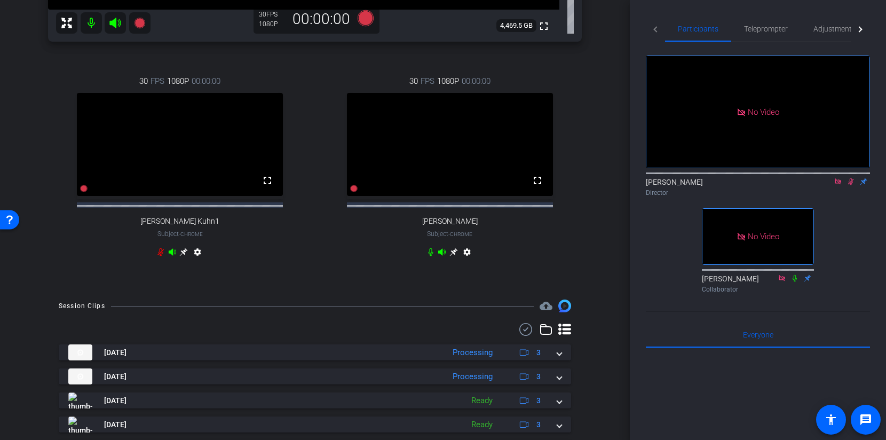
scroll to position [349, 0]
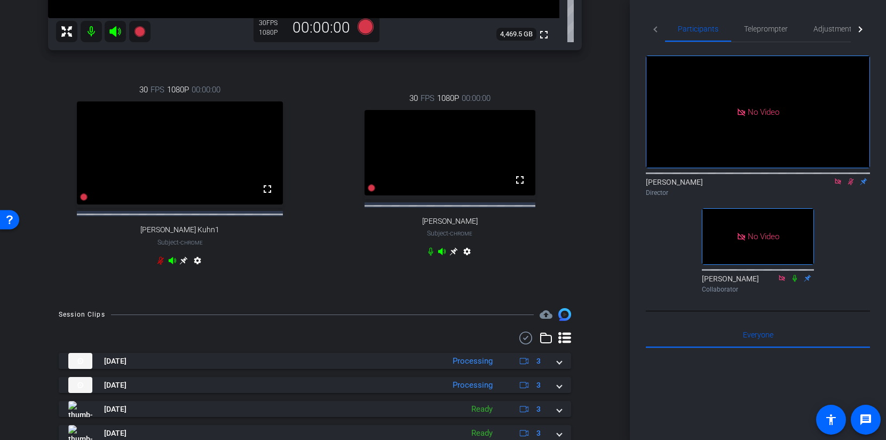
click at [853, 177] on mat-icon at bounding box center [851, 182] width 13 height 10
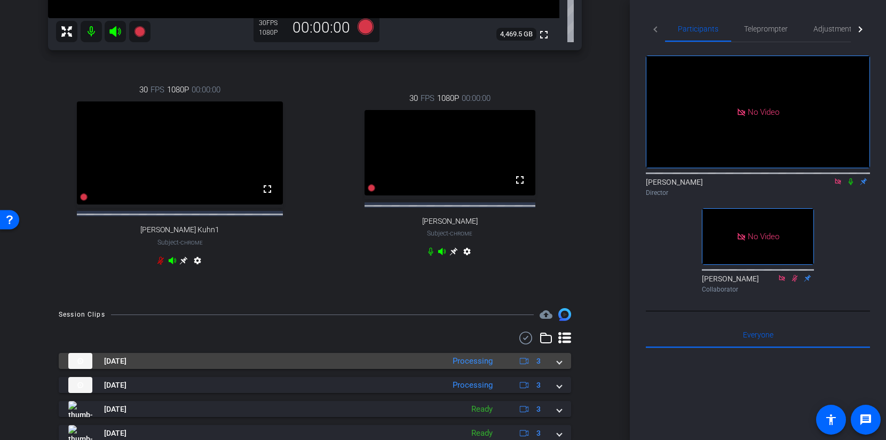
click at [313, 369] on mat-panel-title "[DATE]" at bounding box center [253, 361] width 371 height 16
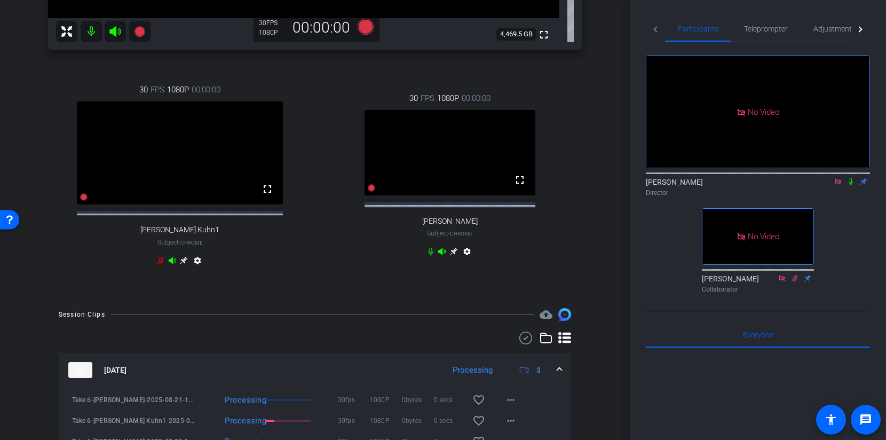
click at [313, 376] on mat-panel-title "[DATE]" at bounding box center [253, 370] width 371 height 16
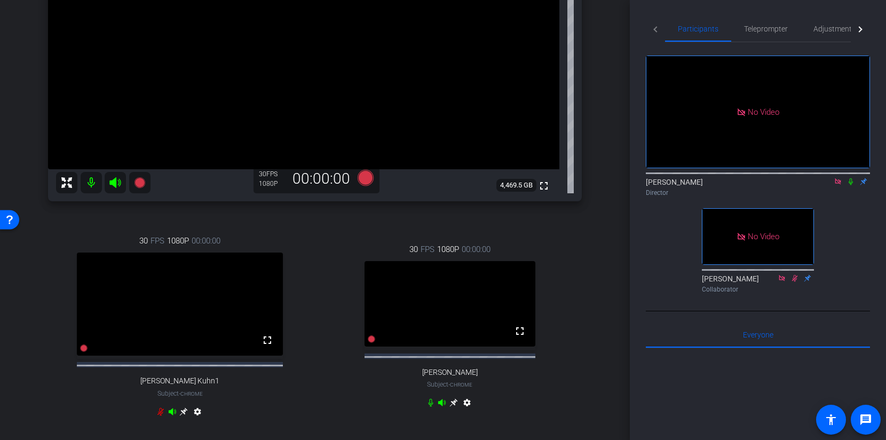
scroll to position [185, 0]
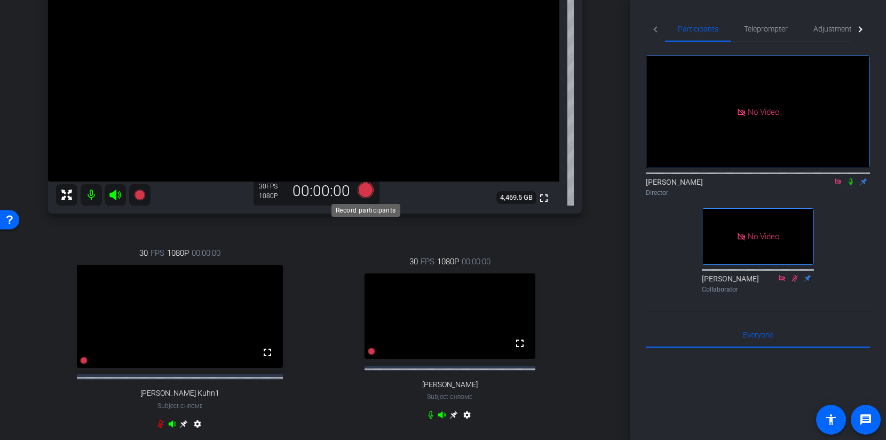
click at [370, 189] on icon at bounding box center [366, 190] width 16 height 16
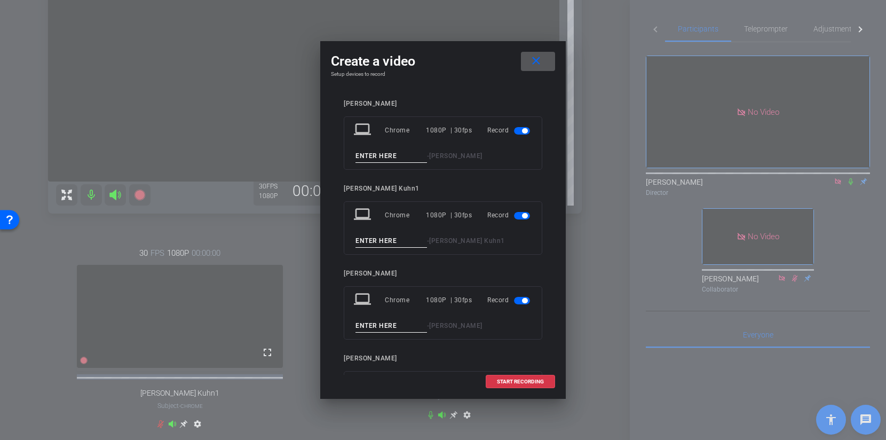
click at [386, 158] on input at bounding box center [392, 156] width 72 height 13
type input "Take 7"
click at [376, 239] on input at bounding box center [392, 240] width 72 height 13
type input "Take 7"
click at [370, 326] on input at bounding box center [392, 325] width 72 height 13
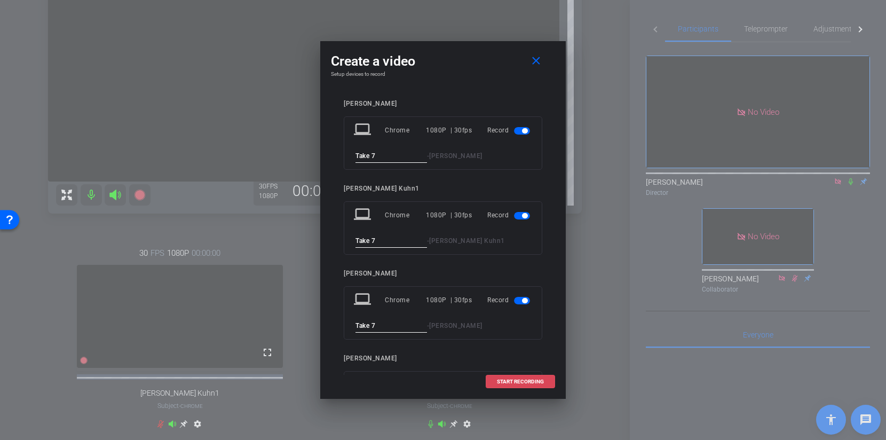
type input "Take 7"
click at [529, 377] on span at bounding box center [520, 382] width 68 height 26
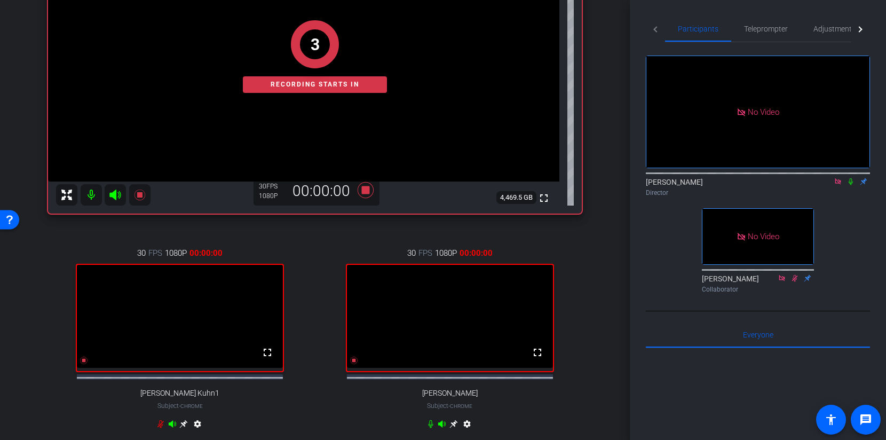
click at [853, 178] on icon at bounding box center [851, 181] width 9 height 7
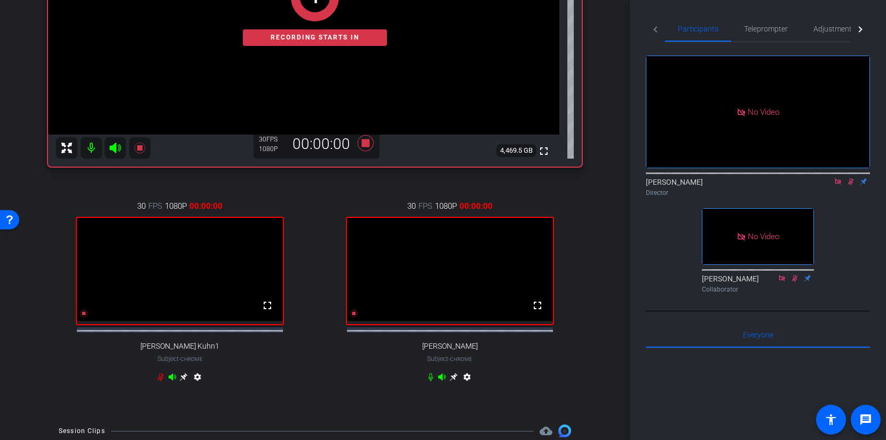
scroll to position [460, 0]
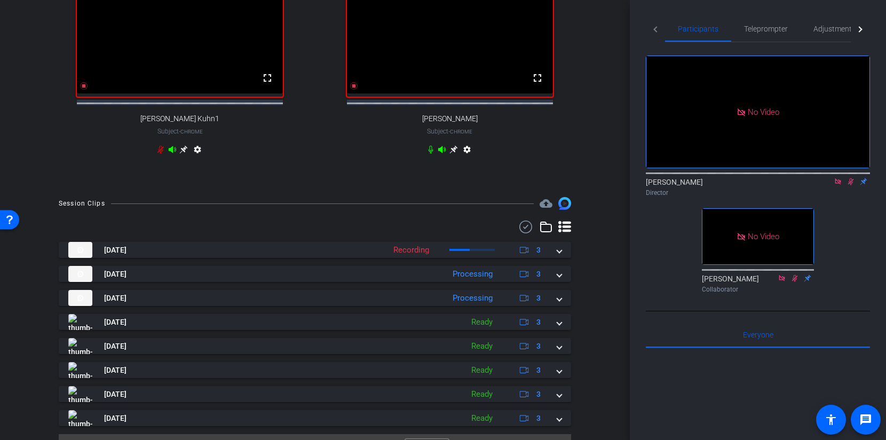
click at [559, 290] on div "Aug 21, 2025 Recording 3 Take 7-Priyamvada Natarajan-2025-08-21-14-37-30-825-2 …" at bounding box center [315, 334] width 513 height 184
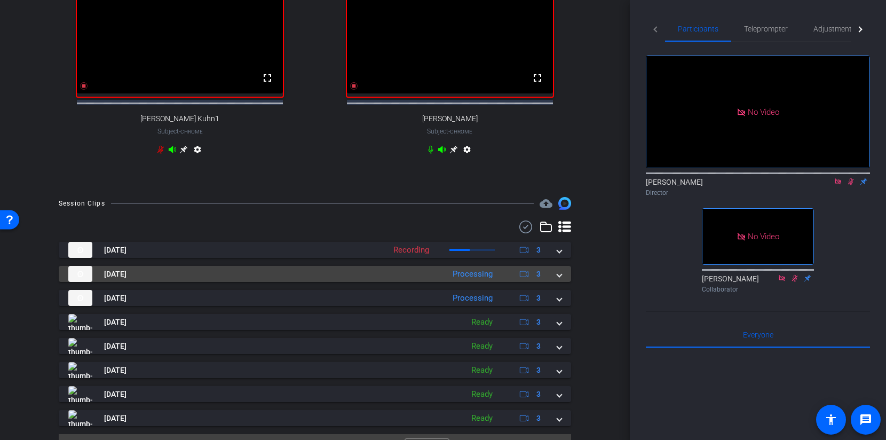
click at [559, 282] on mat-expansion-panel-header "Aug 21, 2025 Processing 3" at bounding box center [315, 274] width 513 height 16
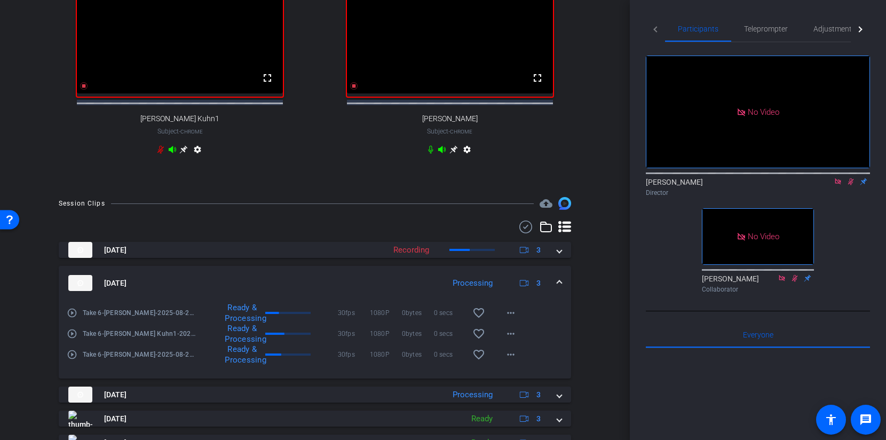
click at [559, 288] on span at bounding box center [559, 283] width 4 height 11
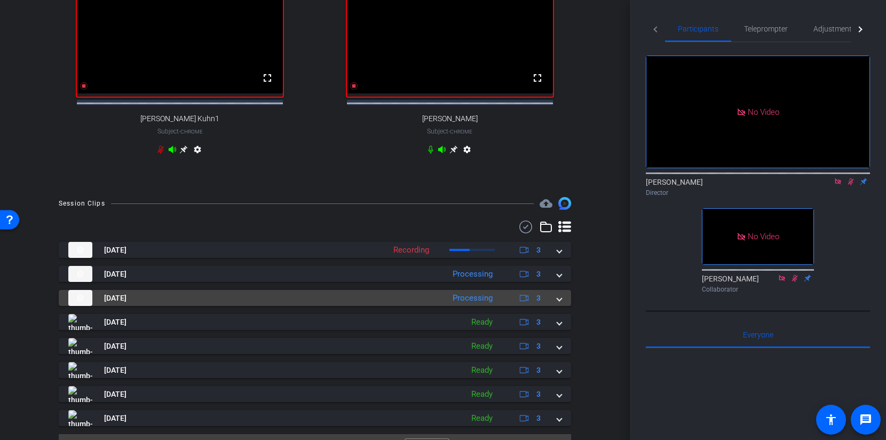
click at [557, 304] on span at bounding box center [559, 298] width 4 height 11
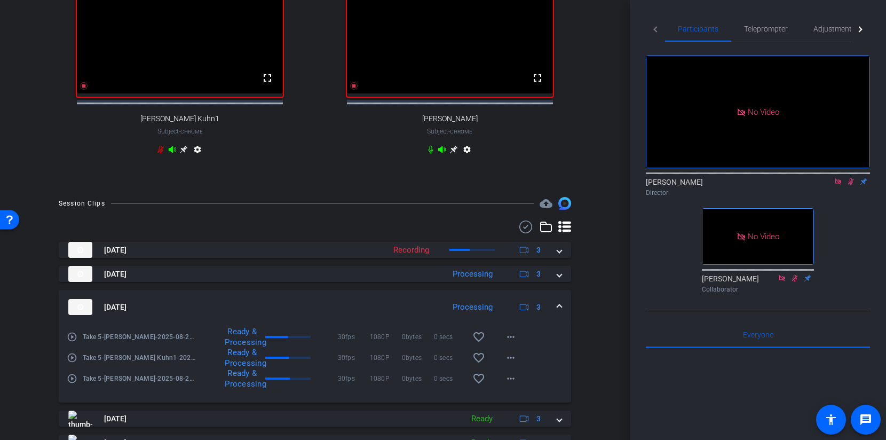
click at [557, 308] on div "Aug 21, 2025 Processing 3" at bounding box center [312, 307] width 489 height 16
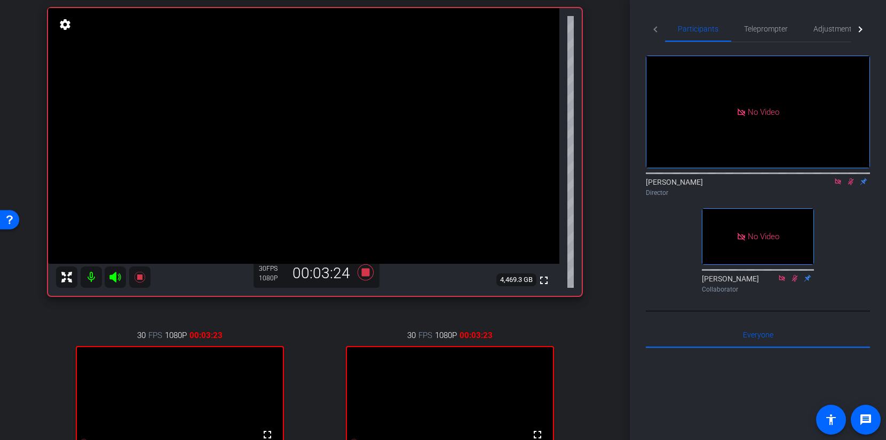
scroll to position [193, 0]
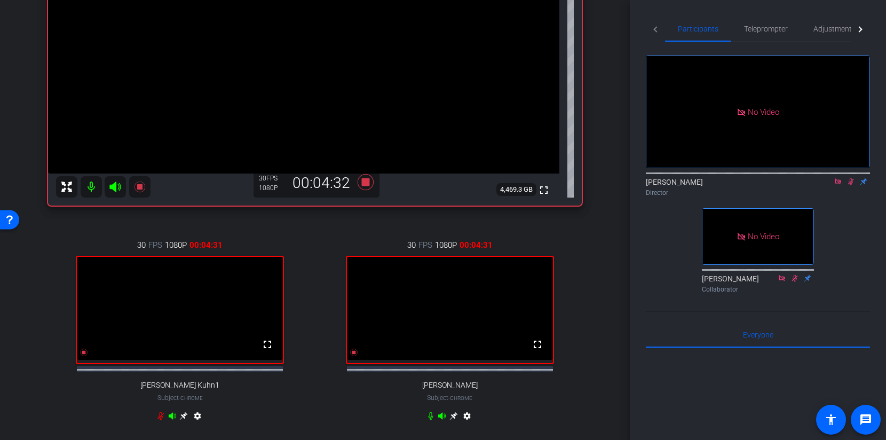
click at [601, 135] on div "Robert Lawrence Kuhn Chrome info ROOM ID: 670242989 fullscreen settings 4,469.3…" at bounding box center [315, 166] width 577 height 571
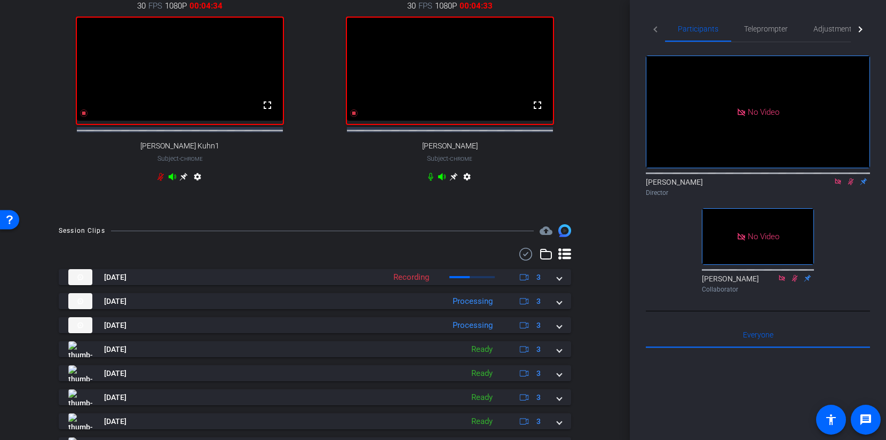
scroll to position [491, 0]
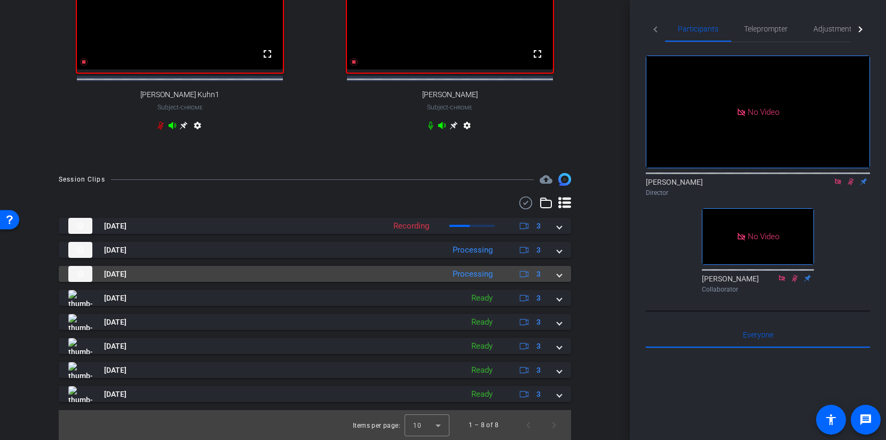
click at [563, 272] on mat-expansion-panel-header "Aug 21, 2025 Processing 3" at bounding box center [315, 274] width 513 height 16
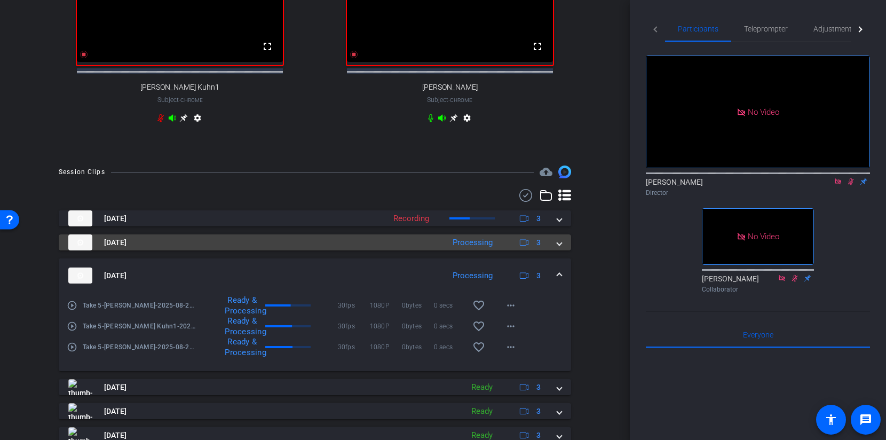
click at [561, 248] on span at bounding box center [559, 242] width 4 height 11
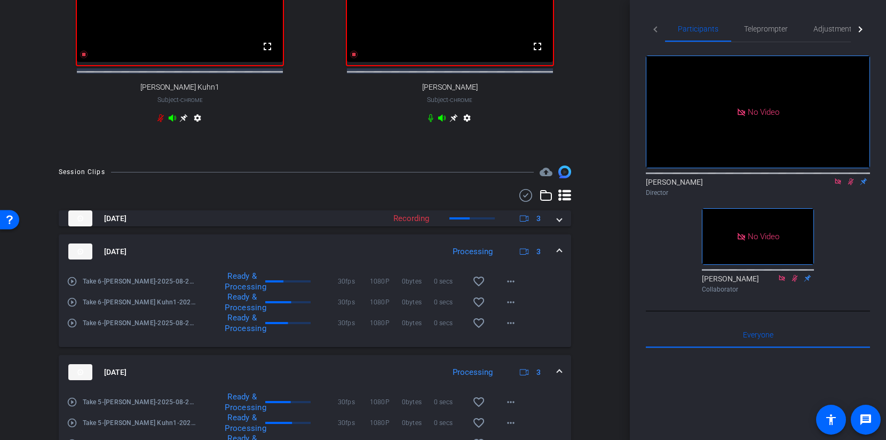
click at [561, 250] on mat-expansion-panel-header "Aug 21, 2025 Processing 3" at bounding box center [315, 251] width 513 height 34
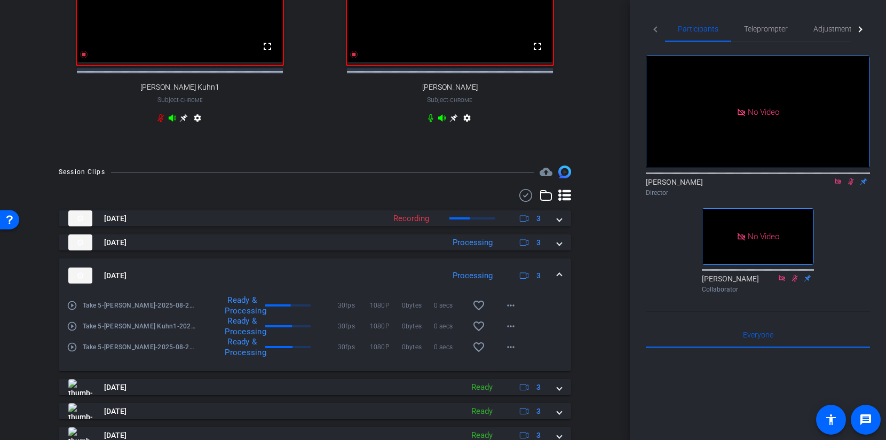
click at [561, 280] on span at bounding box center [559, 275] width 4 height 11
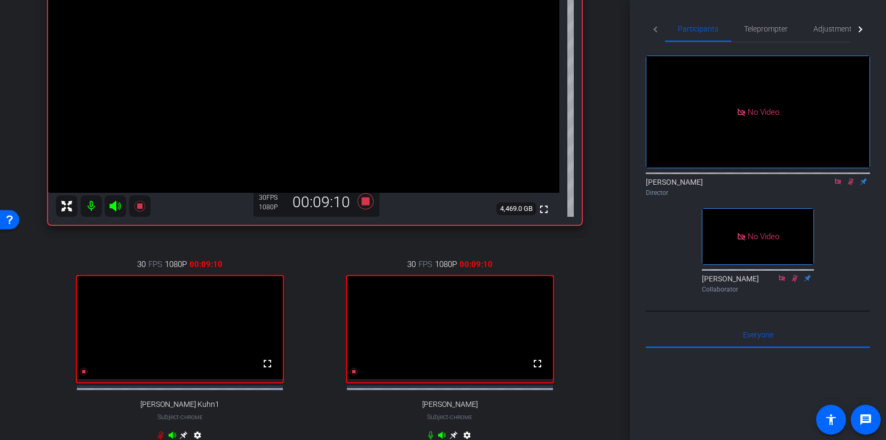
scroll to position [70, 0]
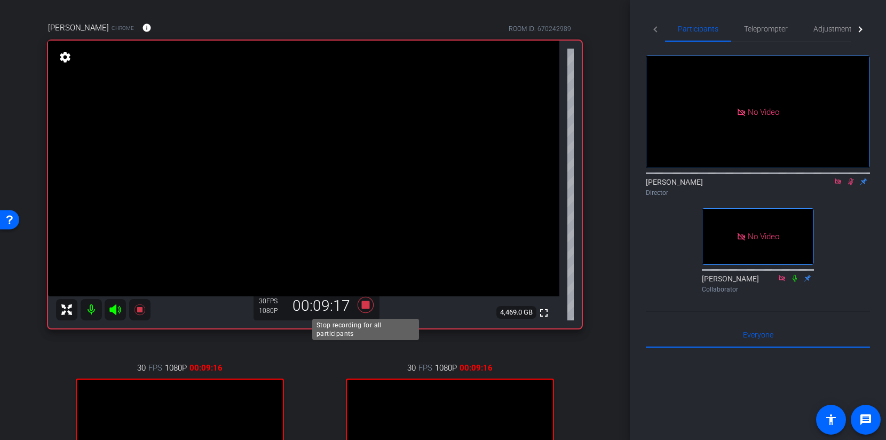
click at [363, 308] on icon at bounding box center [366, 305] width 16 height 16
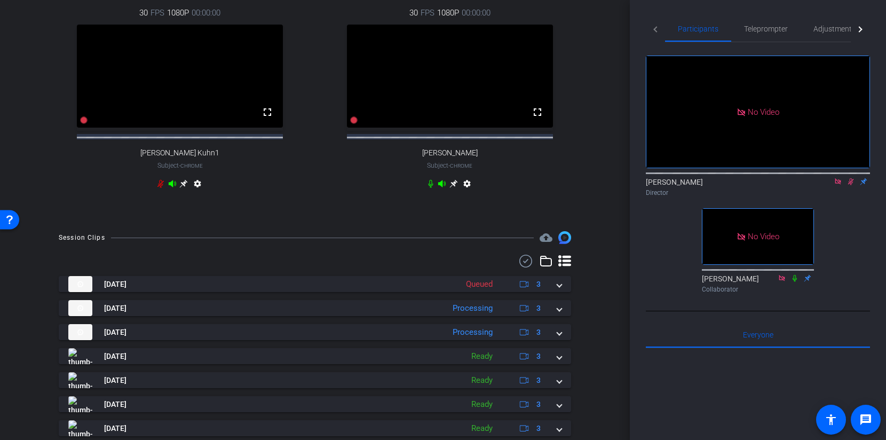
scroll to position [461, 0]
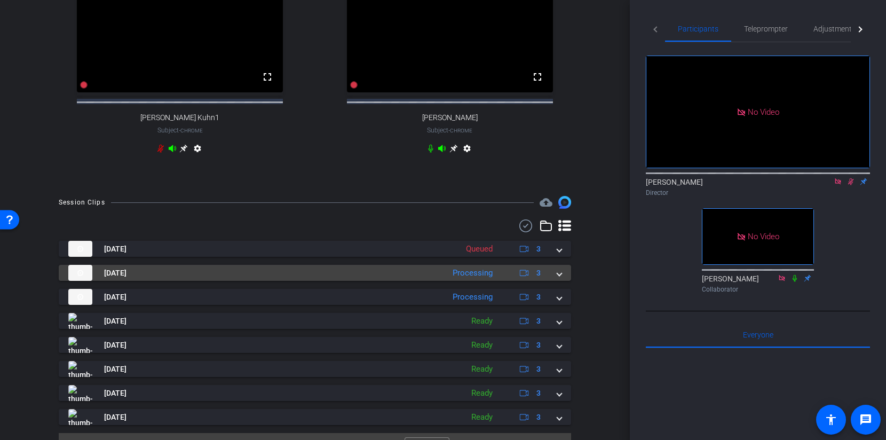
click at [561, 279] on span at bounding box center [559, 273] width 4 height 11
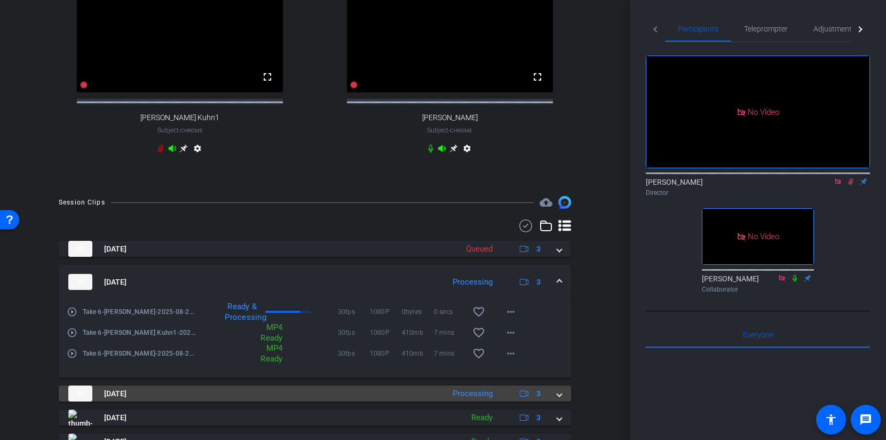
click at [558, 402] on mat-expansion-panel-header "Aug 21, 2025 Processing 3" at bounding box center [315, 394] width 513 height 16
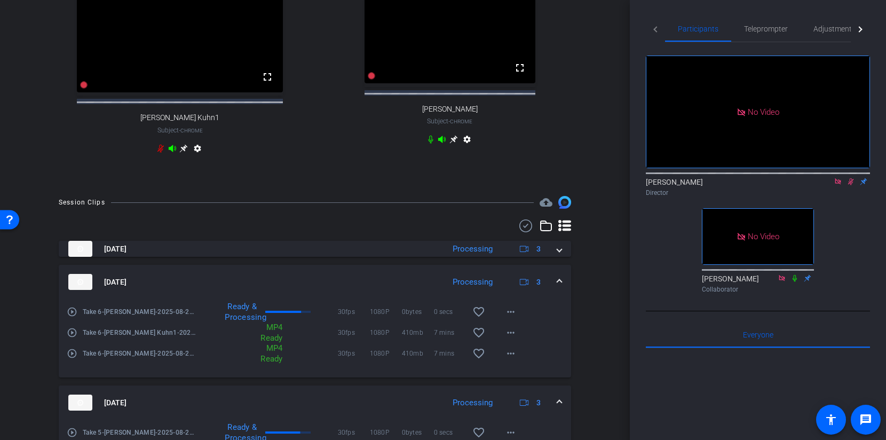
scroll to position [623, 0]
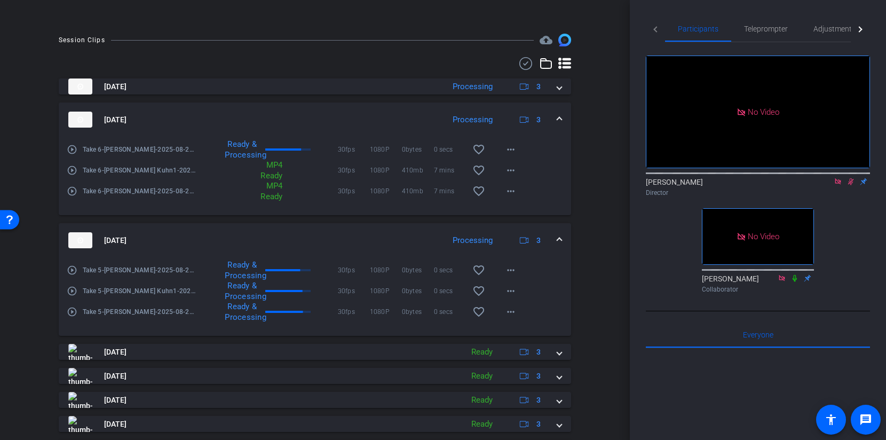
click at [560, 246] on span at bounding box center [559, 240] width 4 height 11
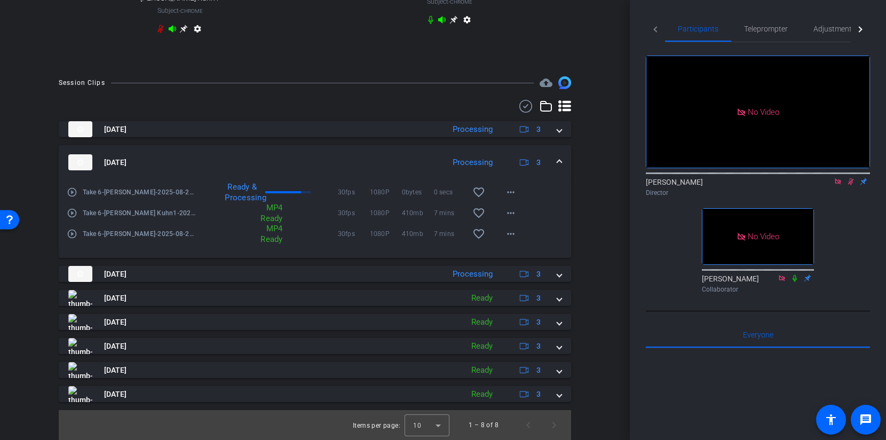
click at [557, 158] on span at bounding box center [559, 162] width 4 height 11
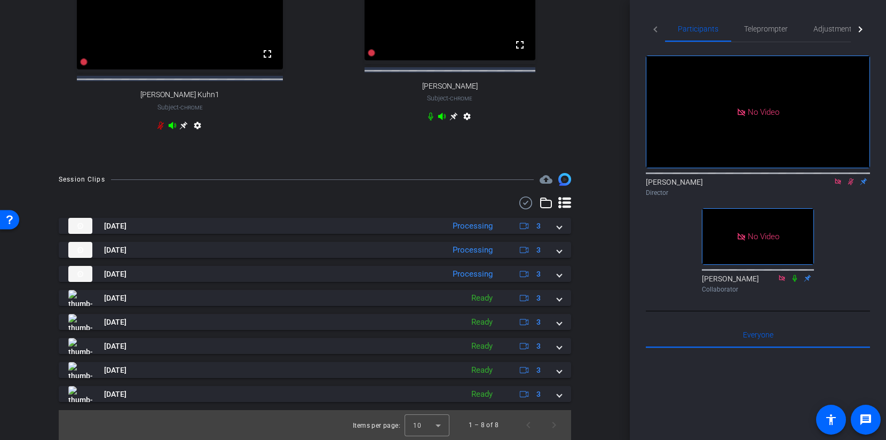
scroll to position [493, 0]
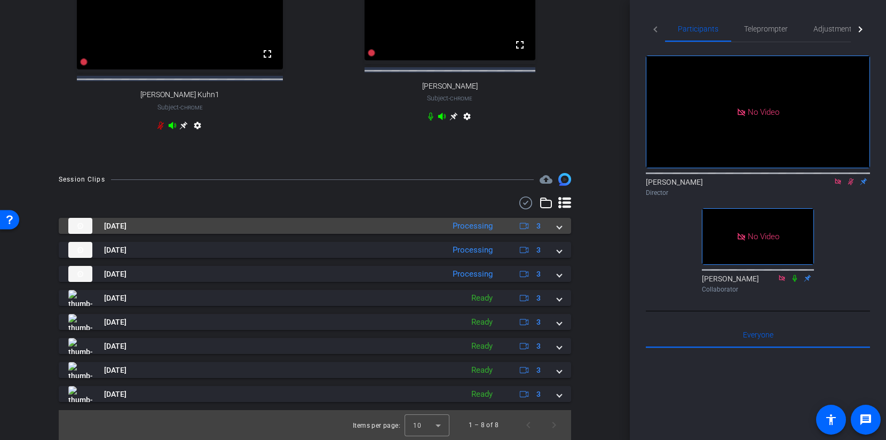
click at [560, 233] on mat-expansion-panel-header "Aug 21, 2025 Processing 3" at bounding box center [315, 226] width 513 height 16
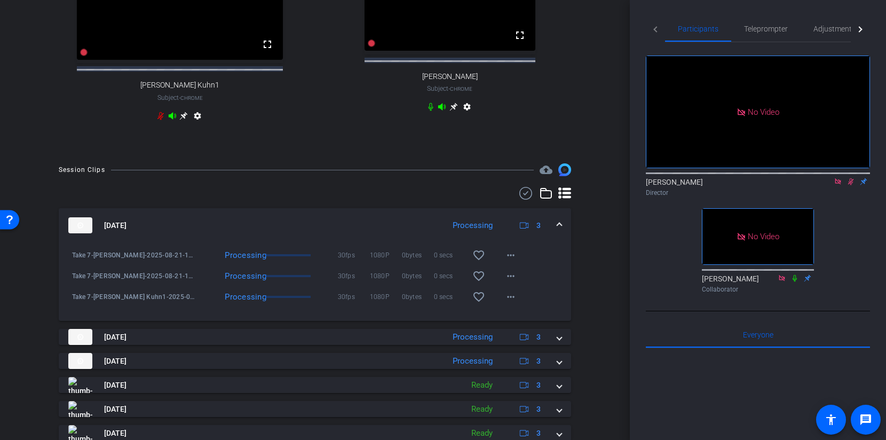
click at [560, 231] on span at bounding box center [559, 225] width 4 height 11
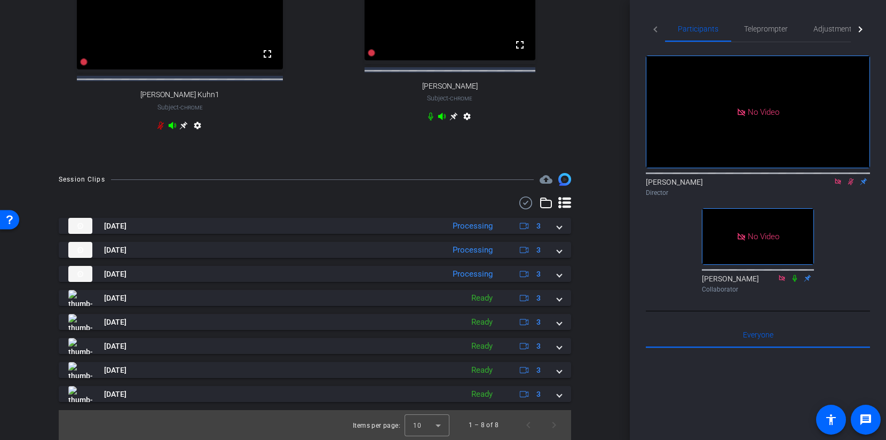
scroll to position [211, 0]
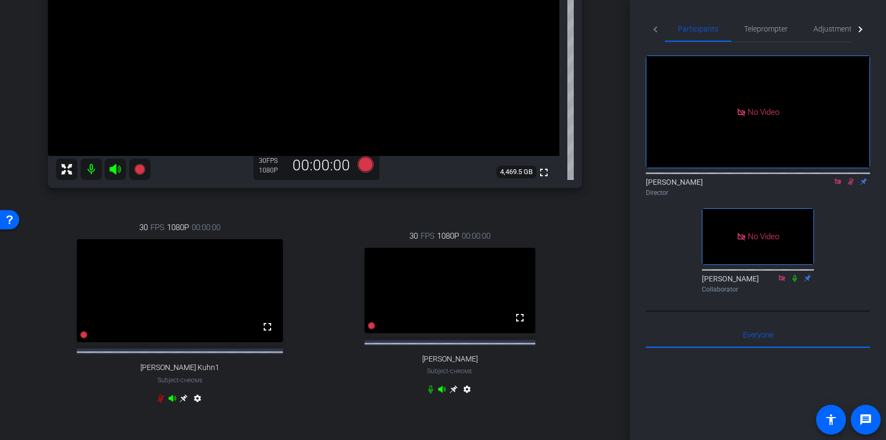
click at [851, 178] on icon at bounding box center [851, 181] width 6 height 7
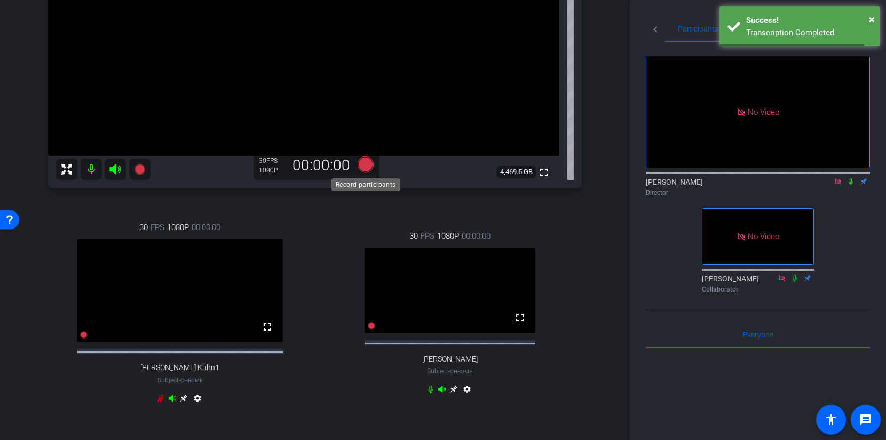
click at [367, 164] on icon at bounding box center [366, 164] width 16 height 16
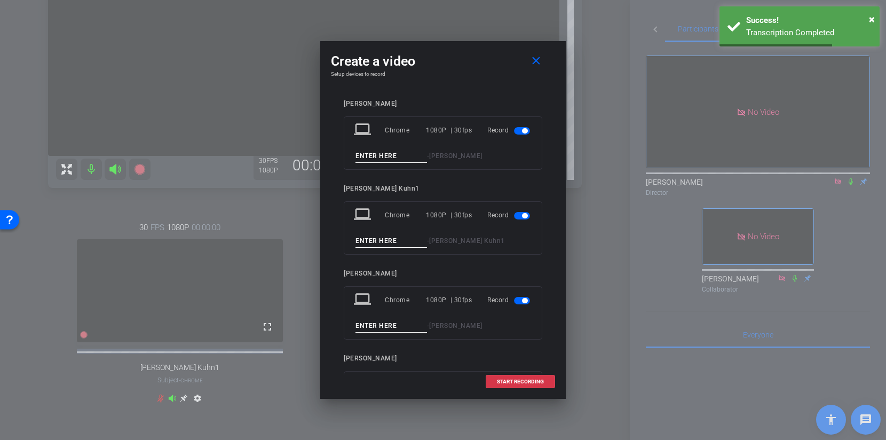
click at [382, 156] on input at bounding box center [392, 156] width 72 height 13
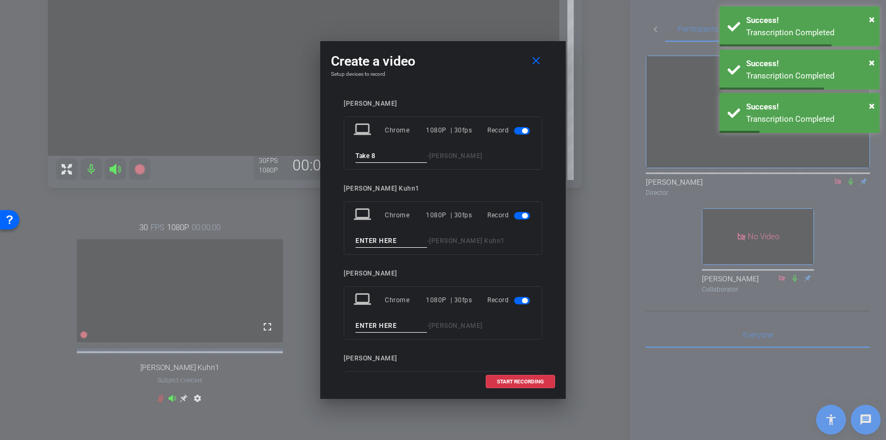
type input "Take 8"
click at [369, 241] on input at bounding box center [392, 240] width 72 height 13
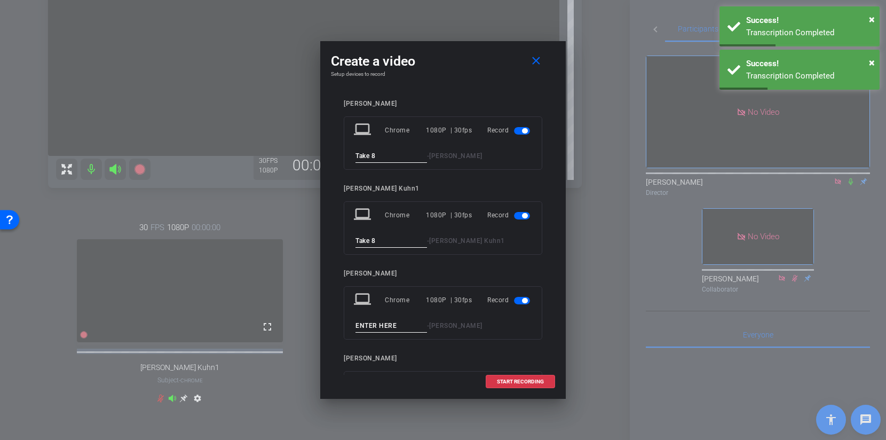
type input "Take 8"
click at [387, 330] on input at bounding box center [392, 325] width 72 height 13
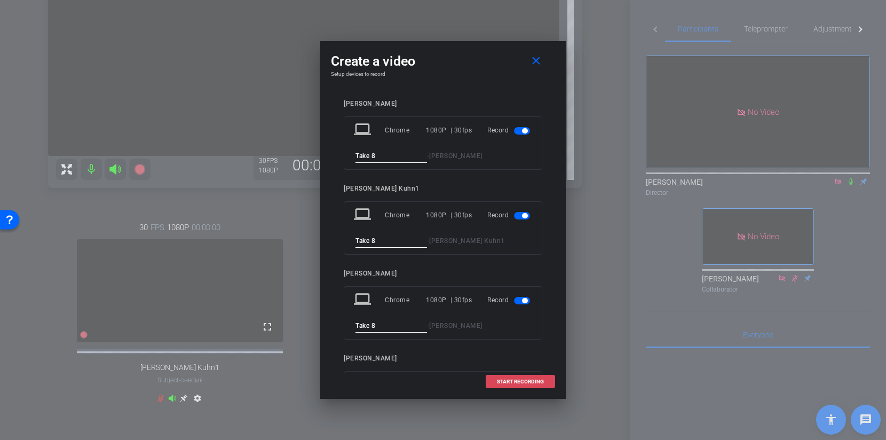
type input "Take 8"
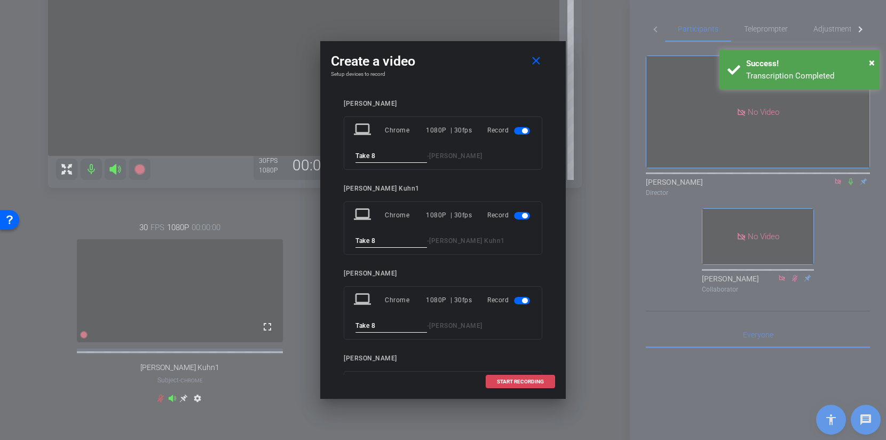
click at [516, 381] on span "START RECORDING" at bounding box center [520, 381] width 47 height 5
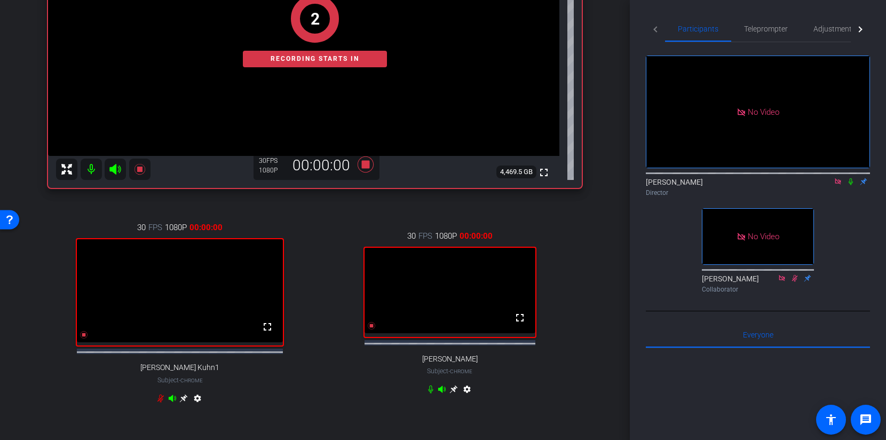
click at [852, 178] on icon at bounding box center [851, 181] width 9 height 7
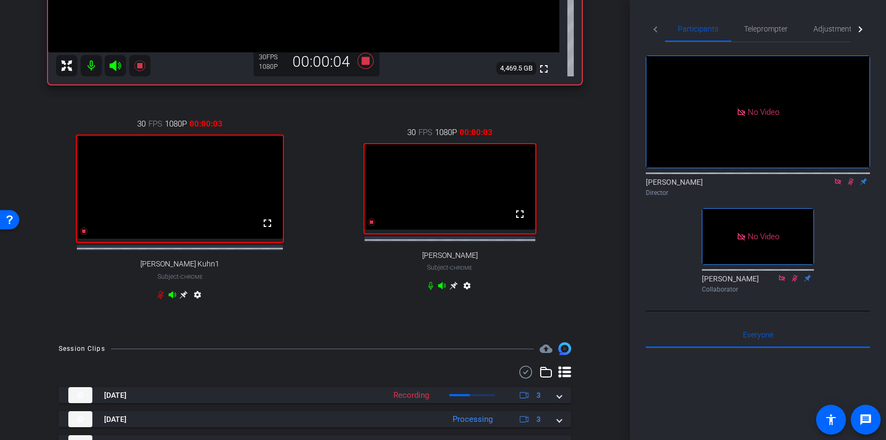
scroll to position [366, 0]
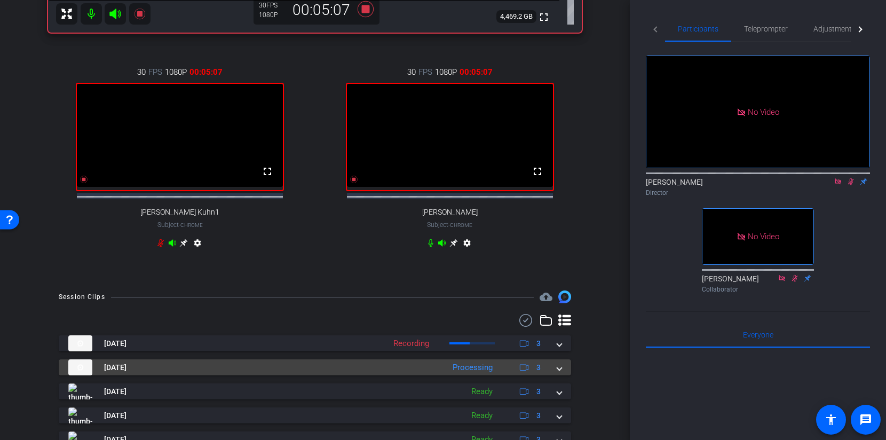
click at [564, 372] on mat-expansion-panel-header "Aug 21, 2025 Processing 3" at bounding box center [315, 367] width 513 height 16
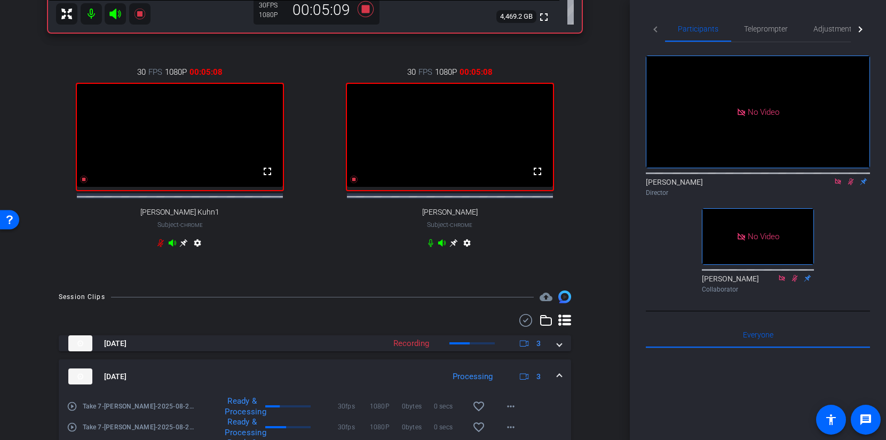
scroll to position [425, 0]
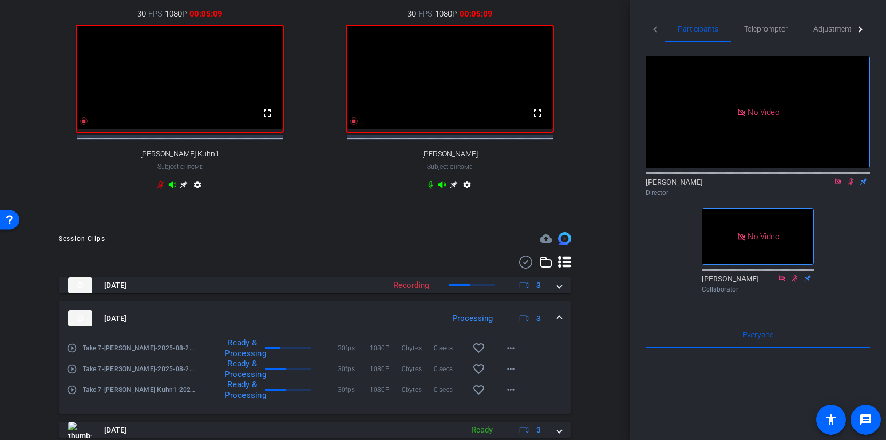
click at [561, 324] on span at bounding box center [559, 318] width 4 height 11
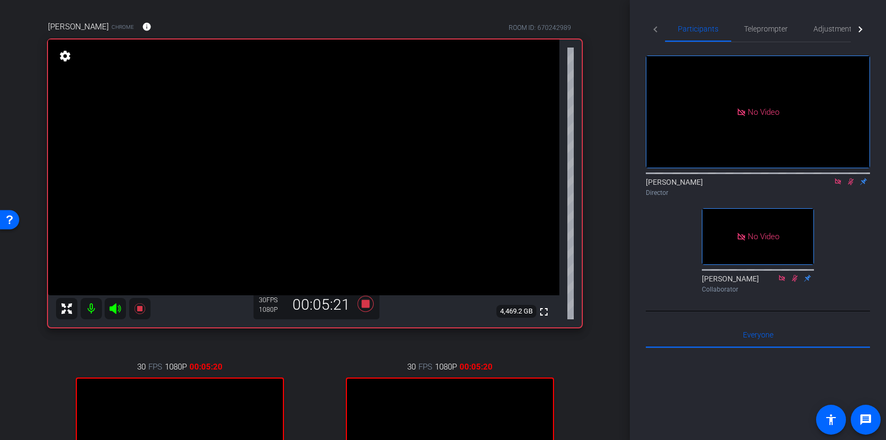
scroll to position [76, 0]
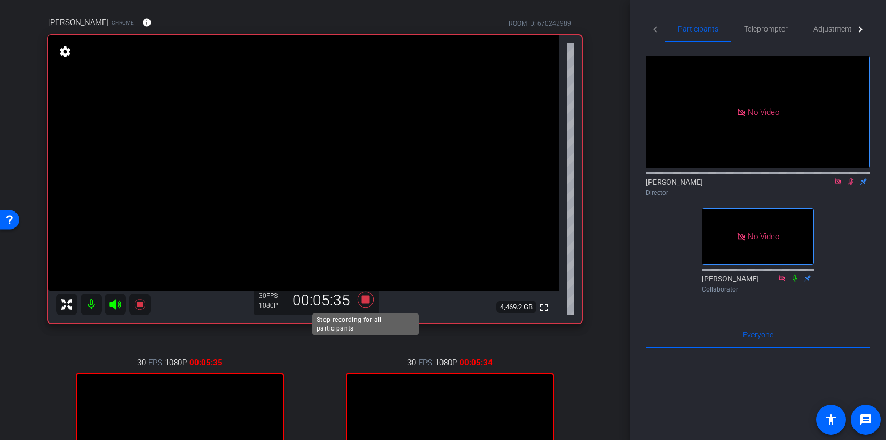
click at [365, 300] on icon at bounding box center [366, 300] width 16 height 16
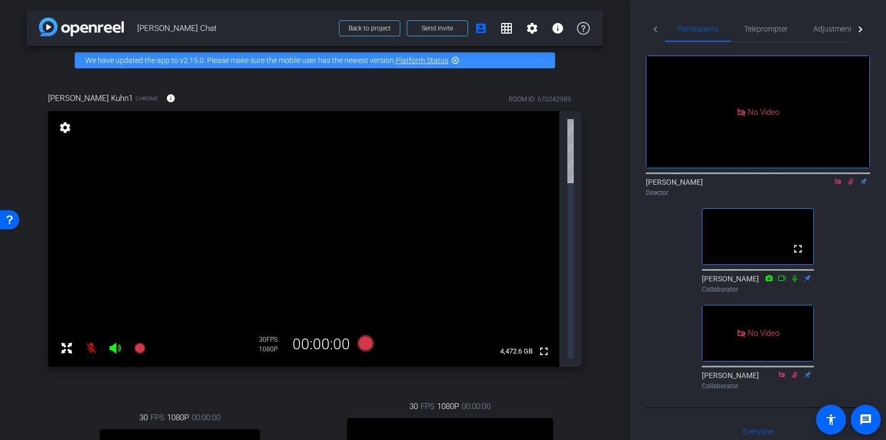
click at [835, 185] on icon at bounding box center [838, 181] width 9 height 7
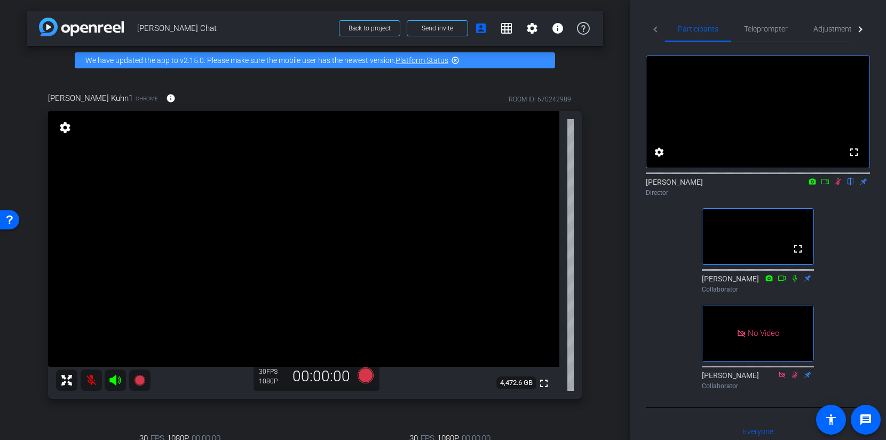
click at [837, 185] on icon at bounding box center [838, 181] width 9 height 7
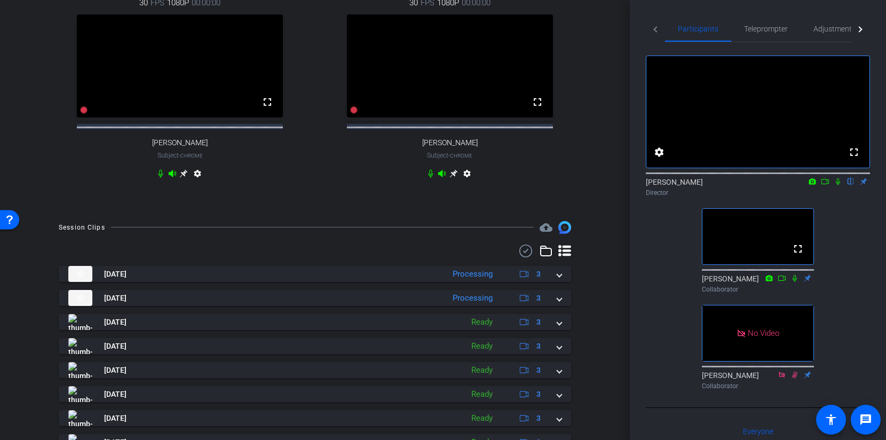
scroll to position [517, 0]
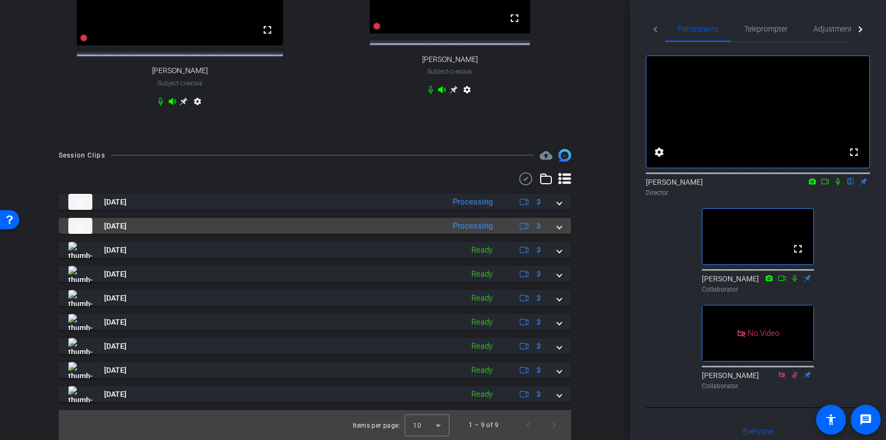
click at [563, 221] on mat-expansion-panel-header "[DATE] Processing 3" at bounding box center [315, 226] width 513 height 16
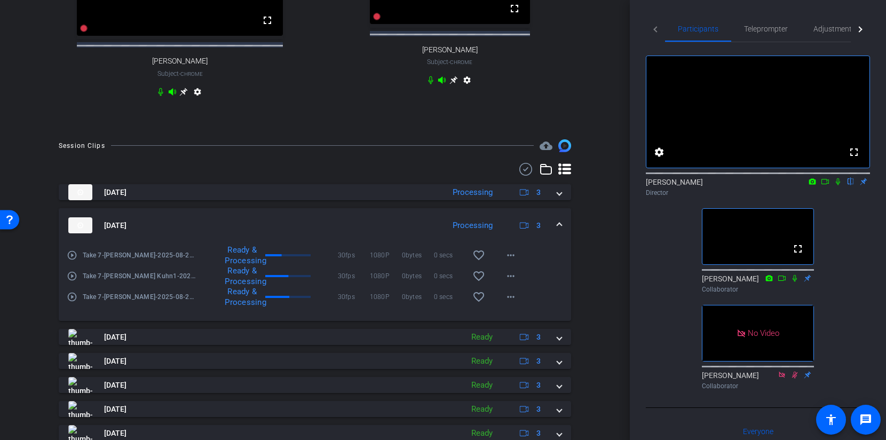
click at [563, 221] on mat-expansion-panel-header "[DATE] Processing 3" at bounding box center [315, 225] width 513 height 34
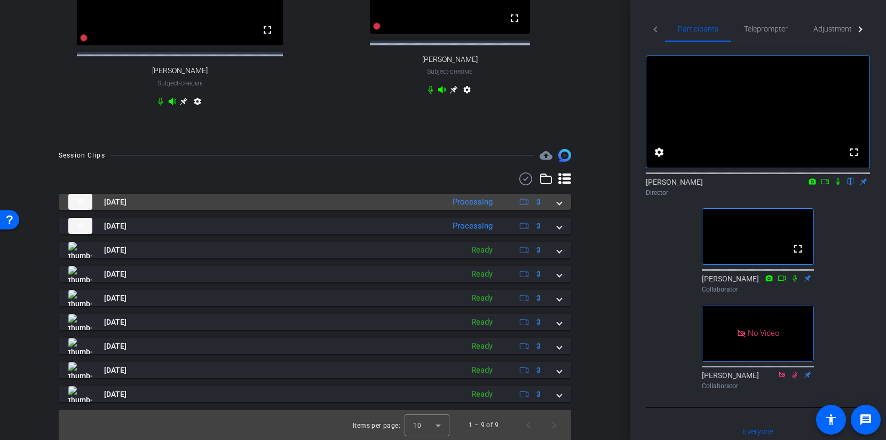
click at [562, 204] on mat-expansion-panel-header "[DATE] Processing 3" at bounding box center [315, 202] width 513 height 16
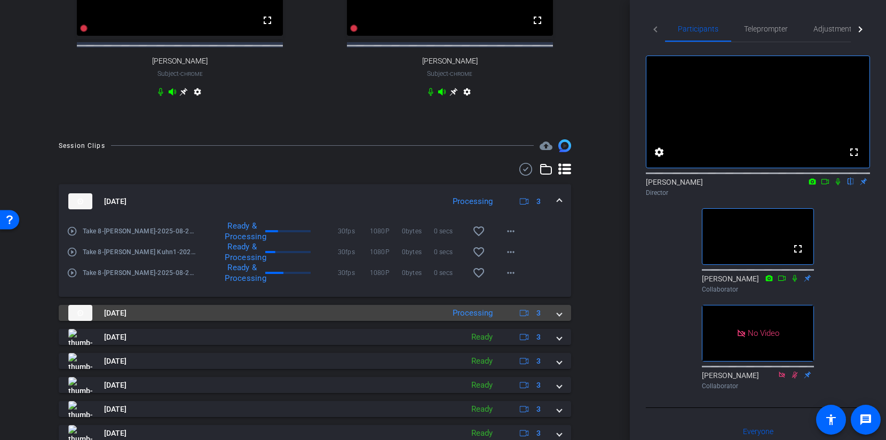
click at [559, 319] on span at bounding box center [559, 313] width 4 height 11
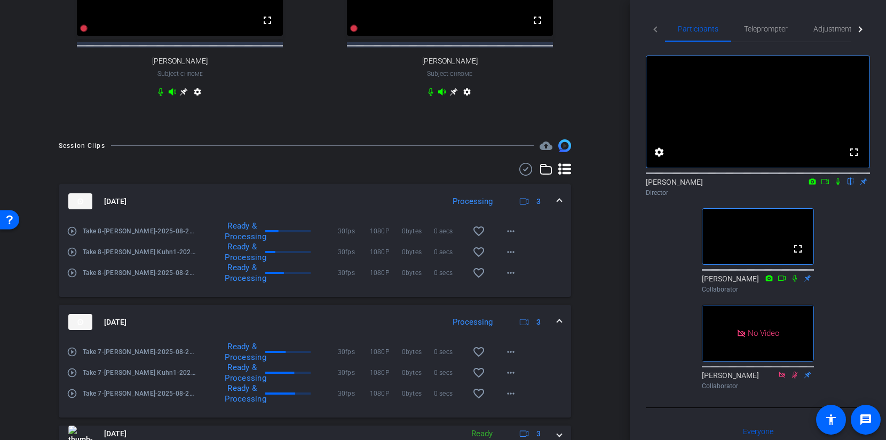
click at [559, 323] on mat-expansion-panel-header "[DATE] Processing 3" at bounding box center [315, 322] width 513 height 34
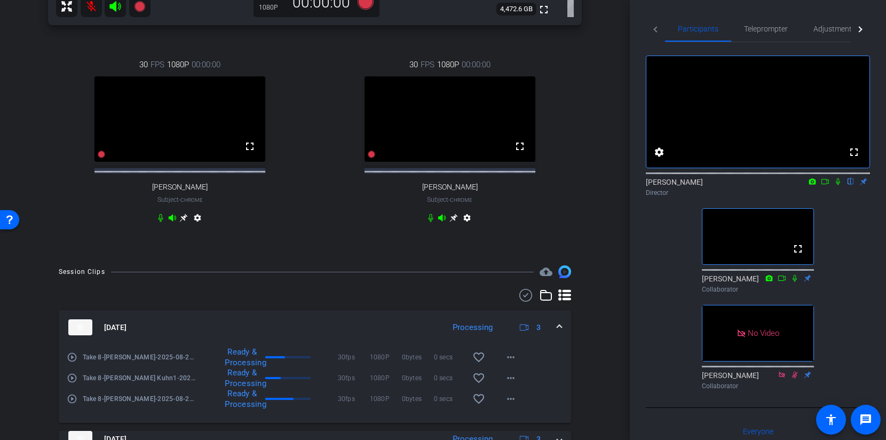
scroll to position [425, 0]
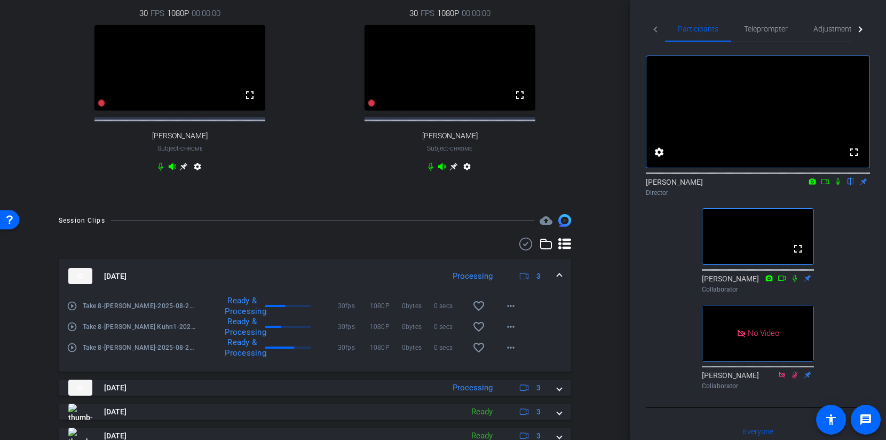
click at [562, 288] on mat-expansion-panel-header "[DATE] Processing 3" at bounding box center [315, 276] width 513 height 34
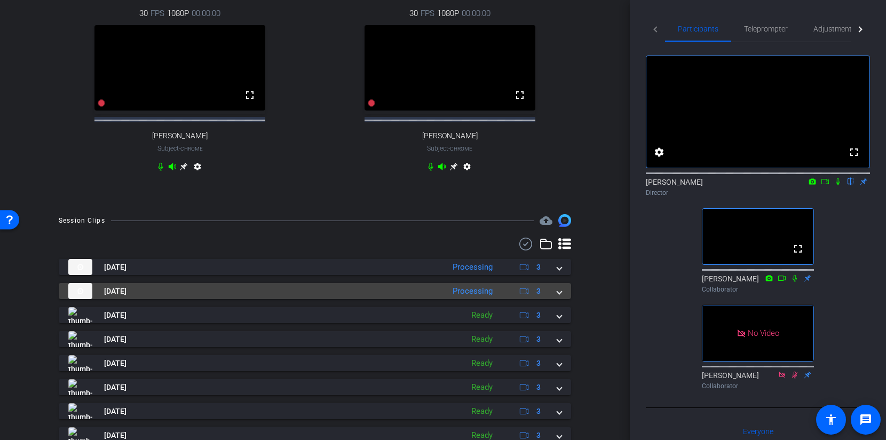
click at [562, 299] on mat-expansion-panel-header "[DATE] Processing 3" at bounding box center [315, 291] width 513 height 16
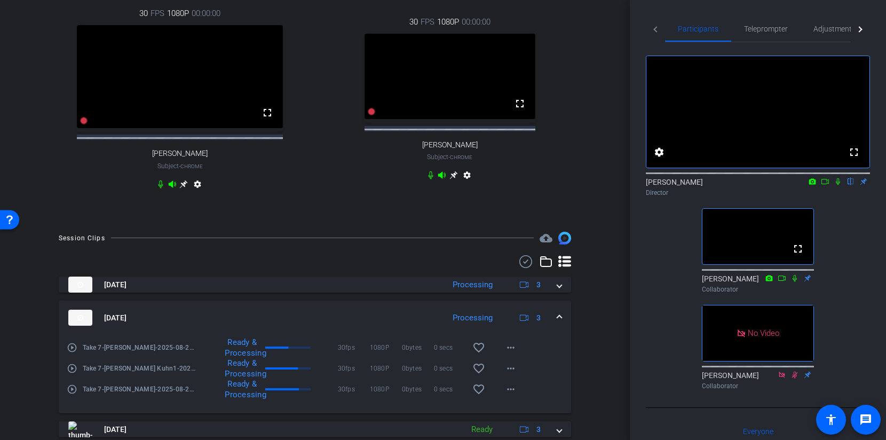
click at [558, 323] on span at bounding box center [559, 317] width 4 height 11
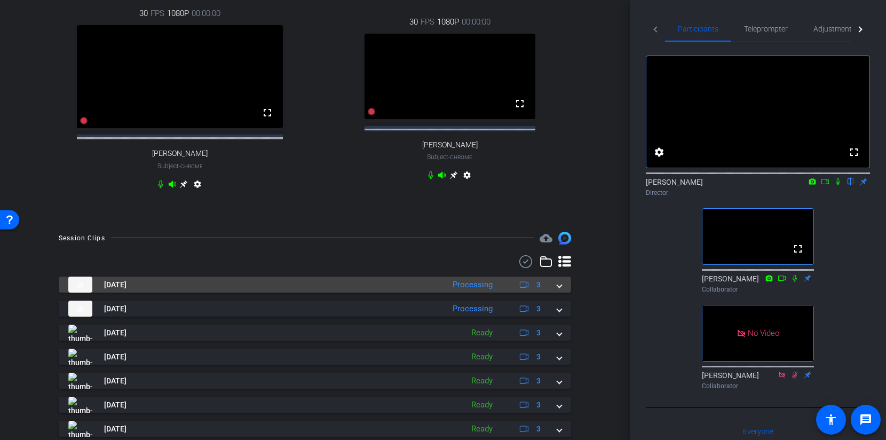
click at [564, 293] on mat-expansion-panel-header "[DATE] Processing 3" at bounding box center [315, 285] width 513 height 16
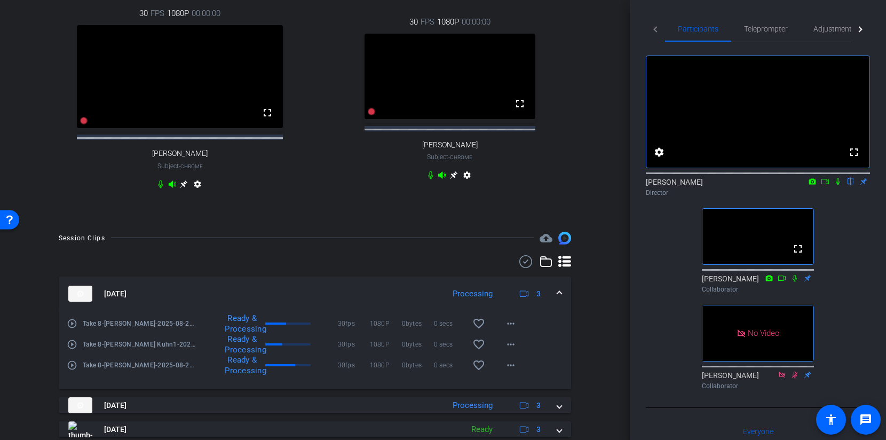
click at [563, 300] on mat-expansion-panel-header "[DATE] Processing 3" at bounding box center [315, 294] width 513 height 34
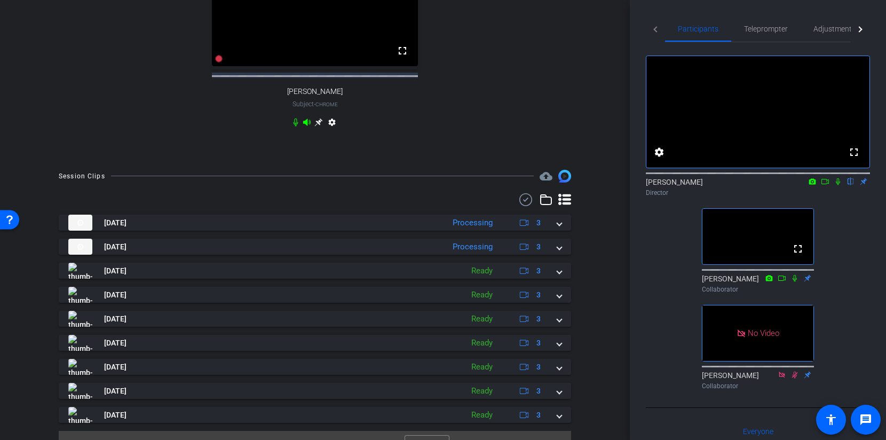
scroll to position [517, 0]
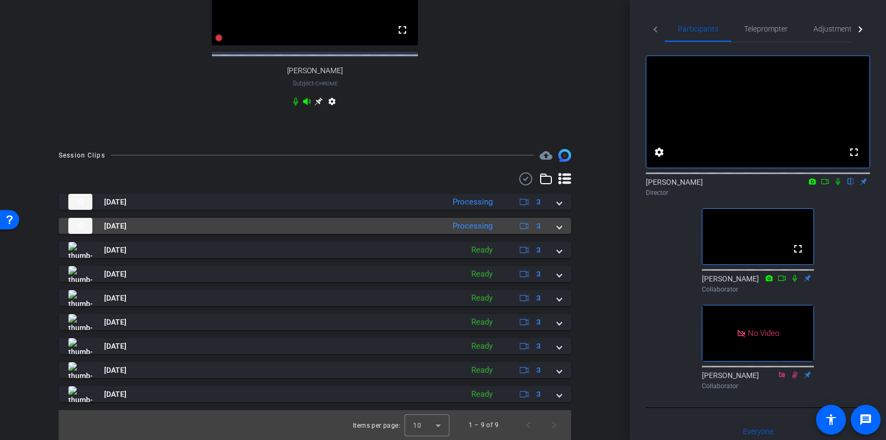
click at [561, 226] on span at bounding box center [559, 226] width 4 height 11
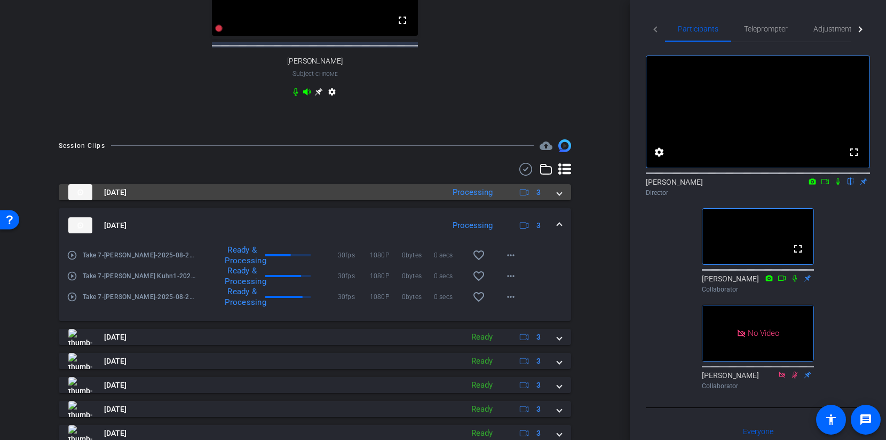
click at [563, 200] on mat-expansion-panel-header "[DATE] Processing 3" at bounding box center [315, 192] width 513 height 16
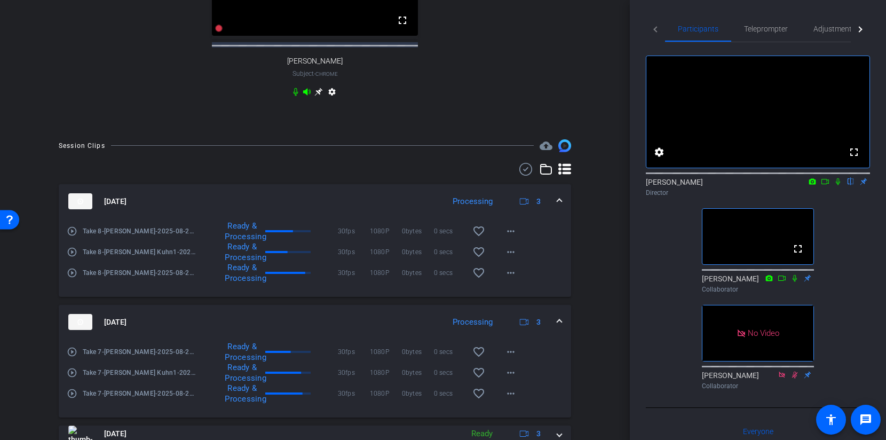
click at [563, 200] on mat-expansion-panel-header "[DATE] Processing 3" at bounding box center [315, 201] width 513 height 34
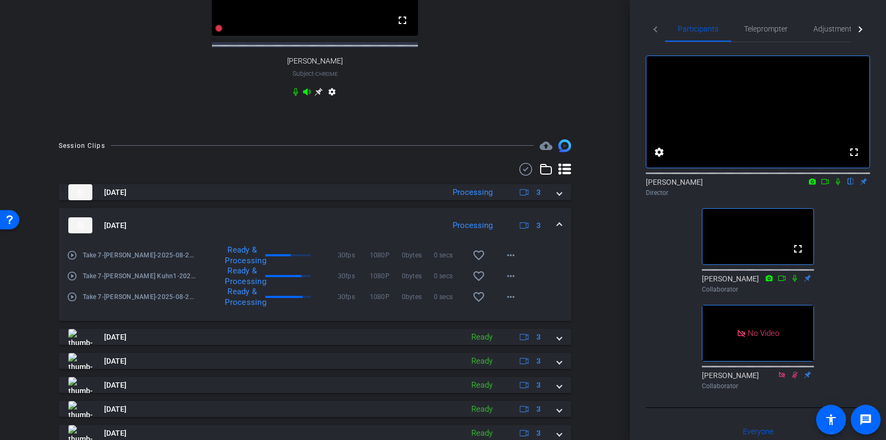
click at [562, 232] on mat-expansion-panel-header "[DATE] Processing 3" at bounding box center [315, 225] width 513 height 34
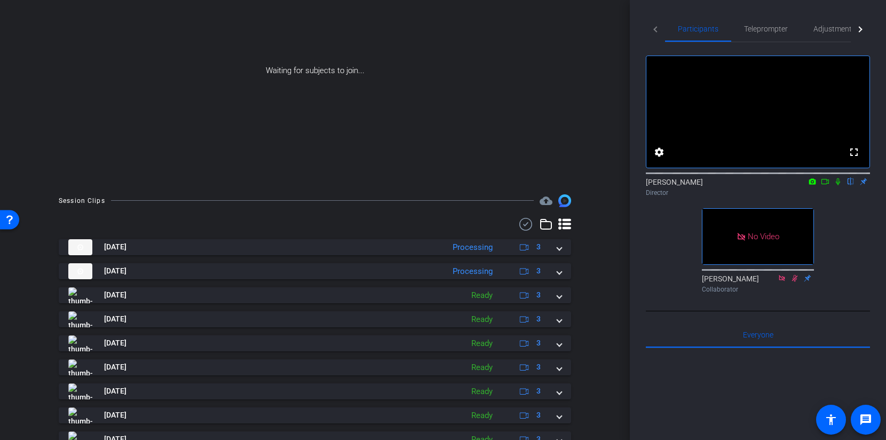
scroll to position [7, 0]
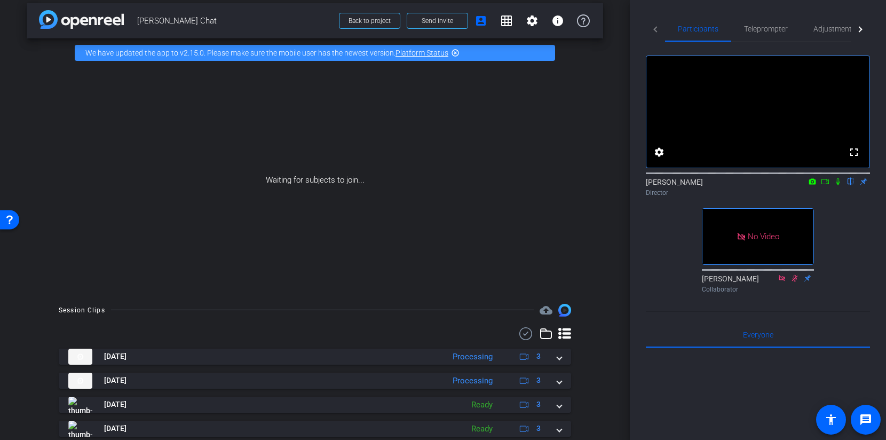
click at [837, 185] on icon at bounding box center [838, 181] width 4 height 7
click at [826, 185] on icon at bounding box center [825, 181] width 9 height 7
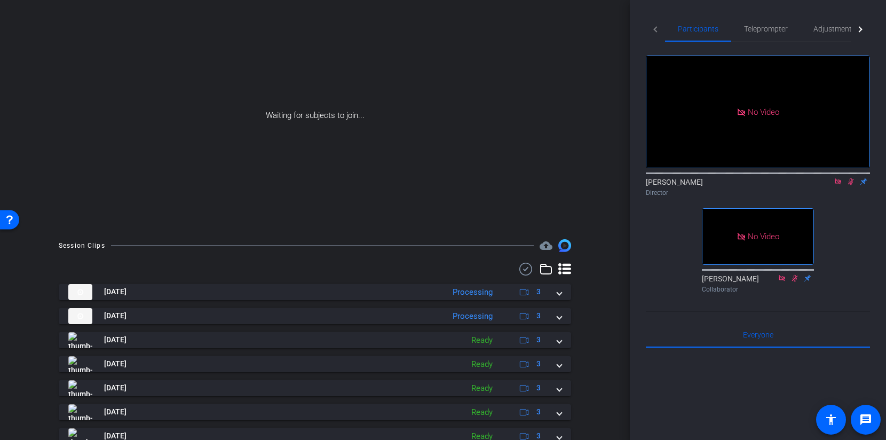
scroll to position [106, 0]
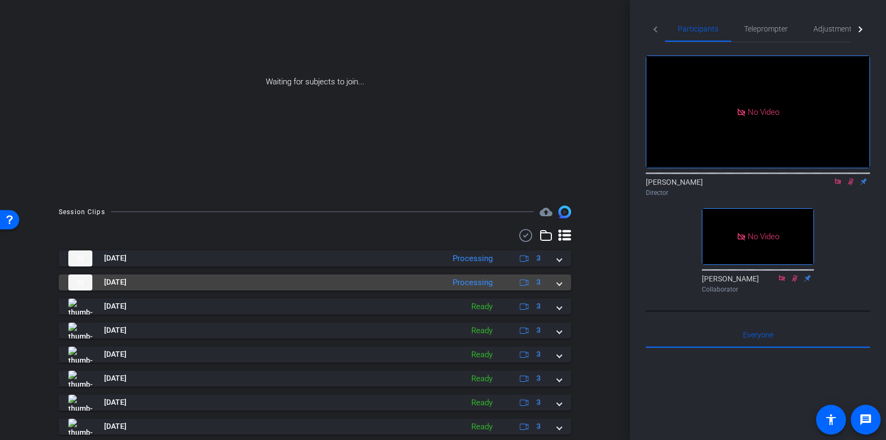
click at [563, 280] on mat-expansion-panel-header "[DATE] Processing 3" at bounding box center [315, 282] width 513 height 16
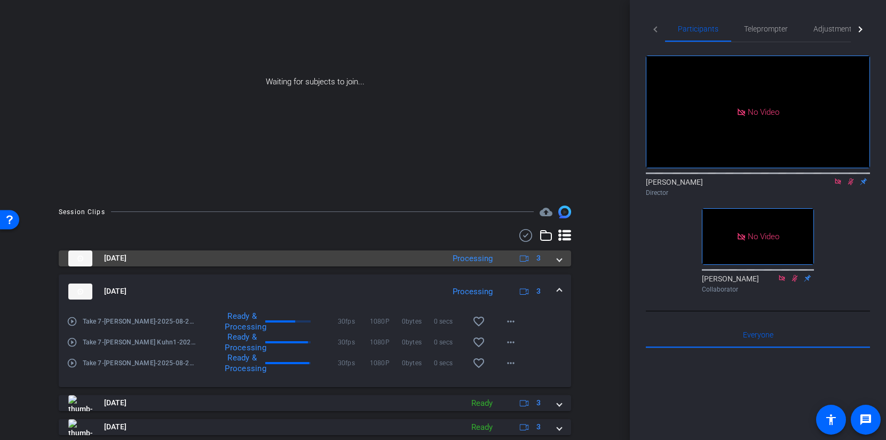
click at [557, 254] on div "[DATE] Processing 3" at bounding box center [312, 258] width 489 height 16
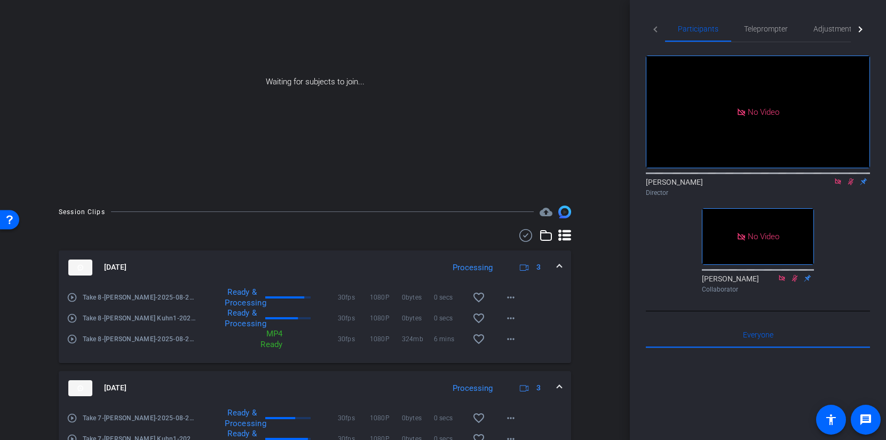
click at [557, 254] on mat-expansion-panel-header "[DATE] Processing 3" at bounding box center [315, 267] width 513 height 34
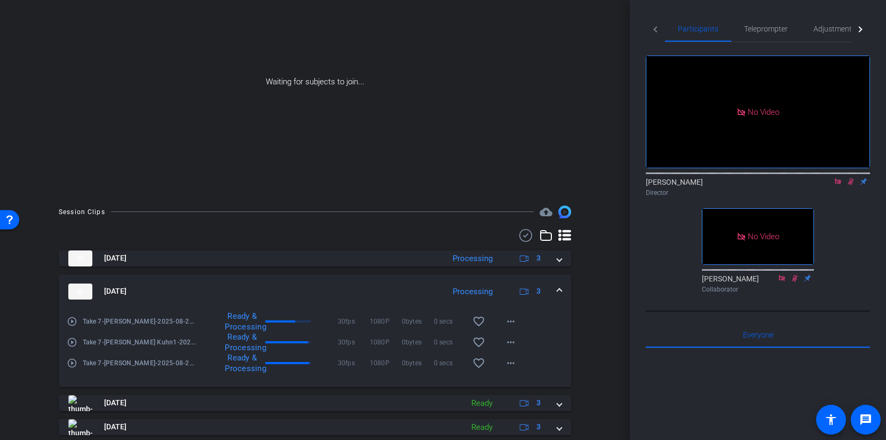
click at [559, 286] on span at bounding box center [559, 291] width 4 height 11
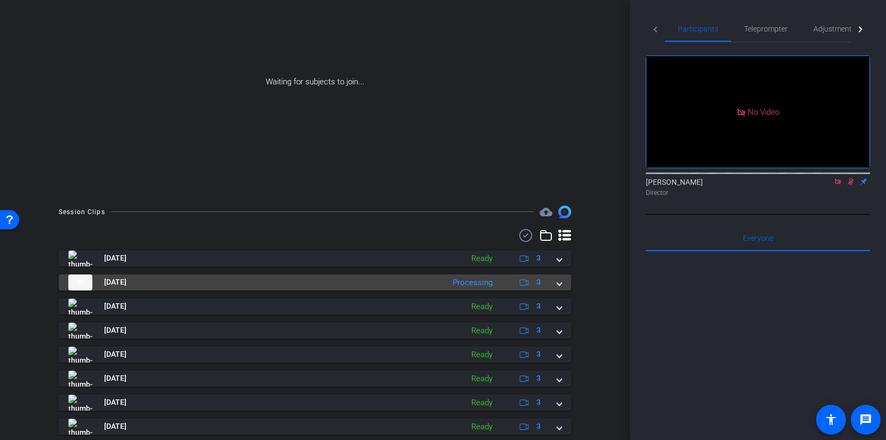
click at [560, 284] on span at bounding box center [559, 282] width 4 height 11
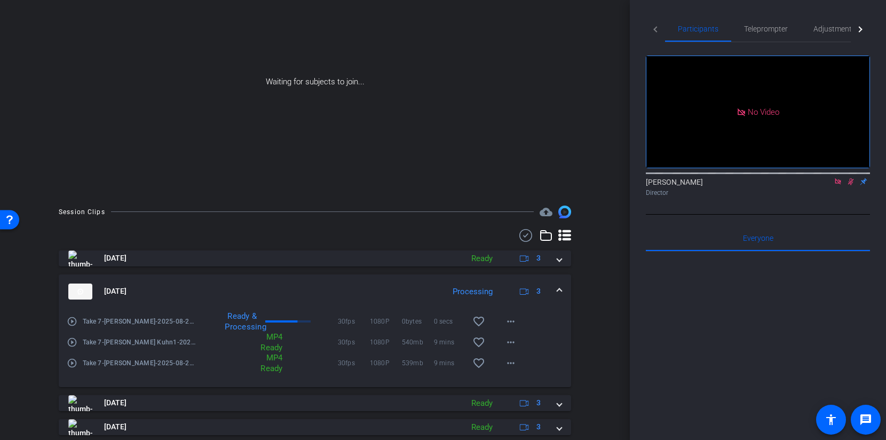
click at [560, 284] on mat-expansion-panel-header "[DATE] Processing 3" at bounding box center [315, 291] width 513 height 34
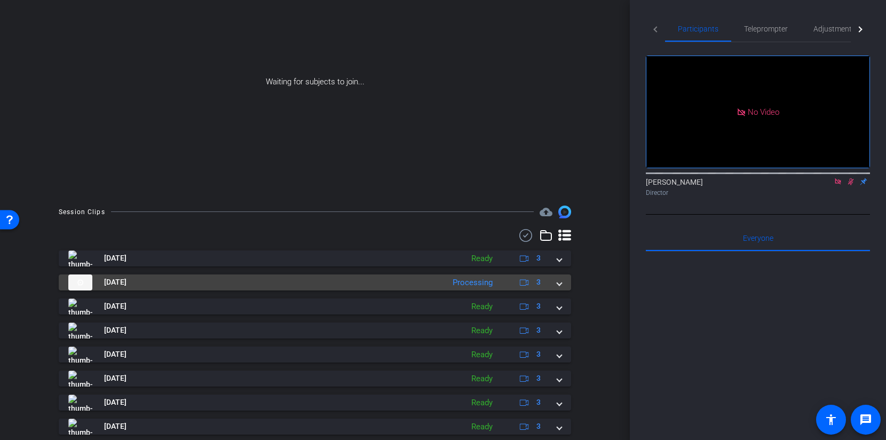
scroll to position [0, 0]
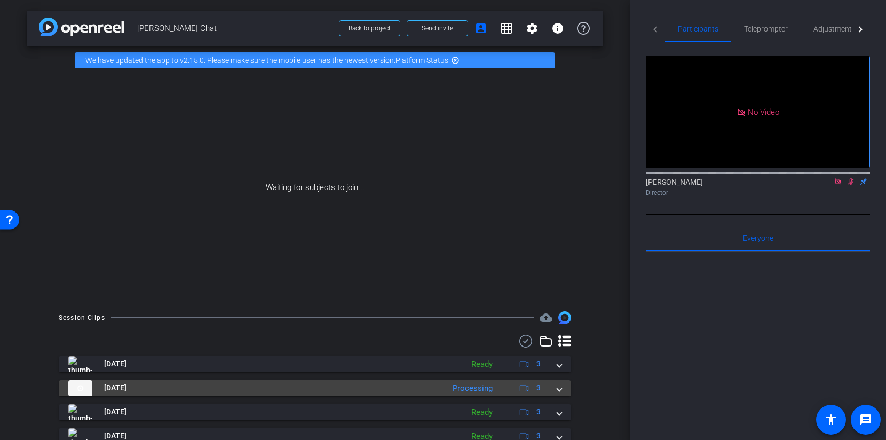
click at [553, 388] on div "[DATE] Processing 3" at bounding box center [312, 388] width 489 height 16
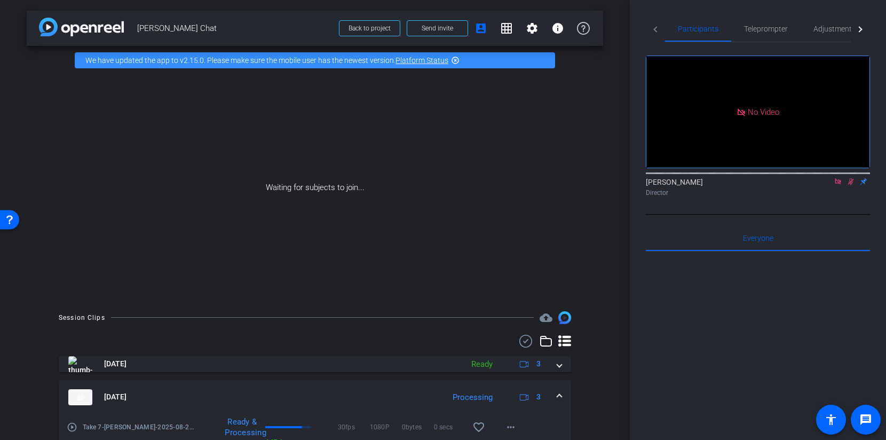
click at [555, 391] on div "[DATE] Processing 3" at bounding box center [312, 397] width 489 height 16
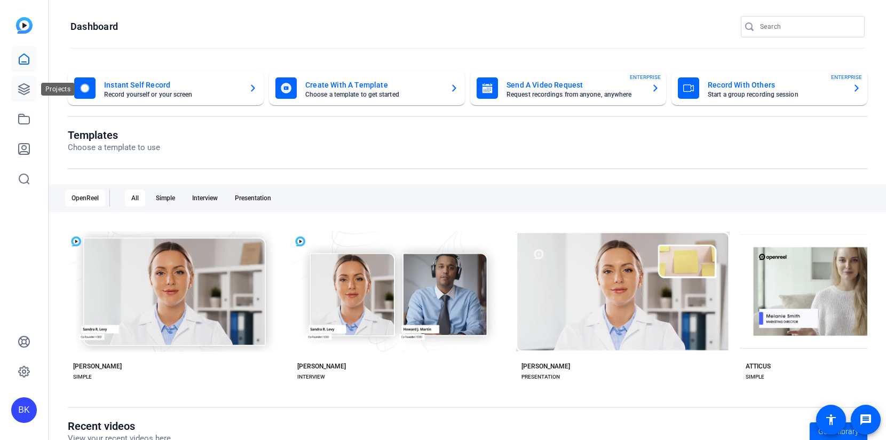
click at [30, 93] on link at bounding box center [24, 89] width 26 height 26
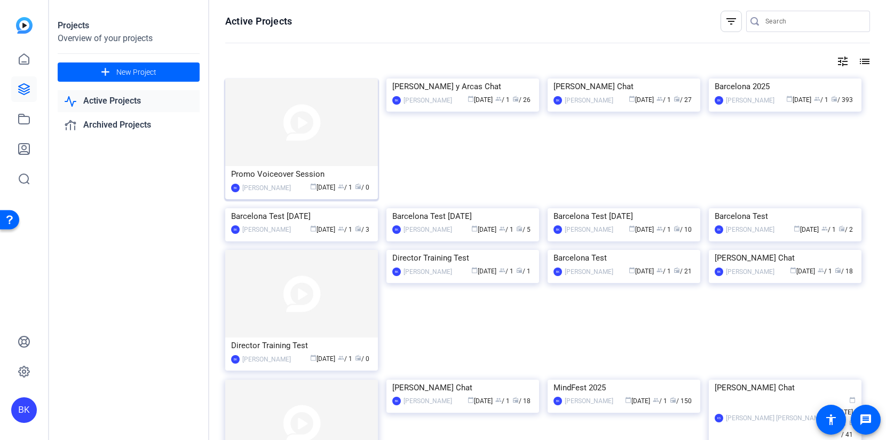
click at [310, 134] on img at bounding box center [301, 122] width 153 height 88
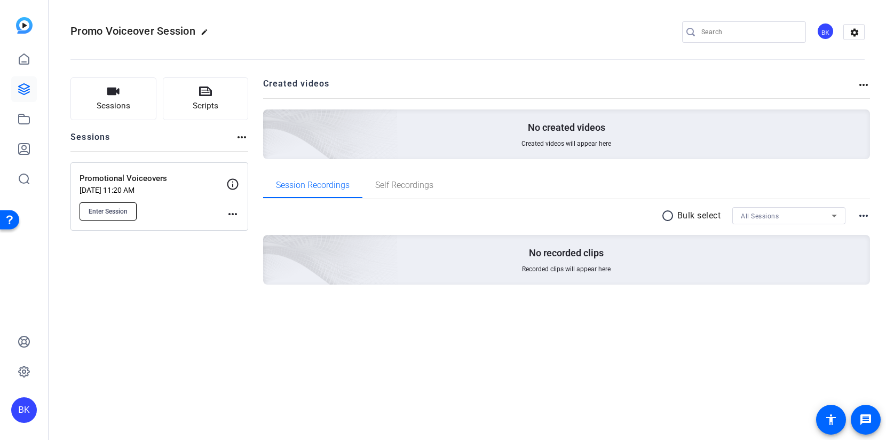
click at [109, 215] on span "Enter Session" at bounding box center [108, 211] width 39 height 9
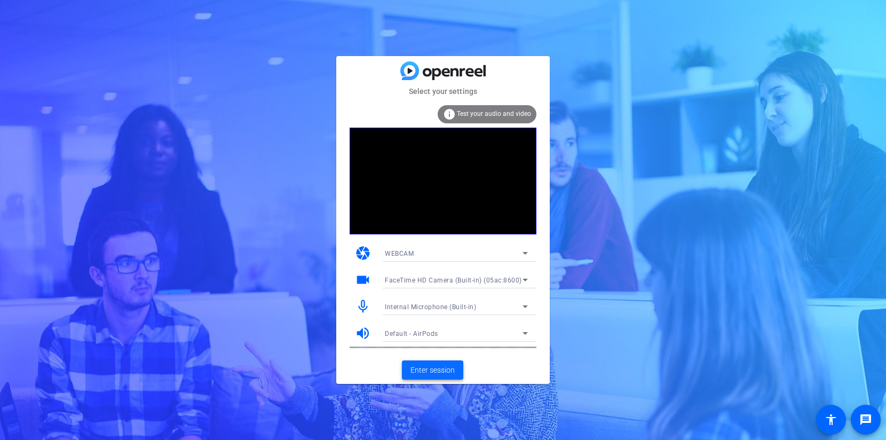
click at [449, 372] on span "Enter session" at bounding box center [433, 370] width 44 height 11
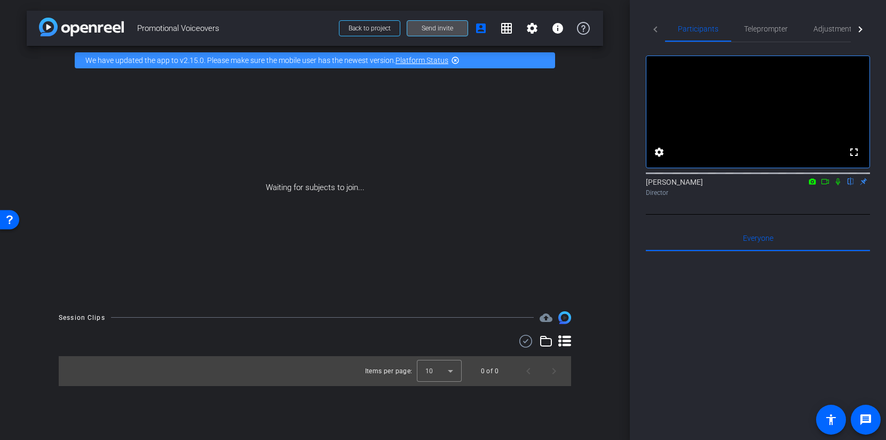
click at [429, 26] on span "Send invite" at bounding box center [438, 28] width 32 height 9
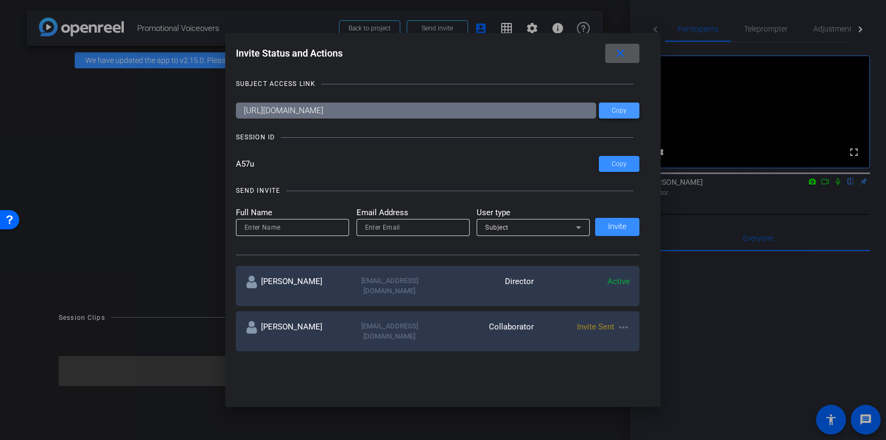
click at [619, 114] on span "Copy" at bounding box center [619, 111] width 15 height 8
click at [614, 111] on span "Copy" at bounding box center [619, 111] width 15 height 8
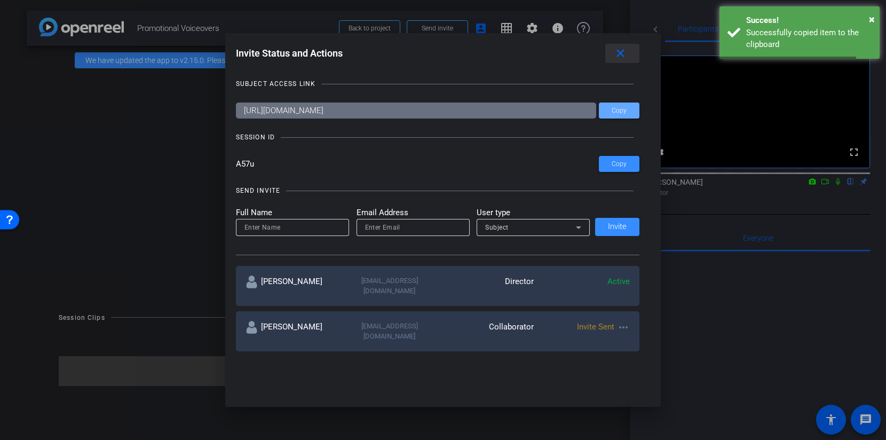
click at [623, 49] on mat-icon "close" at bounding box center [620, 53] width 13 height 13
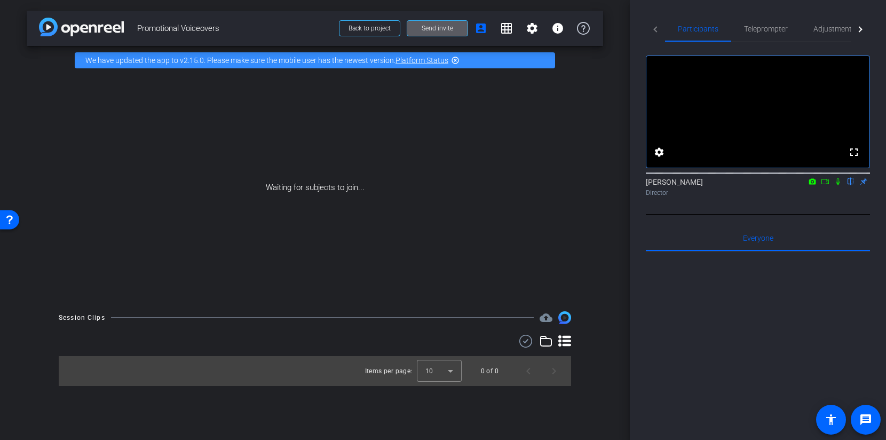
click at [428, 32] on span "Send invite" at bounding box center [438, 28] width 32 height 9
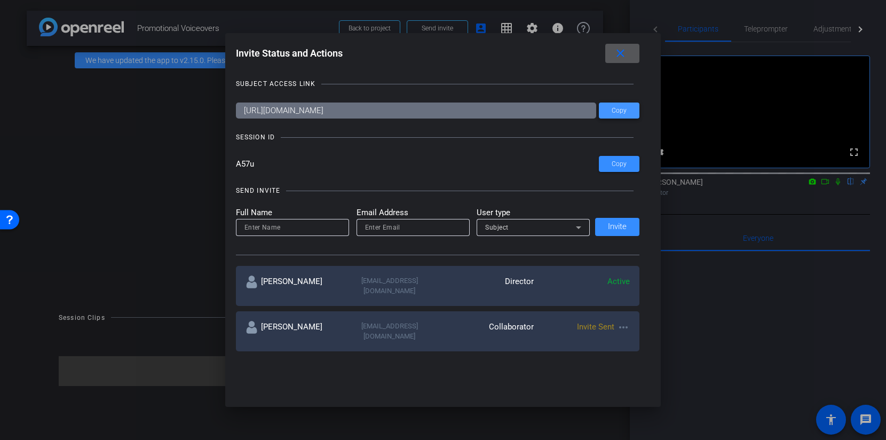
click at [607, 116] on span at bounding box center [619, 111] width 41 height 26
click at [305, 227] on input at bounding box center [293, 227] width 96 height 13
type input "[PERSON_NAME]"
click at [399, 230] on input "email" at bounding box center [413, 227] width 96 height 13
paste input "[EMAIL_ADDRESS][DOMAIN_NAME]"
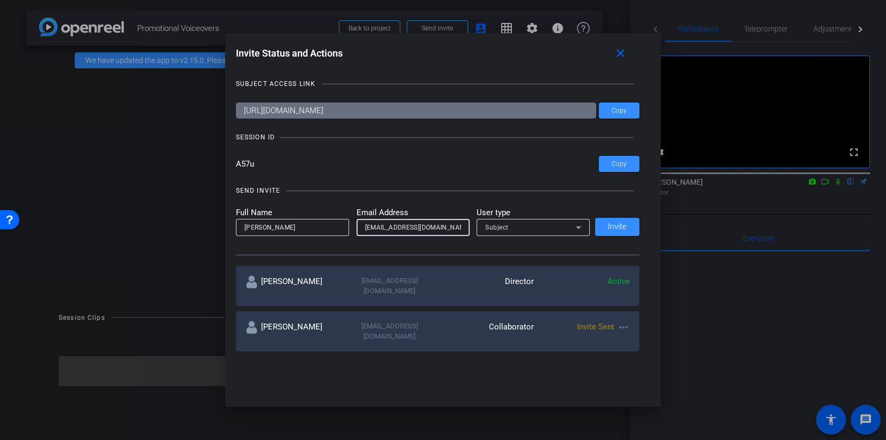
type input "[EMAIL_ADDRESS][DOMAIN_NAME]"
click at [516, 223] on div "Subject" at bounding box center [530, 227] width 91 height 13
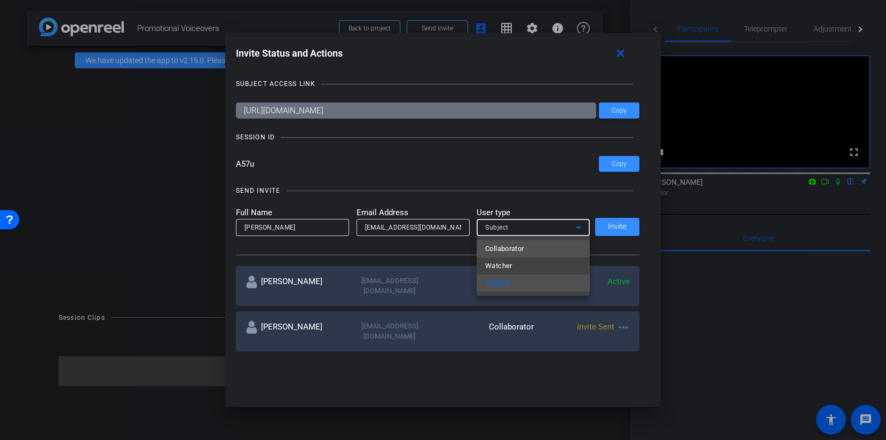
click at [516, 248] on span "Collaborator" at bounding box center [504, 248] width 39 height 13
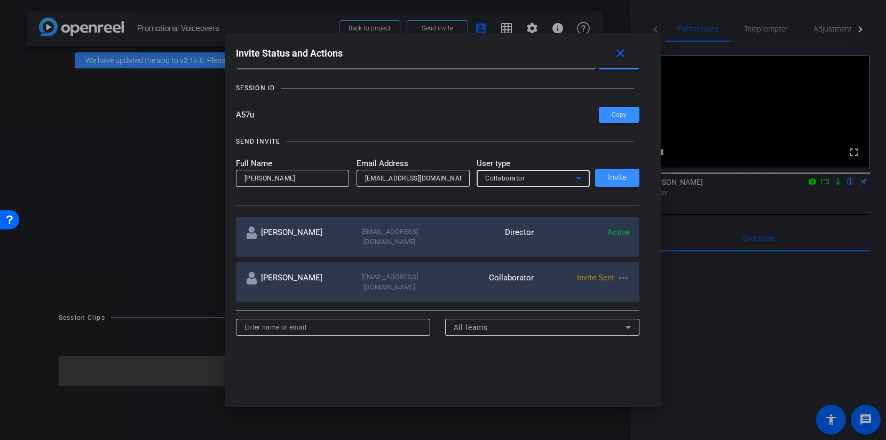
scroll to position [79, 0]
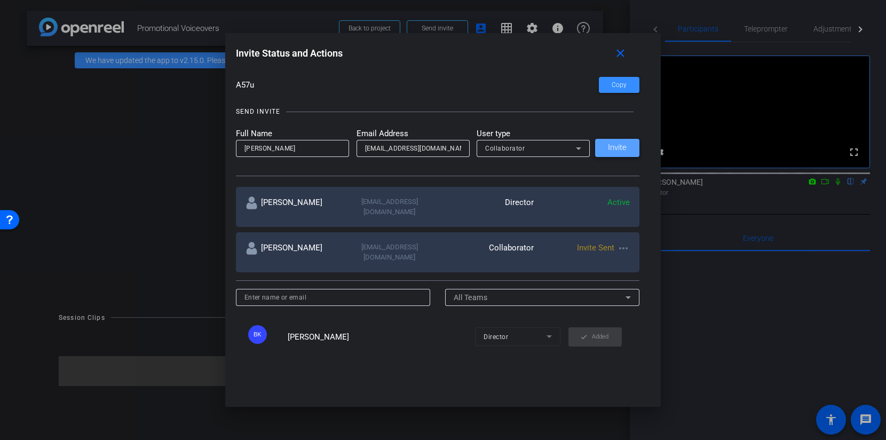
click at [612, 152] on span at bounding box center [617, 148] width 44 height 26
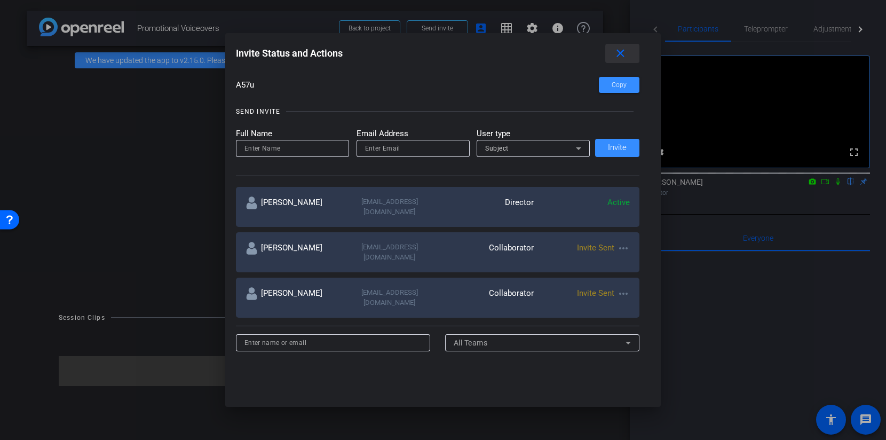
click at [625, 57] on mat-icon "close" at bounding box center [620, 53] width 13 height 13
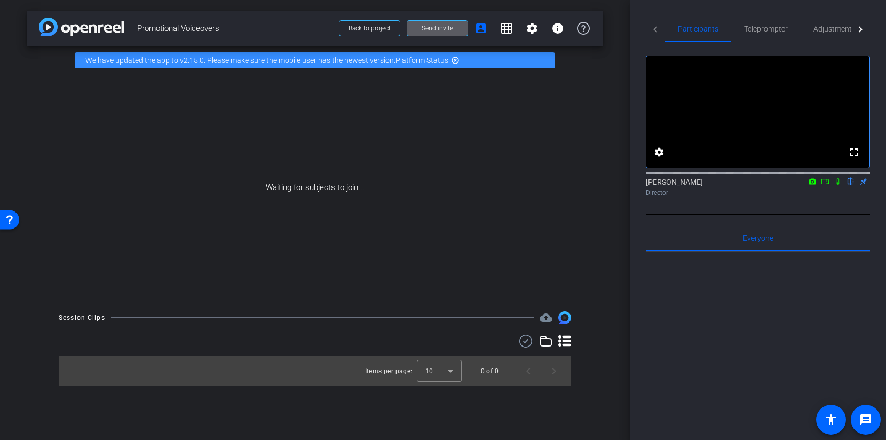
click at [837, 185] on icon at bounding box center [838, 181] width 9 height 7
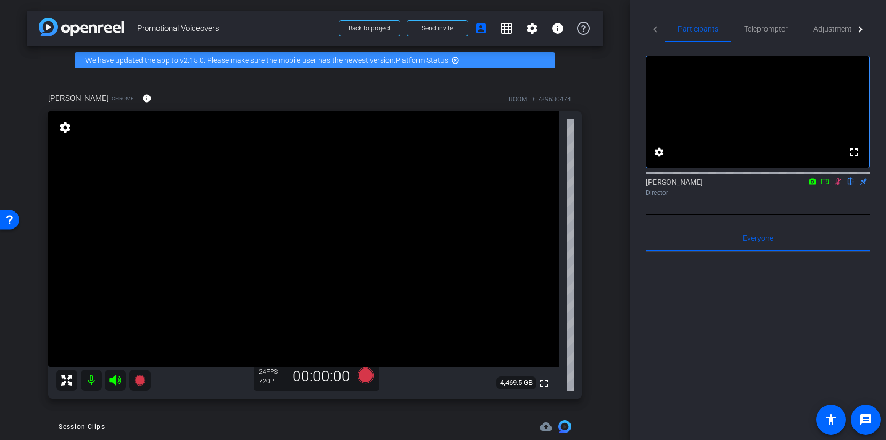
click at [837, 185] on icon at bounding box center [838, 181] width 9 height 7
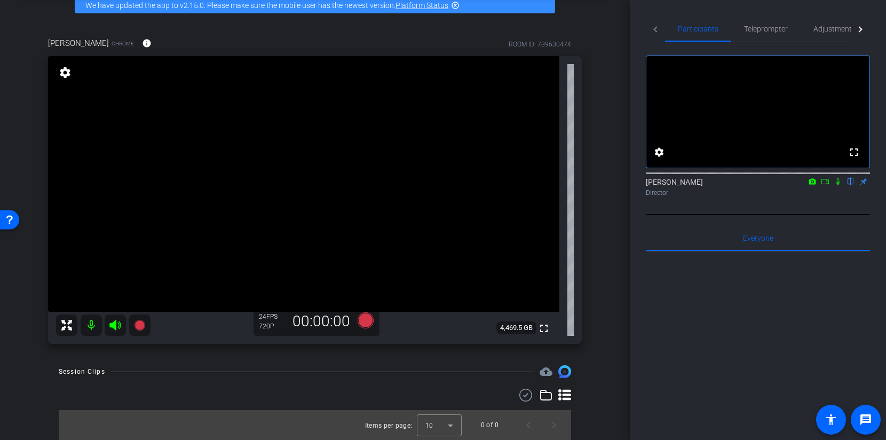
scroll to position [0, 0]
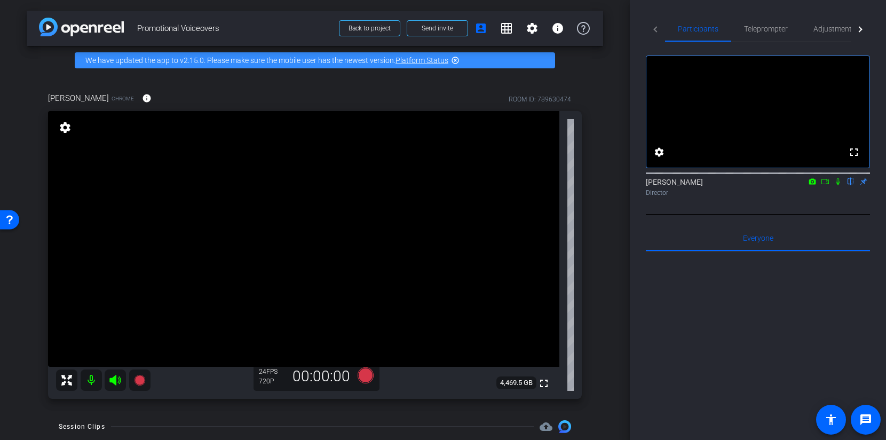
click at [607, 254] on div "arrow_back Promotional Voiceovers Back to project Send invite account_box grid_…" at bounding box center [315, 220] width 630 height 440
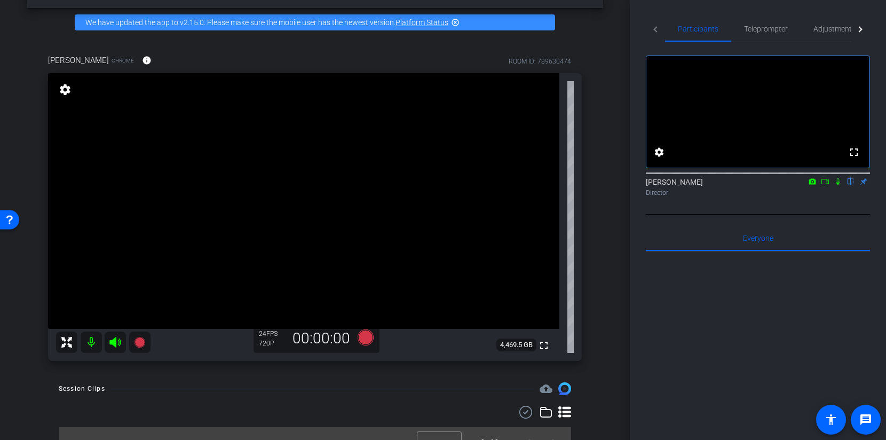
scroll to position [55, 0]
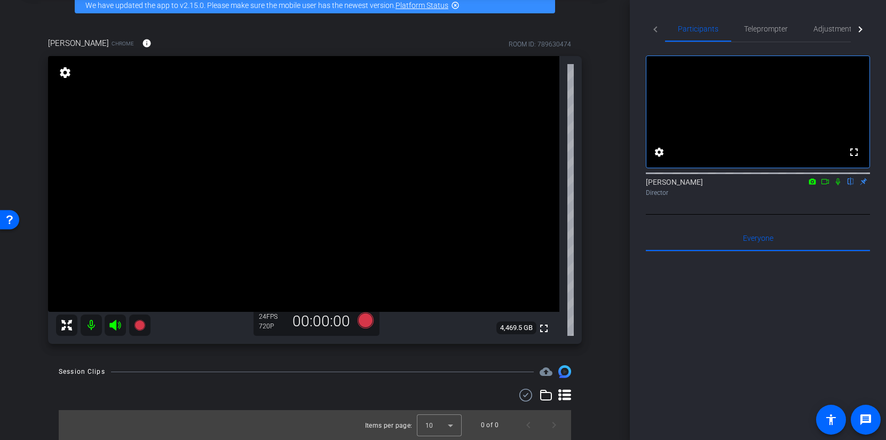
click at [601, 289] on div "[PERSON_NAME] Chrome info ROOM ID: 789630474 fullscreen settings 4,469.5 GB 24 …" at bounding box center [315, 187] width 577 height 335
click at [603, 227] on div "arrow_back Promotional Voiceovers Back to project Send invite account_box grid_…" at bounding box center [315, 165] width 630 height 440
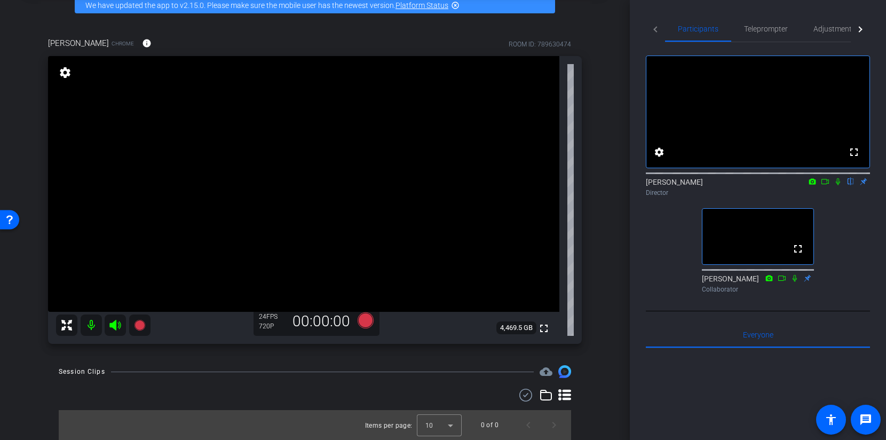
scroll to position [0, 0]
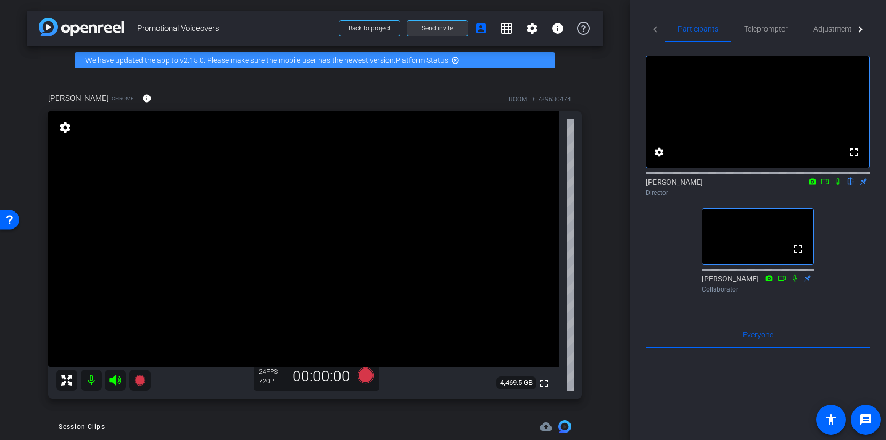
click at [429, 29] on span "Send invite" at bounding box center [438, 28] width 32 height 9
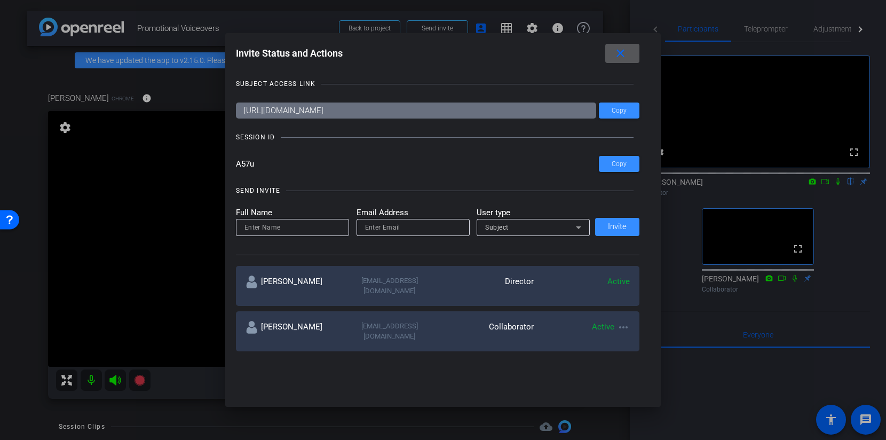
click at [620, 53] on mat-icon "close" at bounding box center [620, 53] width 13 height 13
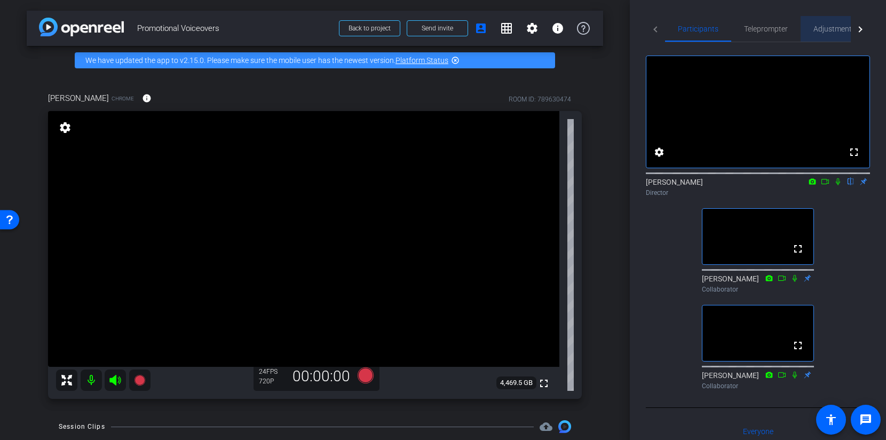
click at [814, 37] on span "Adjustments" at bounding box center [835, 29] width 42 height 26
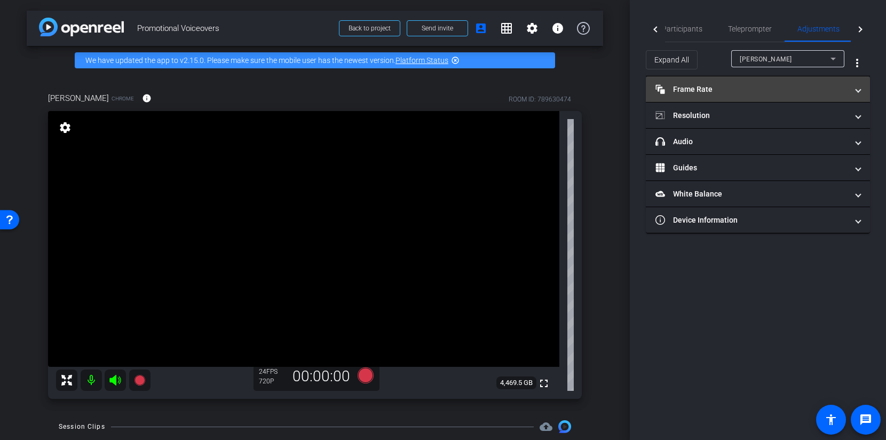
click at [766, 78] on mat-expansion-panel-header "Frame Rate Frame Rate" at bounding box center [758, 89] width 224 height 26
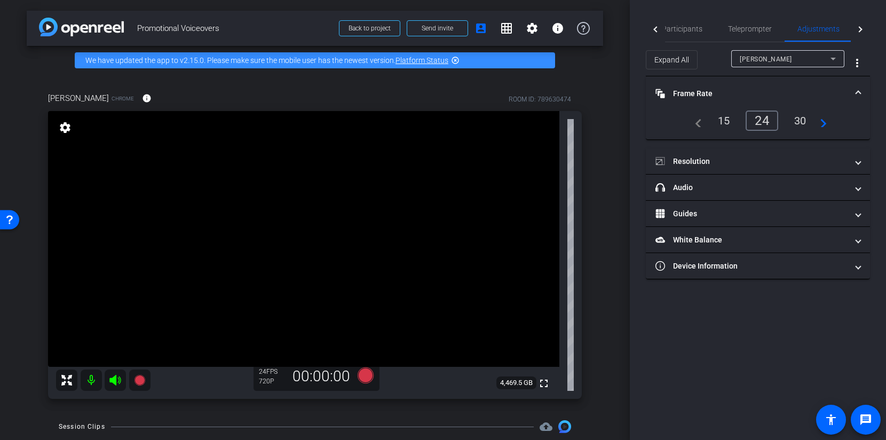
click at [766, 78] on mat-expansion-panel-header "Frame Rate Frame Rate" at bounding box center [758, 93] width 224 height 34
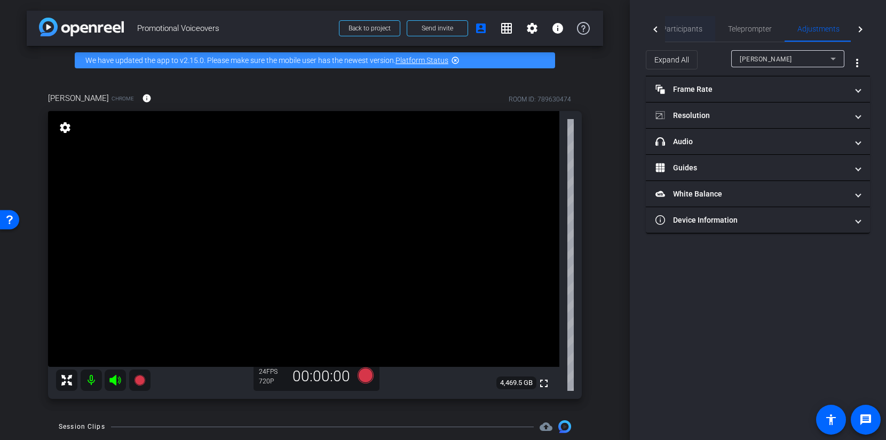
click at [700, 25] on span "Participants" at bounding box center [682, 28] width 41 height 7
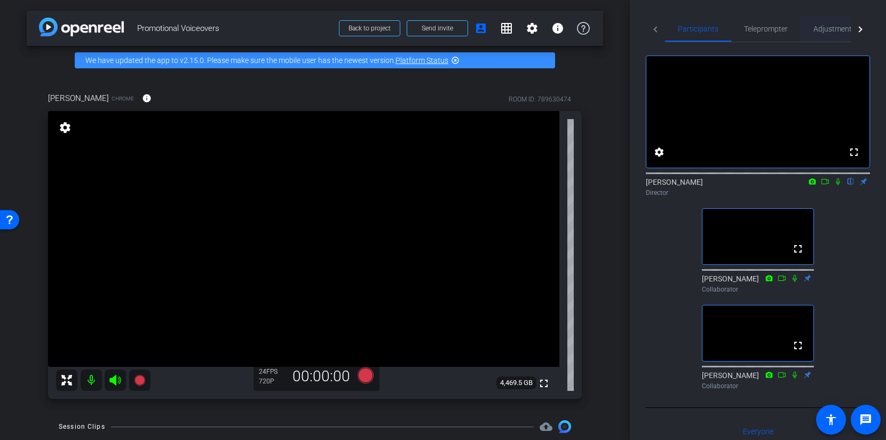
click at [848, 31] on span "Adjustments" at bounding box center [835, 28] width 42 height 7
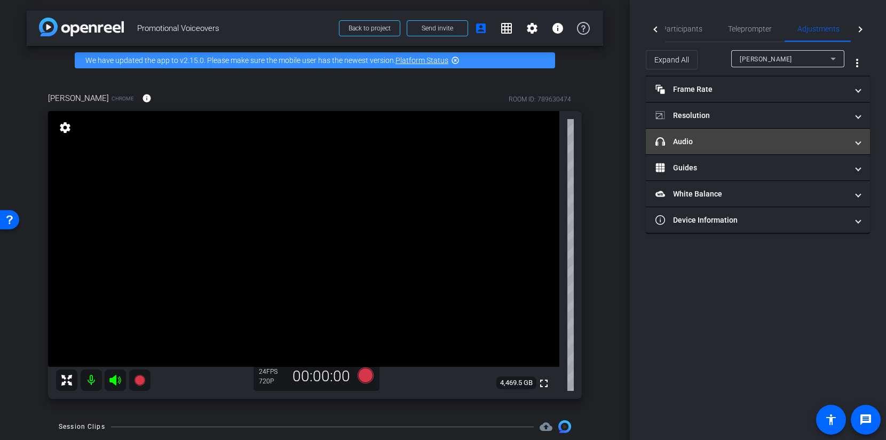
click at [734, 148] on mat-expansion-panel-header "headphone icon Audio" at bounding box center [758, 142] width 224 height 26
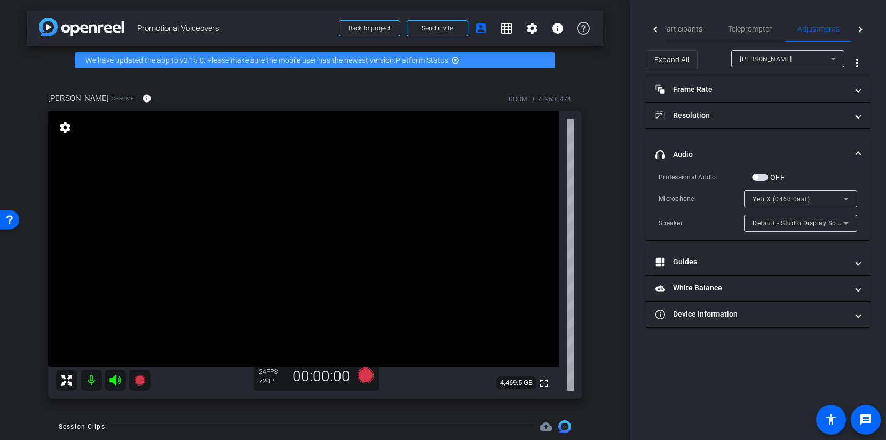
click at [733, 147] on mat-expansion-panel-header "headphone icon Audio" at bounding box center [758, 154] width 224 height 34
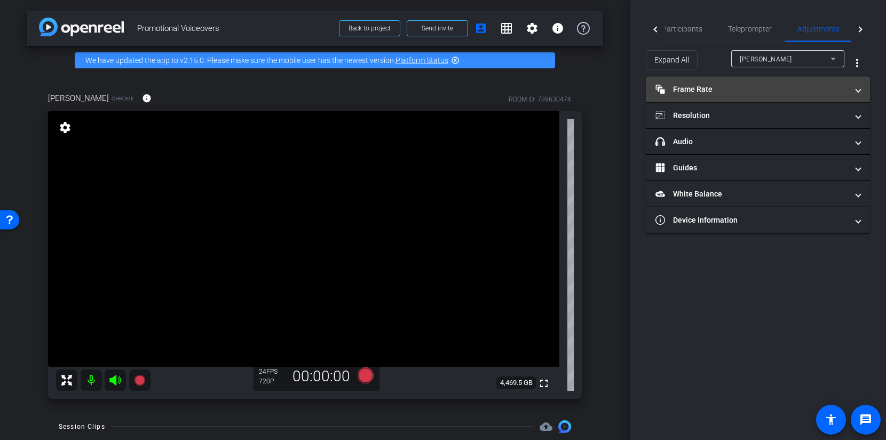
click at [733, 78] on mat-expansion-panel-header "Frame Rate Frame Rate" at bounding box center [758, 89] width 224 height 26
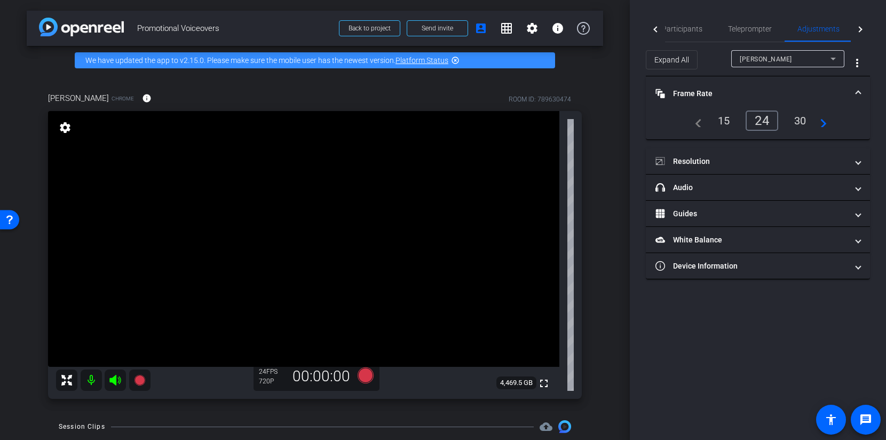
click at [801, 125] on div "30" at bounding box center [801, 121] width 28 height 18
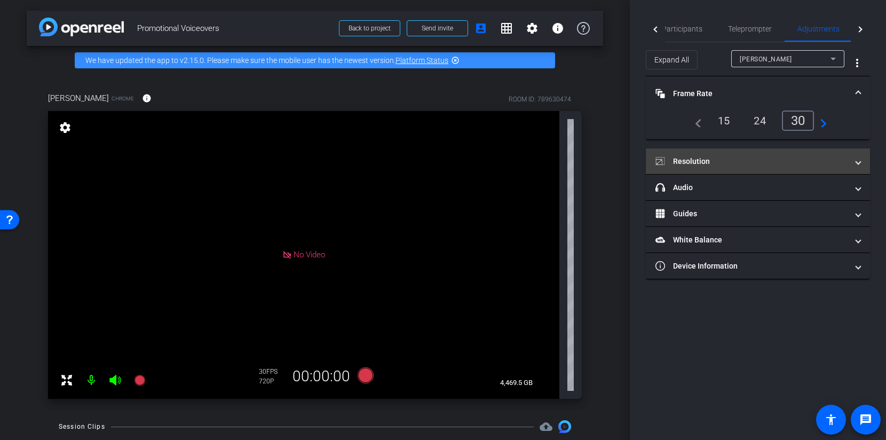
click at [781, 159] on mat-panel-title "Resolution" at bounding box center [752, 161] width 192 height 11
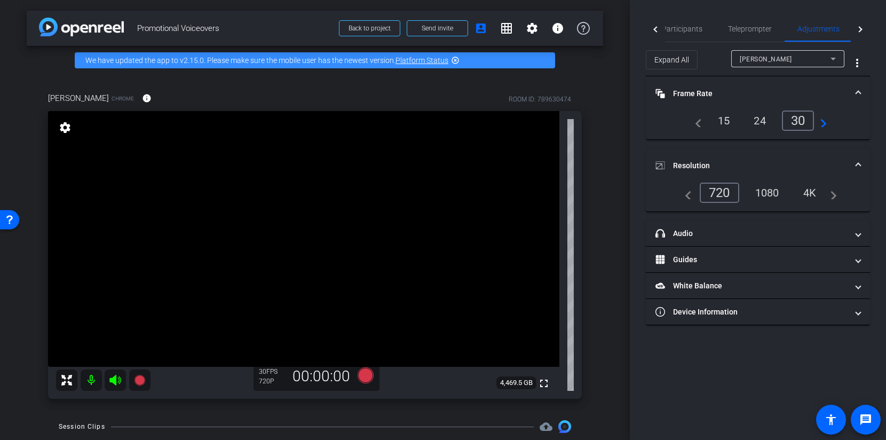
click at [766, 192] on div "1080" at bounding box center [768, 193] width 40 height 18
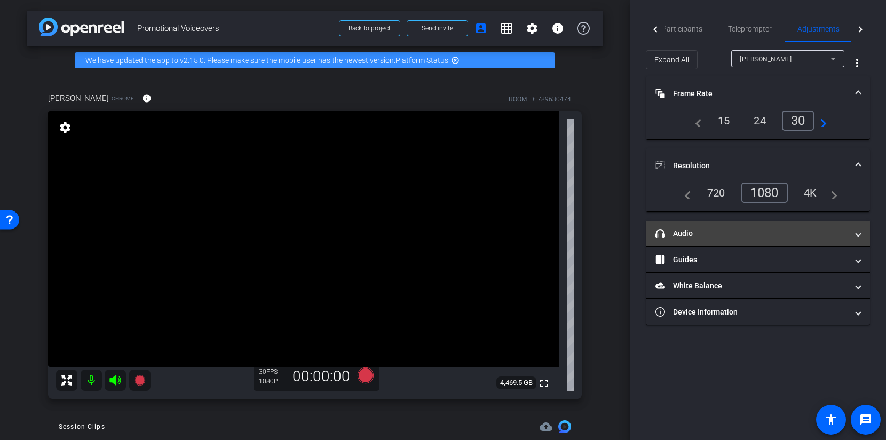
click at [721, 242] on mat-expansion-panel-header "headphone icon Audio" at bounding box center [758, 234] width 224 height 26
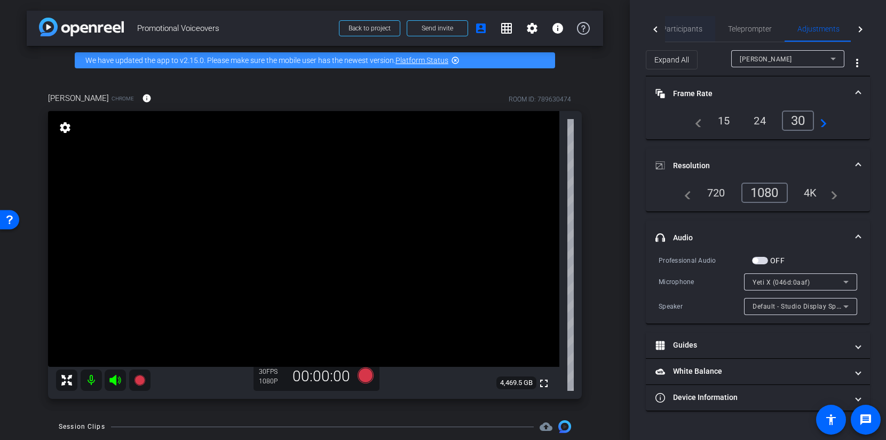
click at [697, 30] on span "Participants" at bounding box center [682, 28] width 41 height 7
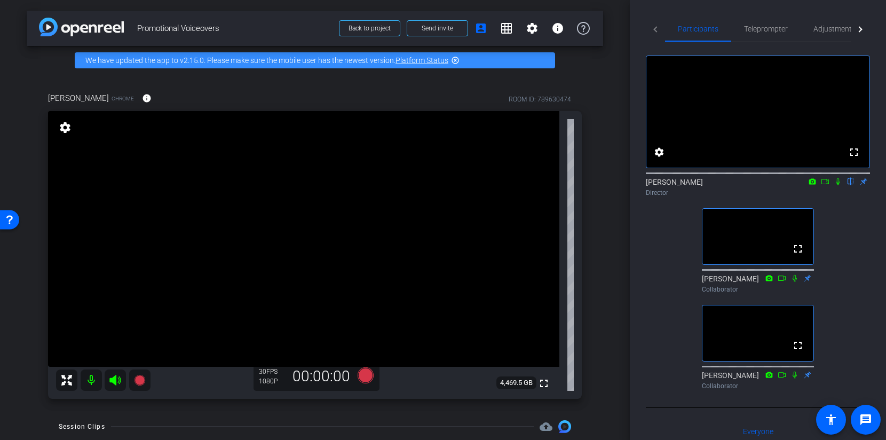
click at [603, 216] on div "arrow_back Promotional Voiceovers Back to project Send invite account_box grid_…" at bounding box center [315, 220] width 630 height 440
click at [821, 30] on span "Adjustments" at bounding box center [835, 28] width 42 height 7
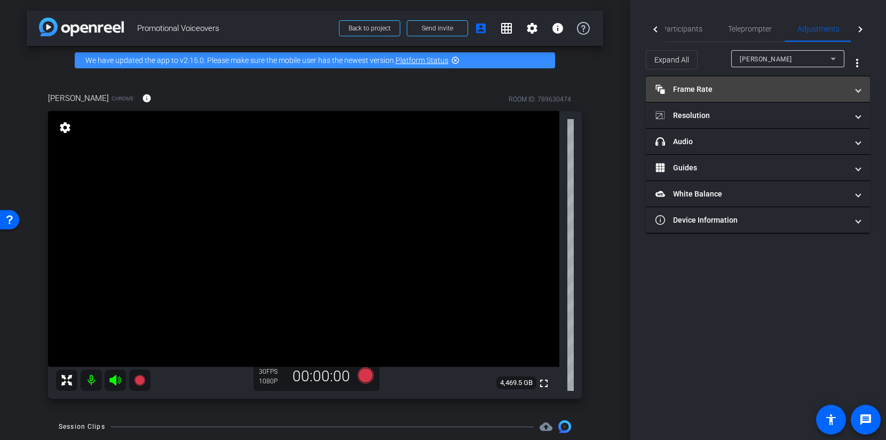
click at [762, 87] on mat-panel-title "Frame Rate Frame Rate" at bounding box center [752, 89] width 192 height 11
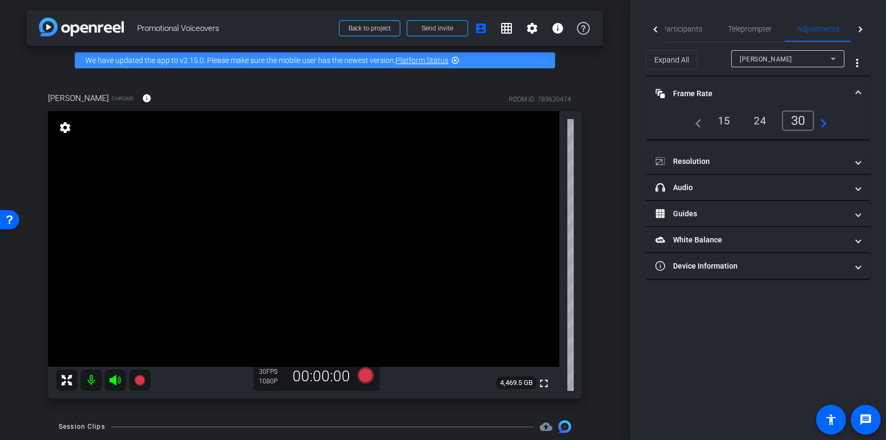
click at [761, 87] on mat-expansion-panel-header "Frame Rate Frame Rate" at bounding box center [758, 93] width 224 height 34
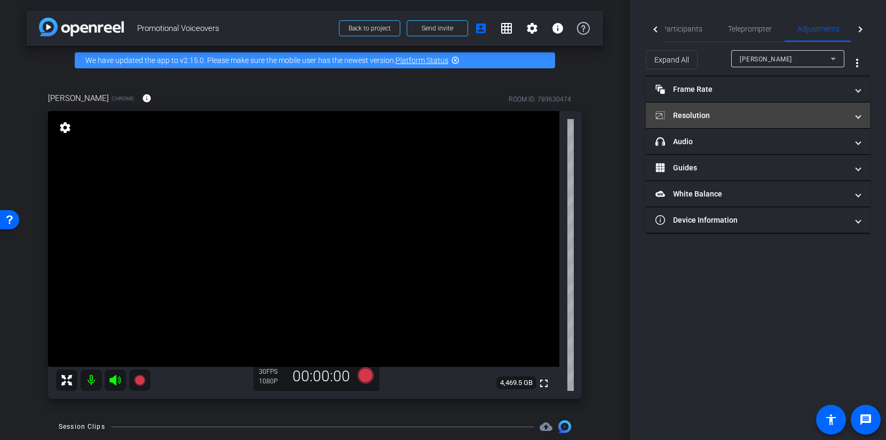
click at [740, 117] on mat-panel-title "Resolution" at bounding box center [752, 115] width 192 height 11
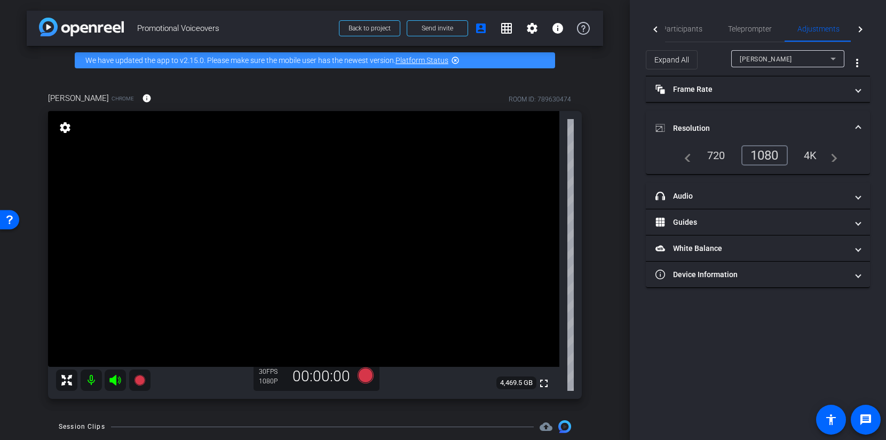
click at [740, 117] on mat-expansion-panel-header "Resolution" at bounding box center [758, 128] width 224 height 34
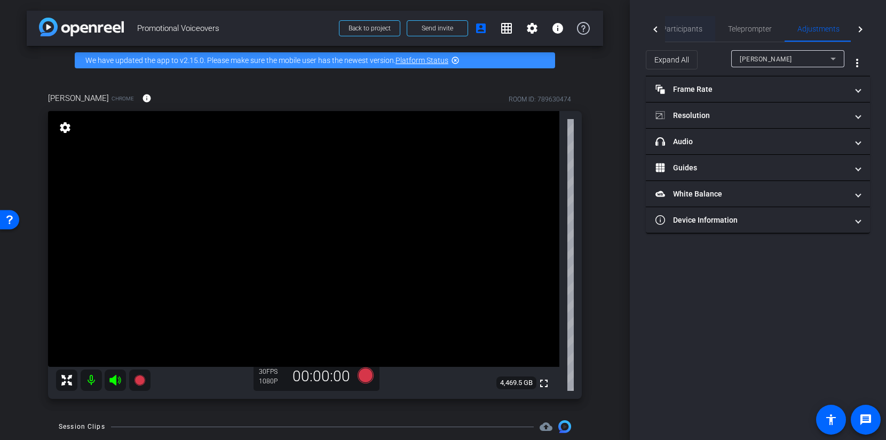
click at [693, 35] on span "Participants" at bounding box center [682, 29] width 41 height 26
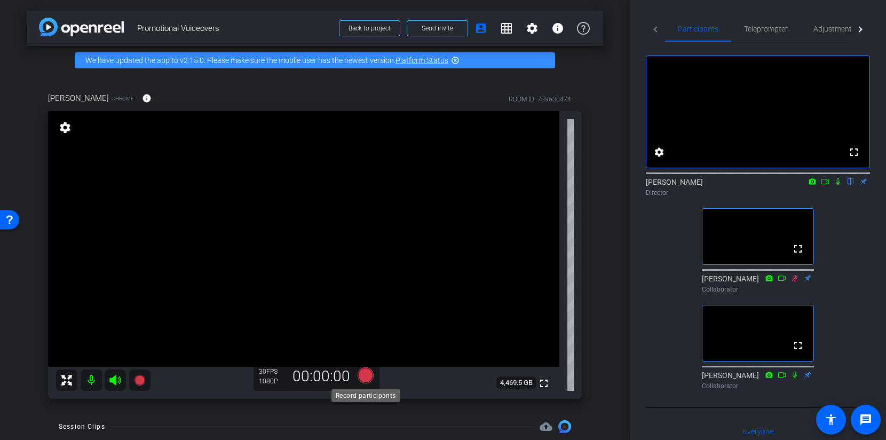
click at [370, 378] on icon at bounding box center [366, 375] width 16 height 16
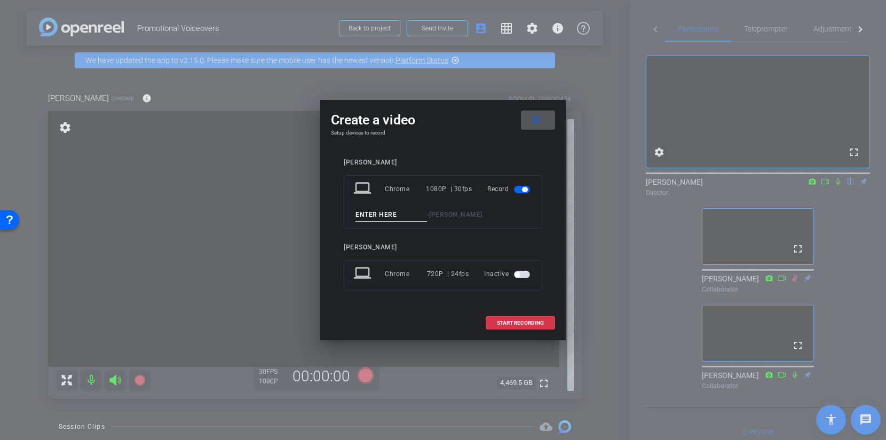
click at [380, 213] on input at bounding box center [392, 214] width 72 height 13
type input "[PERSON_NAME] Promo 1"
click at [523, 325] on span "START RECORDING" at bounding box center [520, 322] width 47 height 5
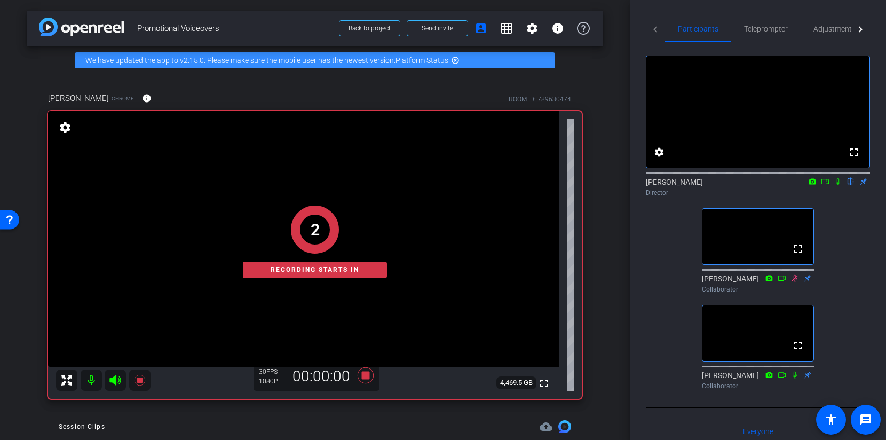
click at [842, 185] on icon at bounding box center [838, 181] width 9 height 7
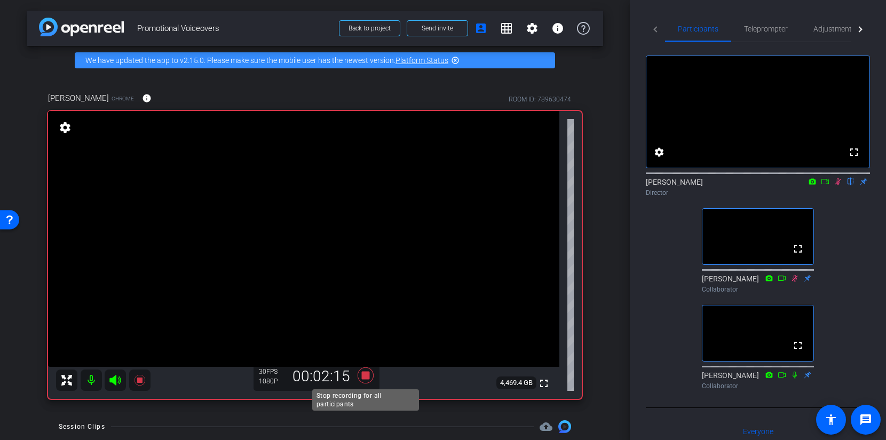
click at [369, 378] on icon at bounding box center [366, 375] width 16 height 16
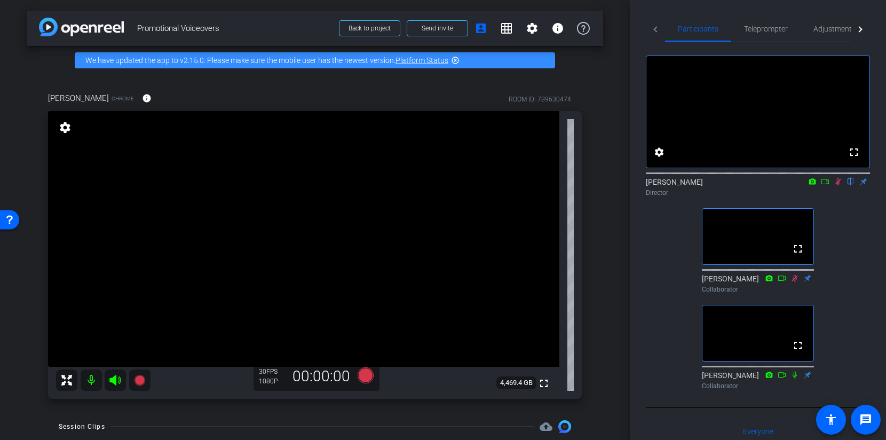
click at [839, 185] on icon at bounding box center [838, 181] width 9 height 7
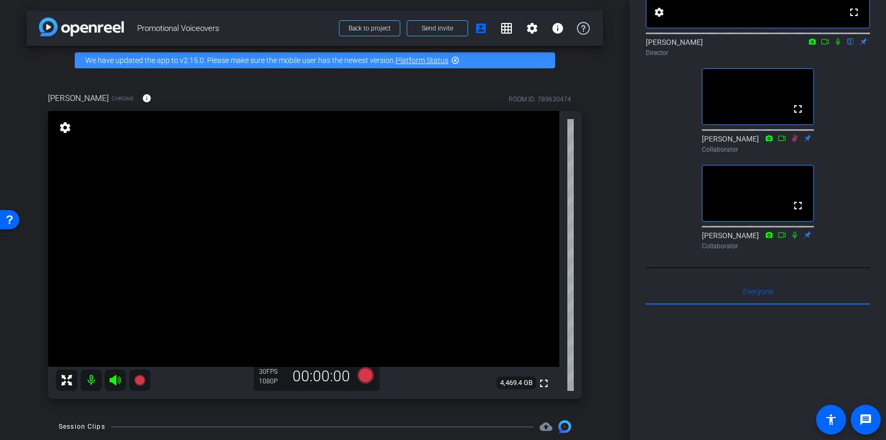
scroll to position [79, 0]
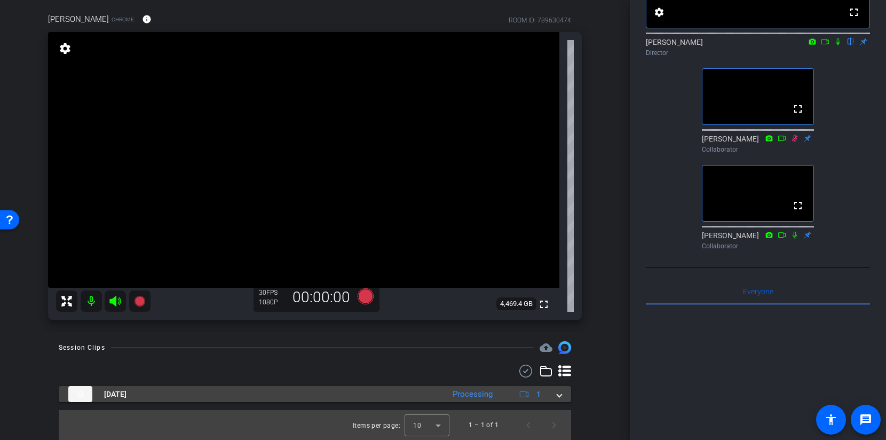
click at [560, 394] on span at bounding box center [559, 394] width 4 height 11
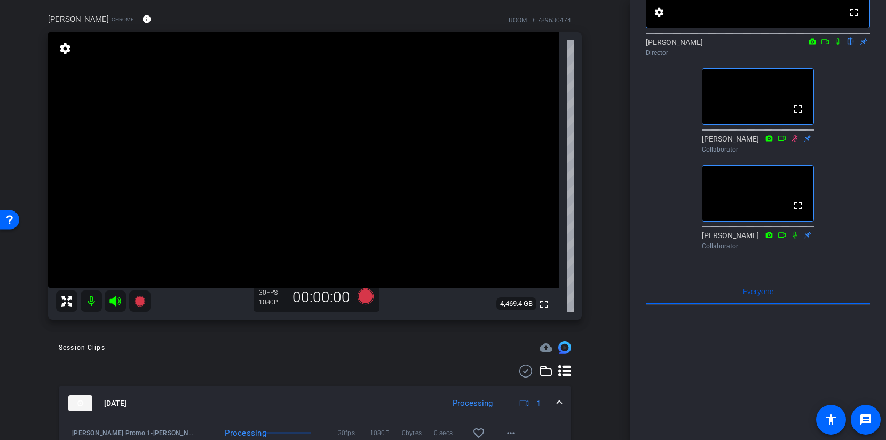
scroll to position [134, 0]
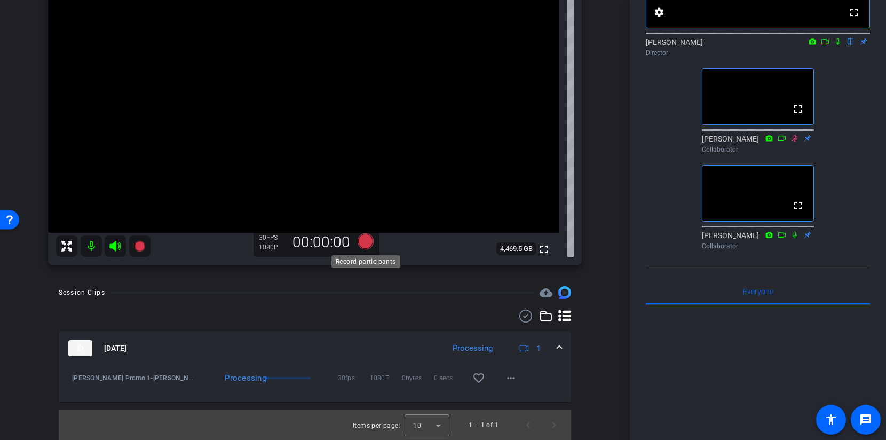
click at [361, 246] on icon at bounding box center [366, 241] width 16 height 16
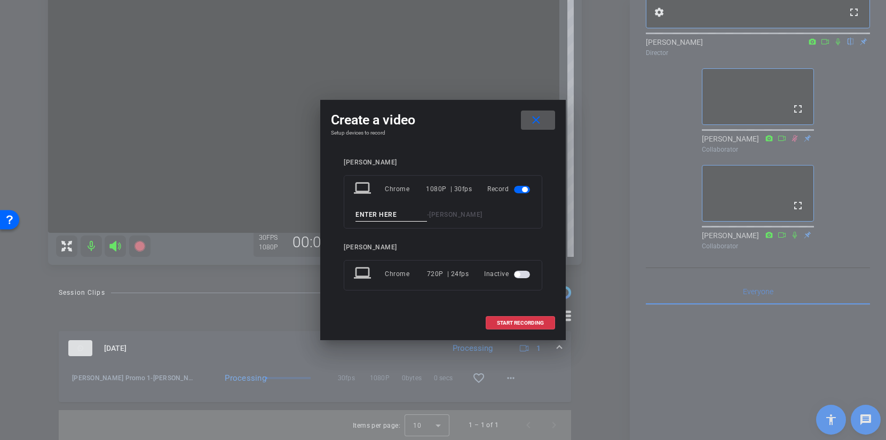
click at [368, 216] on input at bounding box center [392, 214] width 72 height 13
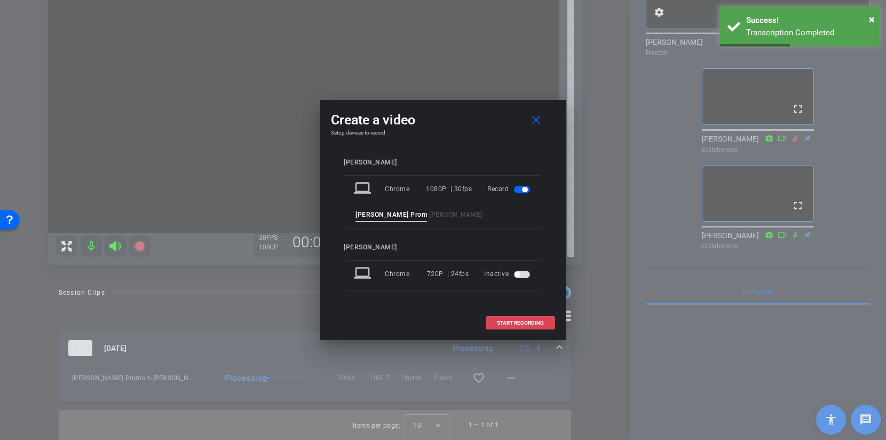
type input "[PERSON_NAME] Promo 2"
click at [526, 321] on span "START RECORDING" at bounding box center [520, 322] width 47 height 5
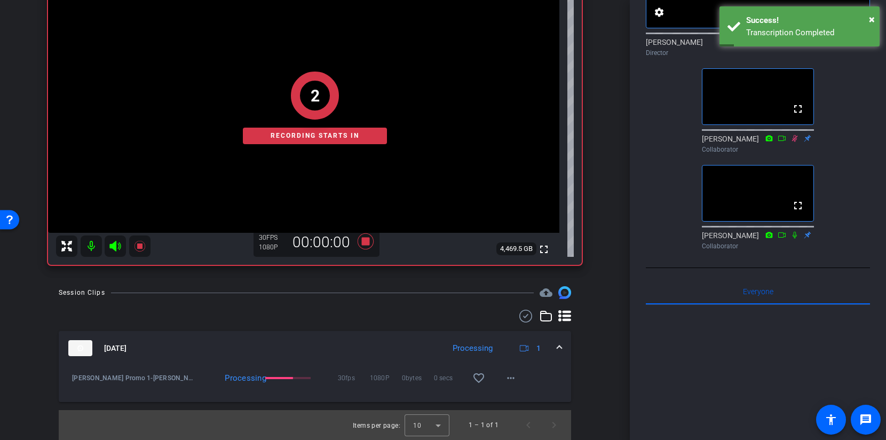
click at [839, 45] on icon at bounding box center [838, 41] width 9 height 7
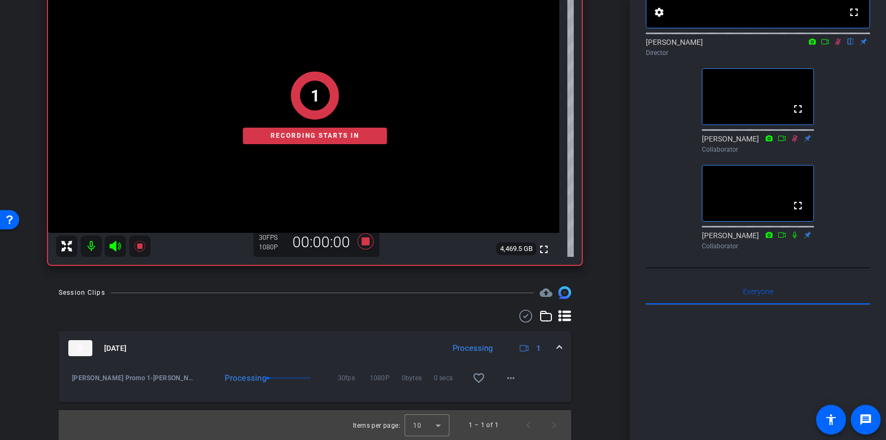
scroll to position [0, 0]
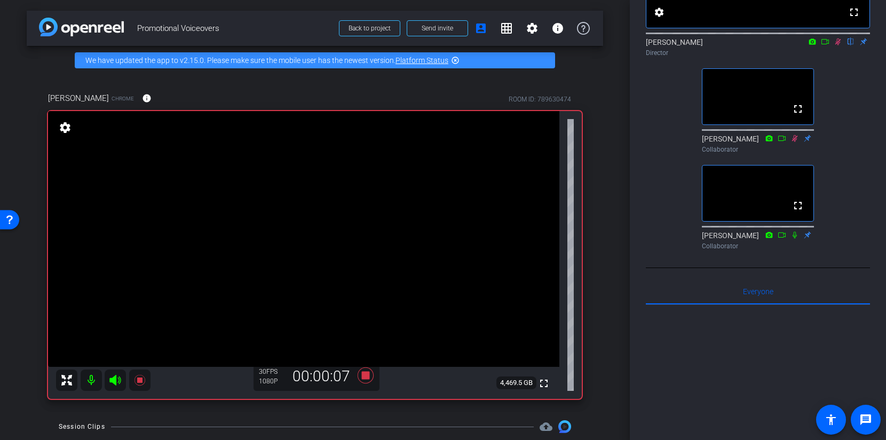
click at [837, 45] on icon at bounding box center [838, 41] width 9 height 7
click at [837, 45] on icon at bounding box center [838, 41] width 4 height 7
click at [367, 376] on icon at bounding box center [366, 375] width 16 height 16
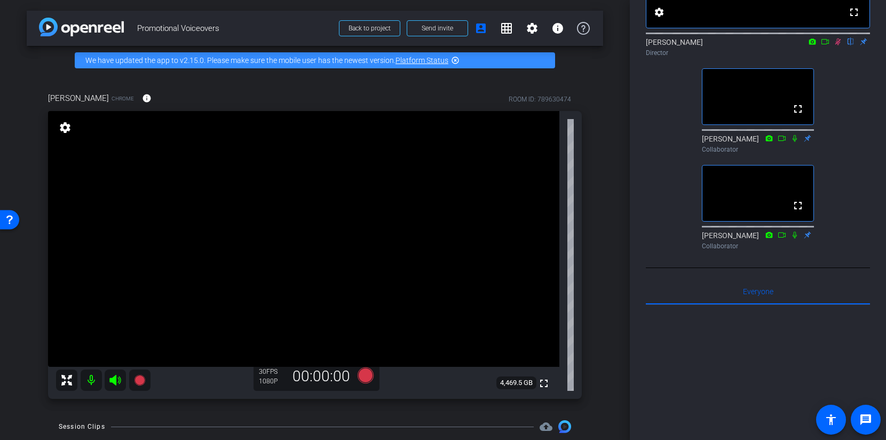
click at [839, 45] on icon at bounding box center [838, 41] width 9 height 7
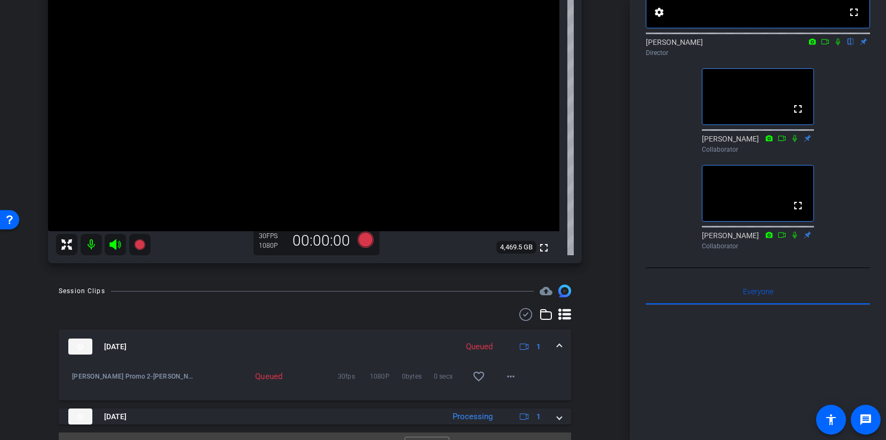
scroll to position [158, 0]
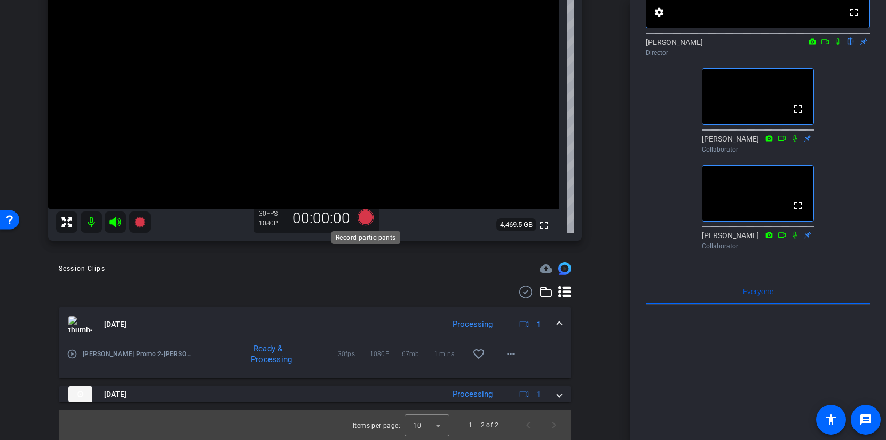
click at [360, 214] on icon at bounding box center [366, 217] width 16 height 16
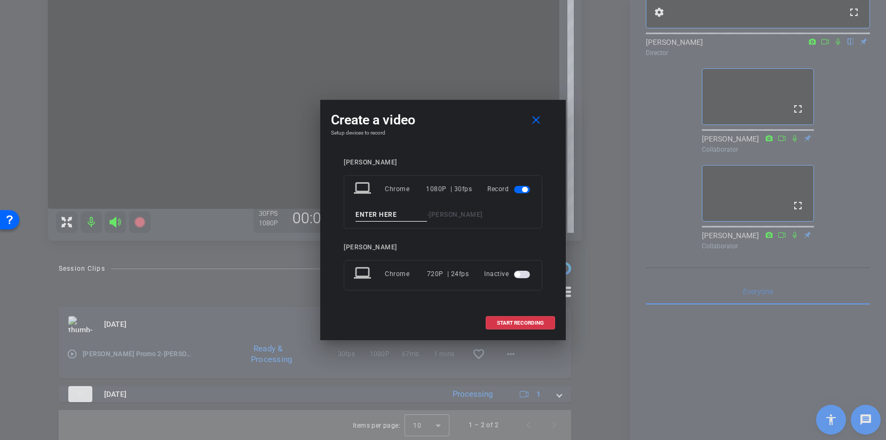
click at [374, 210] on input at bounding box center [392, 214] width 72 height 13
type input "C"
type input "Consciousness Promo 1"
click at [518, 325] on span "START RECORDING" at bounding box center [520, 322] width 47 height 5
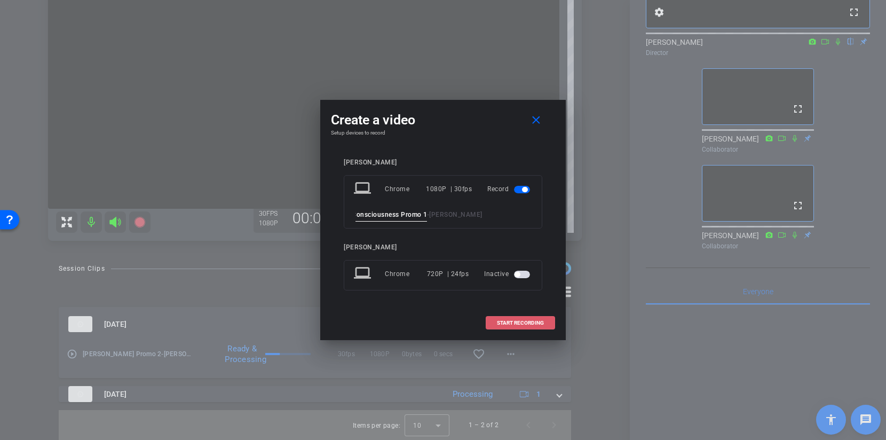
scroll to position [0, 0]
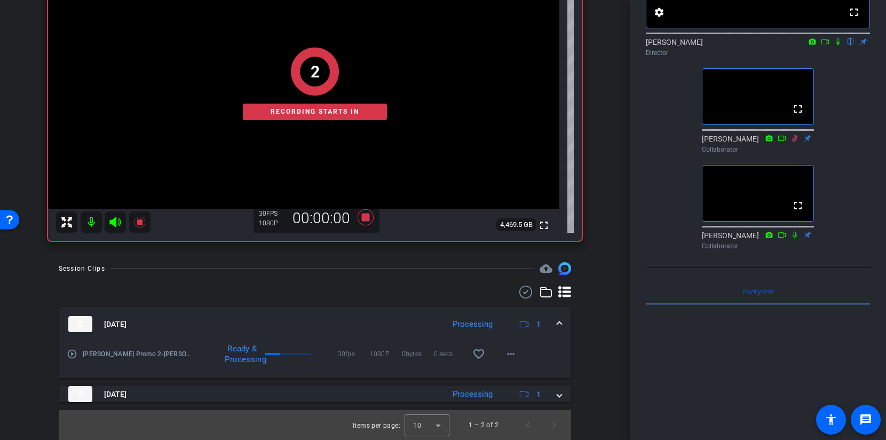
click at [839, 45] on icon at bounding box center [838, 41] width 9 height 7
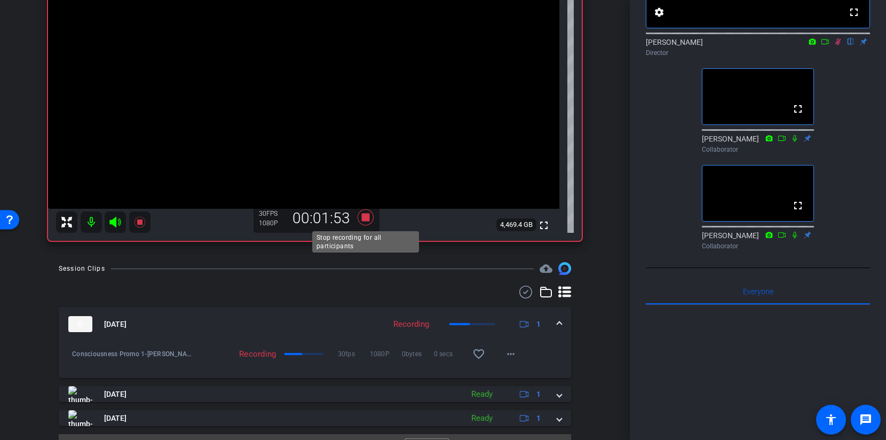
click at [364, 216] on icon at bounding box center [366, 217] width 16 height 16
click at [837, 45] on icon at bounding box center [839, 41] width 6 height 7
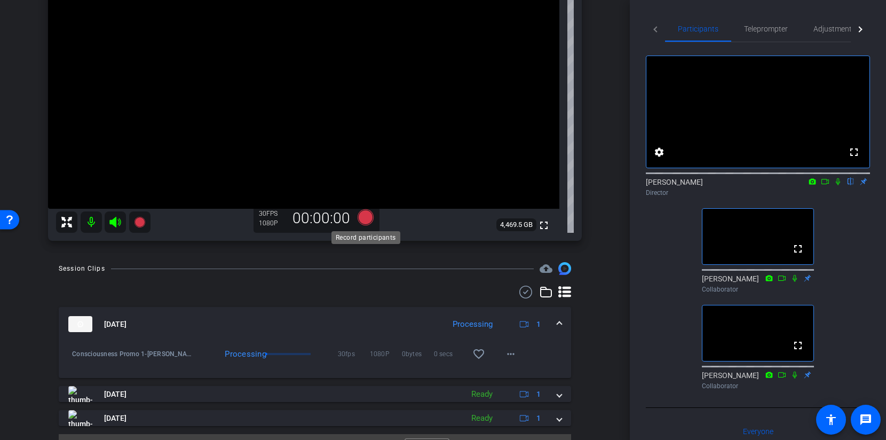
click at [366, 220] on icon at bounding box center [366, 217] width 16 height 16
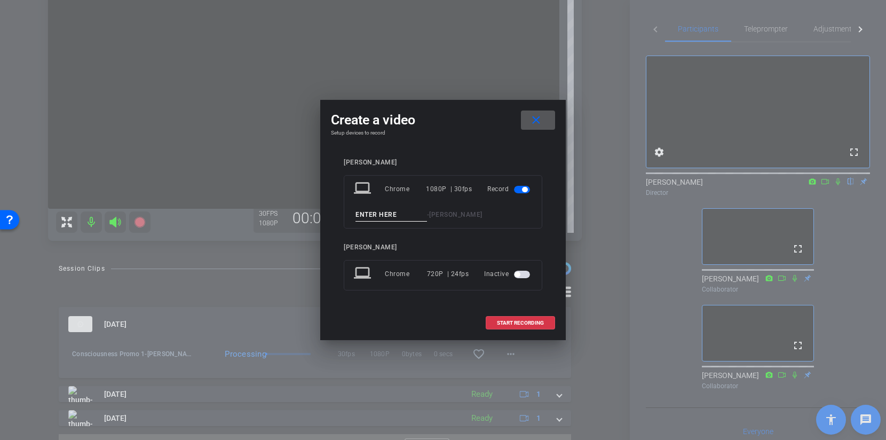
click at [372, 217] on input at bounding box center [392, 214] width 72 height 13
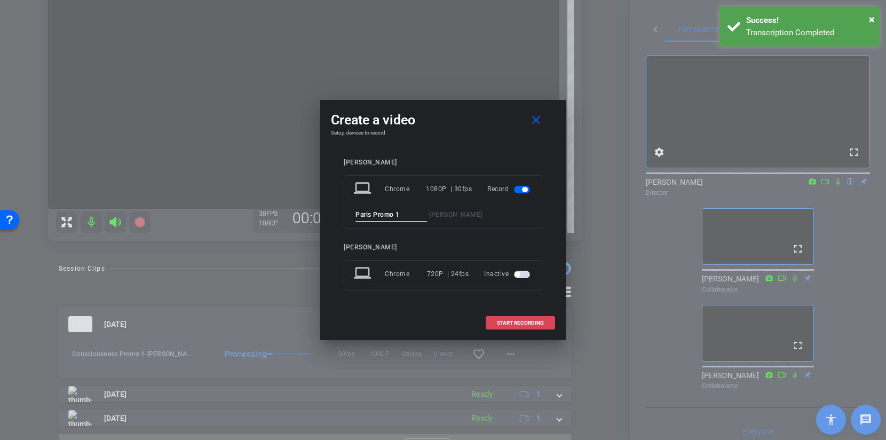
type input "Paris Promo 1"
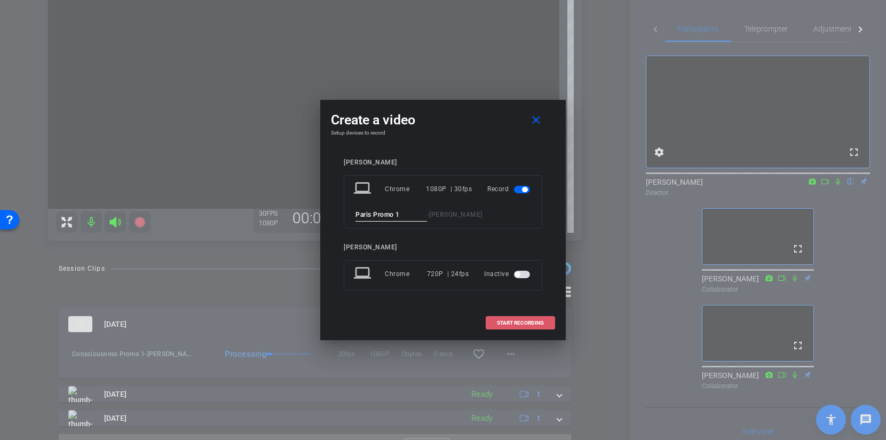
click at [516, 323] on span "START RECORDING" at bounding box center [520, 322] width 47 height 5
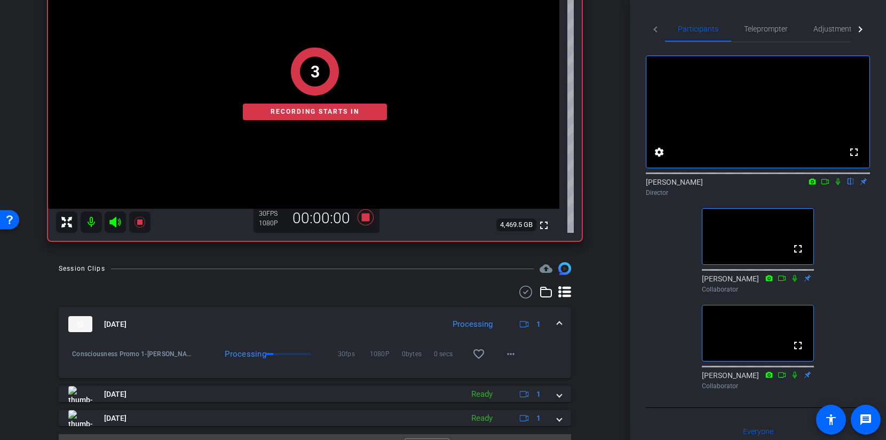
click at [839, 185] on icon at bounding box center [838, 181] width 4 height 7
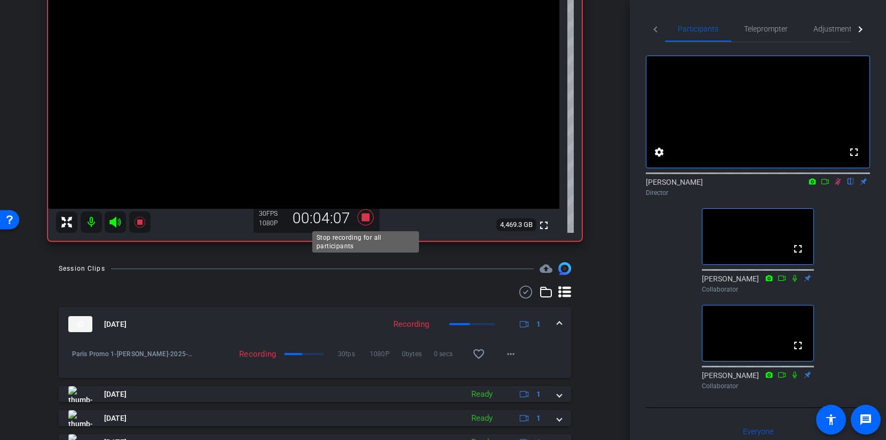
click at [368, 217] on icon at bounding box center [366, 217] width 16 height 16
click at [841, 185] on icon at bounding box center [838, 181] width 9 height 7
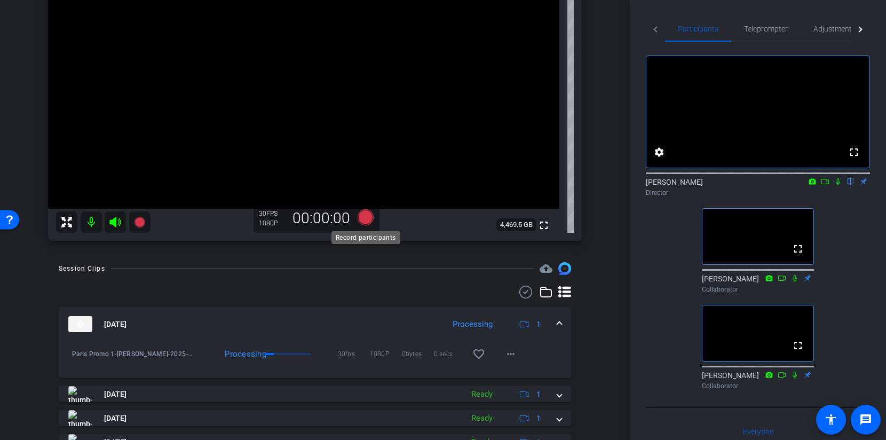
click at [363, 218] on icon at bounding box center [366, 217] width 16 height 16
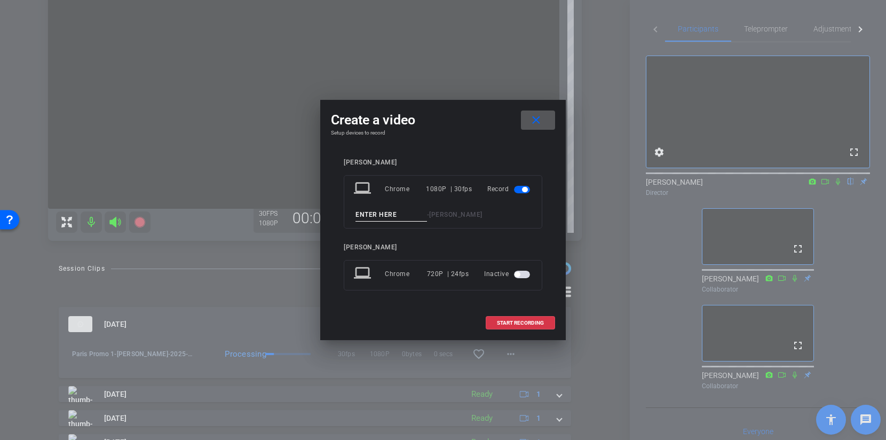
click at [373, 215] on input at bounding box center [392, 214] width 72 height 13
click at [370, 215] on input at bounding box center [392, 214] width 72 height 13
type input "Various Tags 1"
click at [506, 317] on span at bounding box center [520, 323] width 68 height 26
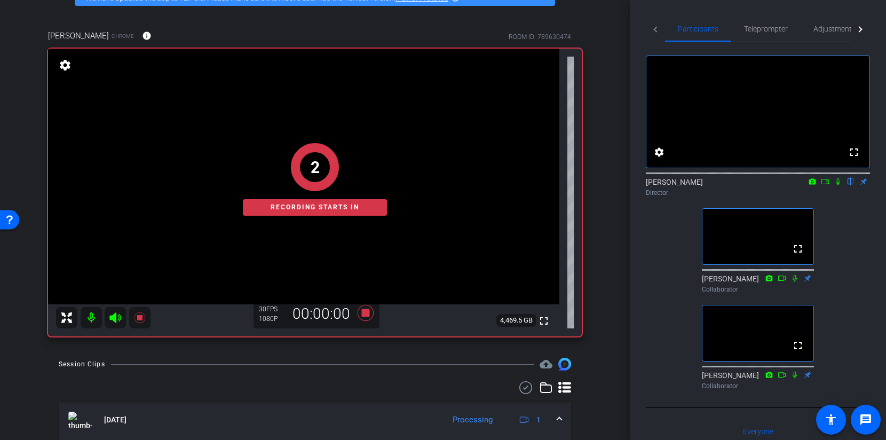
scroll to position [62, 0]
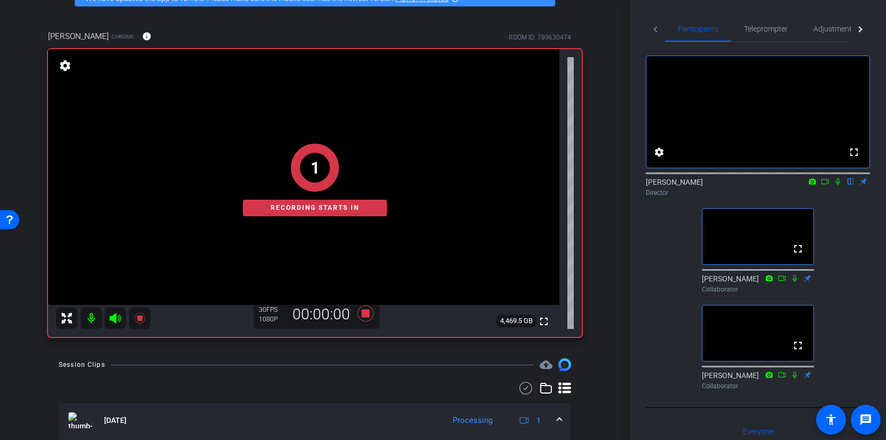
click at [838, 185] on icon at bounding box center [838, 181] width 9 height 7
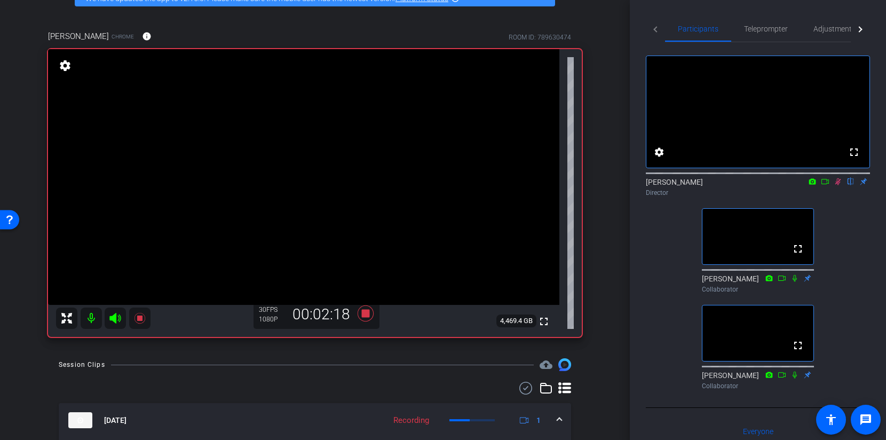
click at [839, 185] on icon at bounding box center [838, 181] width 9 height 7
click at [838, 185] on icon at bounding box center [838, 181] width 4 height 7
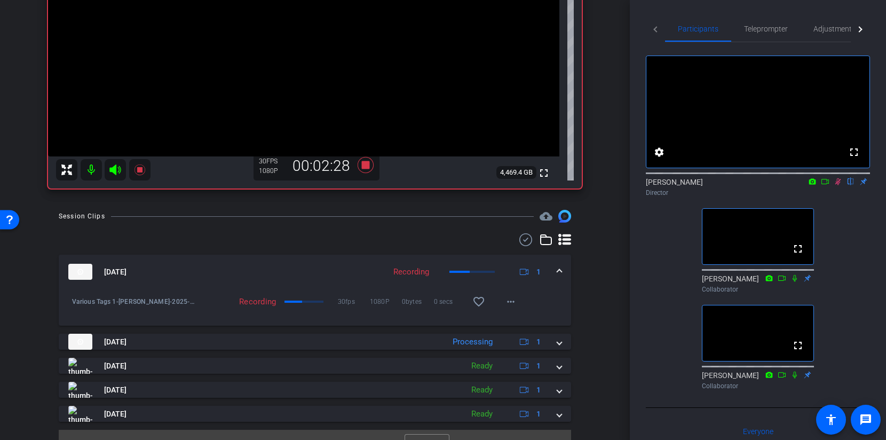
scroll to position [225, 0]
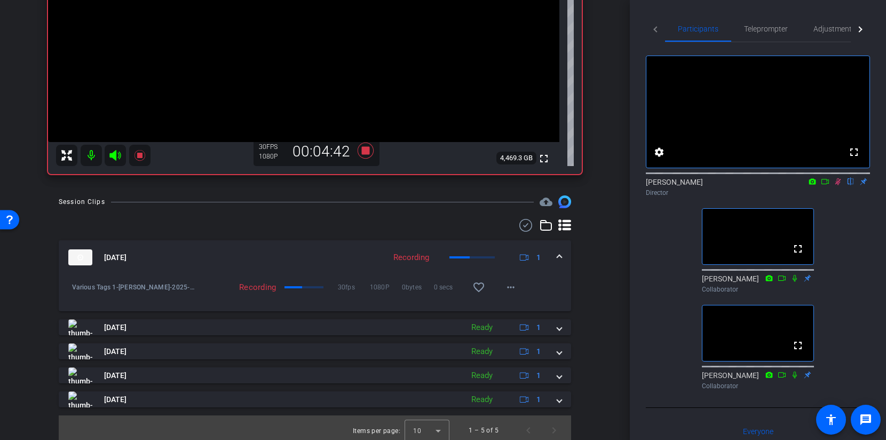
click at [836, 185] on icon at bounding box center [838, 181] width 9 height 7
click at [836, 185] on icon at bounding box center [838, 181] width 4 height 7
click at [366, 150] on icon at bounding box center [366, 151] width 16 height 16
click at [837, 185] on icon at bounding box center [839, 181] width 6 height 7
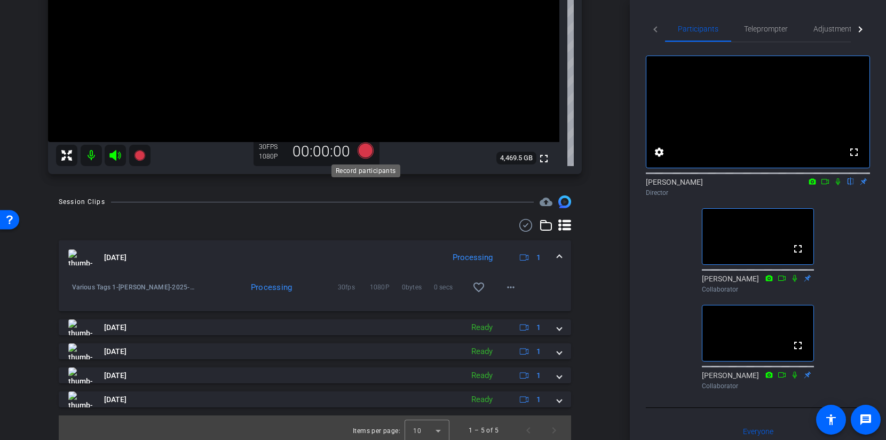
click at [364, 146] on icon at bounding box center [366, 151] width 16 height 16
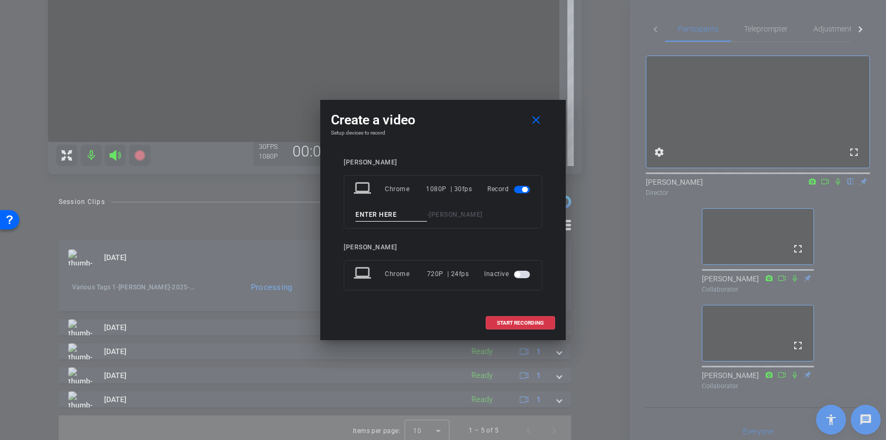
click at [373, 215] on input at bounding box center [392, 214] width 72 height 13
type input "Various Tags 2"
click at [504, 323] on span "START RECORDING" at bounding box center [520, 322] width 47 height 5
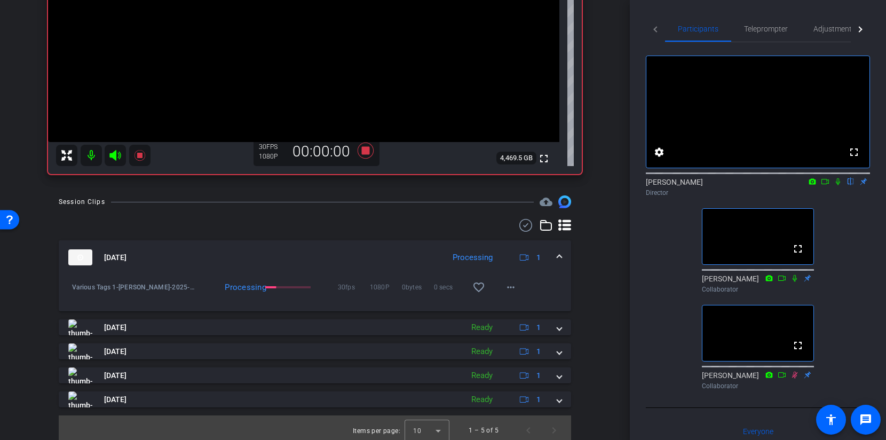
click at [839, 185] on icon at bounding box center [838, 181] width 9 height 7
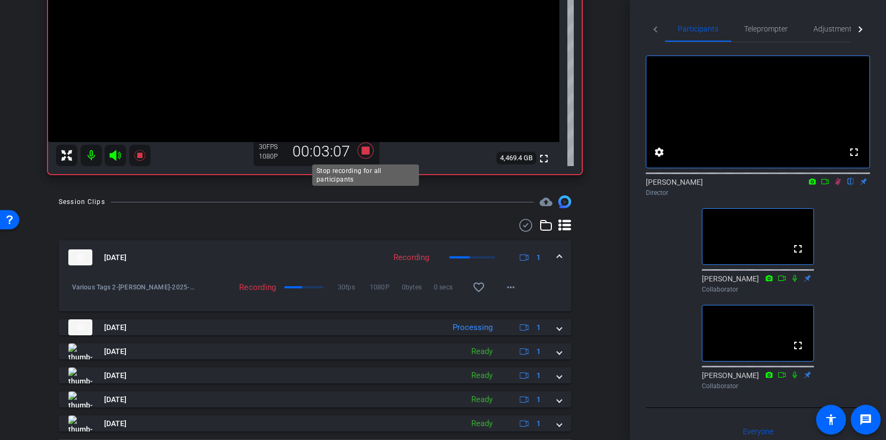
click at [361, 151] on icon at bounding box center [366, 150] width 26 height 19
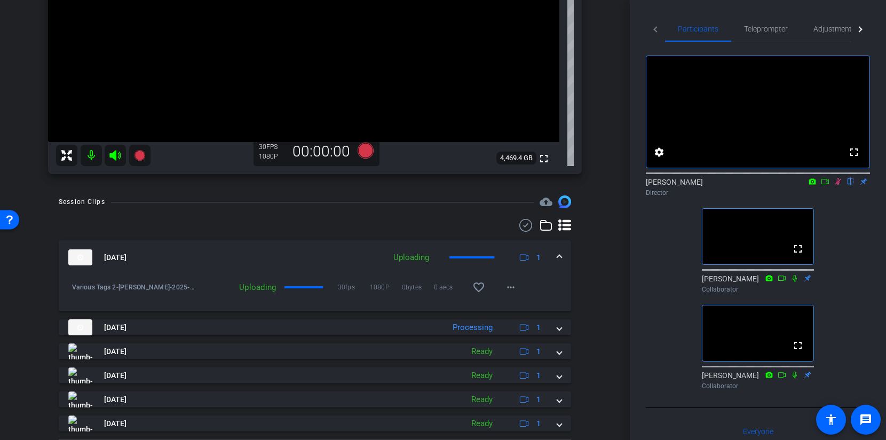
click at [839, 198] on div "[PERSON_NAME] flip Director" at bounding box center [758, 187] width 224 height 21
click at [838, 185] on icon at bounding box center [838, 181] width 9 height 7
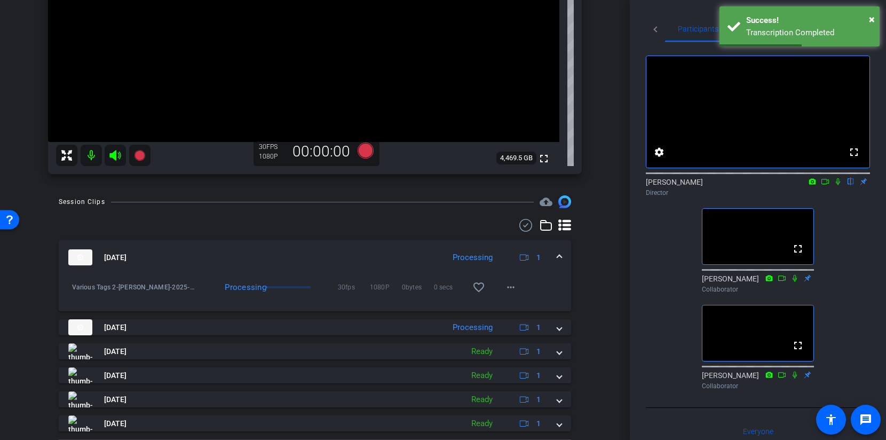
click at [559, 257] on span at bounding box center [559, 257] width 4 height 11
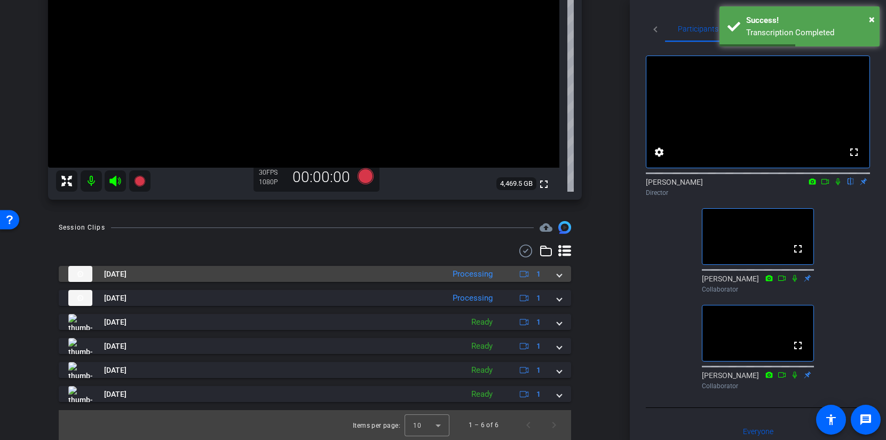
scroll to position [199, 0]
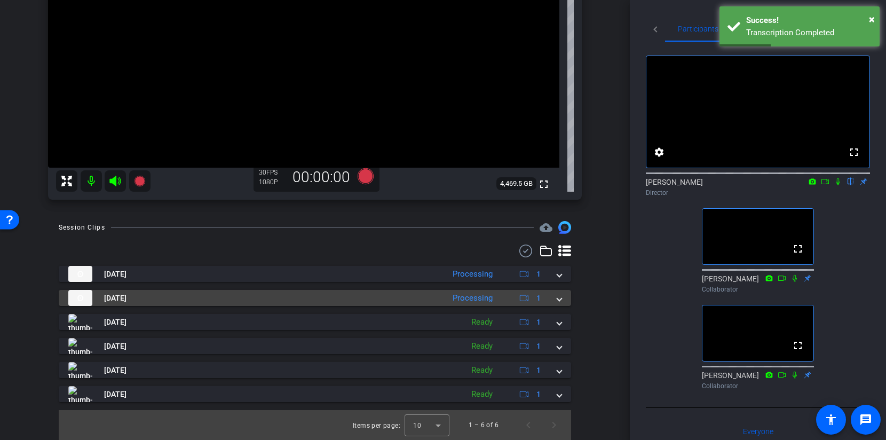
click at [560, 296] on span at bounding box center [559, 298] width 4 height 11
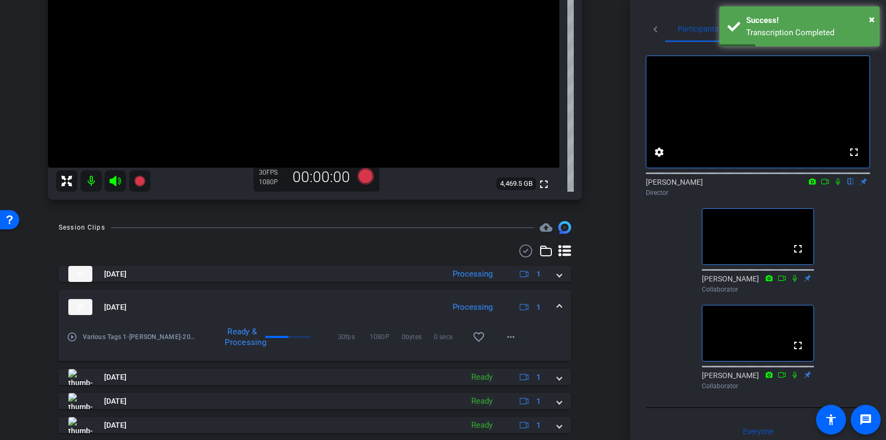
click at [560, 296] on mat-expansion-panel-header "[DATE] Processing 1" at bounding box center [315, 307] width 513 height 34
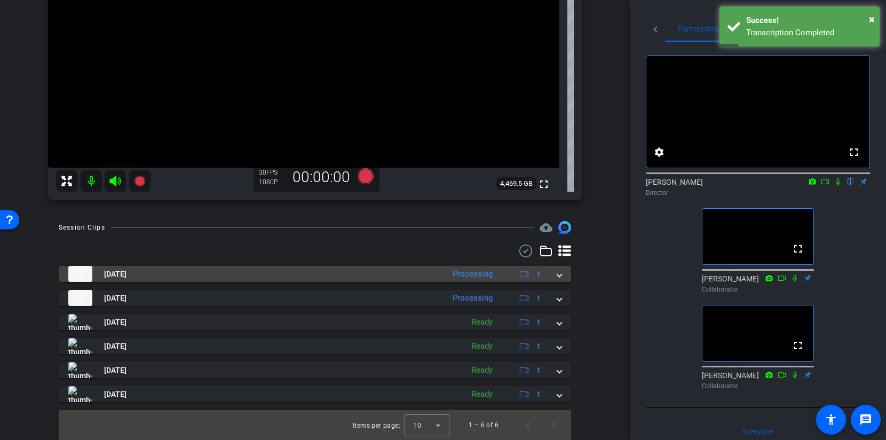
click at [558, 274] on span at bounding box center [559, 274] width 4 height 11
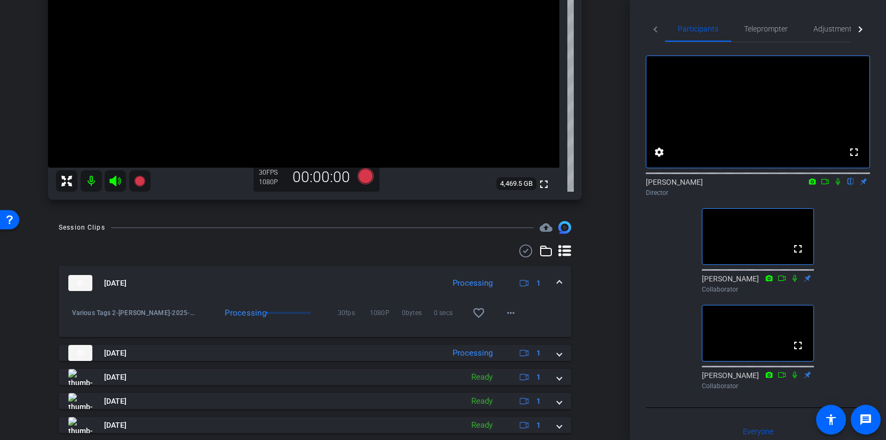
scroll to position [254, 0]
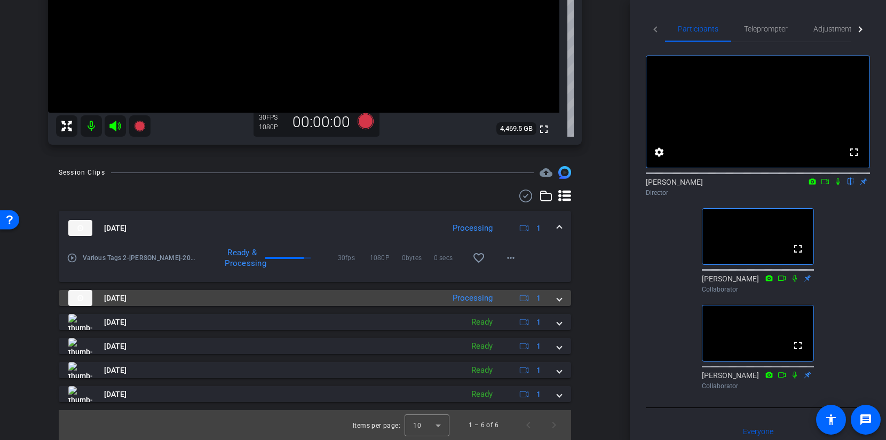
click at [563, 300] on mat-expansion-panel-header "[DATE] Processing 1" at bounding box center [315, 298] width 513 height 16
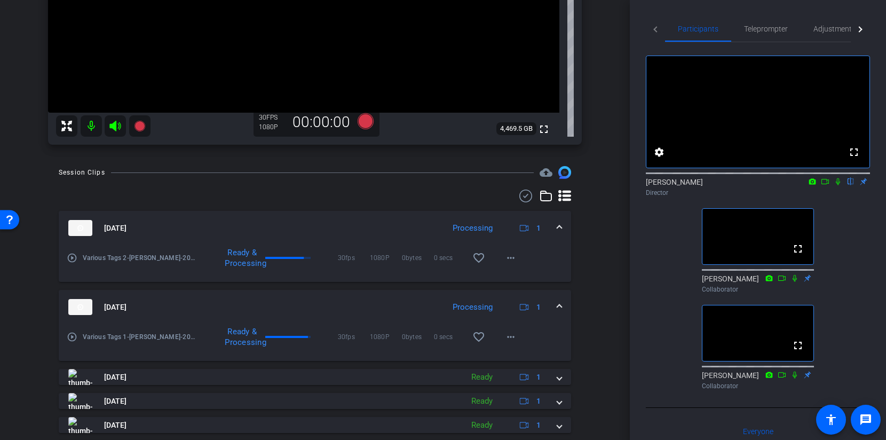
click at [563, 300] on mat-expansion-panel-header "[DATE] Processing 1" at bounding box center [315, 307] width 513 height 34
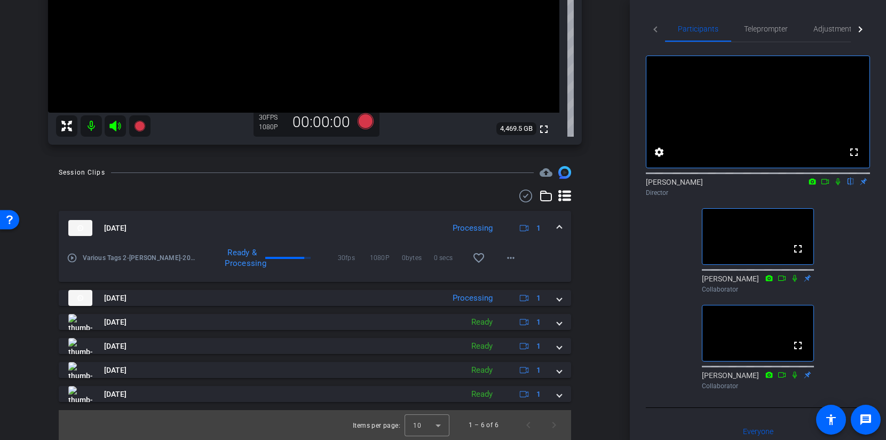
click at [563, 218] on mat-expansion-panel-header "[DATE] Processing 1" at bounding box center [315, 228] width 513 height 34
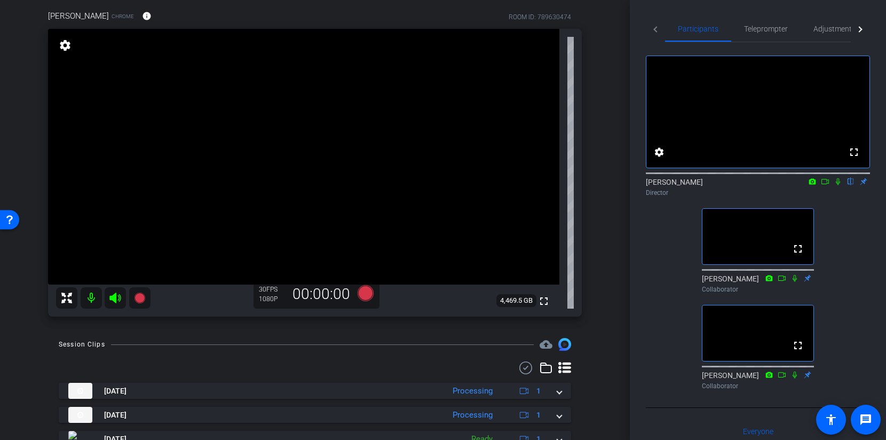
scroll to position [83, 0]
click at [598, 313] on div "[PERSON_NAME] Chrome info ROOM ID: 789630474 fullscreen settings 4,469.5 GB 30 …" at bounding box center [315, 159] width 577 height 335
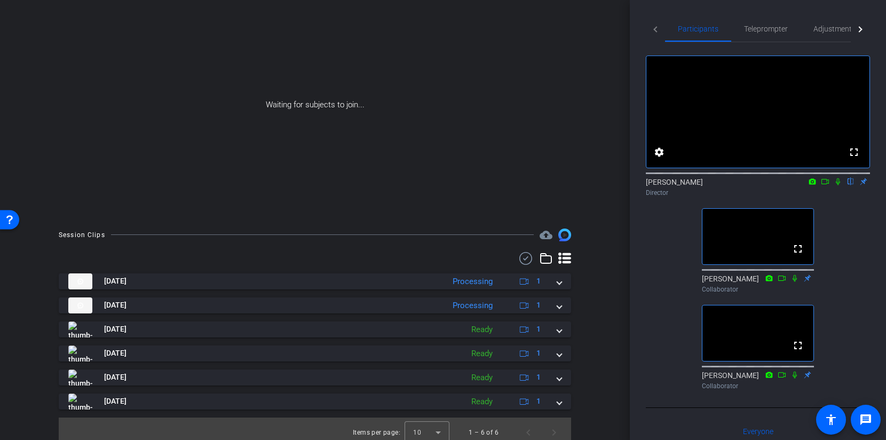
scroll to position [0, 0]
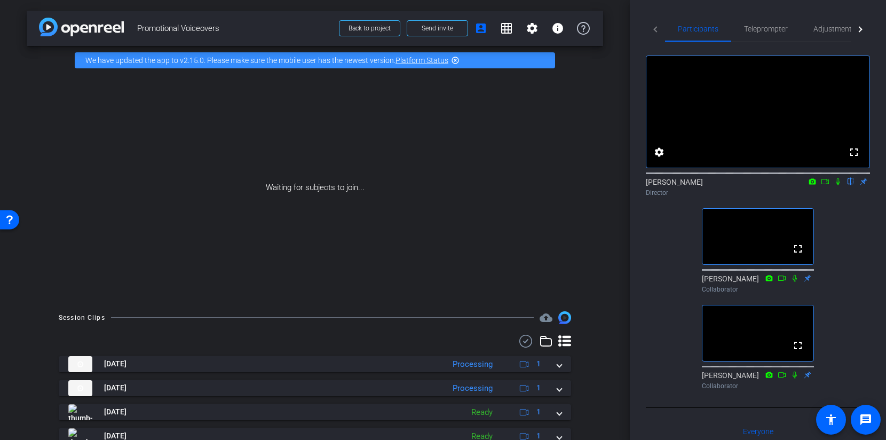
click at [839, 185] on icon at bounding box center [838, 181] width 4 height 7
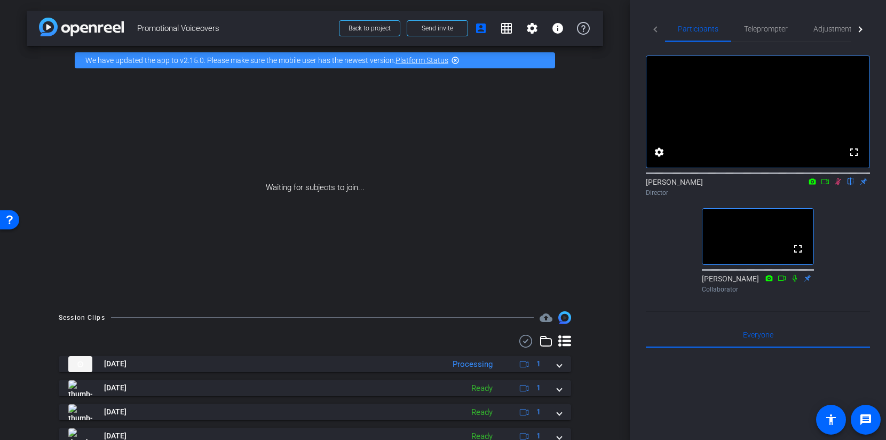
click at [840, 185] on icon at bounding box center [838, 181] width 9 height 7
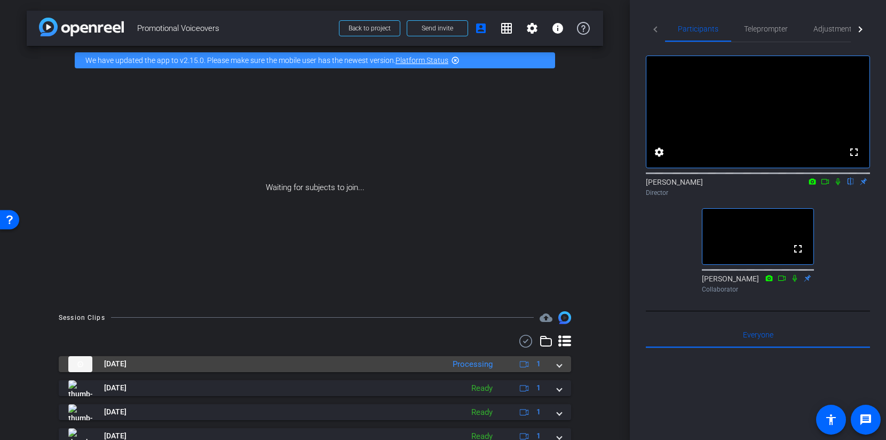
click at [564, 365] on mat-expansion-panel-header "[DATE] Processing 1" at bounding box center [315, 364] width 513 height 16
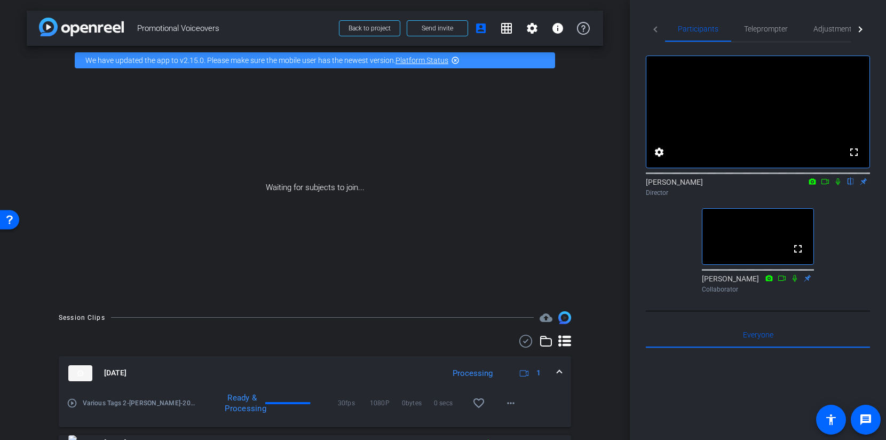
click at [561, 370] on span at bounding box center [559, 372] width 4 height 11
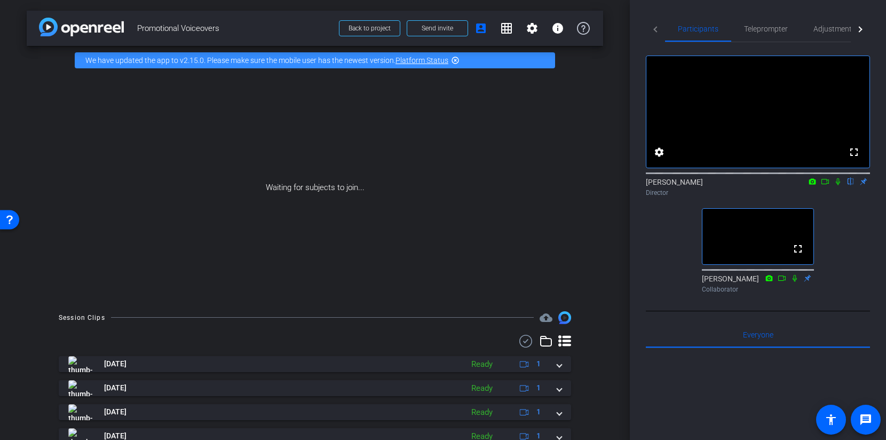
click at [590, 331] on div "Session Clips cloud_upload [DATE] Ready 1 play_circle_outline Various Tags 2-[P…" at bounding box center [315, 420] width 577 height 219
